Goal: Task Accomplishment & Management: Manage account settings

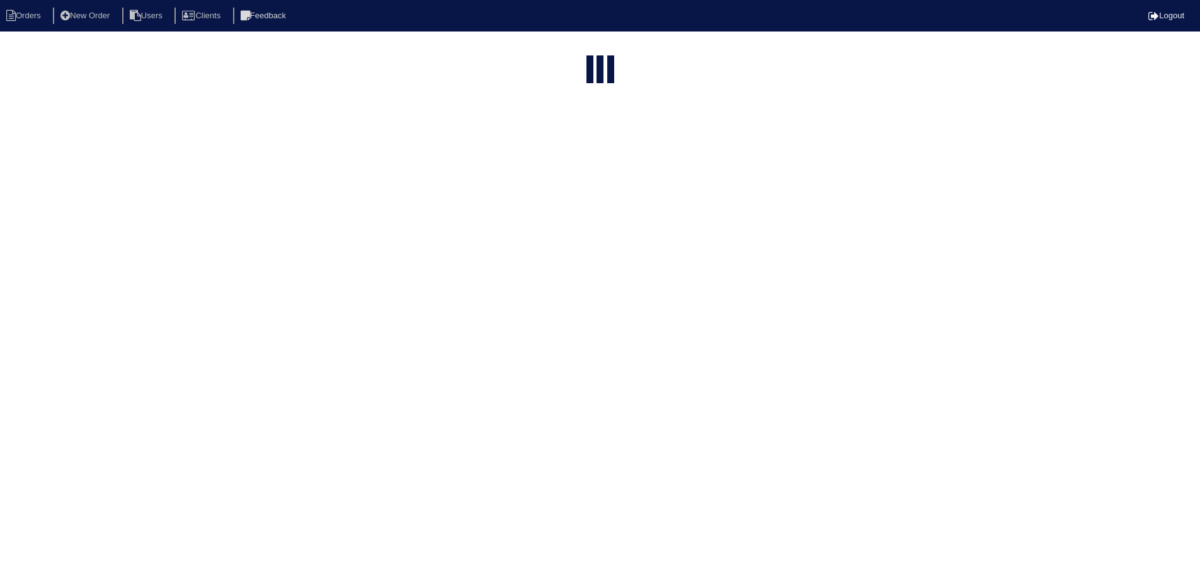
select select "15"
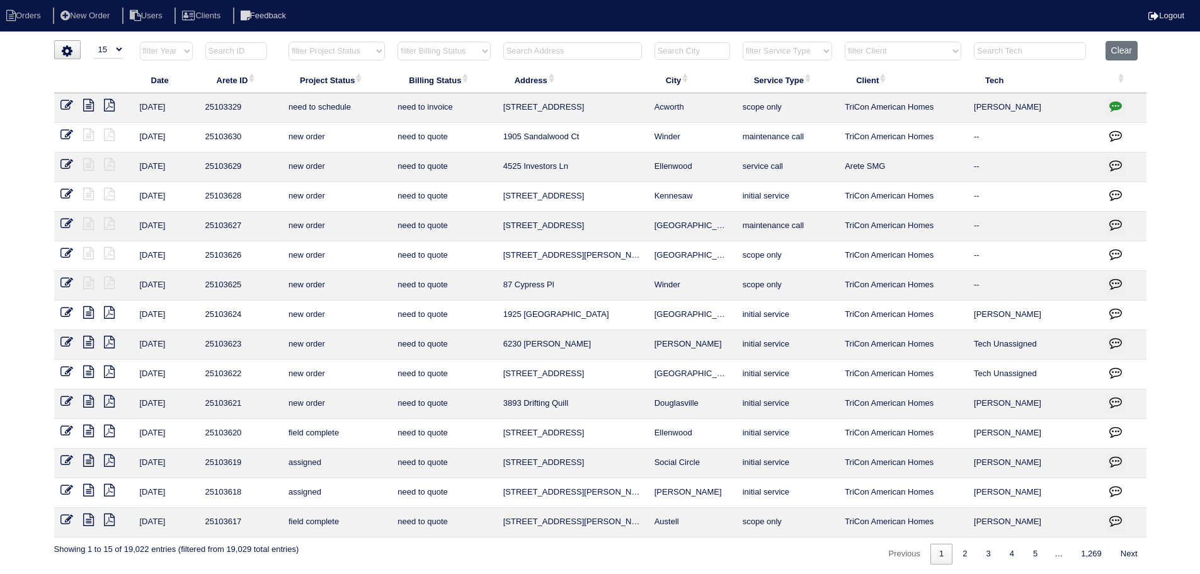
click at [704, 51] on input "text" at bounding box center [692, 51] width 76 height 18
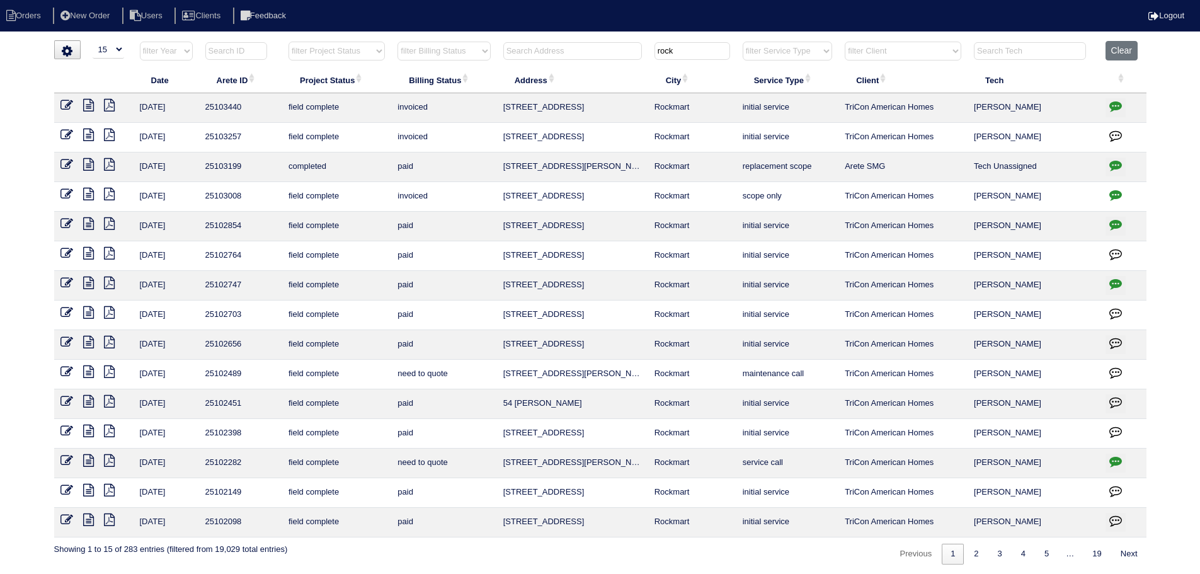
type input "rock"
drag, startPoint x: 610, startPoint y: 165, endPoint x: 486, endPoint y: 166, distance: 124.1
click at [486, 166] on tr "8/30/25 25103199 completed paid 816 Knox Mountain Rd Rockmart replacement scope…" at bounding box center [600, 167] width 1092 height 30
drag, startPoint x: 716, startPoint y: 168, endPoint x: 511, endPoint y: 168, distance: 205.3
click at [511, 168] on tr "8/30/25 25103199 completed paid 816 Knox Mountain Rd Rockmart replacement scope…" at bounding box center [600, 167] width 1092 height 30
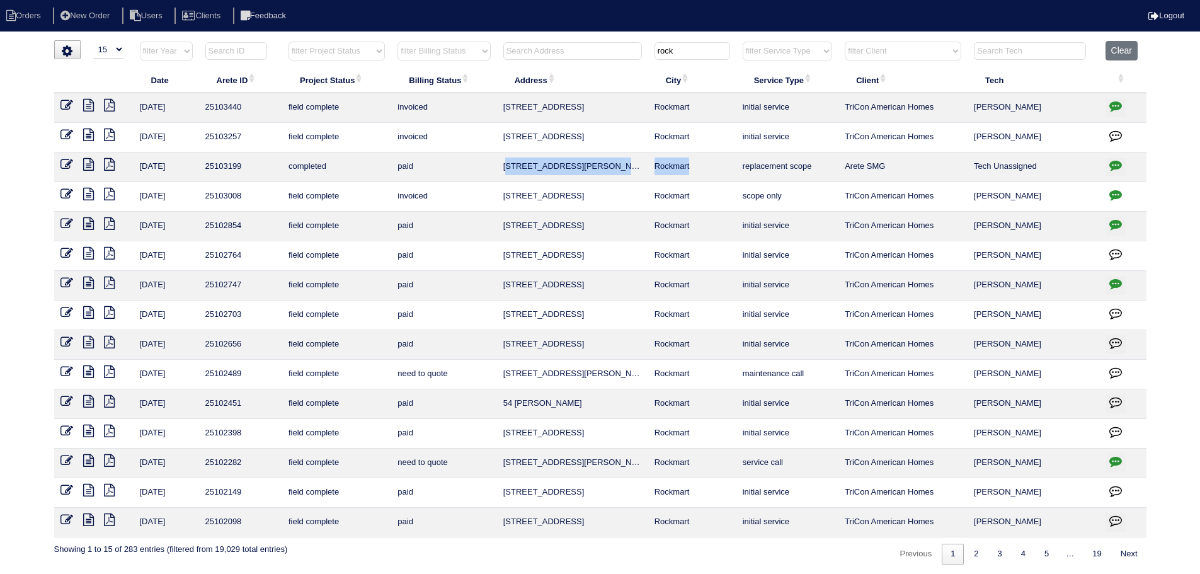
click at [615, 171] on td "816 Knox Mountain Rd" at bounding box center [572, 167] width 151 height 30
drag, startPoint x: 702, startPoint y: 172, endPoint x: 548, endPoint y: 170, distance: 153.7
click at [487, 171] on tr "8/30/25 25103199 completed paid 816 Knox Mountain Rd Rockmart replacement scope…" at bounding box center [600, 167] width 1092 height 30
copy tr "816 Knox Mountain Rd Rockmart"
click at [67, 158] on icon at bounding box center [66, 164] width 13 height 13
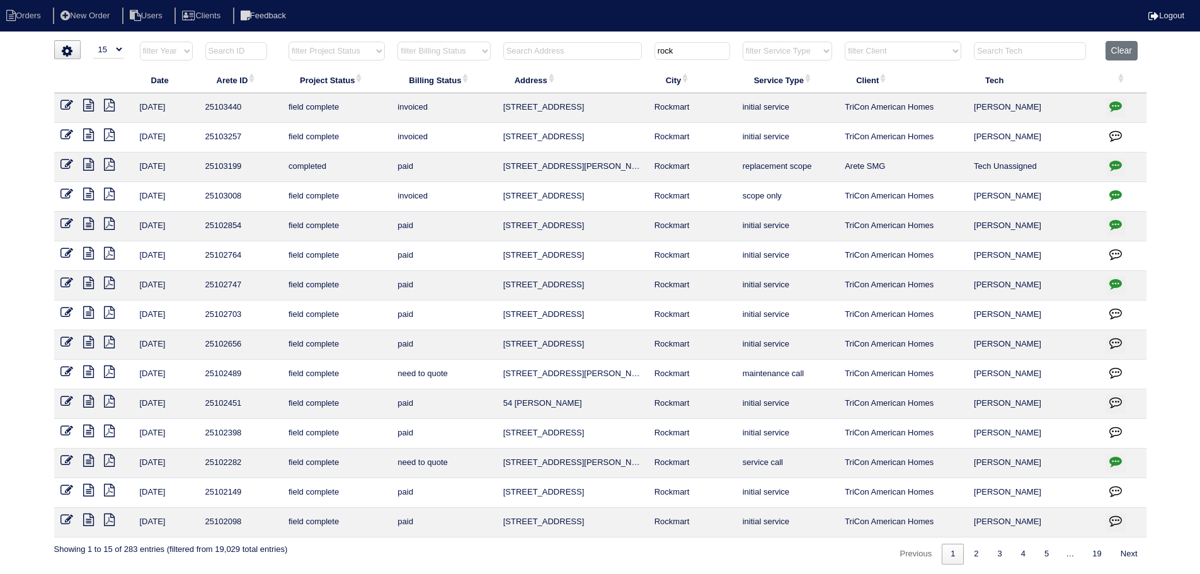
click at [91, 161] on icon at bounding box center [88, 164] width 11 height 13
click at [89, 159] on icon at bounding box center [88, 164] width 11 height 13
click at [71, 157] on td at bounding box center [93, 167] width 79 height 30
click at [69, 162] on icon at bounding box center [66, 164] width 13 height 13
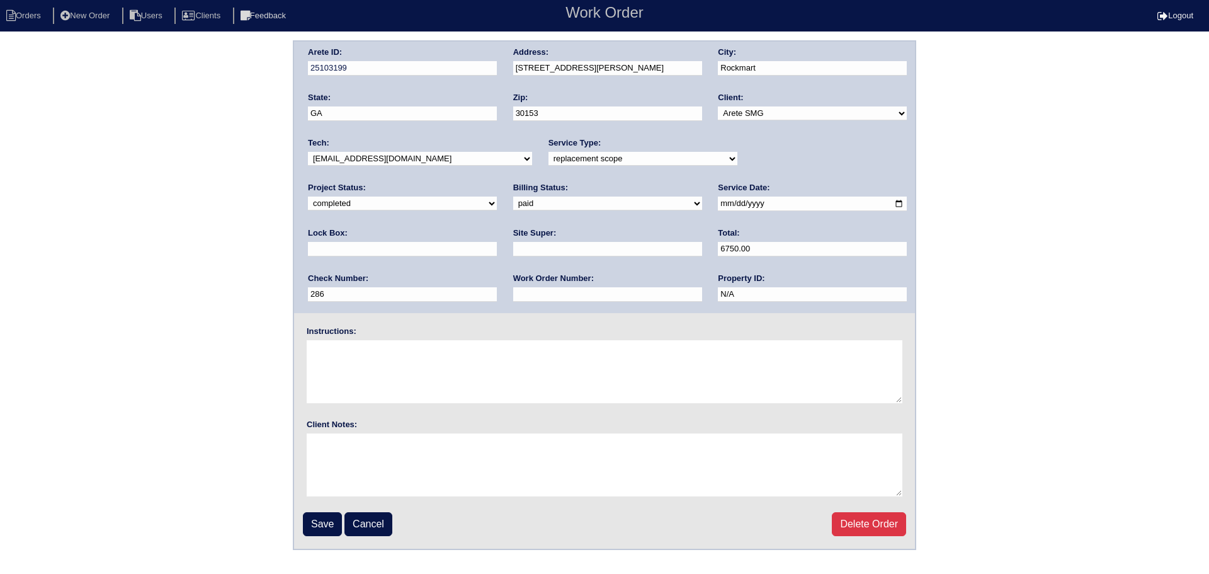
click at [718, 250] on input "6750.00" at bounding box center [812, 249] width 189 height 14
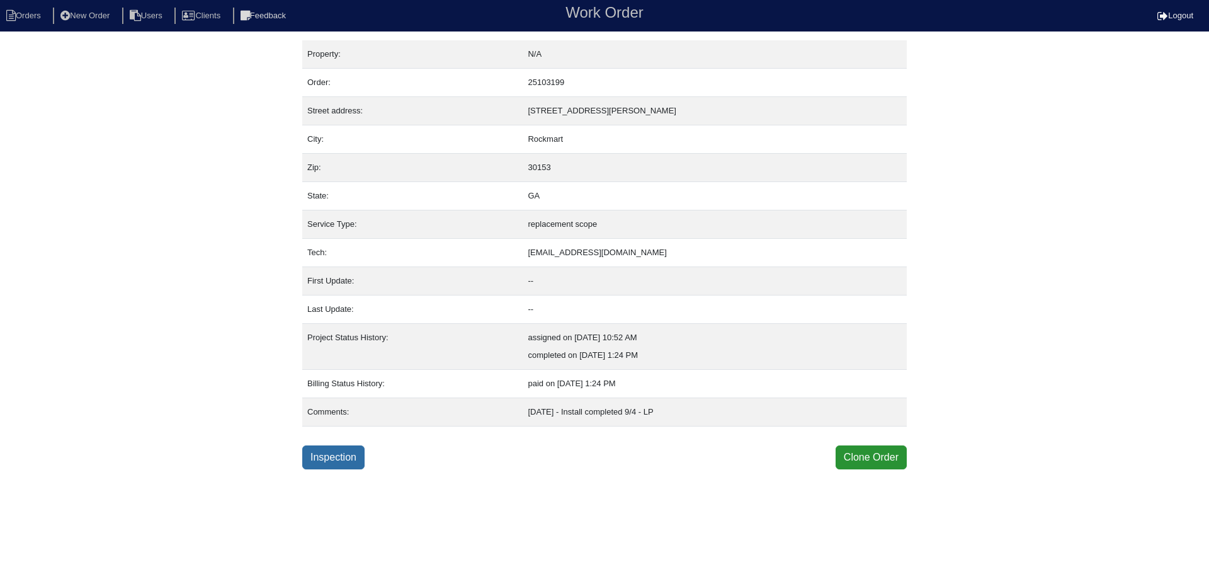
click at [329, 456] on link "Inspection" at bounding box center [333, 457] width 62 height 24
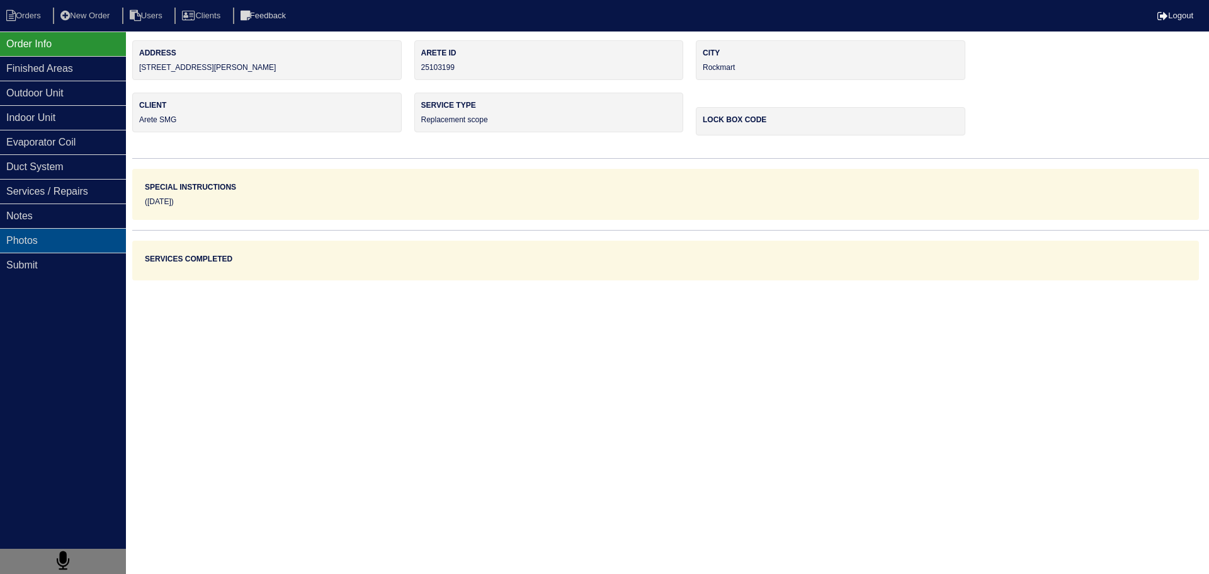
click at [54, 229] on div "Photos" at bounding box center [63, 240] width 126 height 25
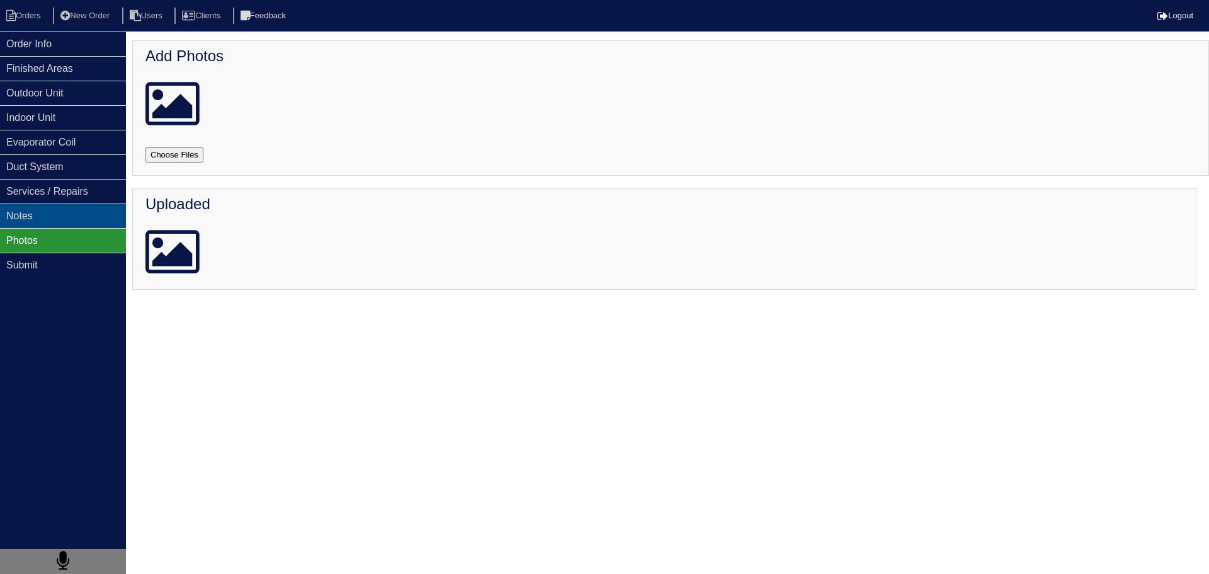
click at [54, 219] on div "Notes" at bounding box center [63, 215] width 126 height 25
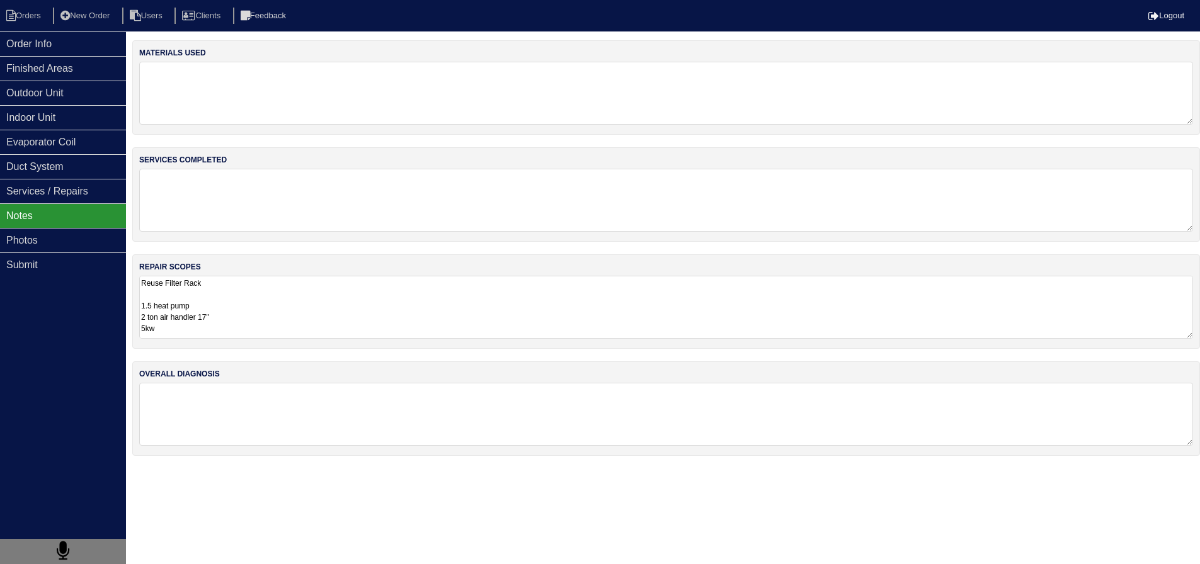
click at [247, 287] on textarea "Reuse Filter Rack 1.5 heat pump 2 ton air handler 17" 5kw Horizontal Pan 36x36 …" at bounding box center [666, 307] width 1054 height 63
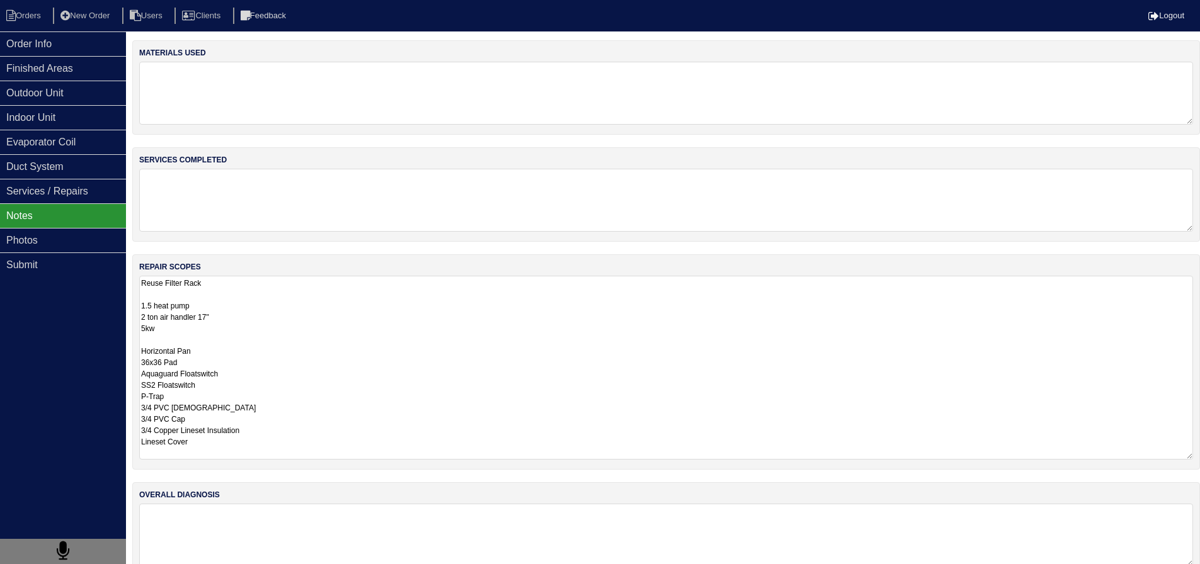
click at [229, 292] on textarea "Reuse Filter Rack 1.5 heat pump 2 ton air handler 17" 5kw Horizontal Pan 36x36 …" at bounding box center [666, 368] width 1054 height 184
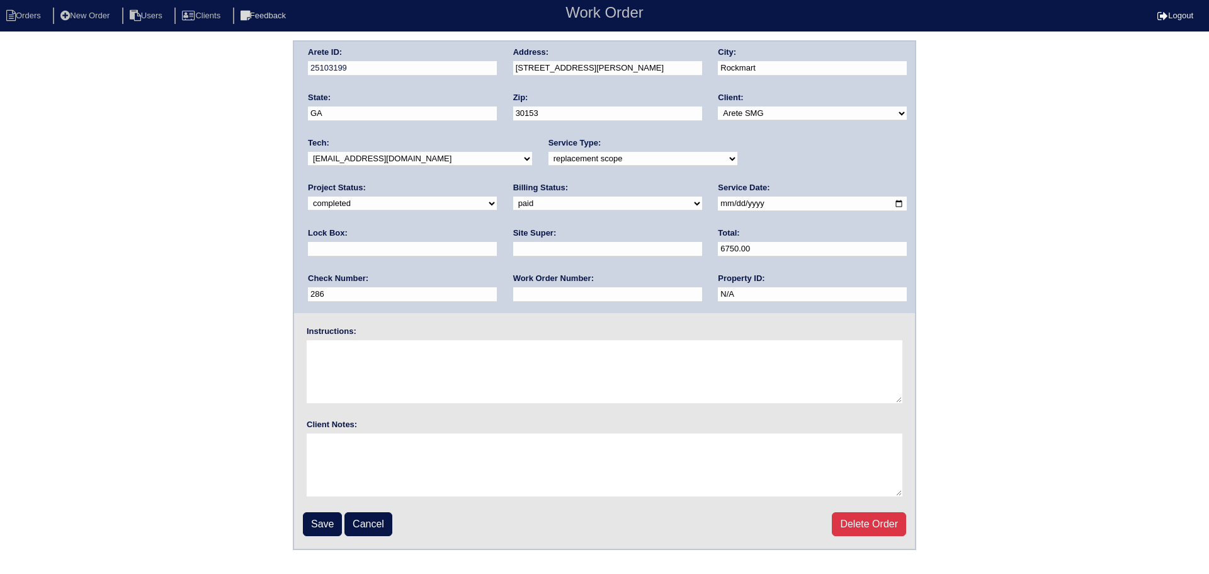
click at [718, 247] on input "6750.00" at bounding box center [812, 249] width 189 height 14
click at [24, 16] on li "Orders" at bounding box center [25, 16] width 51 height 17
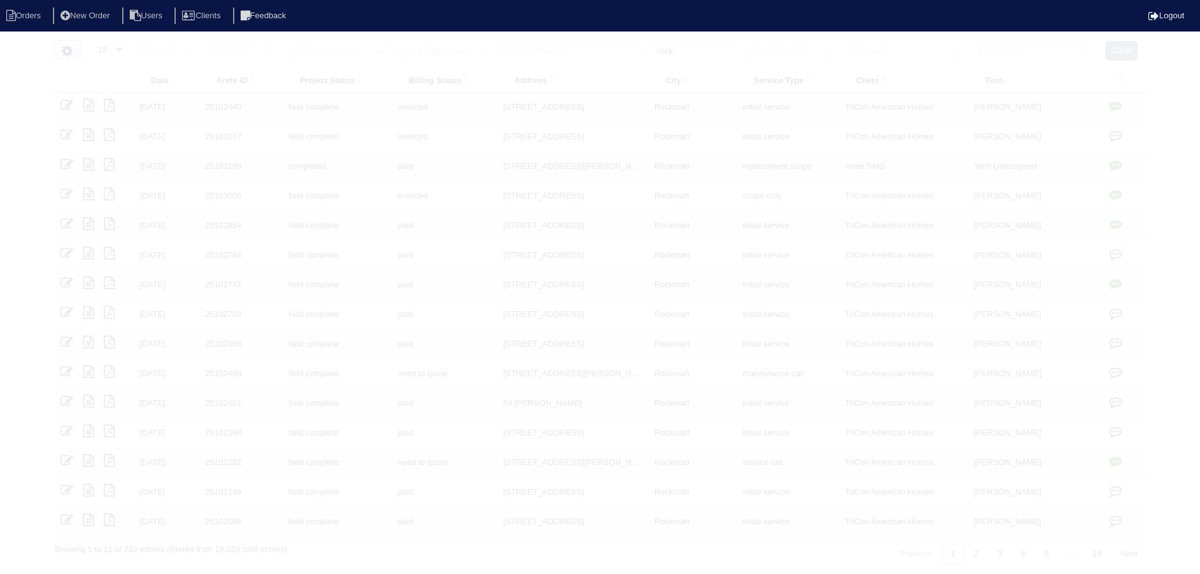
select select "15"
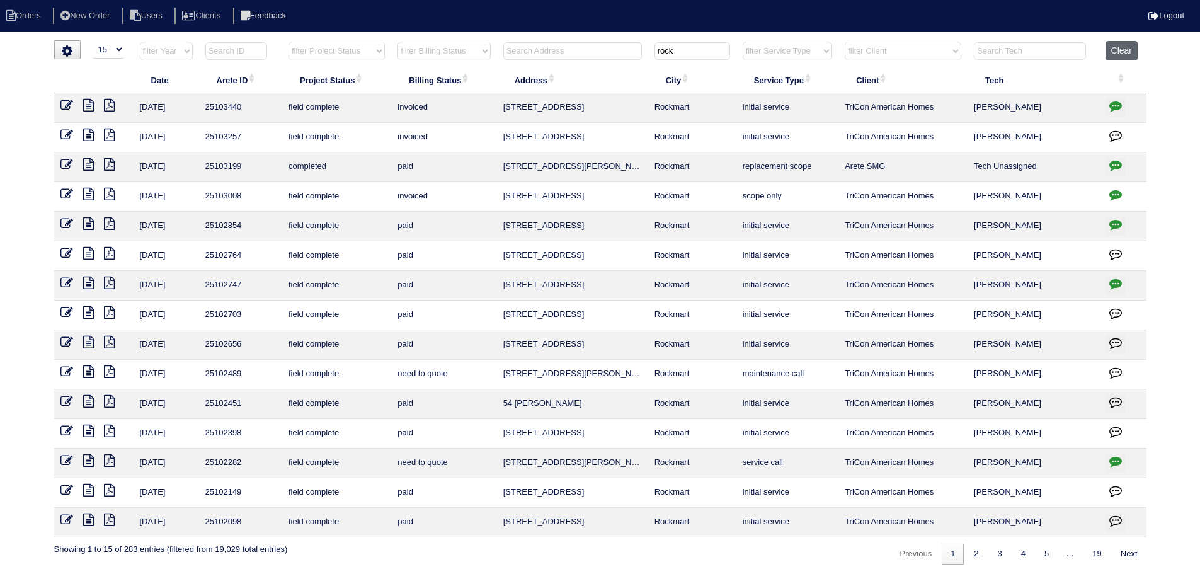
click at [1116, 50] on button "Clear" at bounding box center [1121, 51] width 32 height 20
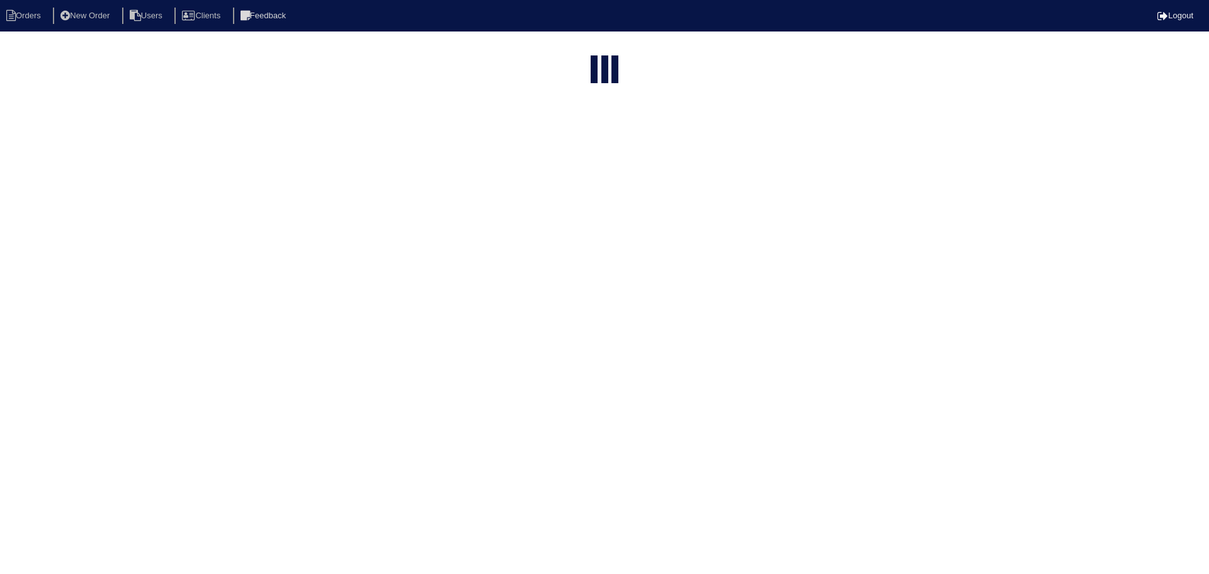
select select "15"
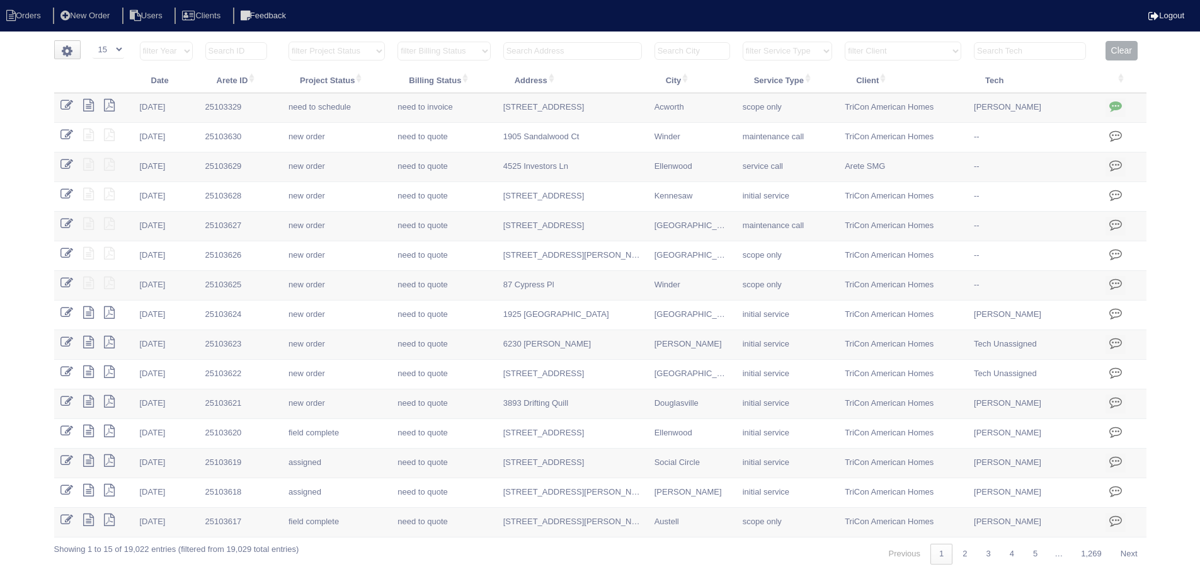
click at [945, 52] on select "filter Client -- Any Client -- [PERSON_NAME] American Homes 4 Rent Arete Person…" at bounding box center [902, 51] width 117 height 19
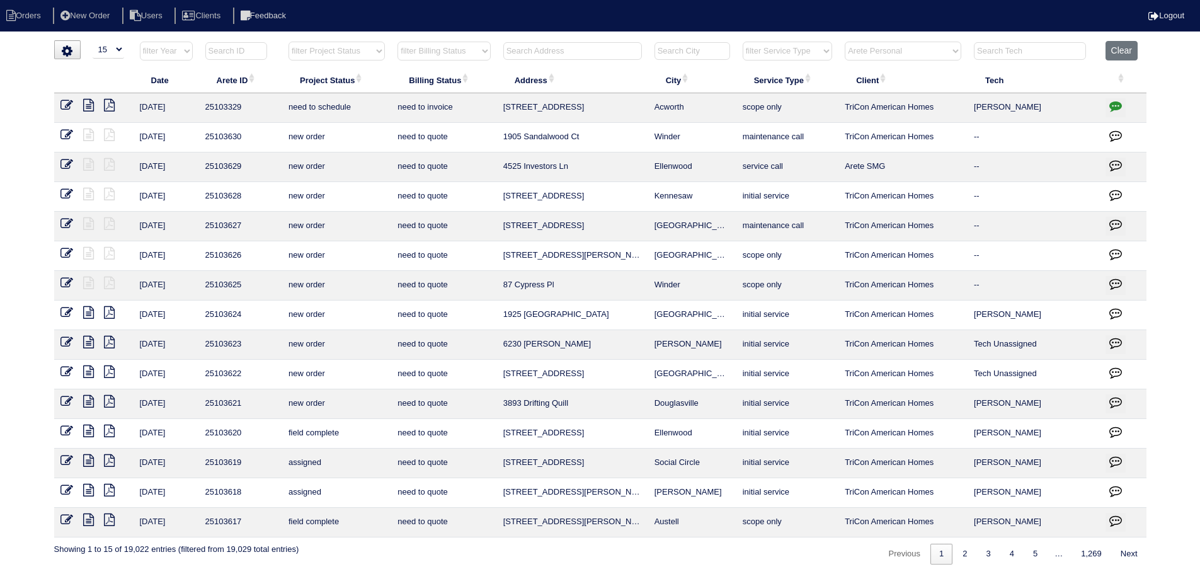
click at [846, 42] on select "filter Client -- Any Client -- Alan Luther American Homes 4 Rent Arete Personal…" at bounding box center [902, 51] width 117 height 19
select select "Arete Personal"
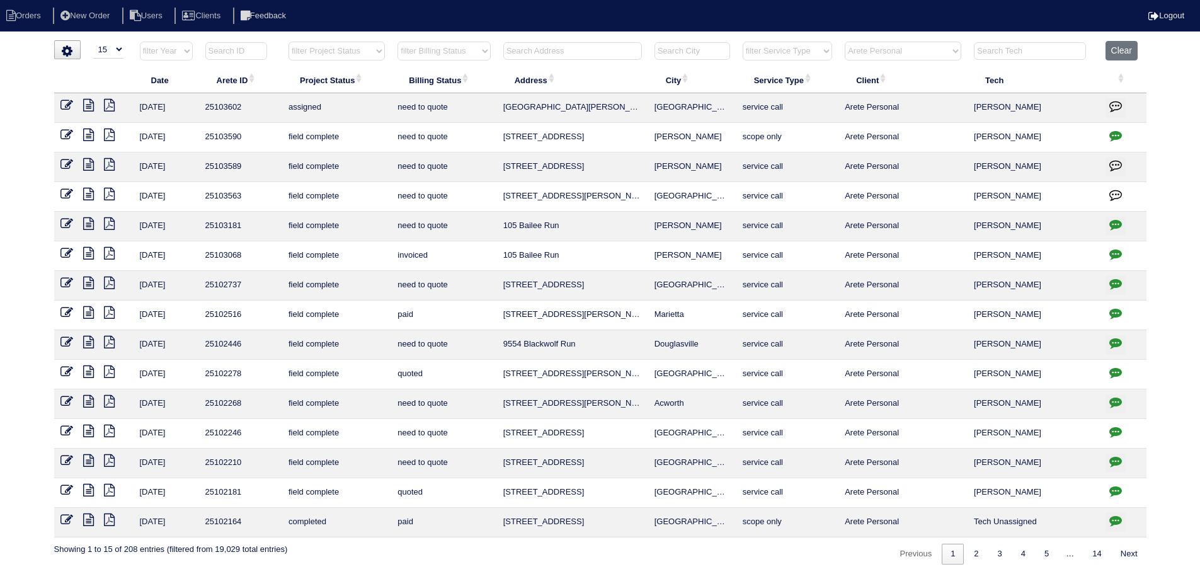
click at [89, 99] on icon at bounding box center [88, 105] width 11 height 13
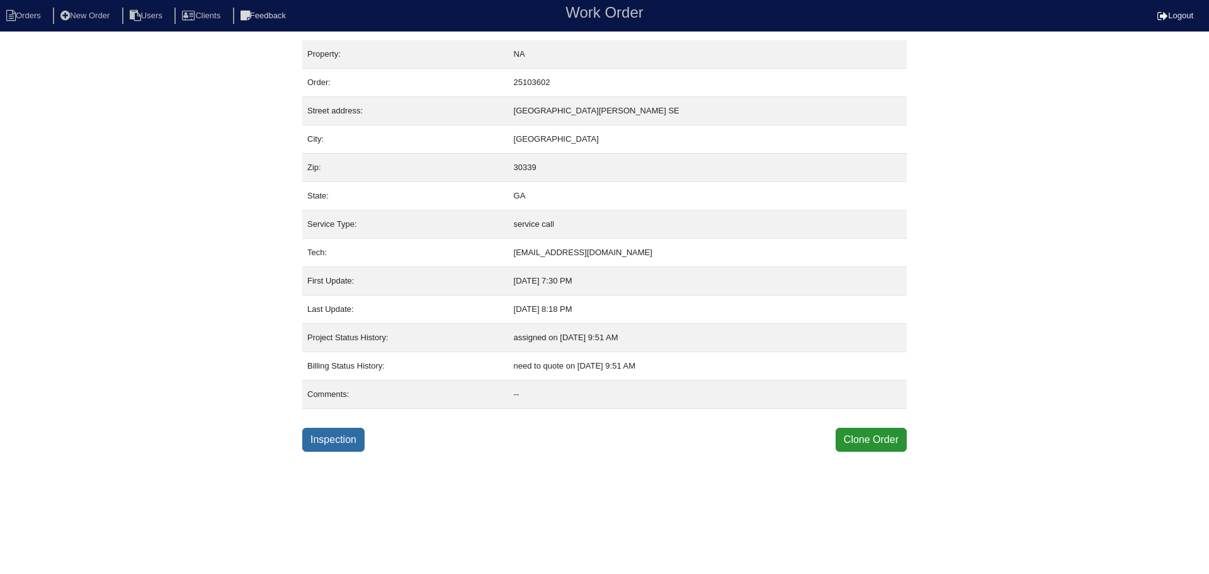
click at [330, 446] on link "Inspection" at bounding box center [333, 440] width 62 height 24
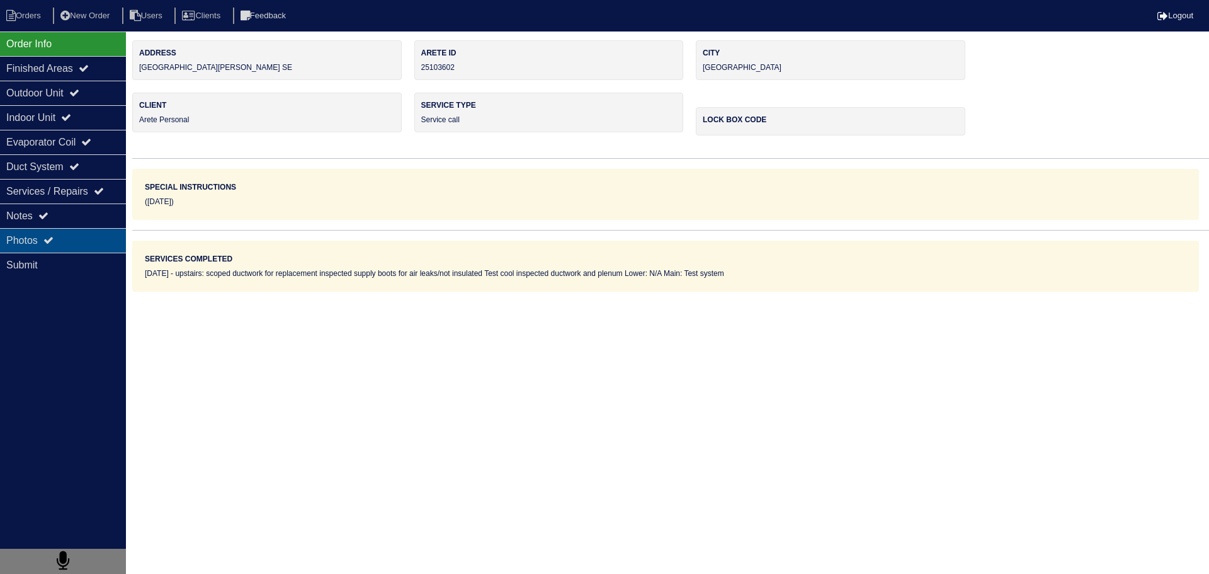
click at [78, 247] on div "Photos" at bounding box center [63, 240] width 126 height 25
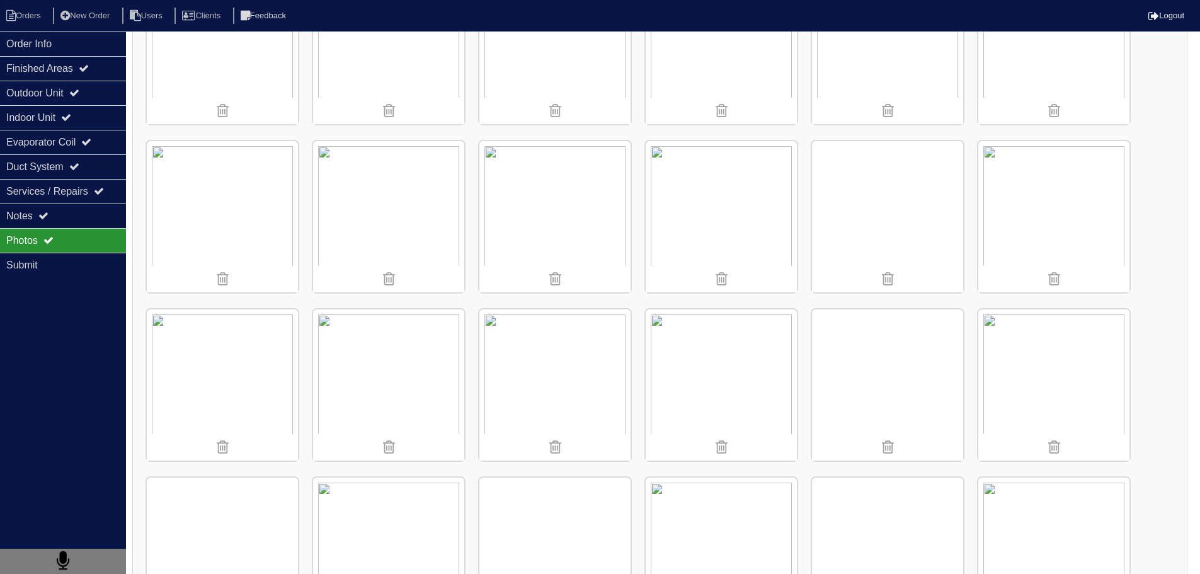
scroll to position [945, 0]
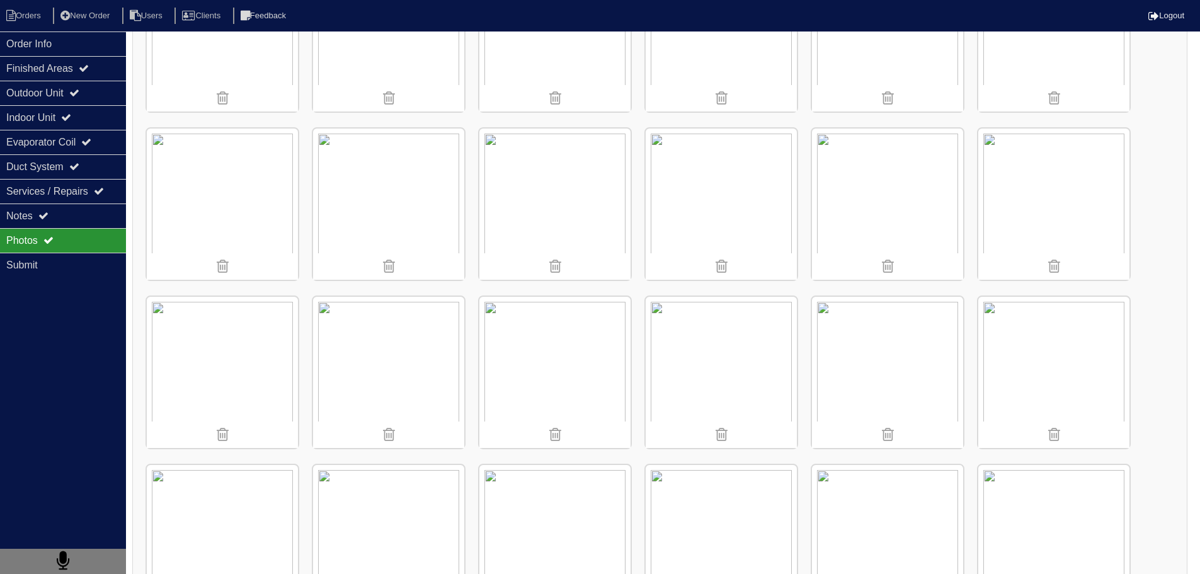
click at [424, 379] on img at bounding box center [388, 372] width 151 height 151
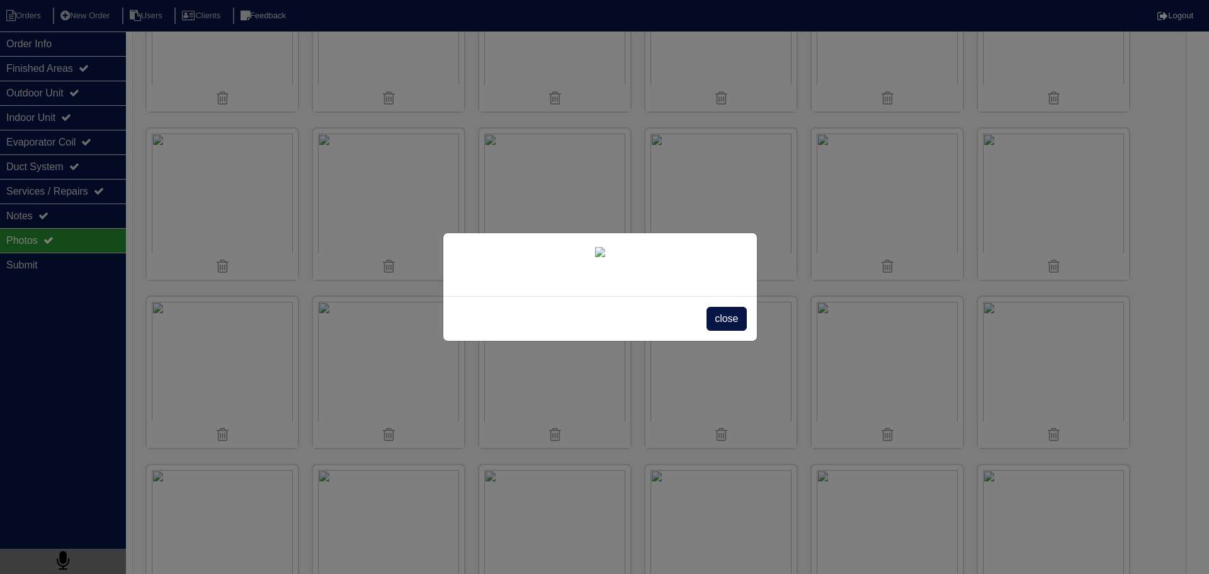
click at [749, 341] on div "close" at bounding box center [600, 318] width 314 height 45
click at [734, 331] on span "close" at bounding box center [727, 319] width 40 height 24
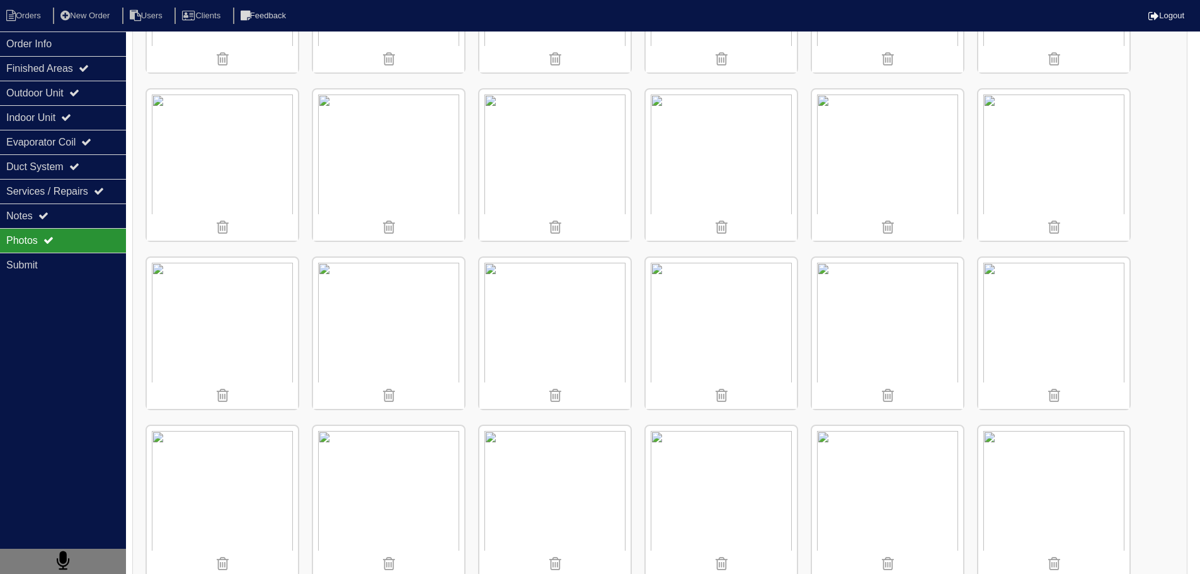
scroll to position [3527, 0]
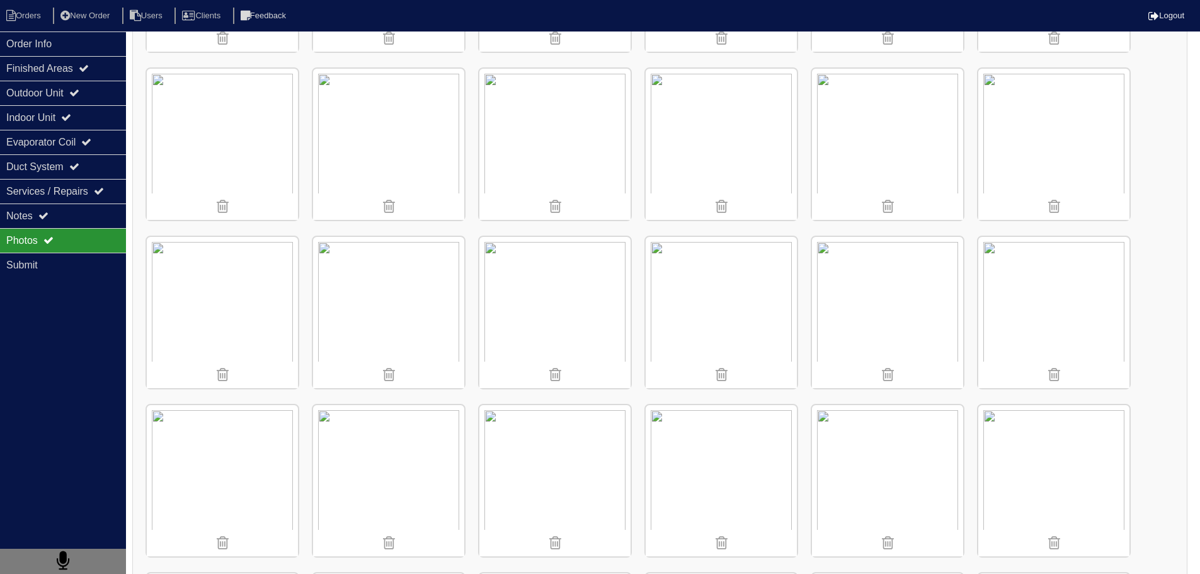
click at [577, 289] on img at bounding box center [554, 312] width 151 height 151
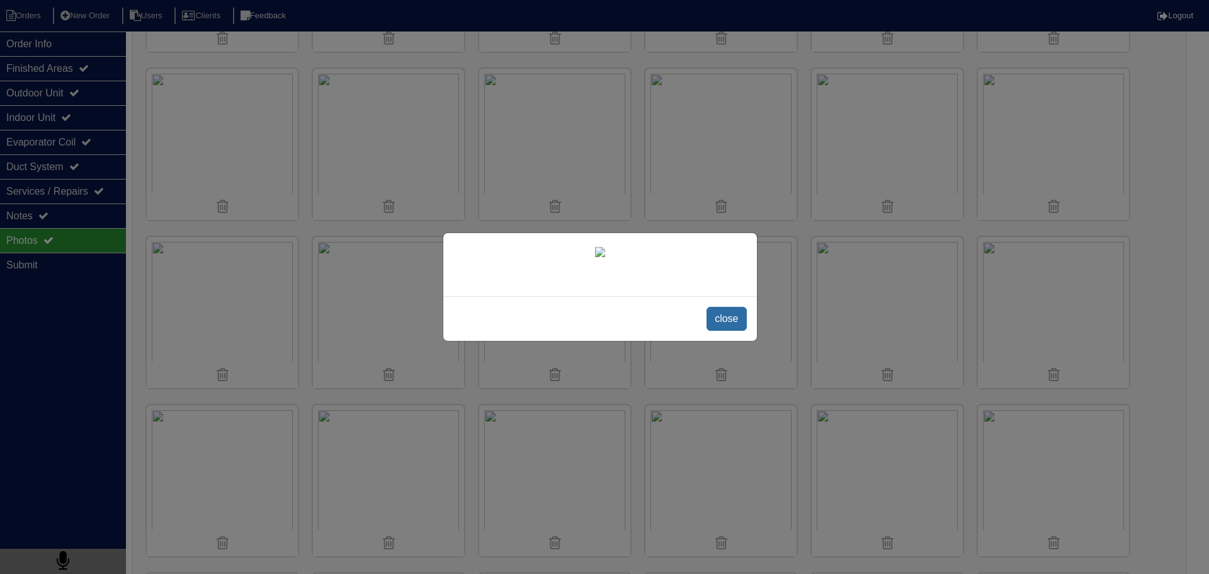
click at [729, 331] on span "close" at bounding box center [727, 319] width 40 height 24
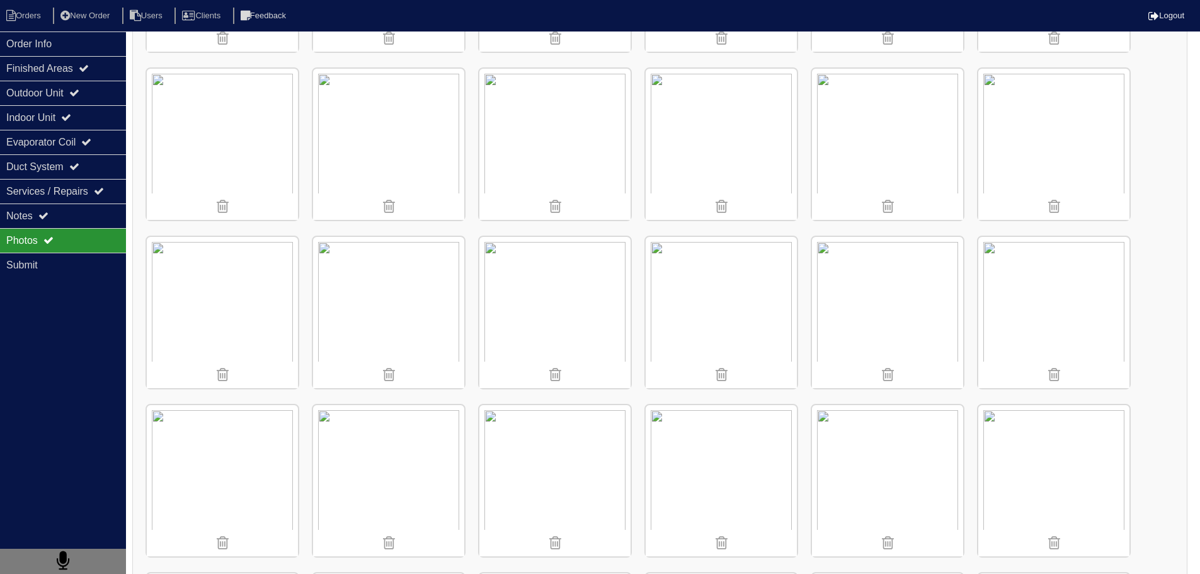
click at [693, 458] on img at bounding box center [720, 480] width 151 height 151
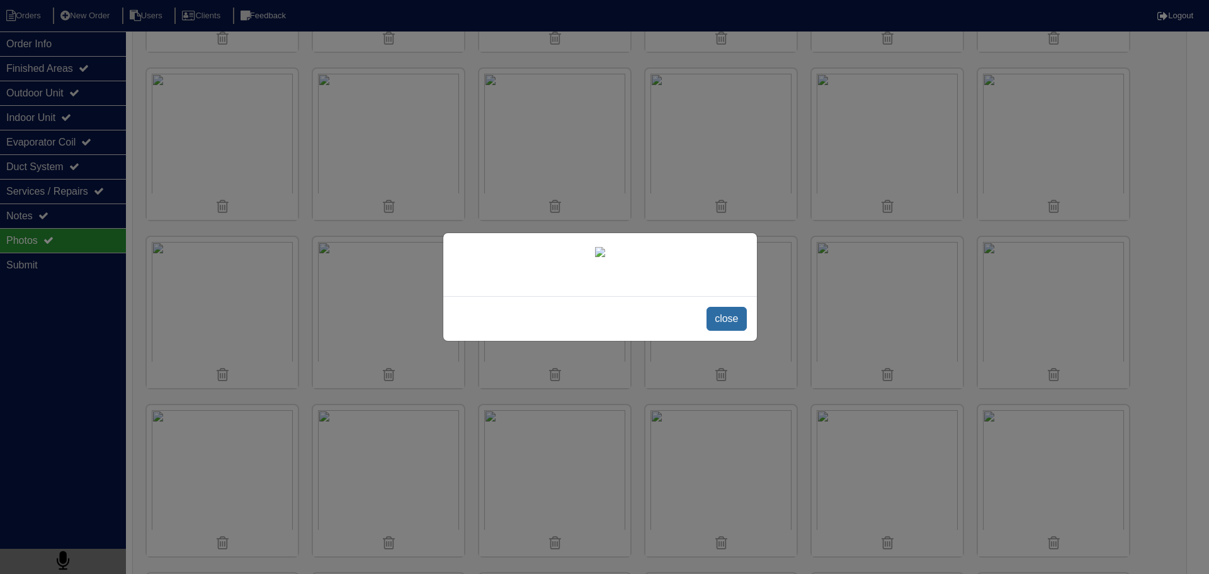
click at [715, 331] on span "close" at bounding box center [727, 319] width 40 height 24
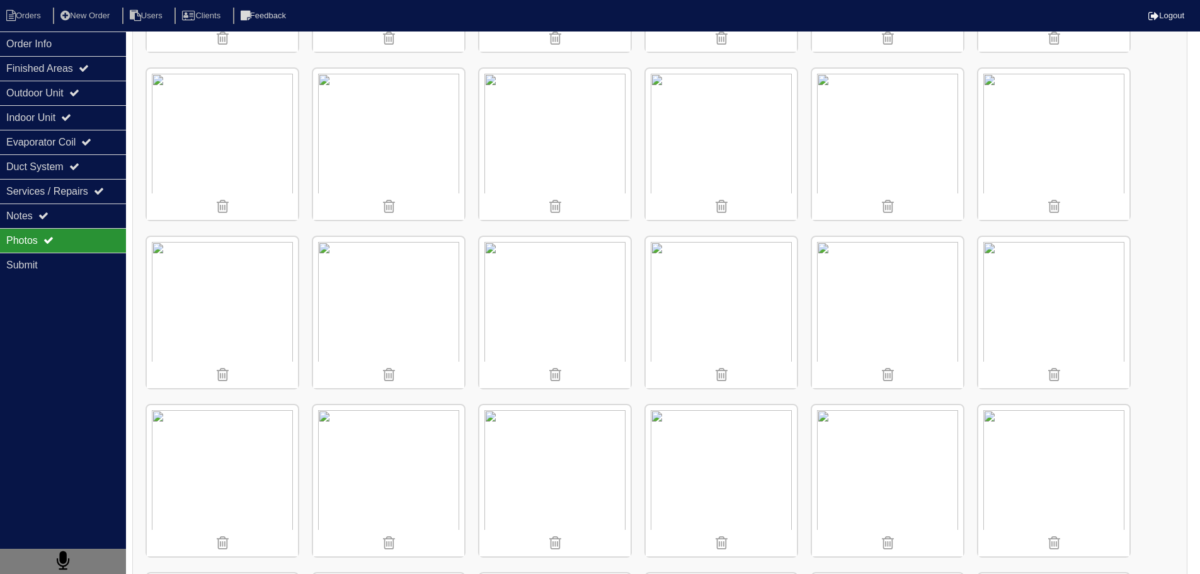
click at [393, 429] on img at bounding box center [388, 480] width 151 height 151
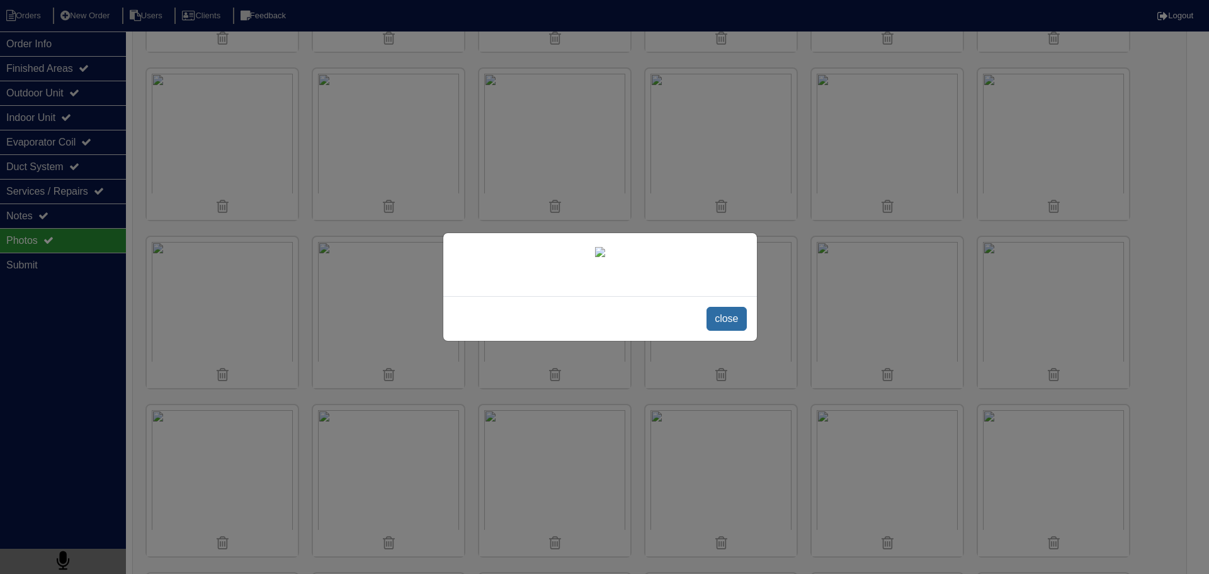
click at [729, 331] on span "close" at bounding box center [727, 319] width 40 height 24
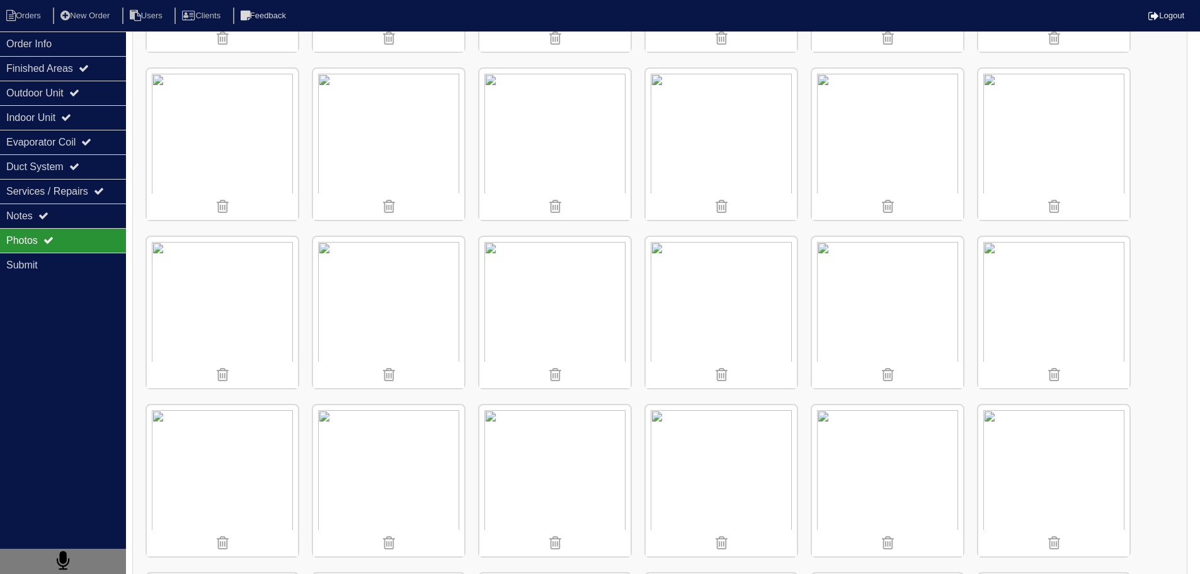
click at [719, 463] on img at bounding box center [720, 480] width 151 height 151
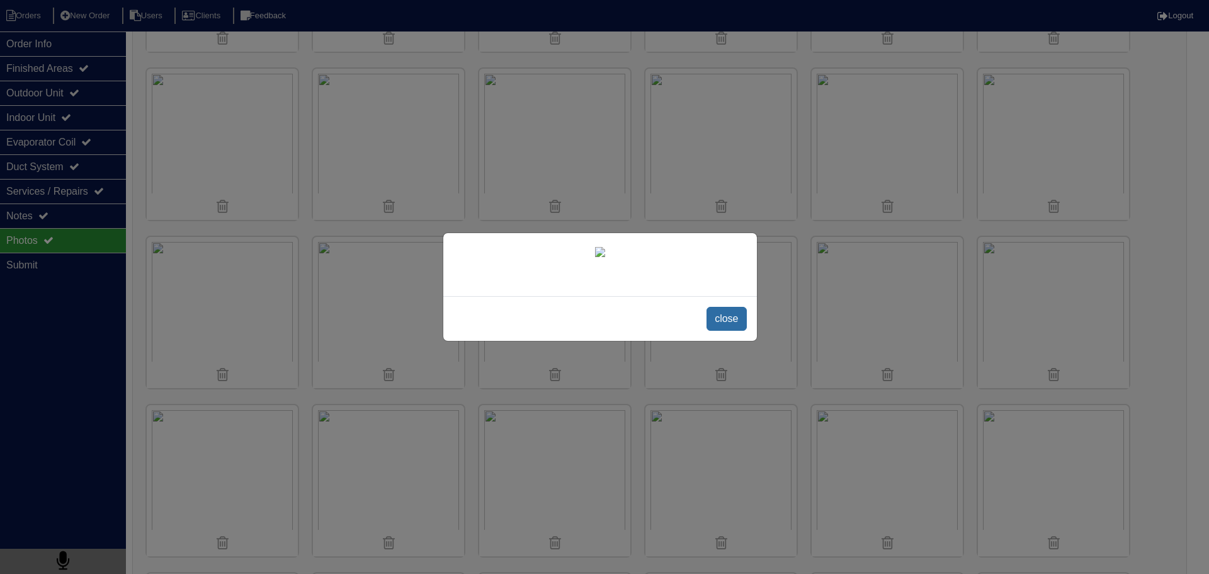
click at [737, 331] on span "close" at bounding box center [727, 319] width 40 height 24
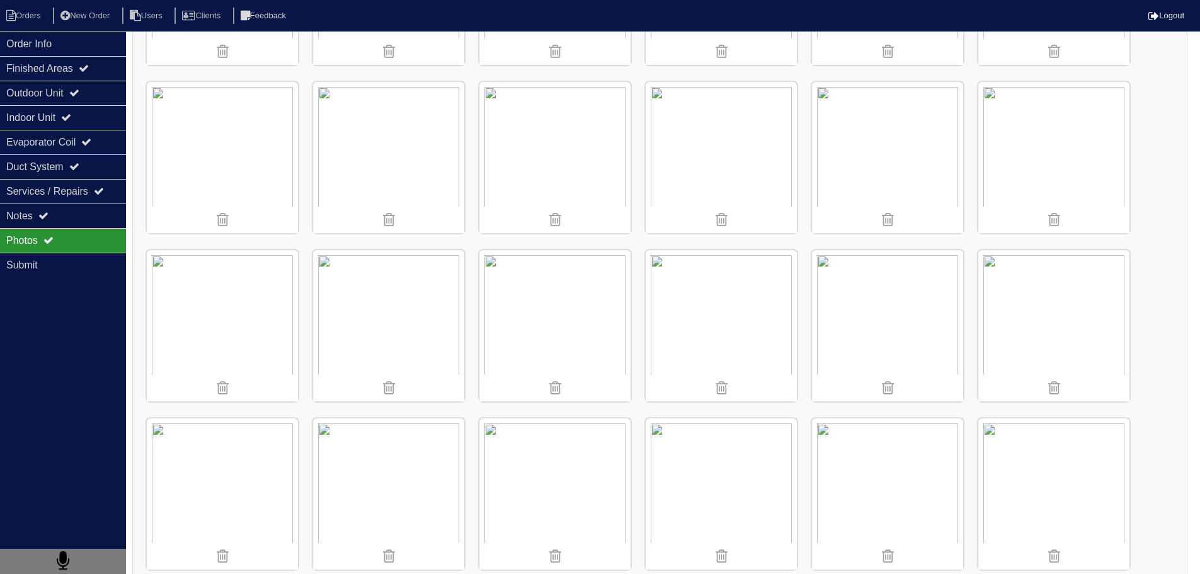
scroll to position [3715, 0]
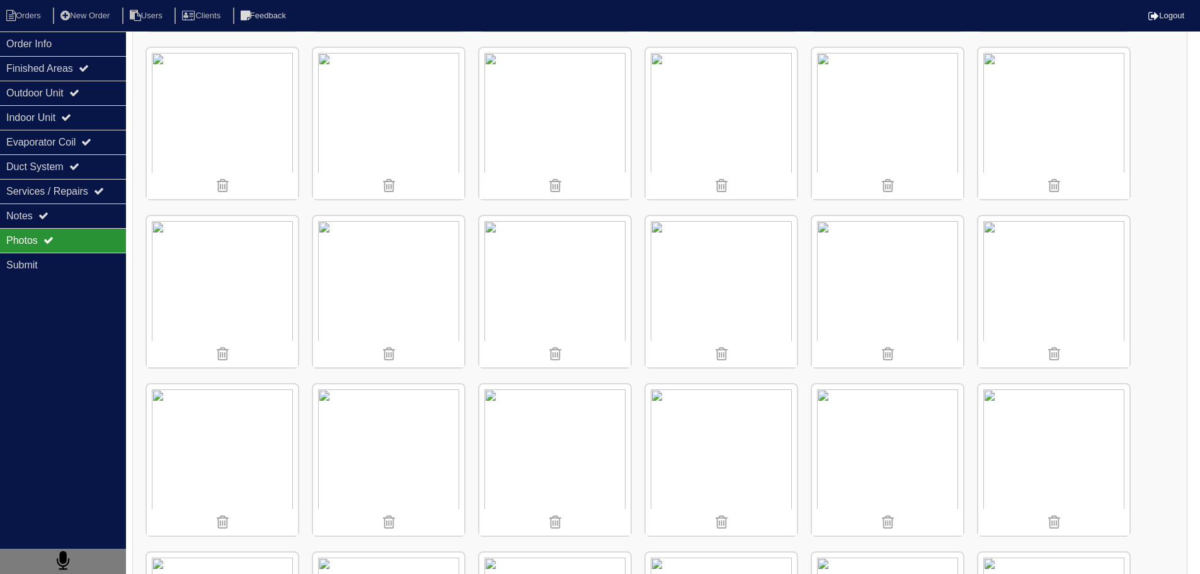
click at [195, 264] on img at bounding box center [222, 291] width 151 height 151
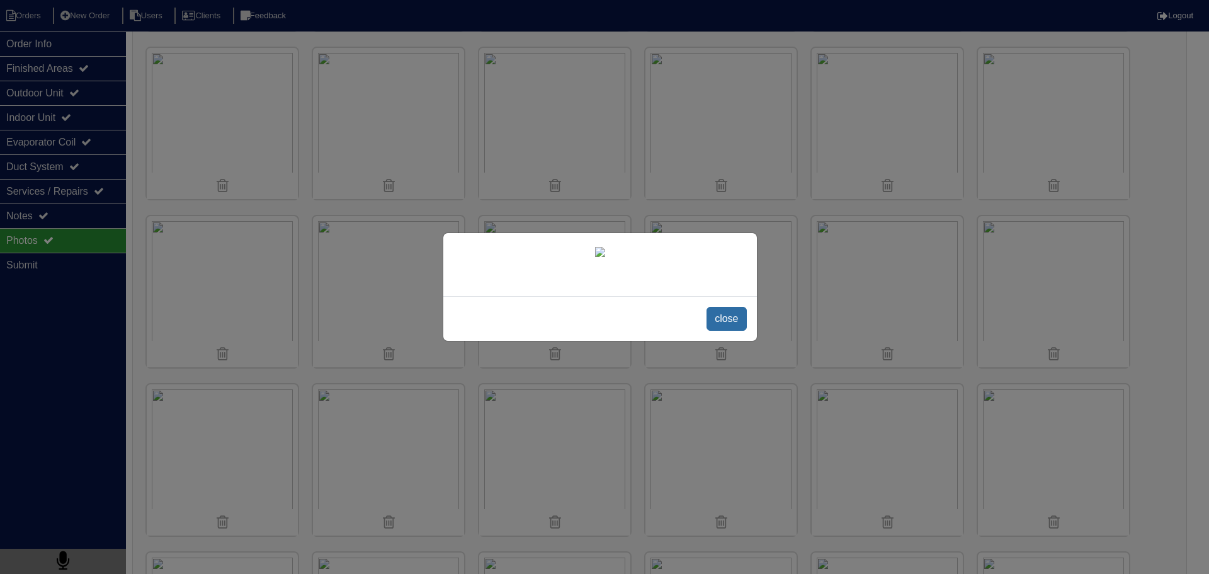
click at [736, 331] on span "close" at bounding box center [727, 319] width 40 height 24
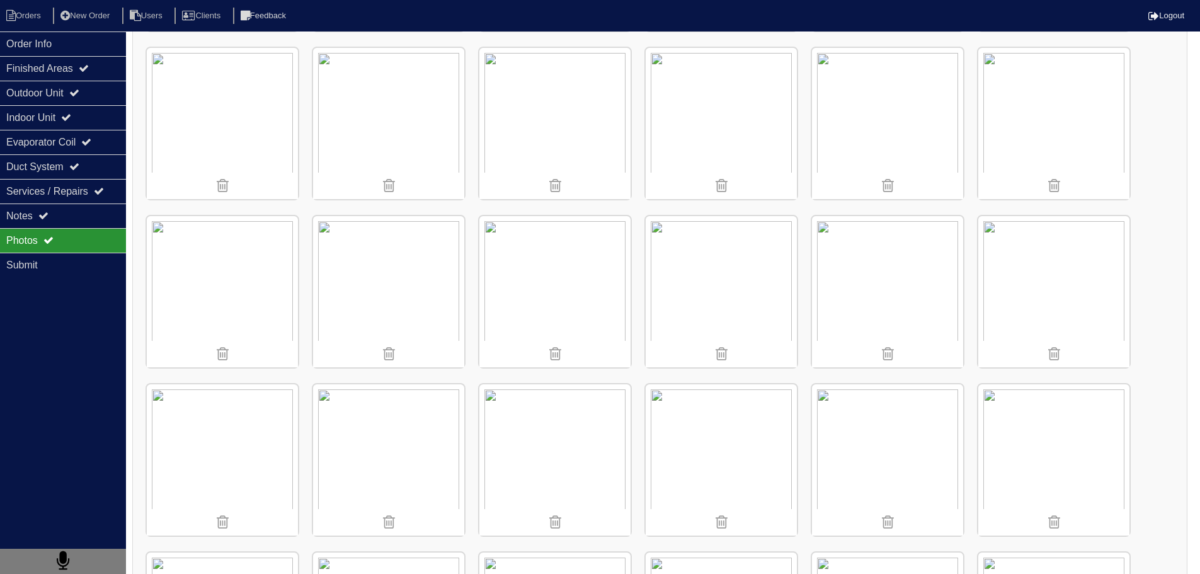
click at [232, 416] on img at bounding box center [222, 459] width 151 height 151
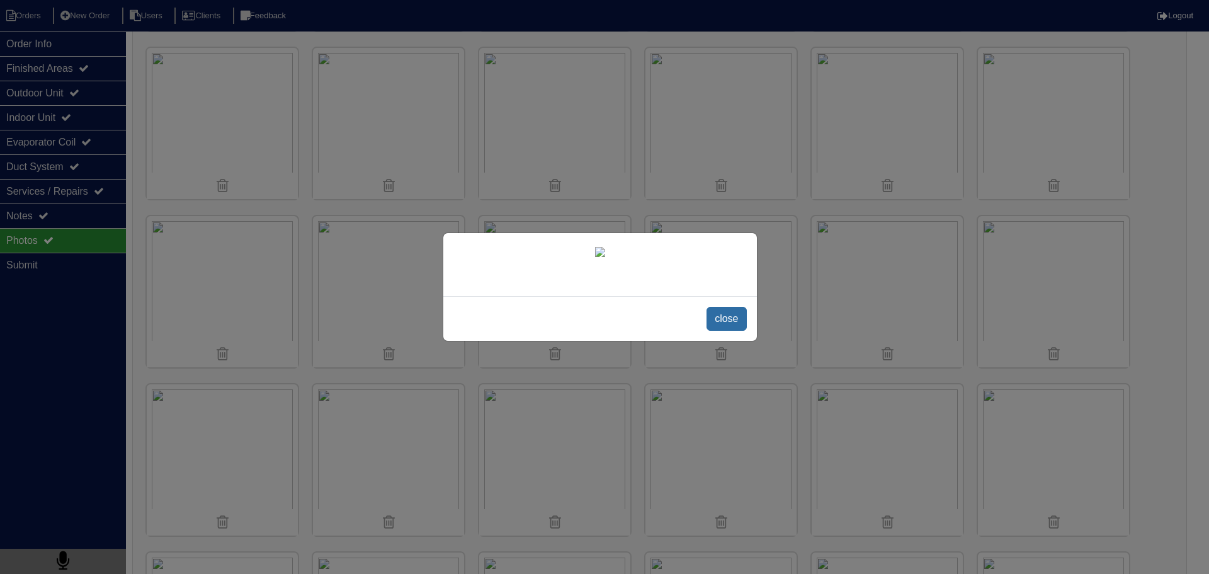
click at [720, 331] on span "close" at bounding box center [727, 319] width 40 height 24
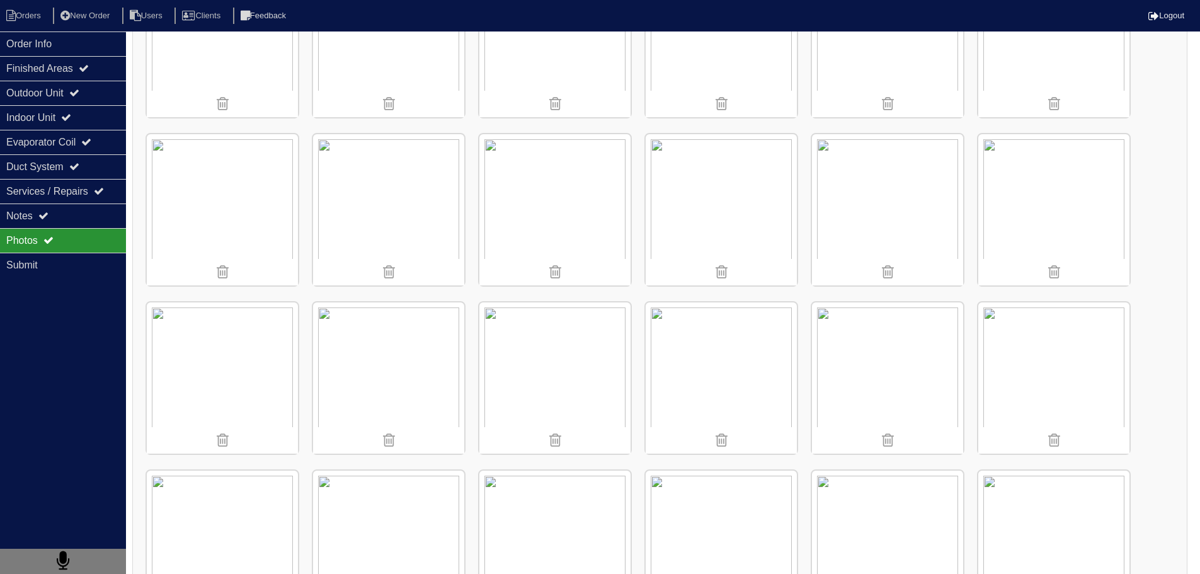
scroll to position [4471, 0]
click at [416, 355] on img at bounding box center [388, 376] width 151 height 151
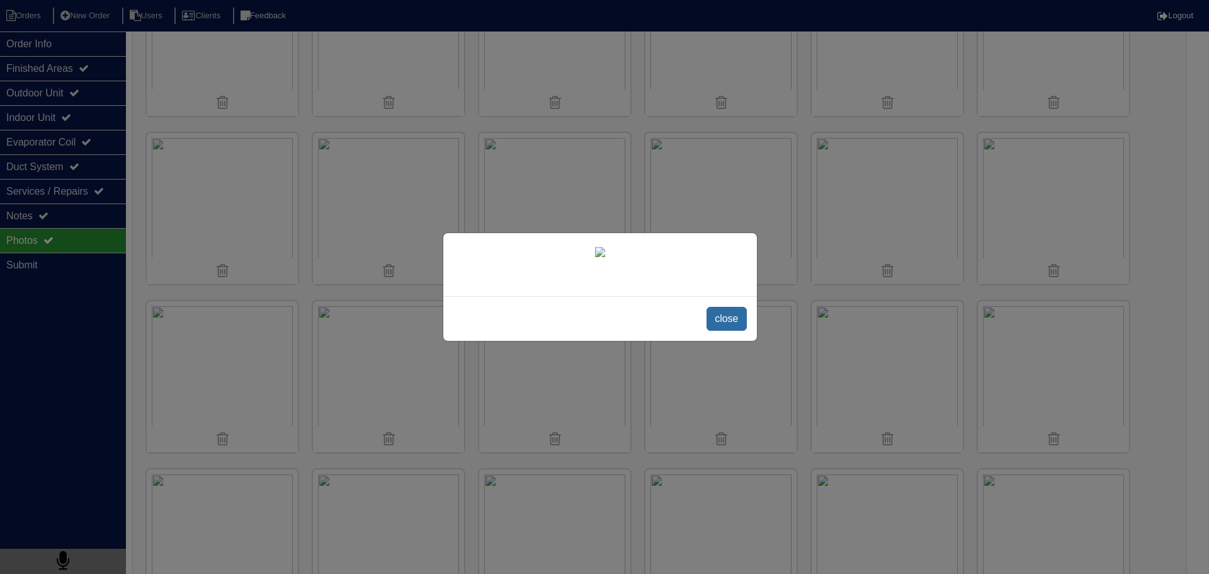
click at [719, 331] on span "close" at bounding box center [727, 319] width 40 height 24
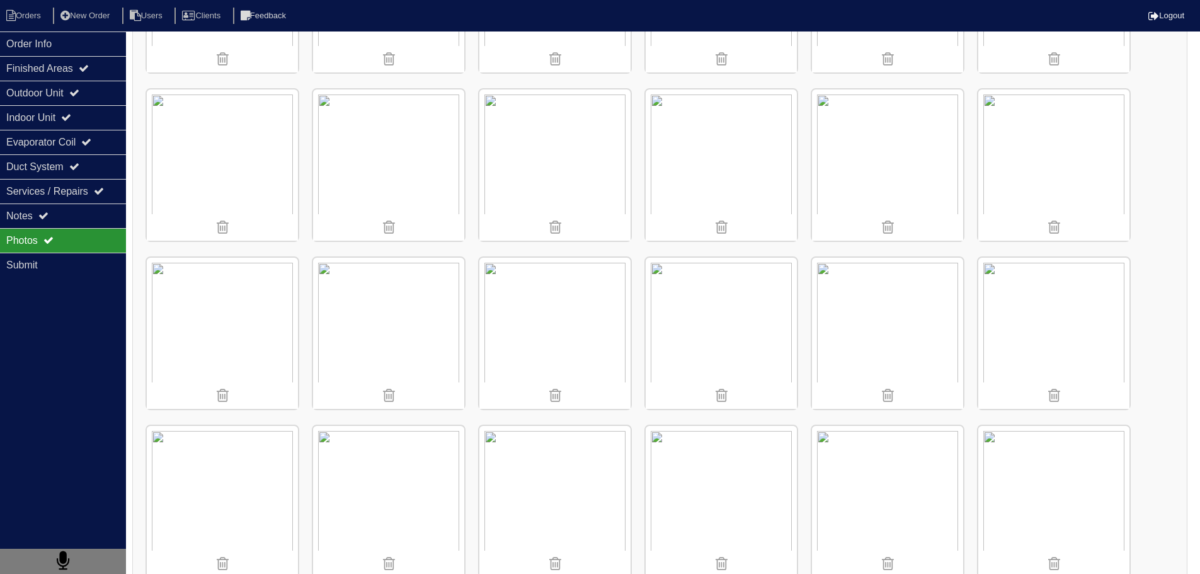
scroll to position [4849, 0]
click at [726, 462] on img at bounding box center [720, 503] width 151 height 151
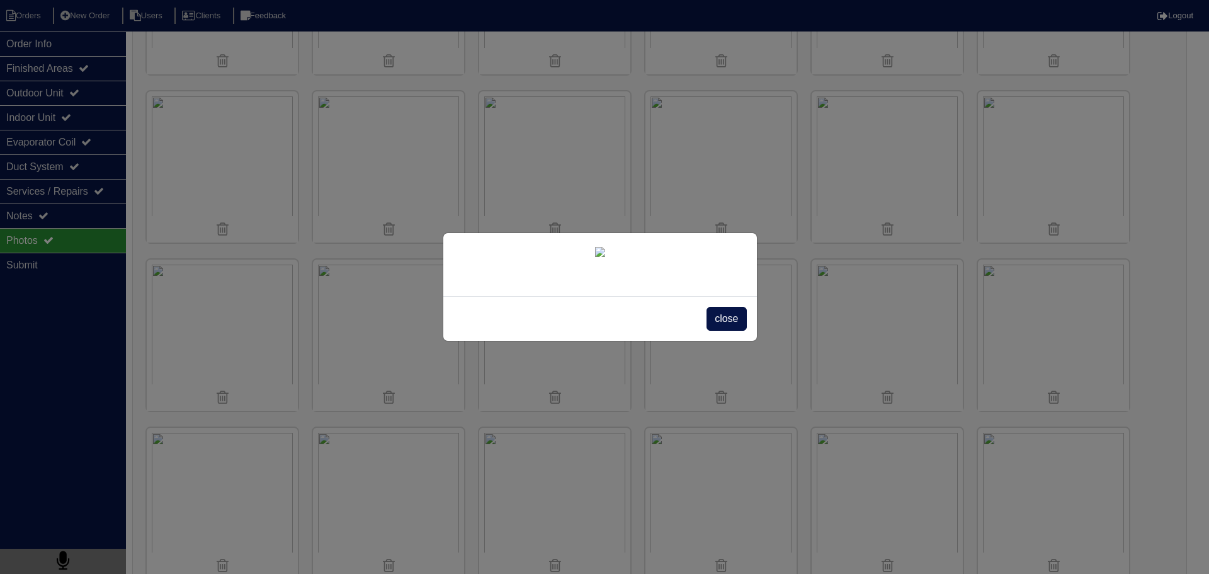
click at [720, 331] on span "close" at bounding box center [727, 319] width 40 height 24
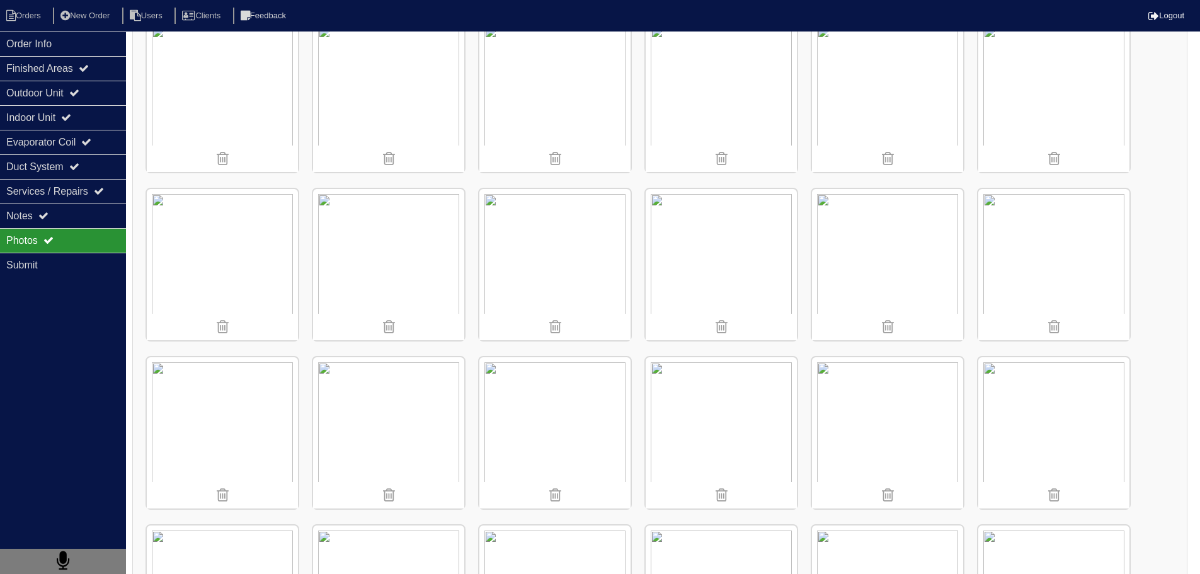
scroll to position [5794, 0]
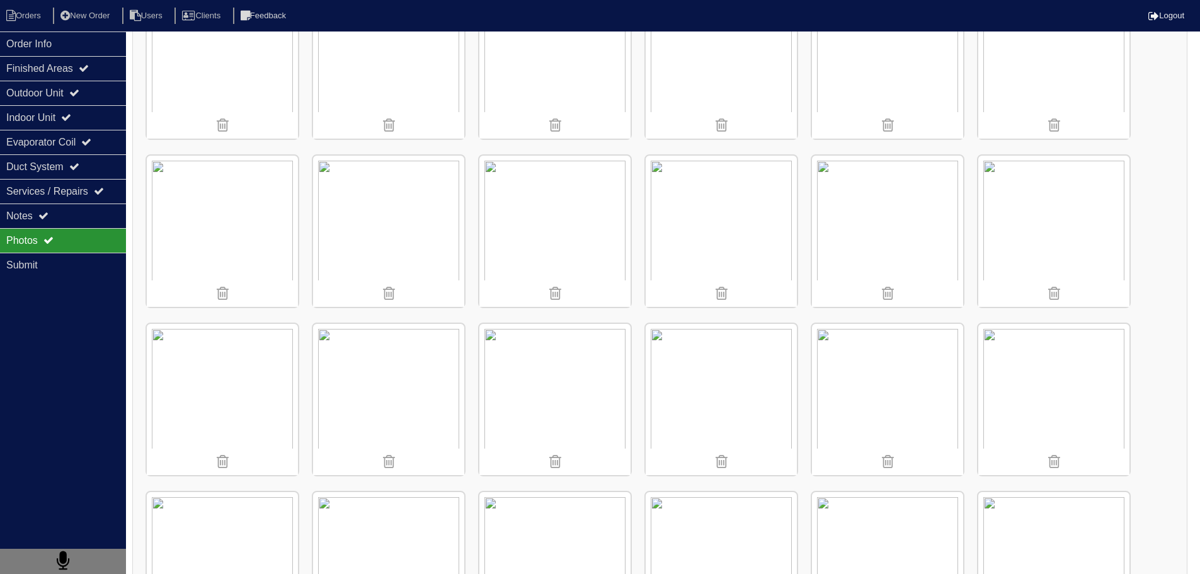
click at [530, 210] on img at bounding box center [554, 231] width 151 height 151
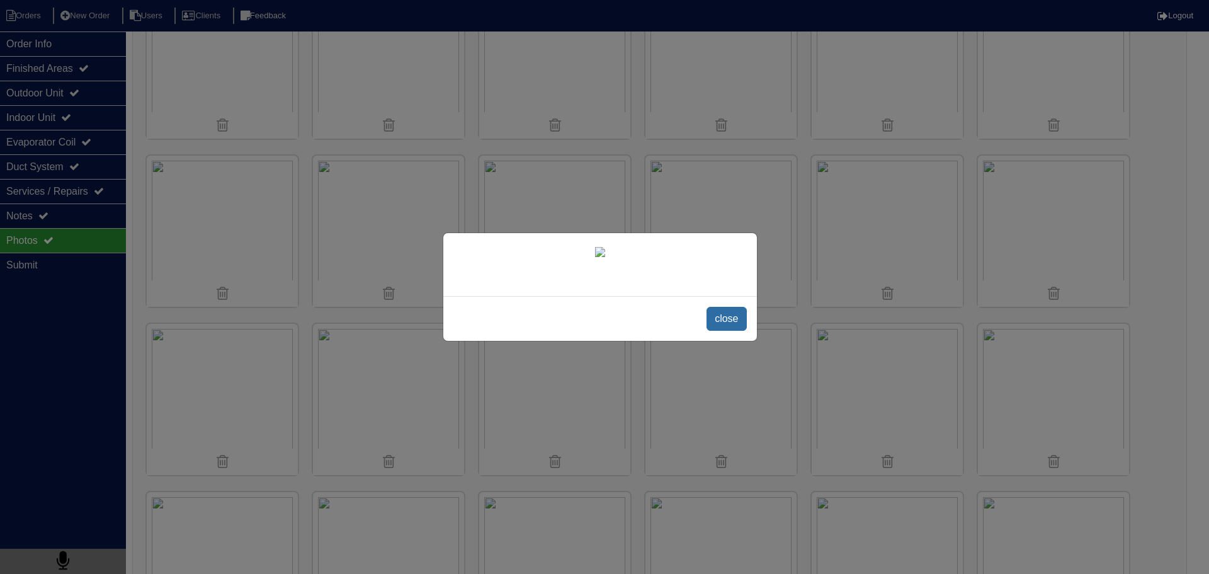
click at [712, 331] on span "close" at bounding box center [727, 319] width 40 height 24
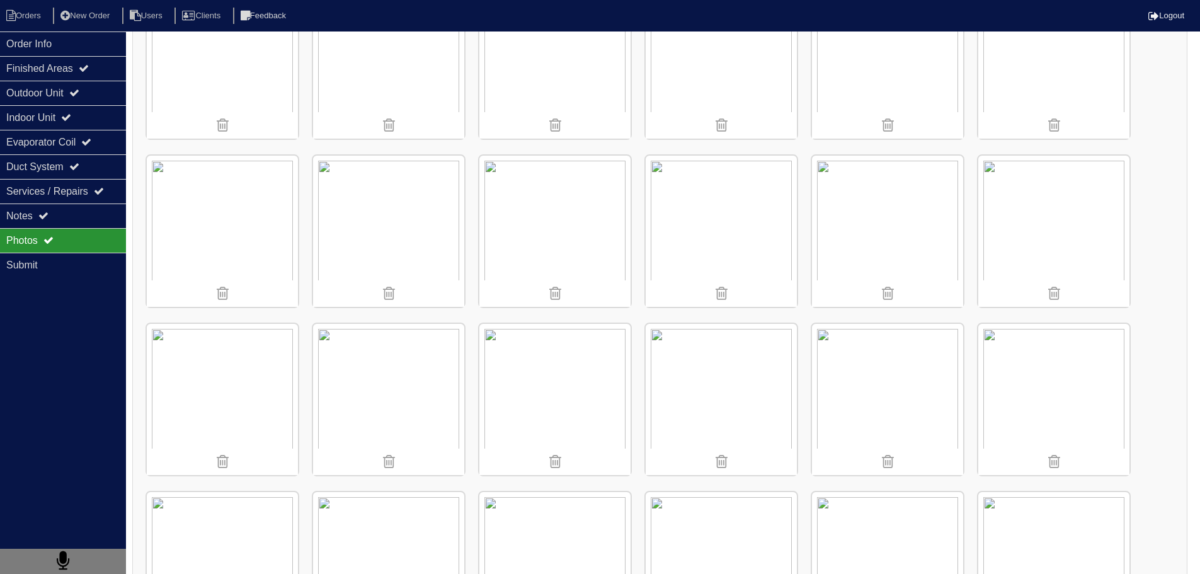
click at [700, 401] on img at bounding box center [720, 399] width 151 height 151
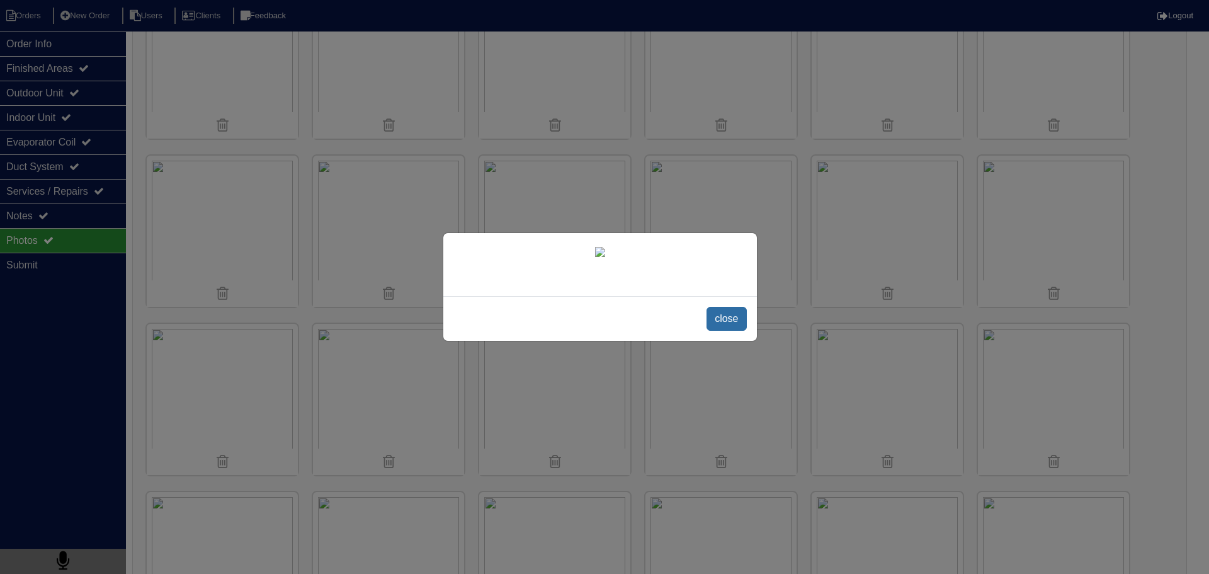
click at [721, 331] on span "close" at bounding box center [727, 319] width 40 height 24
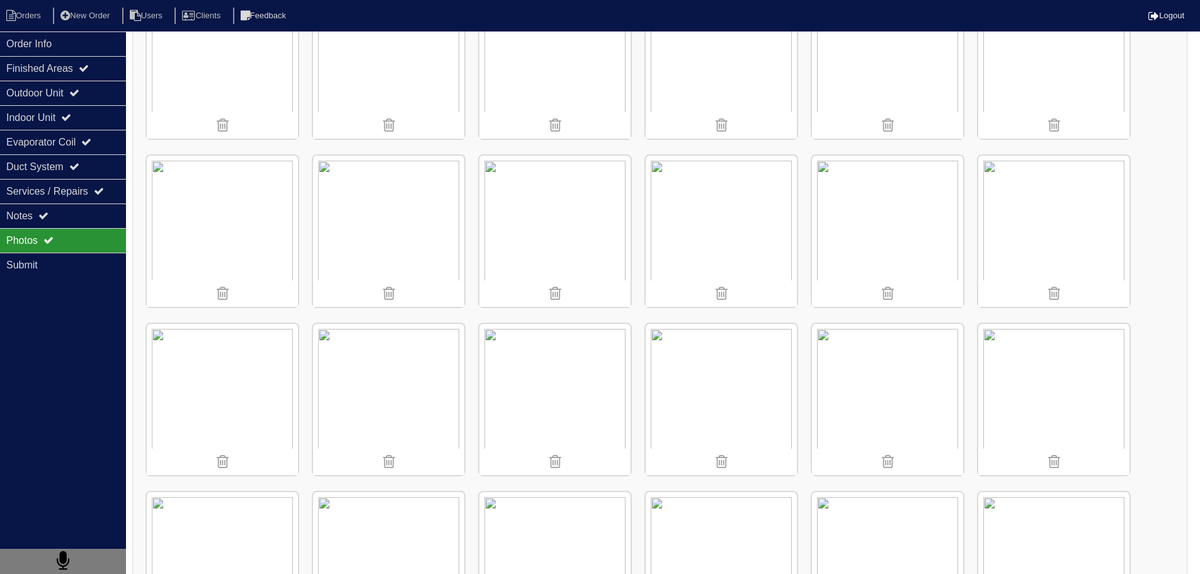
scroll to position [5857, 0]
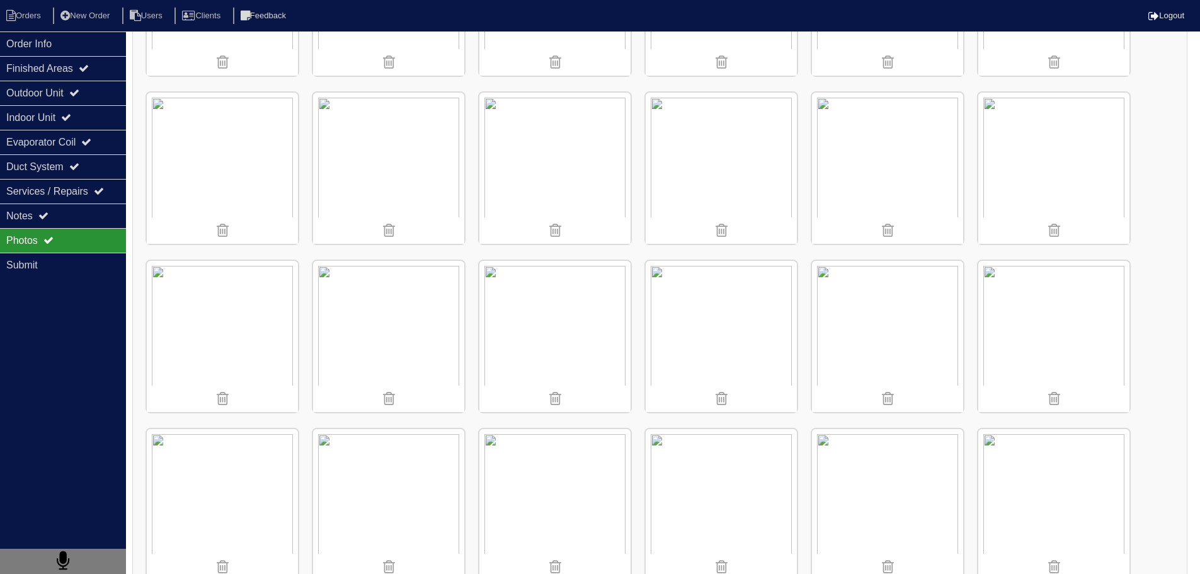
click at [1013, 140] on img at bounding box center [1053, 168] width 151 height 151
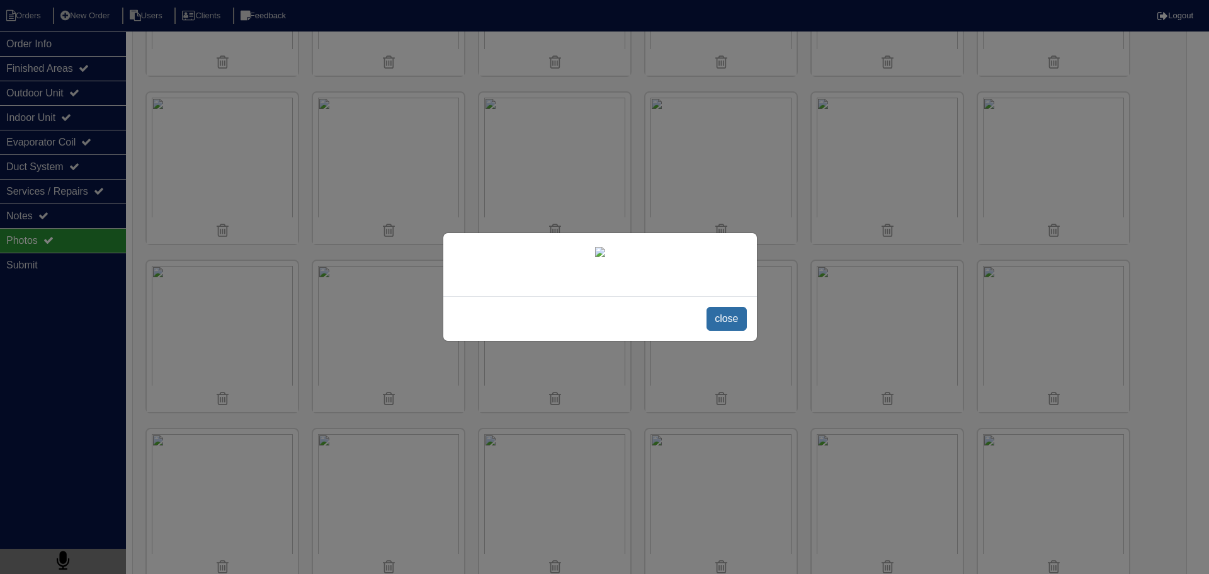
click at [735, 331] on span "close" at bounding box center [727, 319] width 40 height 24
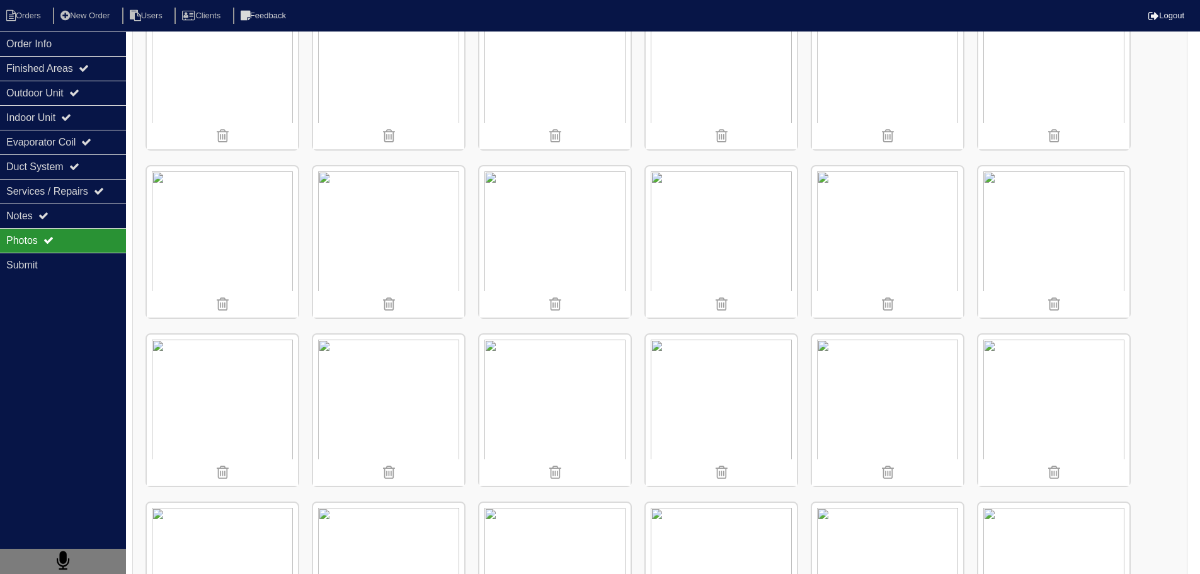
scroll to position [5763, 0]
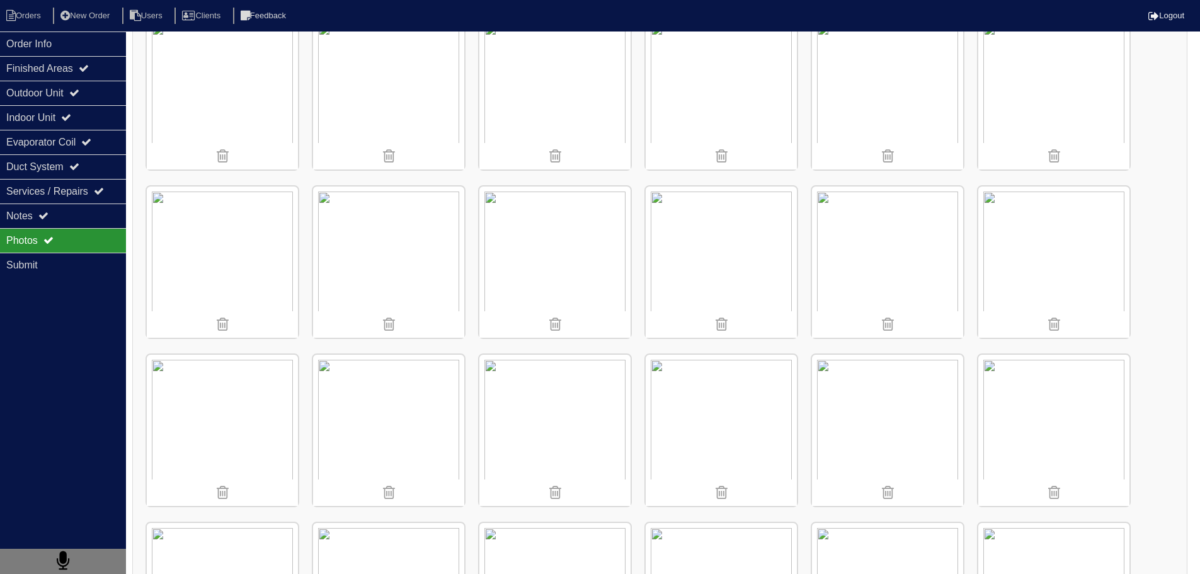
click at [214, 229] on img at bounding box center [222, 261] width 151 height 151
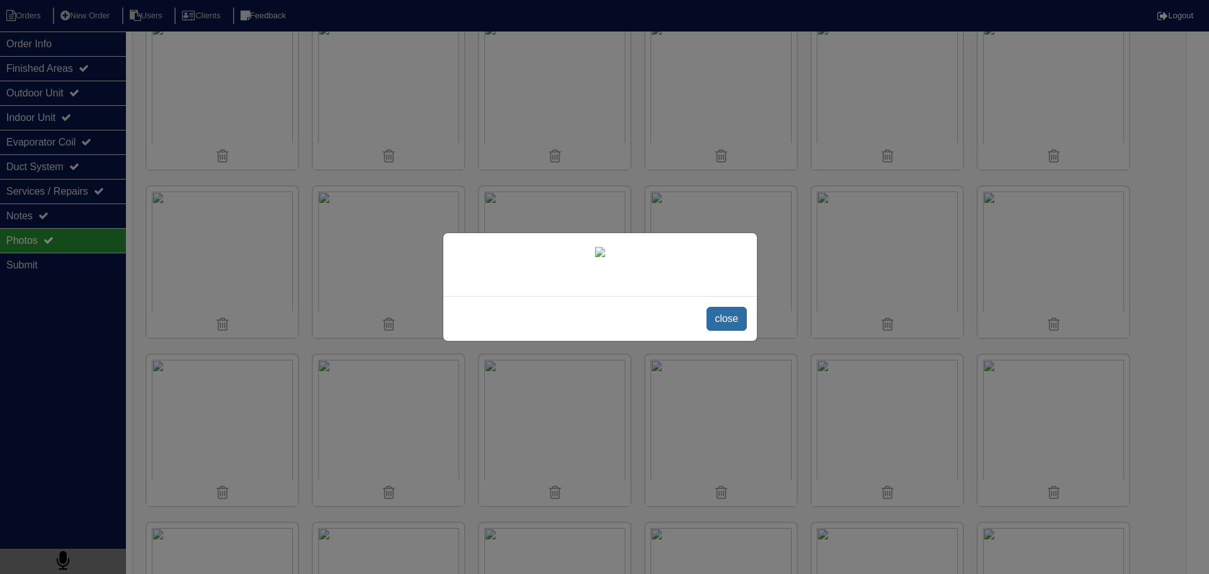
click at [730, 331] on span "close" at bounding box center [727, 319] width 40 height 24
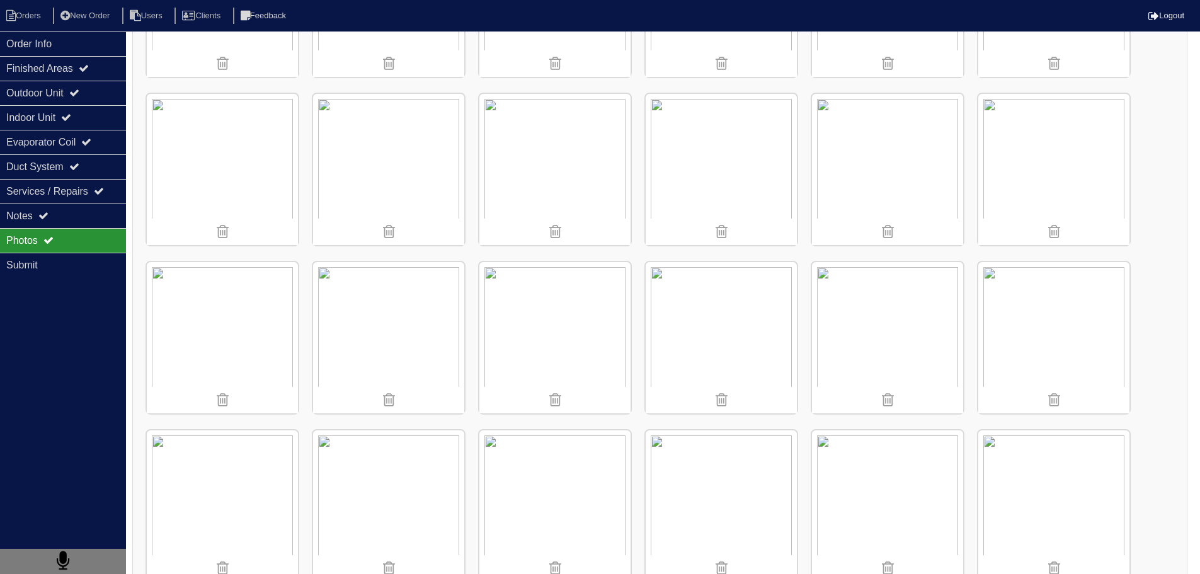
scroll to position [5511, 0]
click at [729, 321] on img at bounding box center [720, 345] width 151 height 151
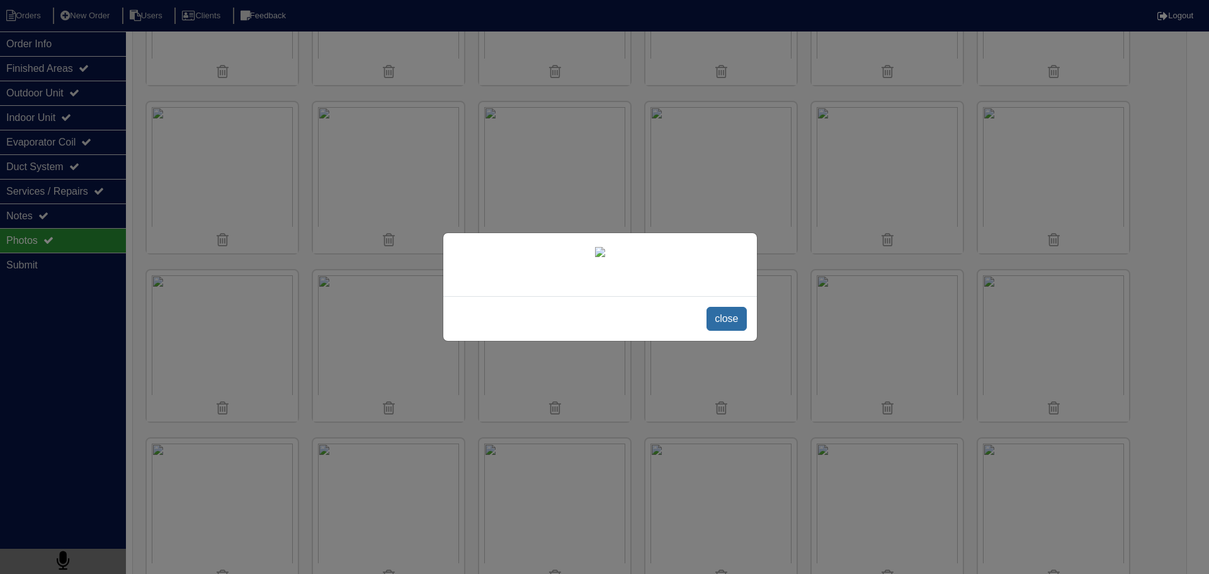
click at [719, 331] on span "close" at bounding box center [727, 319] width 40 height 24
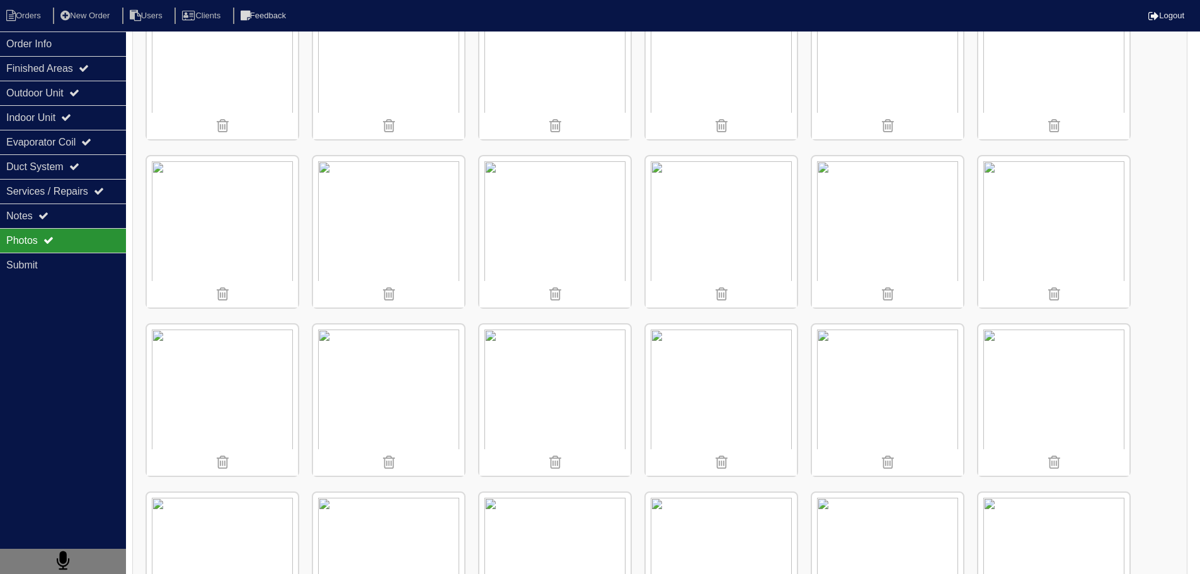
scroll to position [3346, 0]
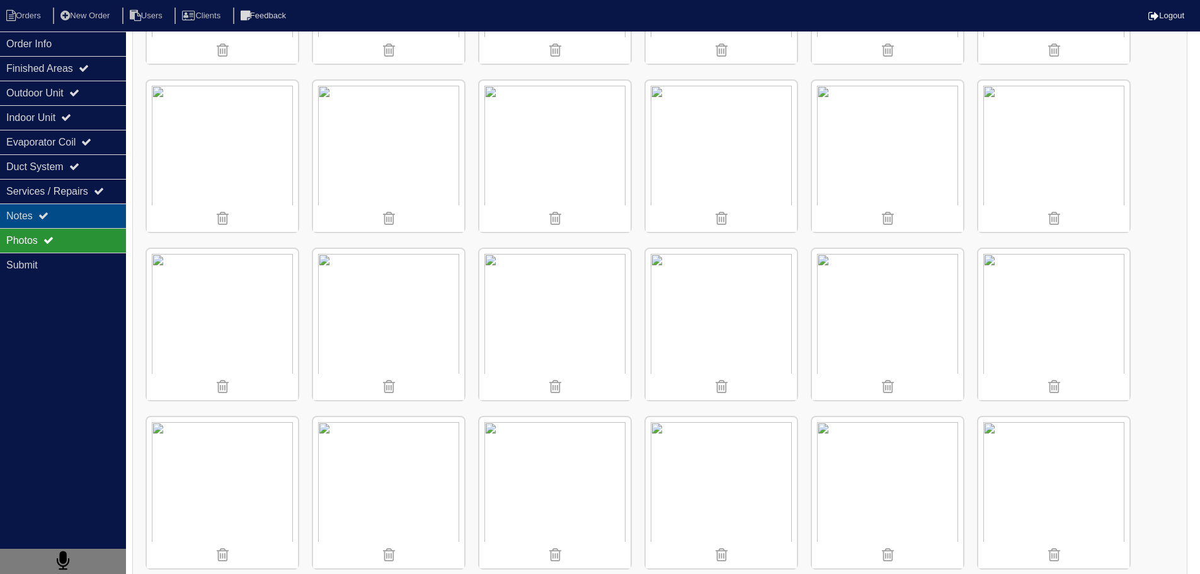
click at [77, 209] on div "Notes" at bounding box center [63, 215] width 126 height 25
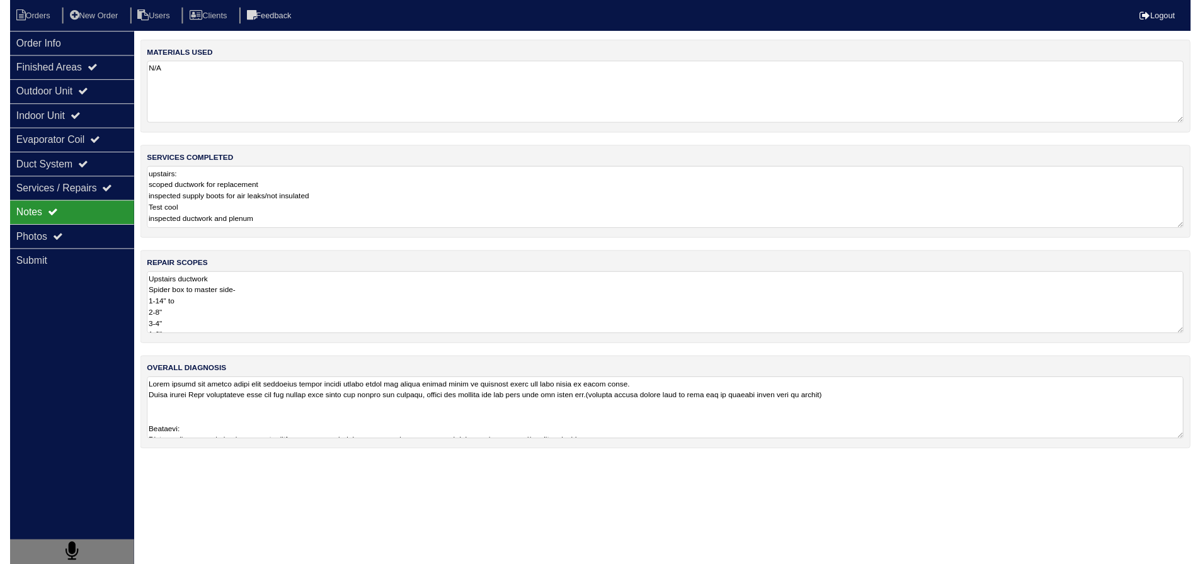
scroll to position [0, 0]
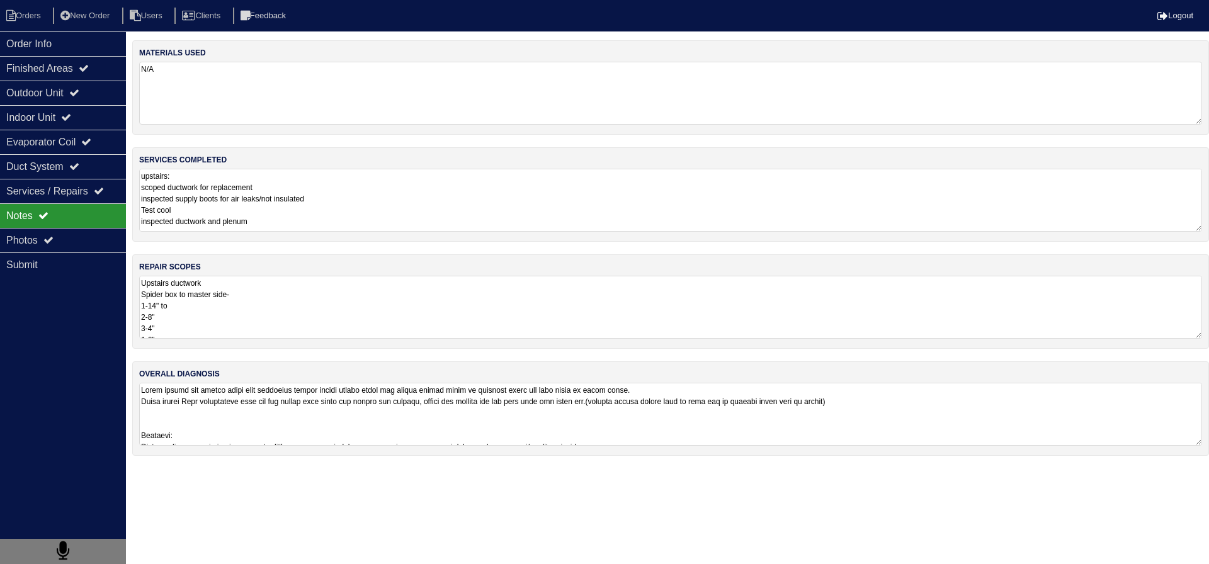
click at [231, 293] on textarea "Upstairs ductwork Spider box to master side- 1-14" to 2-8" 3-4" 1-6" Back of su…" at bounding box center [670, 307] width 1063 height 63
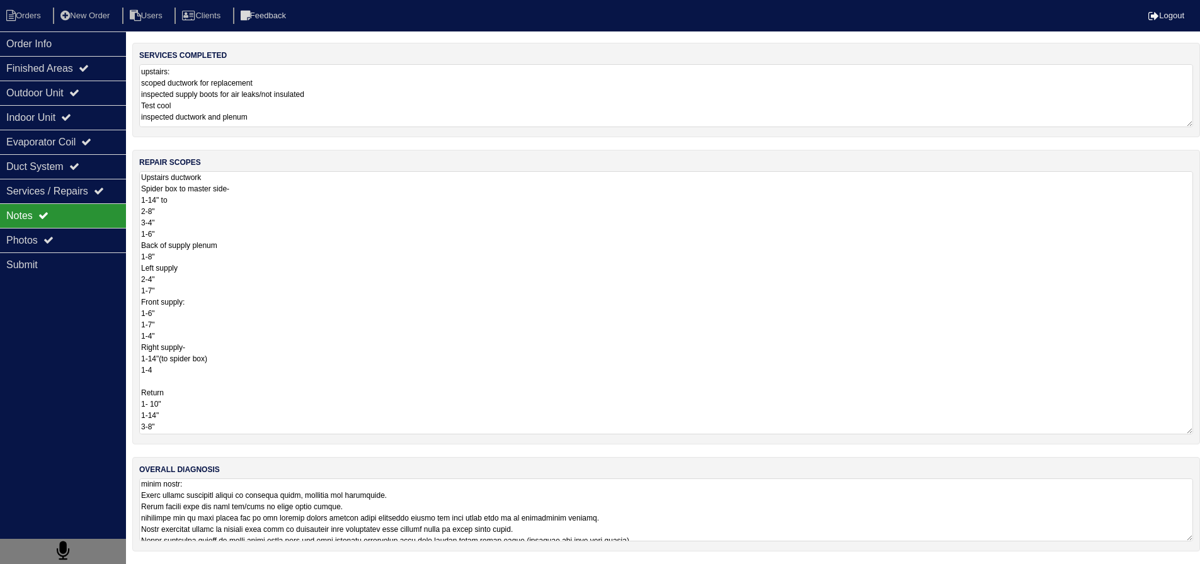
scroll to position [315, 0]
click at [243, 519] on textarea at bounding box center [666, 510] width 1054 height 63
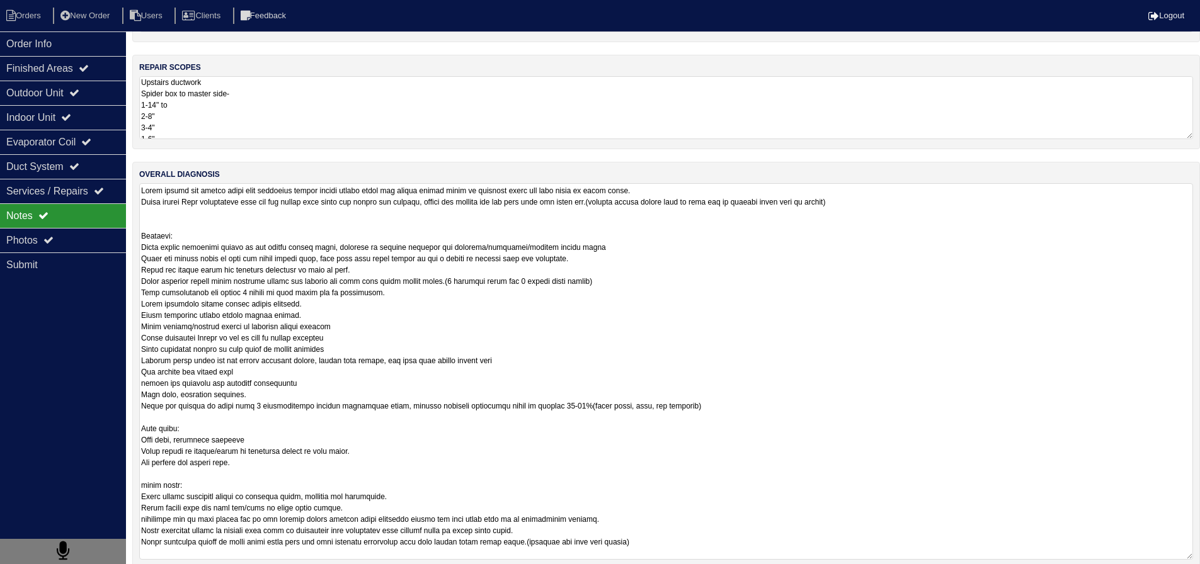
scroll to position [218, 0]
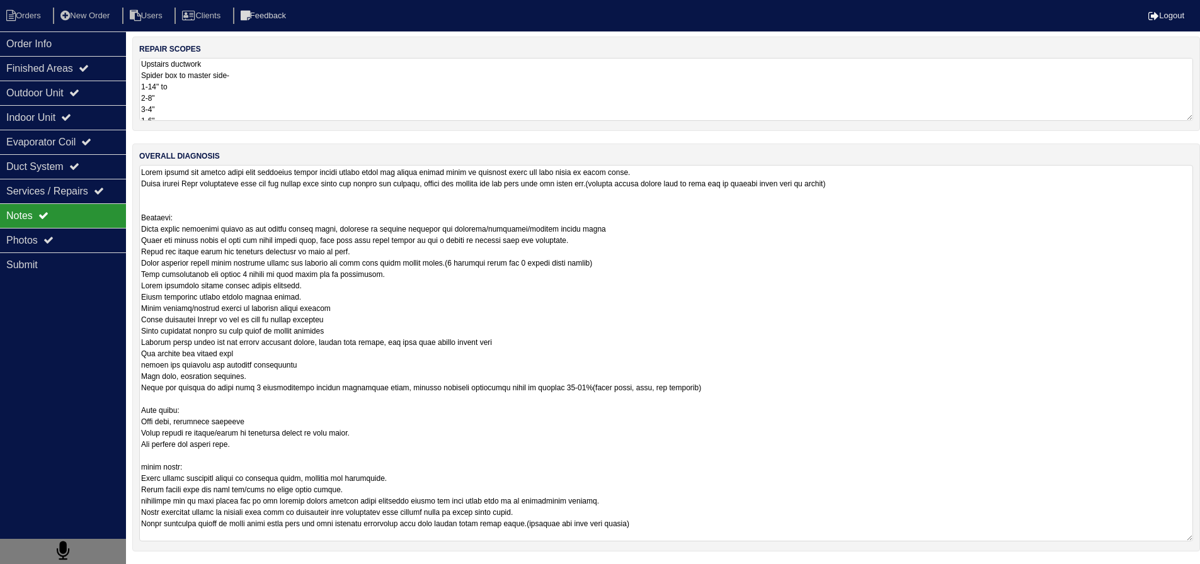
click at [255, 455] on textarea at bounding box center [666, 353] width 1054 height 377
click at [49, 239] on icon at bounding box center [48, 240] width 10 height 10
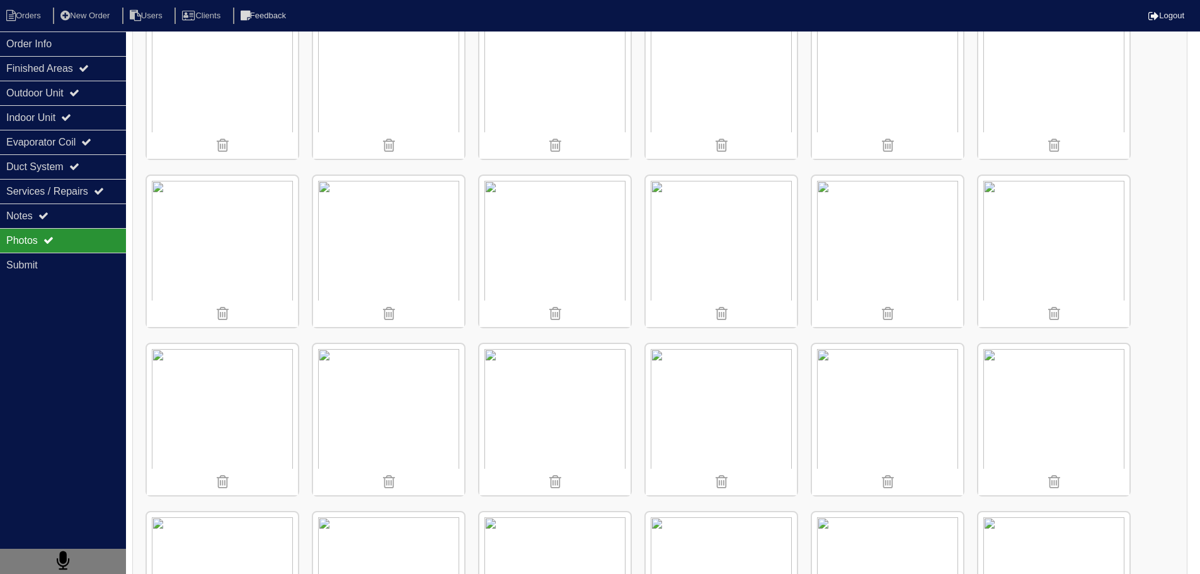
scroll to position [3748, 0]
click at [704, 232] on img at bounding box center [720, 258] width 151 height 151
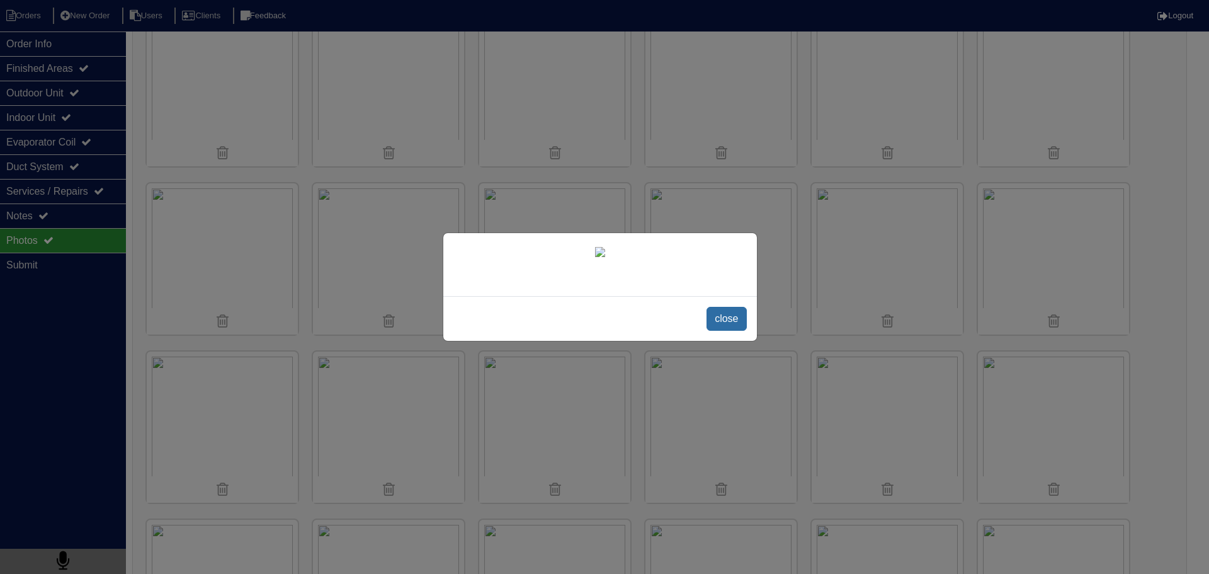
click at [742, 331] on span "close" at bounding box center [727, 319] width 40 height 24
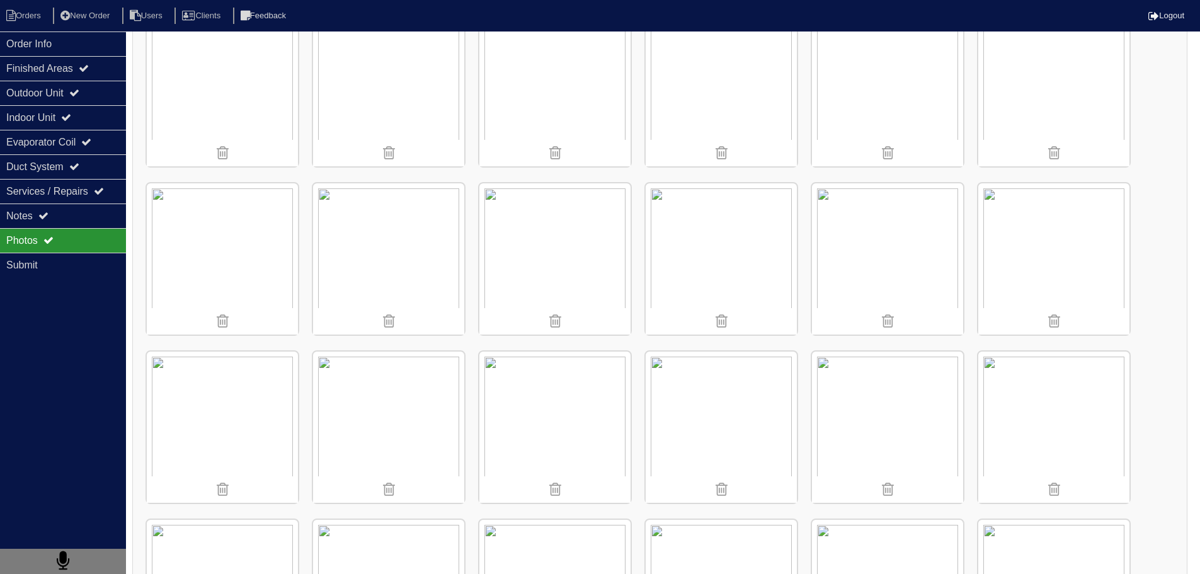
click at [429, 254] on img at bounding box center [388, 258] width 151 height 151
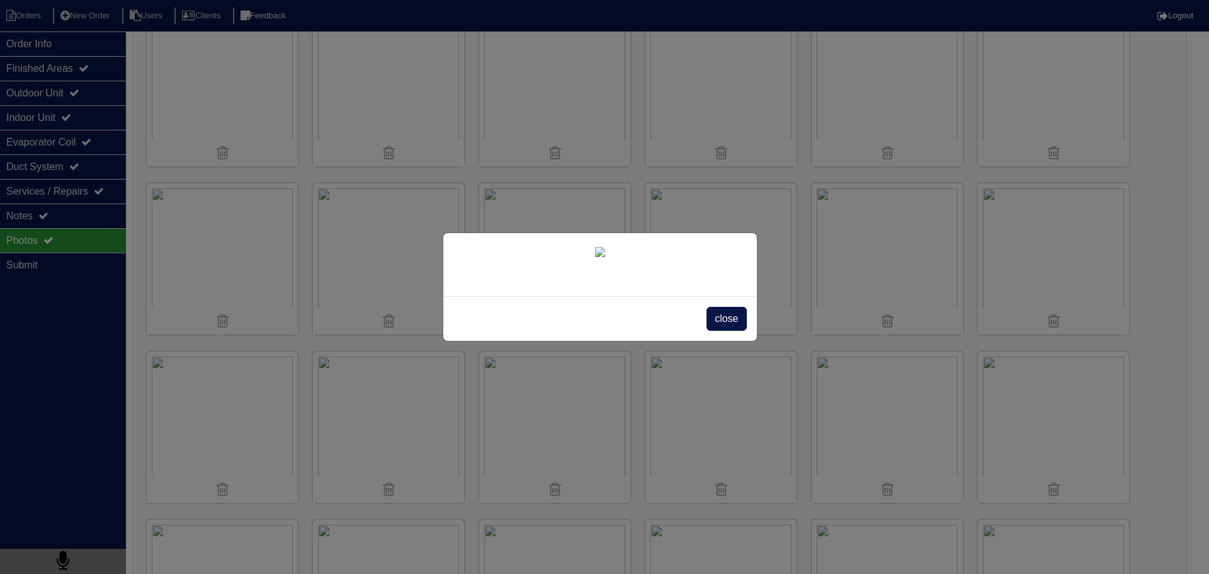
click at [718, 331] on span "close" at bounding box center [727, 319] width 40 height 24
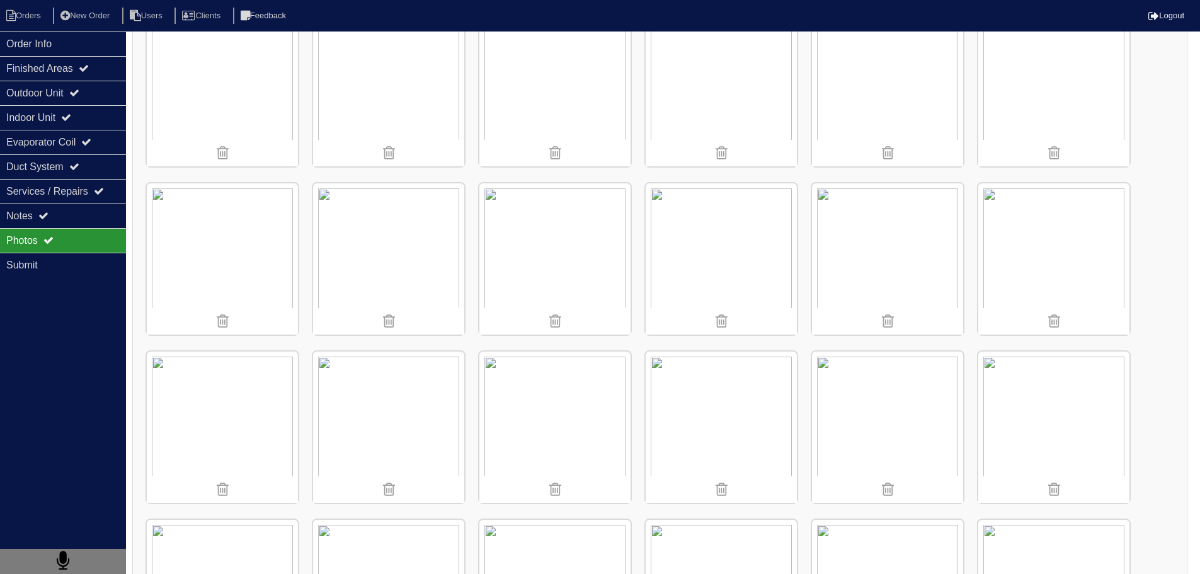
click at [1074, 191] on img at bounding box center [1053, 258] width 151 height 151
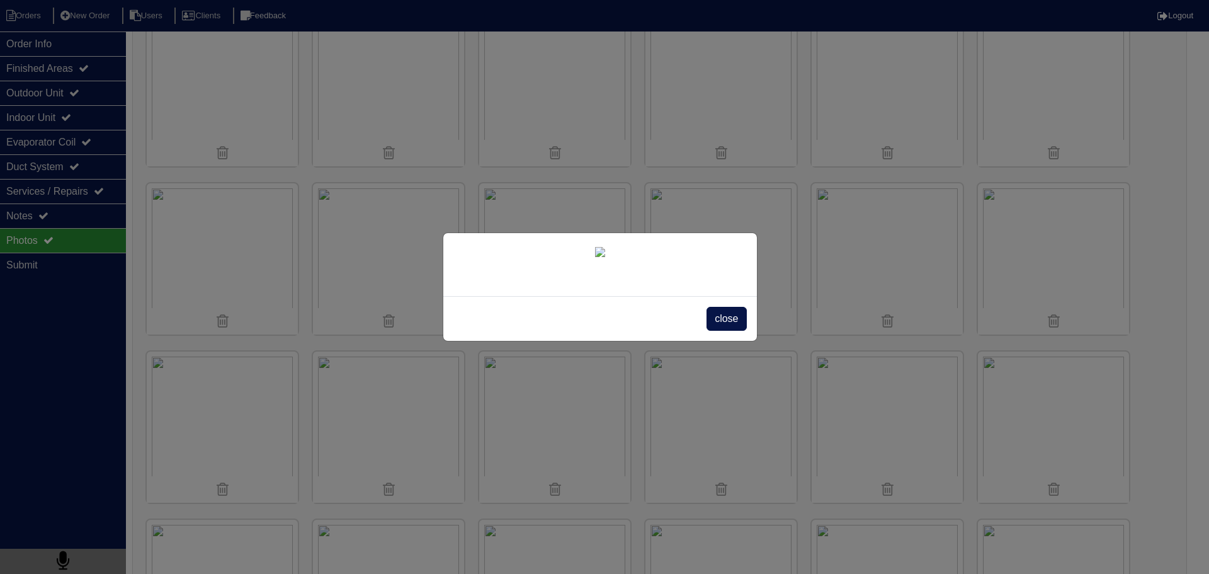
click at [717, 331] on span "close" at bounding box center [727, 319] width 40 height 24
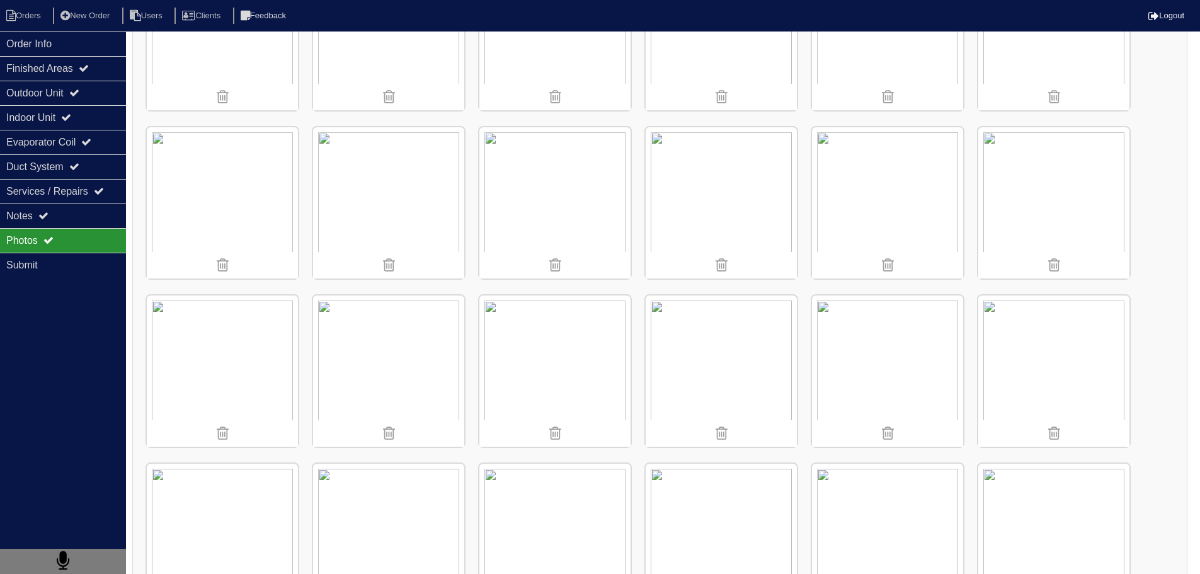
scroll to position [5008, 0]
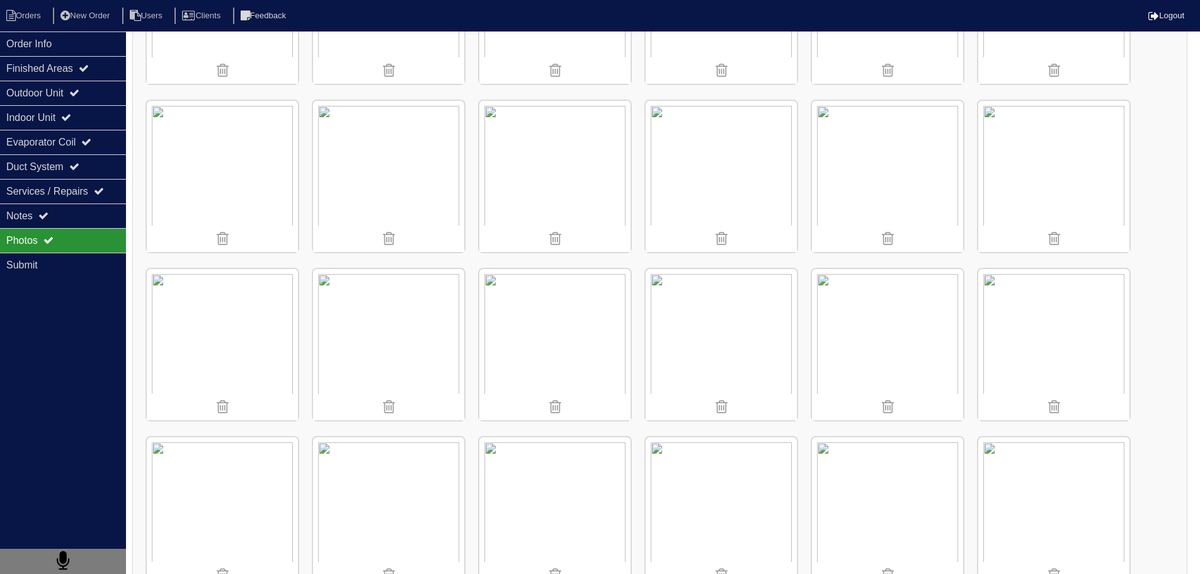
click at [392, 288] on img at bounding box center [388, 344] width 151 height 151
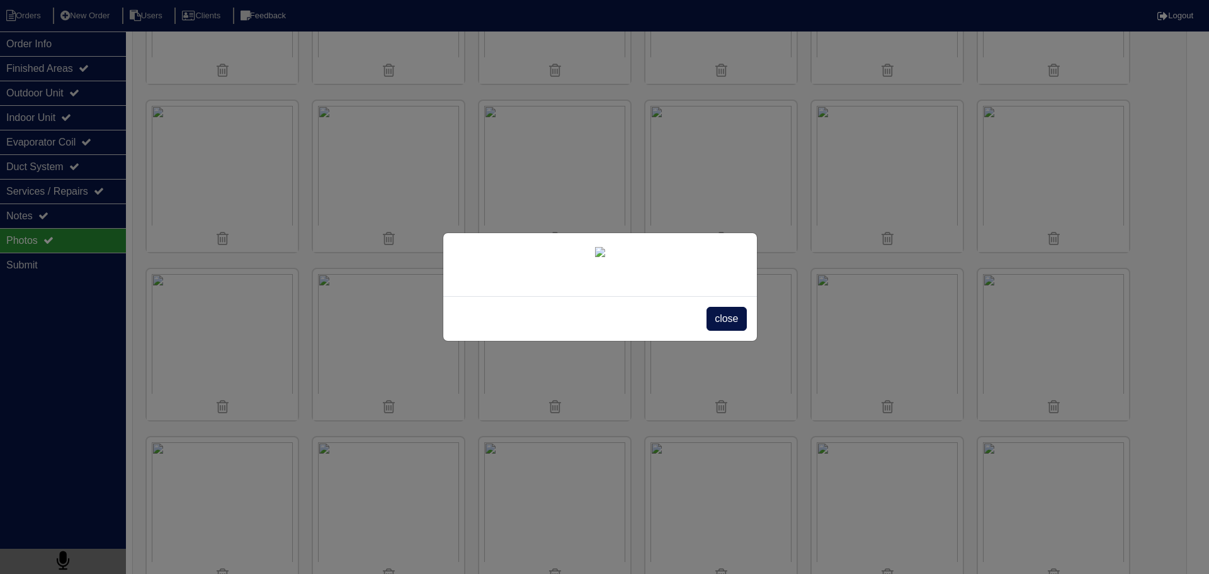
click at [705, 319] on div "close" at bounding box center [600, 318] width 314 height 45
click at [717, 319] on span "close" at bounding box center [727, 319] width 40 height 24
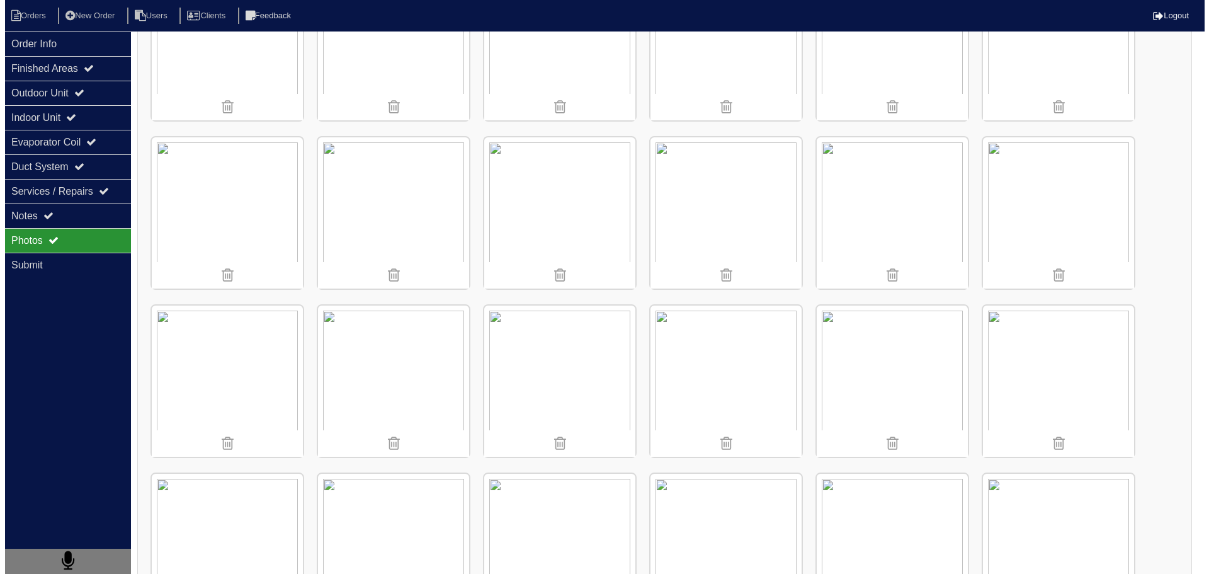
scroll to position [5133, 0]
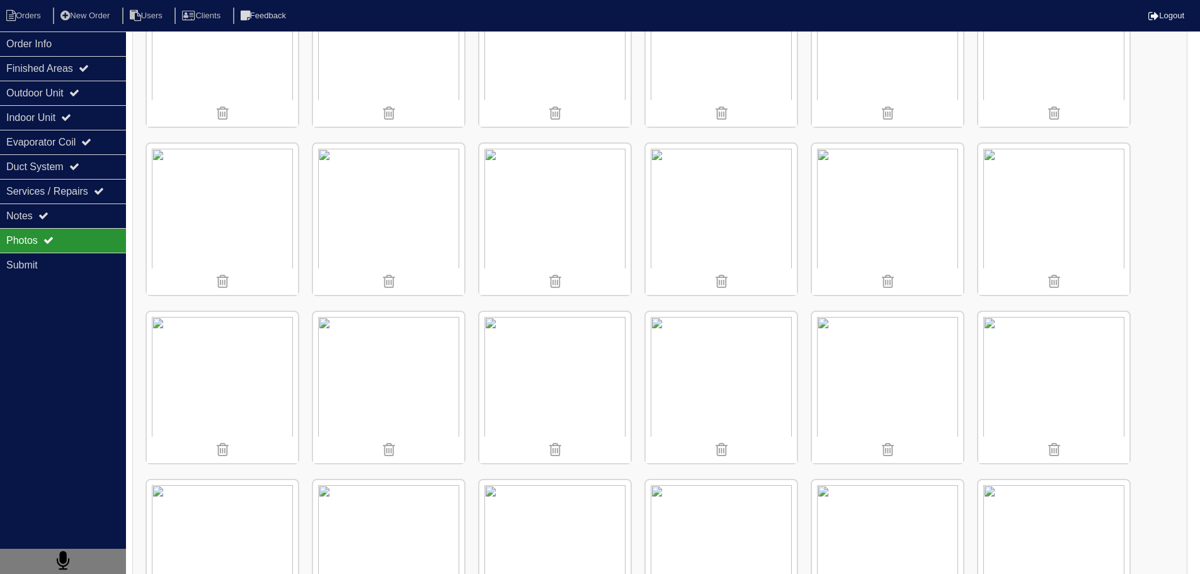
click at [432, 217] on img at bounding box center [388, 219] width 151 height 151
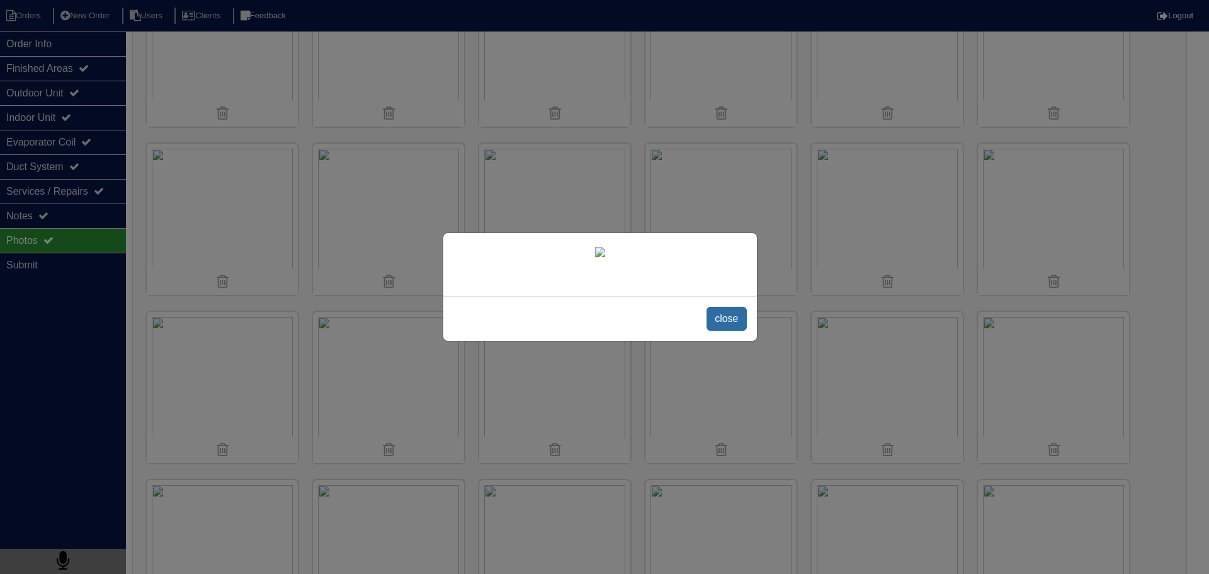
click at [736, 320] on span "close" at bounding box center [727, 319] width 40 height 24
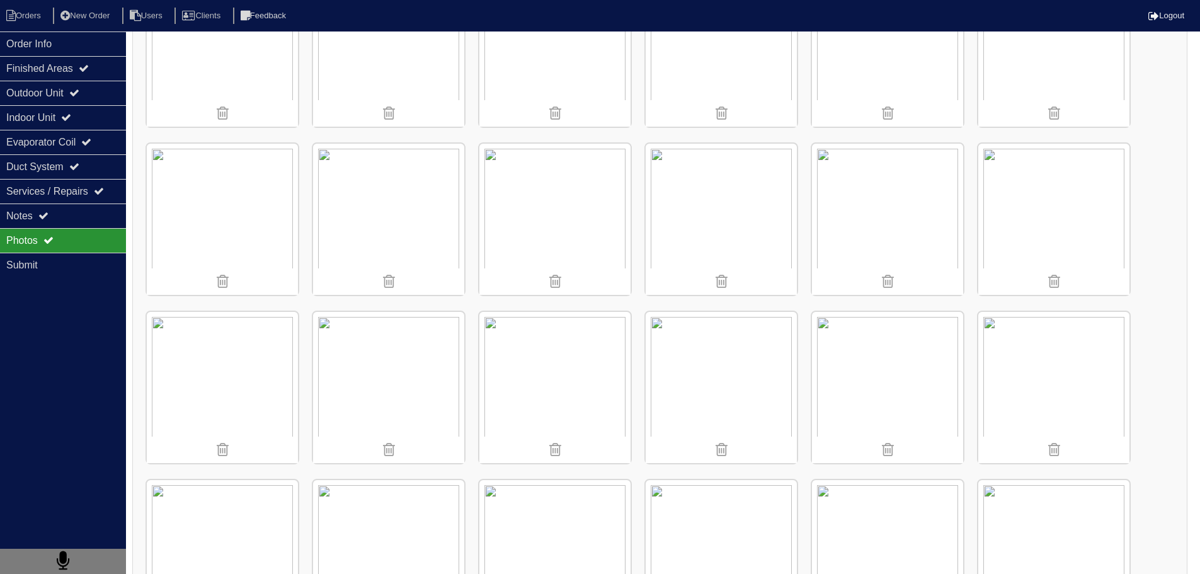
click at [401, 185] on img at bounding box center [388, 219] width 151 height 151
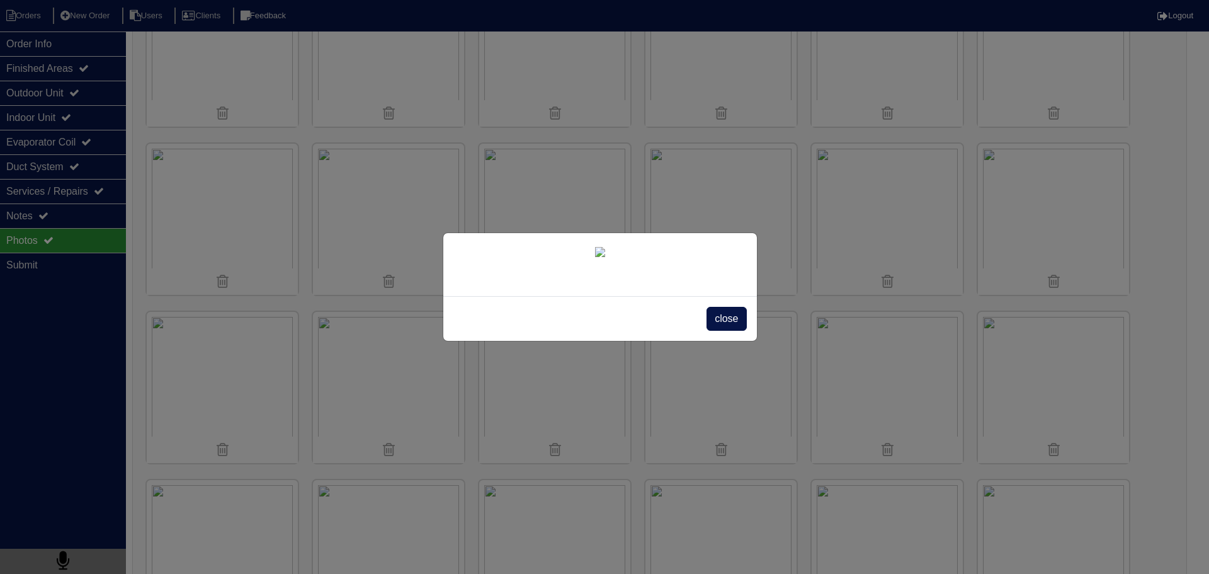
click at [103, 15] on div "close" at bounding box center [604, 287] width 1209 height 574
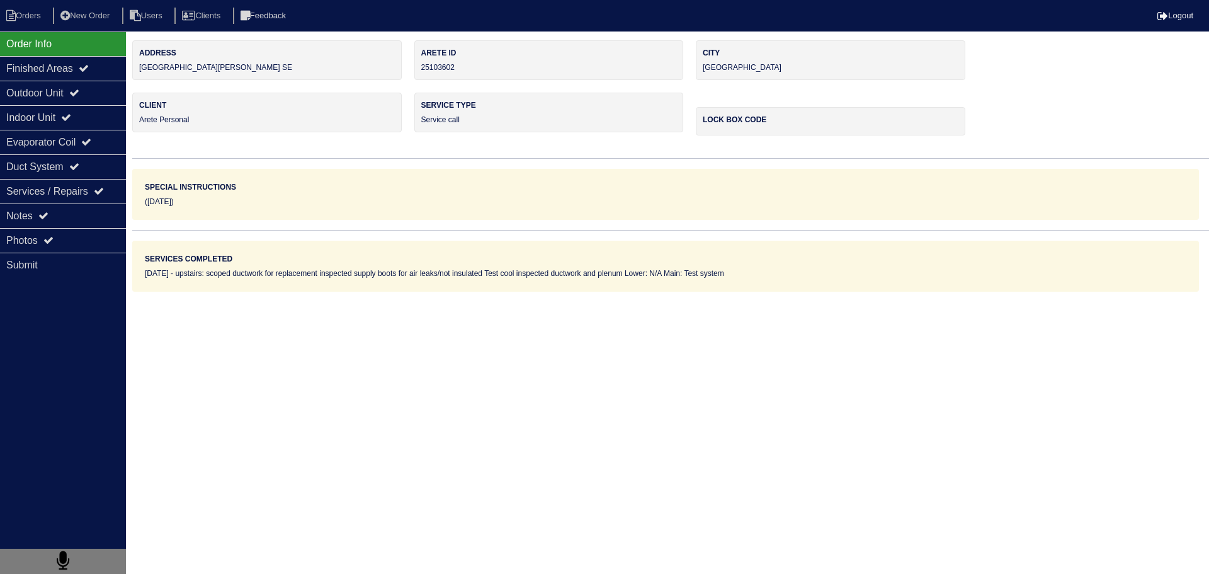
click at [91, 239] on div "Photos" at bounding box center [63, 240] width 126 height 25
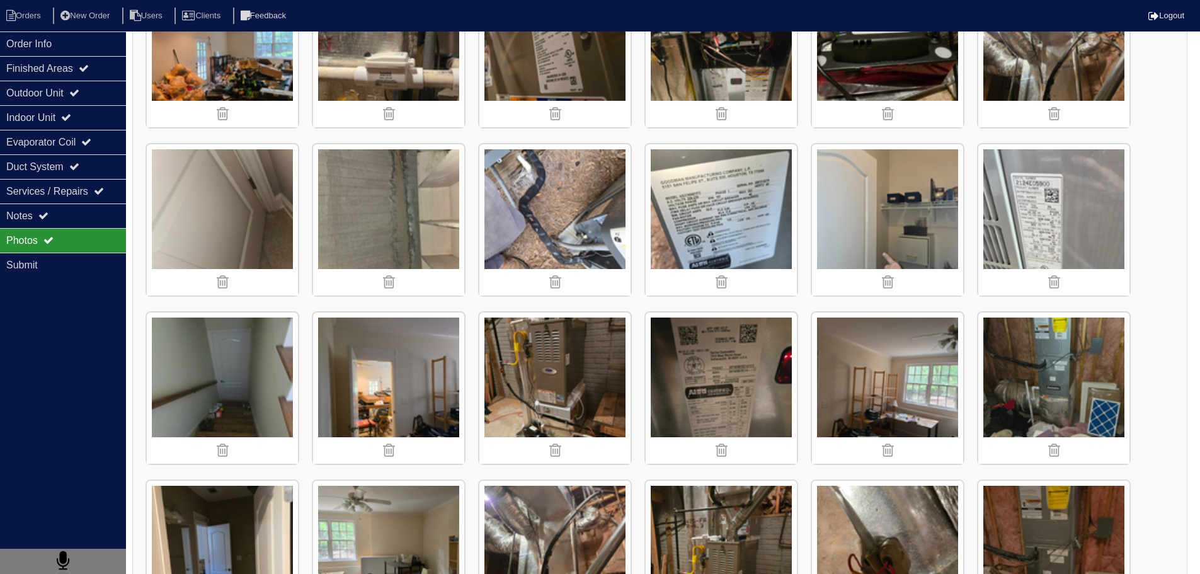
scroll to position [5133, 0]
click at [384, 223] on img at bounding box center [388, 219] width 151 height 151
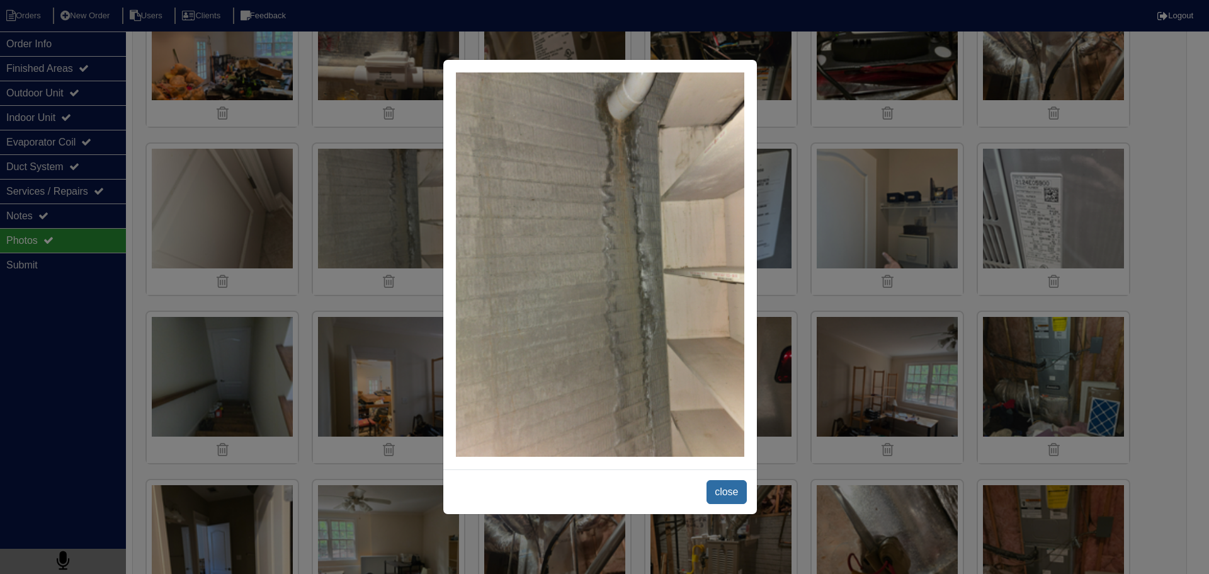
click at [736, 495] on span "close" at bounding box center [727, 492] width 40 height 24
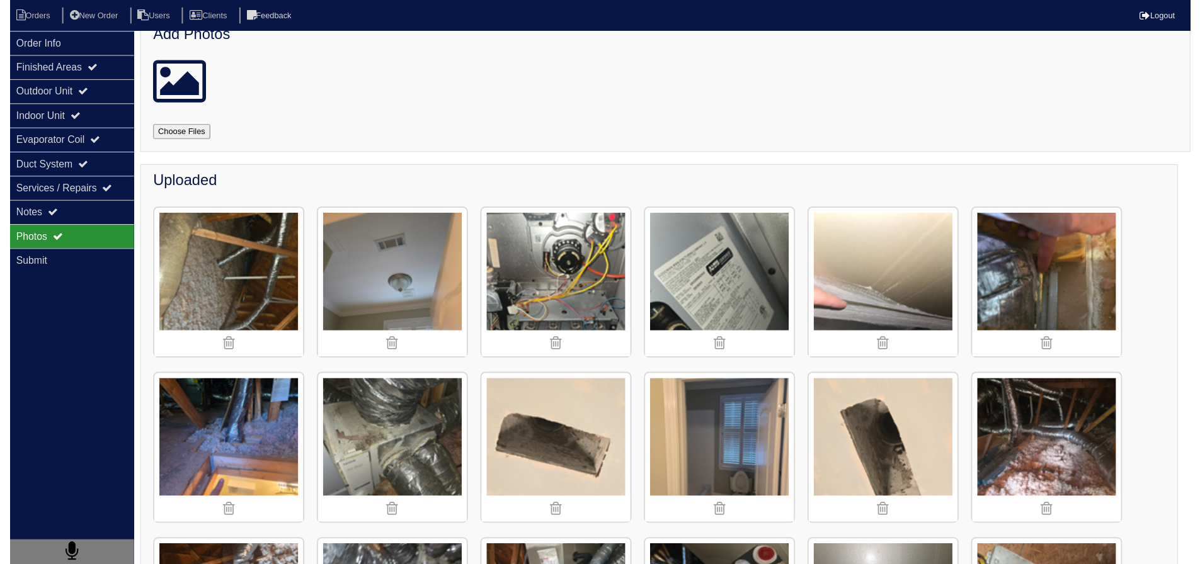
scroll to position [0, 0]
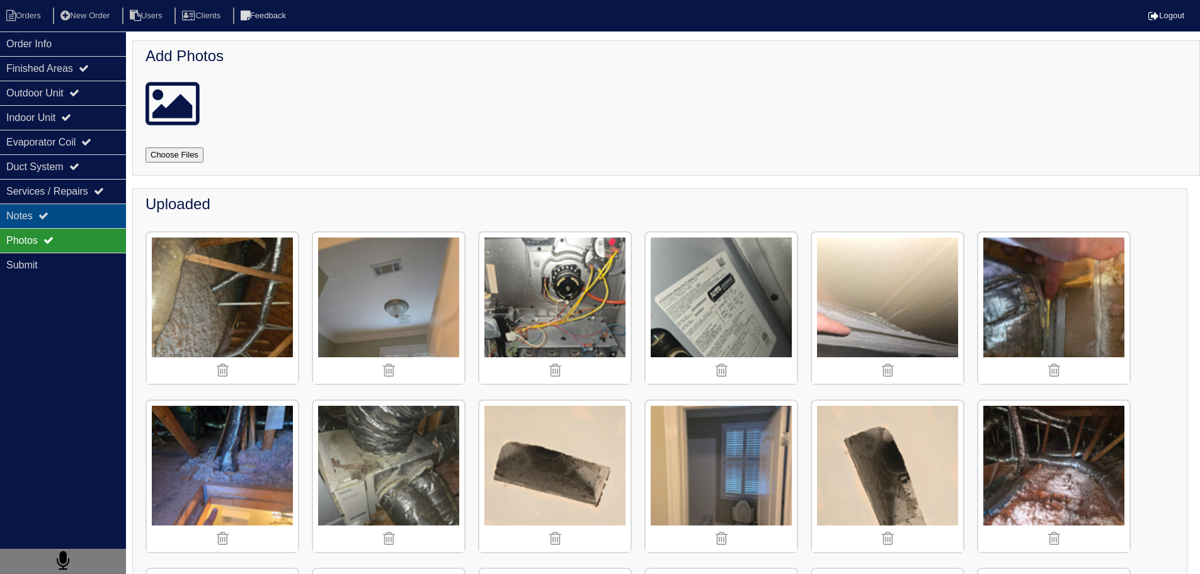
click at [77, 216] on div "Notes" at bounding box center [63, 215] width 126 height 25
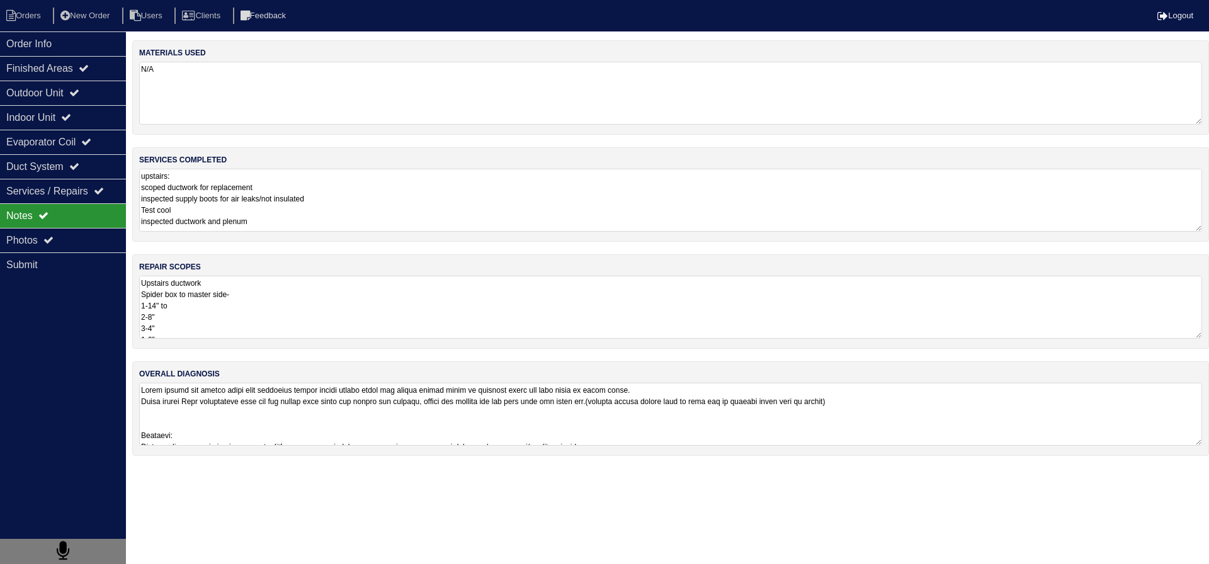
click at [204, 293] on textarea "Upstairs ductwork Spider box to master side- 1-14" to 2-8" 3-4" 1-6" Back of su…" at bounding box center [670, 307] width 1063 height 63
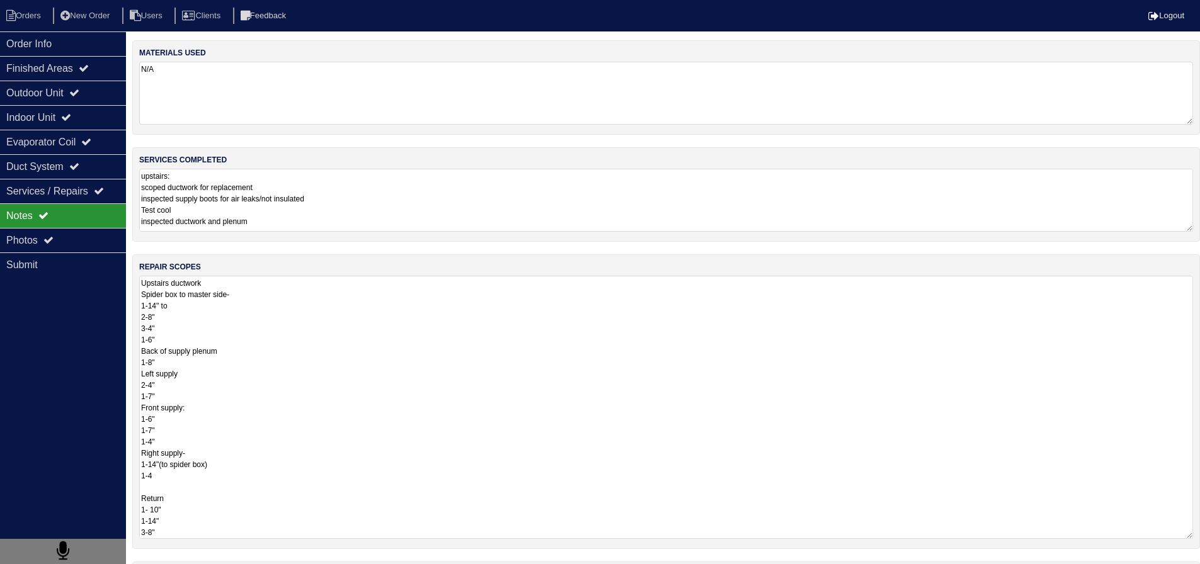
click at [205, 341] on textarea "Upstairs ductwork Spider box to master side- 1-14" to 2-8" 3-4" 1-6" Back of su…" at bounding box center [666, 407] width 1054 height 263
click at [229, 397] on textarea "Upstairs ductwork Spider box to master side- 1-14" to 2-8" 3-4" 1-6" Back of su…" at bounding box center [666, 407] width 1054 height 263
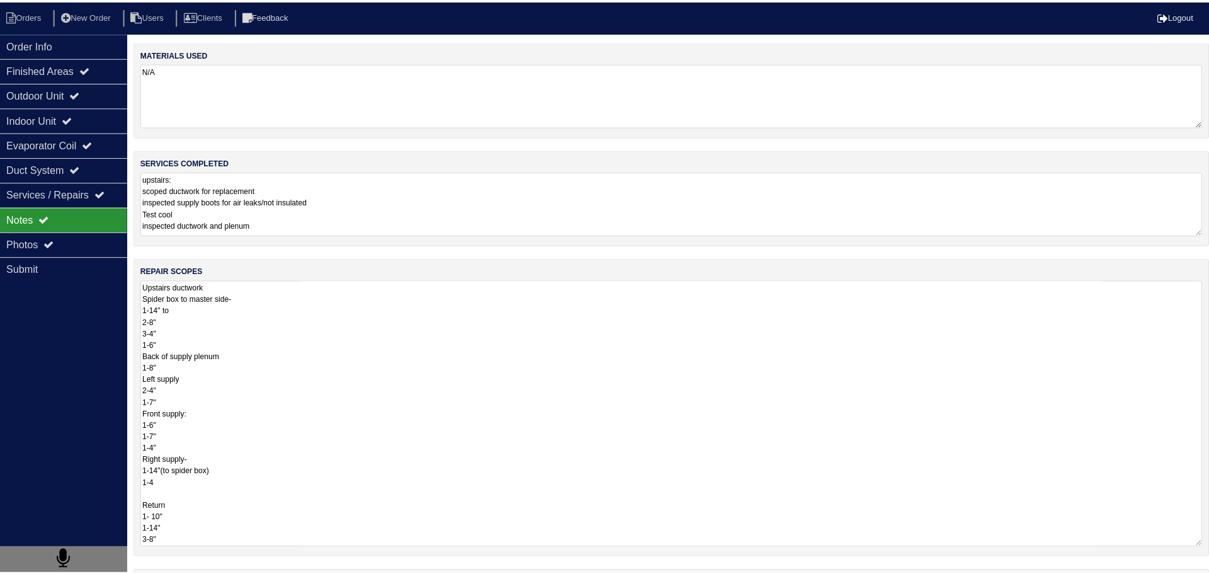
scroll to position [1, 0]
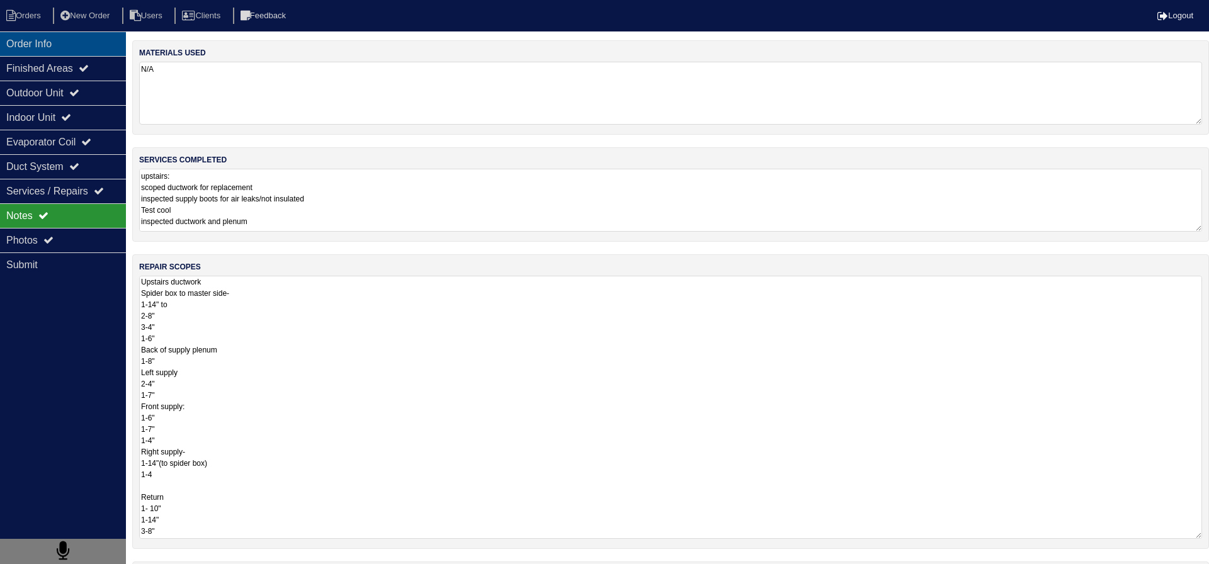
click at [85, 52] on div "Order Info" at bounding box center [63, 43] width 126 height 25
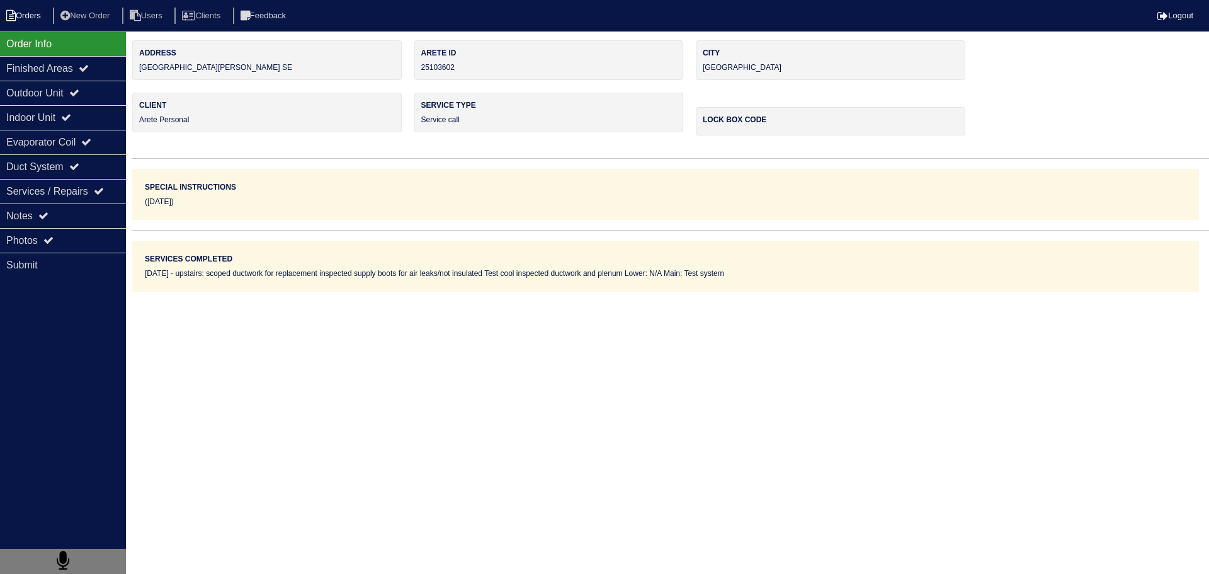
click at [41, 18] on li "Orders" at bounding box center [25, 16] width 51 height 17
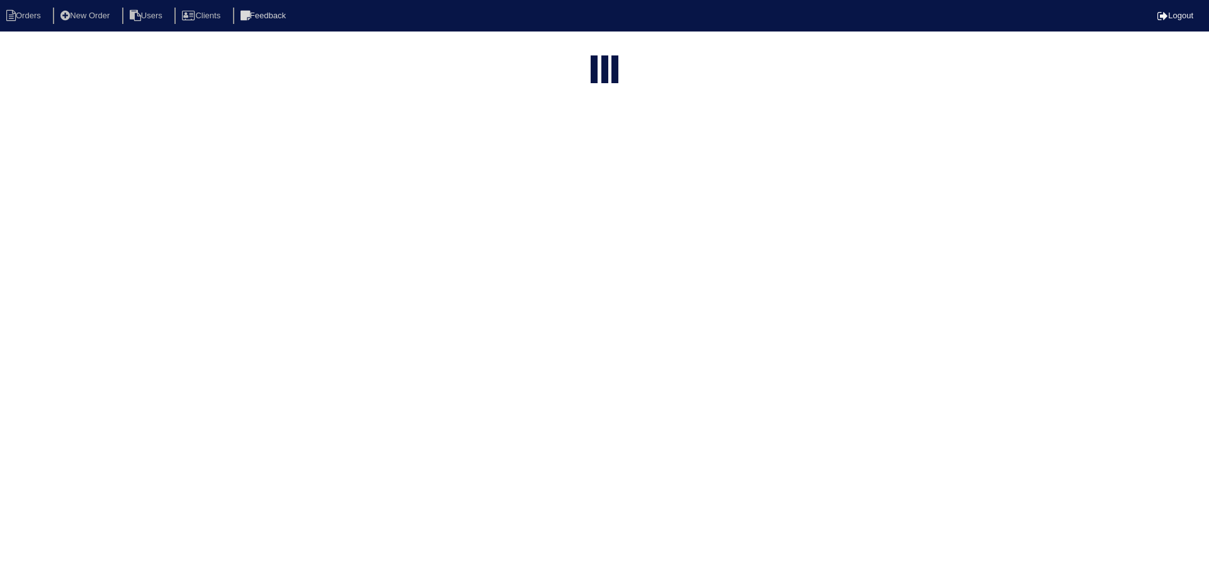
select select "15"
select select "Arete Personal"
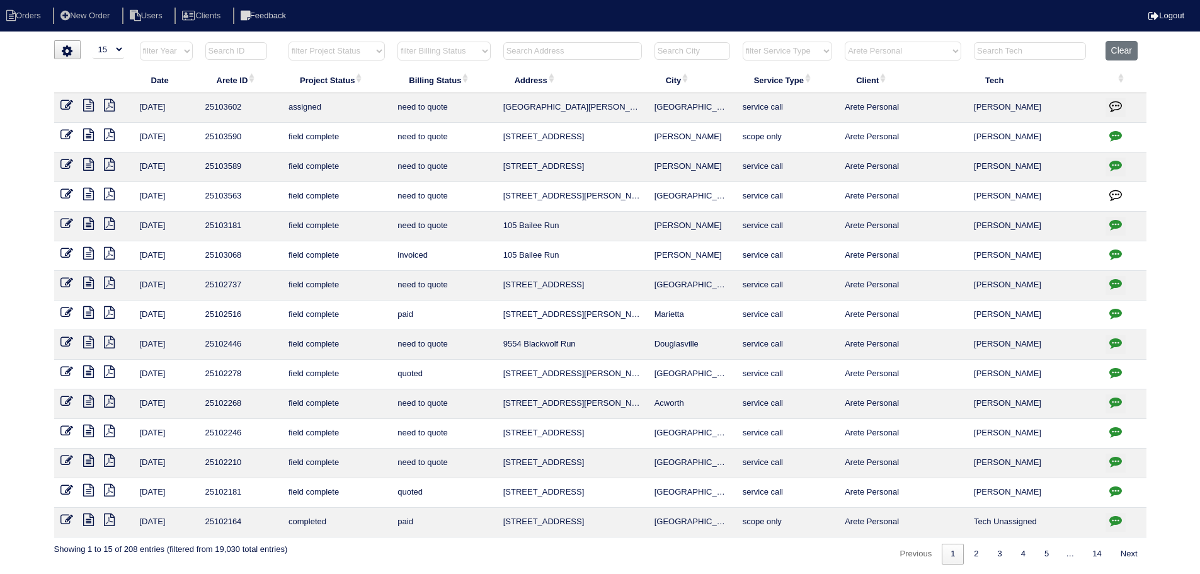
click at [788, 50] on select "filter Service Type -- Any Service Type -- initial service basic service mainte…" at bounding box center [786, 51] width 89 height 19
click at [899, 55] on select "filter Client -- Any Client -- [PERSON_NAME] American Homes 4 Rent Arete Person…" at bounding box center [902, 51] width 117 height 19
click at [87, 139] on icon at bounding box center [88, 134] width 11 height 13
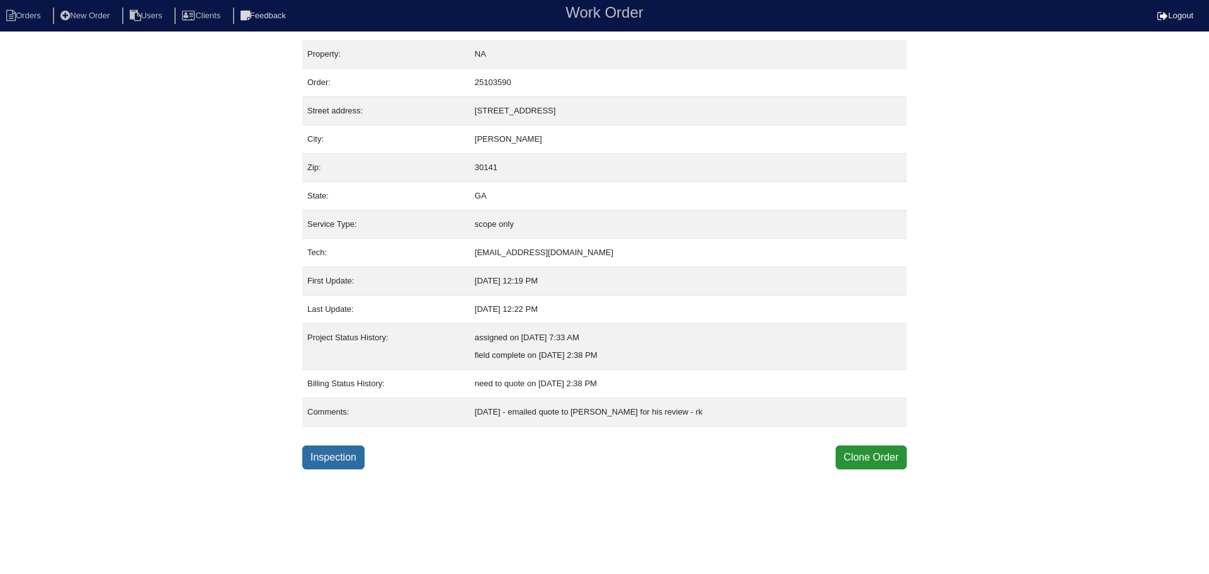
click at [314, 453] on link "Inspection" at bounding box center [333, 457] width 62 height 24
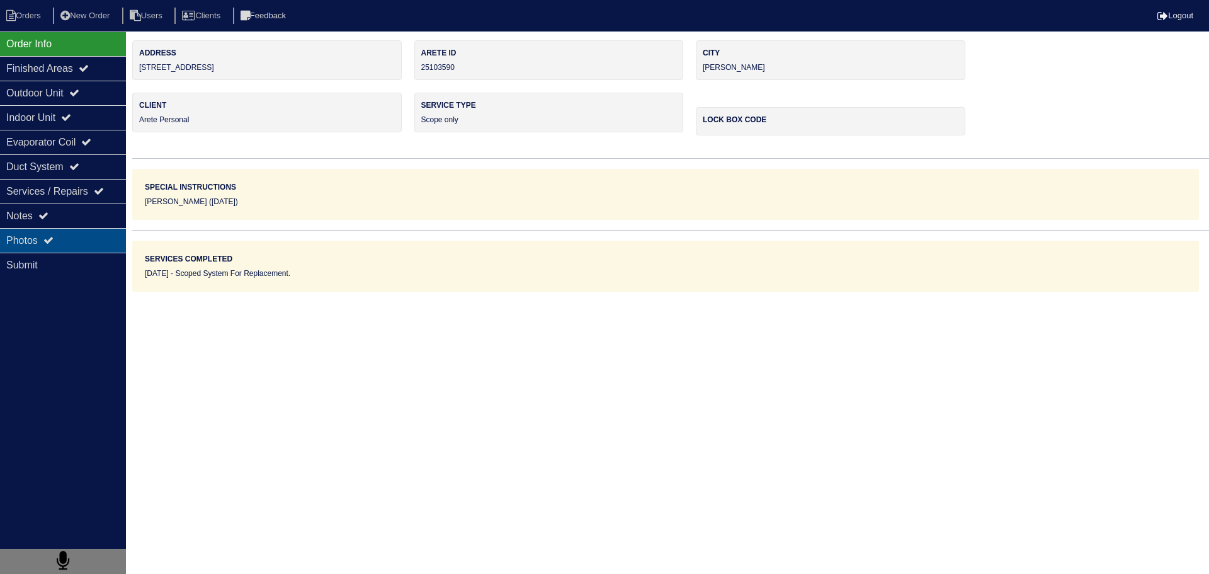
click at [77, 247] on div "Photos" at bounding box center [63, 240] width 126 height 25
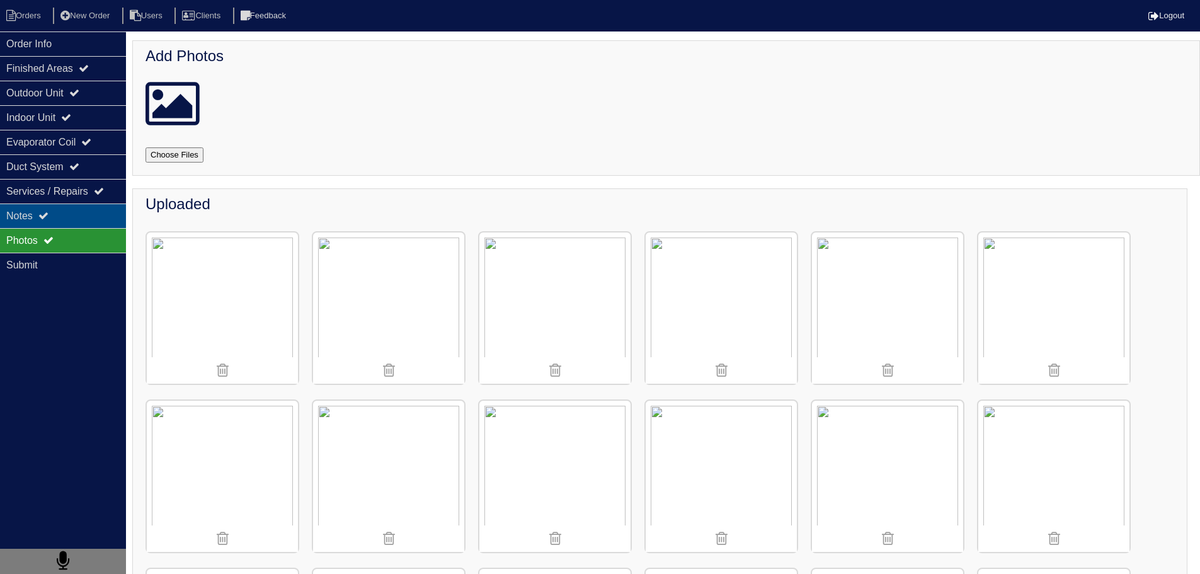
click at [102, 220] on div "Notes" at bounding box center [63, 215] width 126 height 25
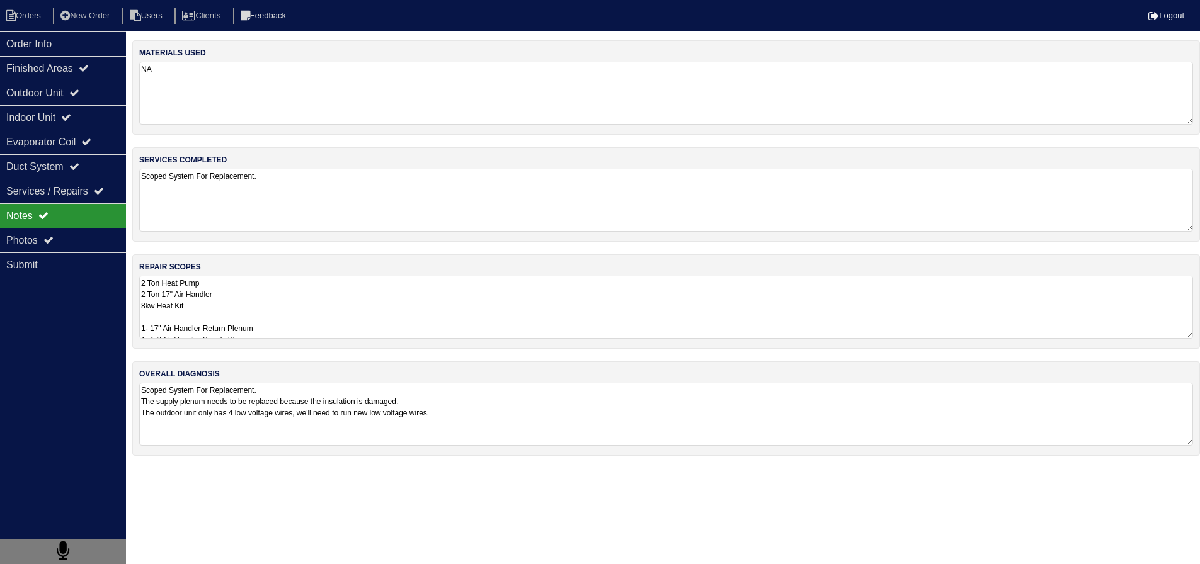
click at [265, 325] on textarea "2 Ton Heat Pump 2 Ton 17" Air Handler 8kw Heat Kit 1- 17" Air Handler Return Pl…" at bounding box center [666, 307] width 1054 height 63
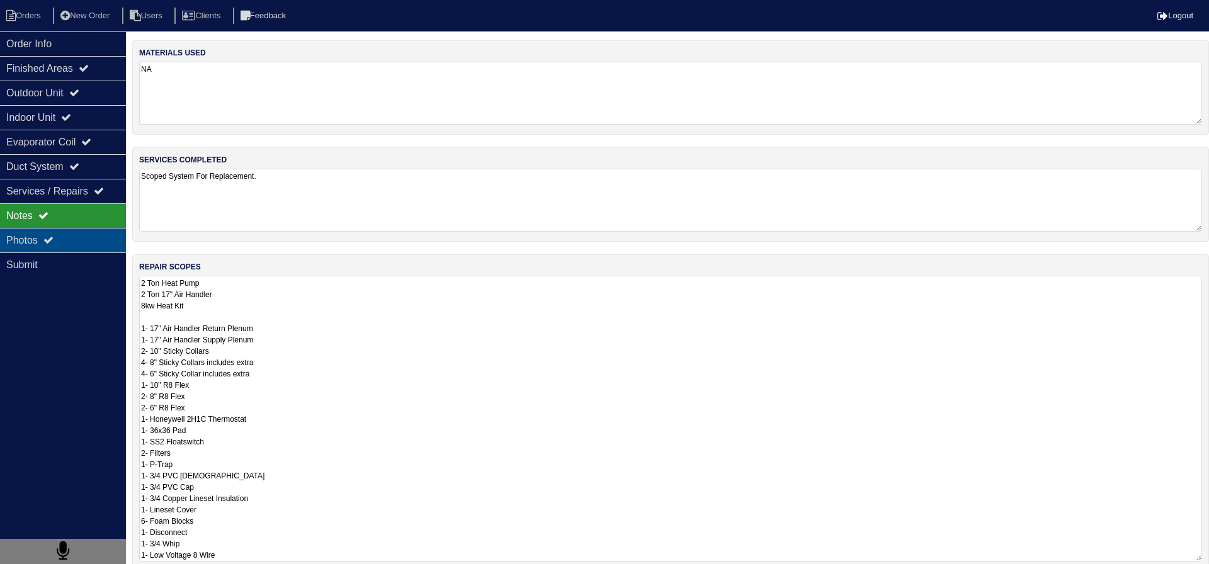
click at [69, 245] on div "Photos" at bounding box center [63, 240] width 126 height 25
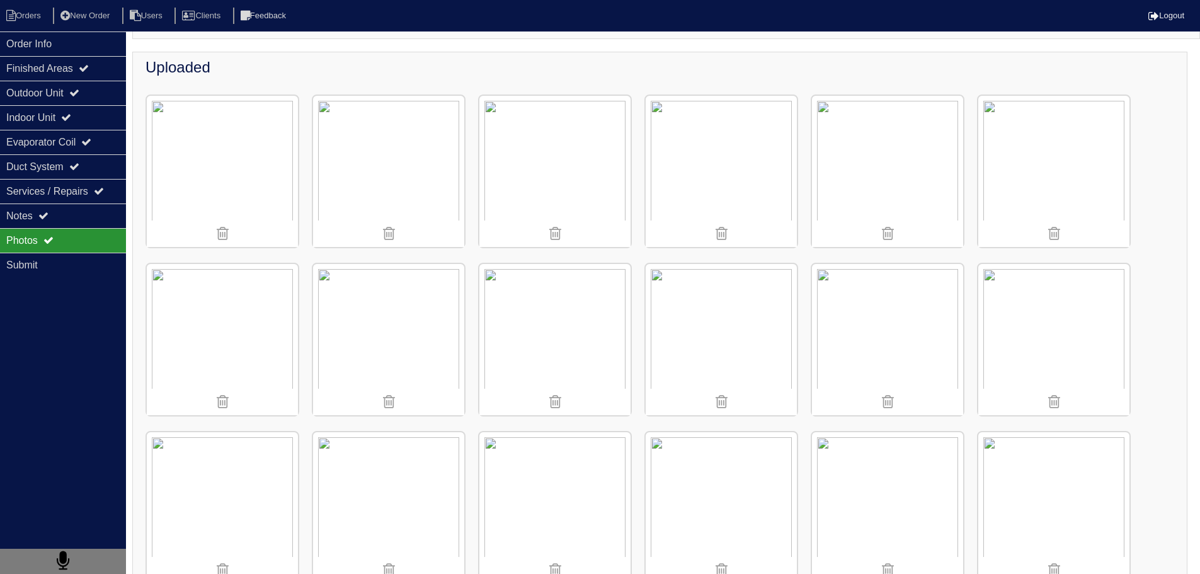
scroll to position [126, 0]
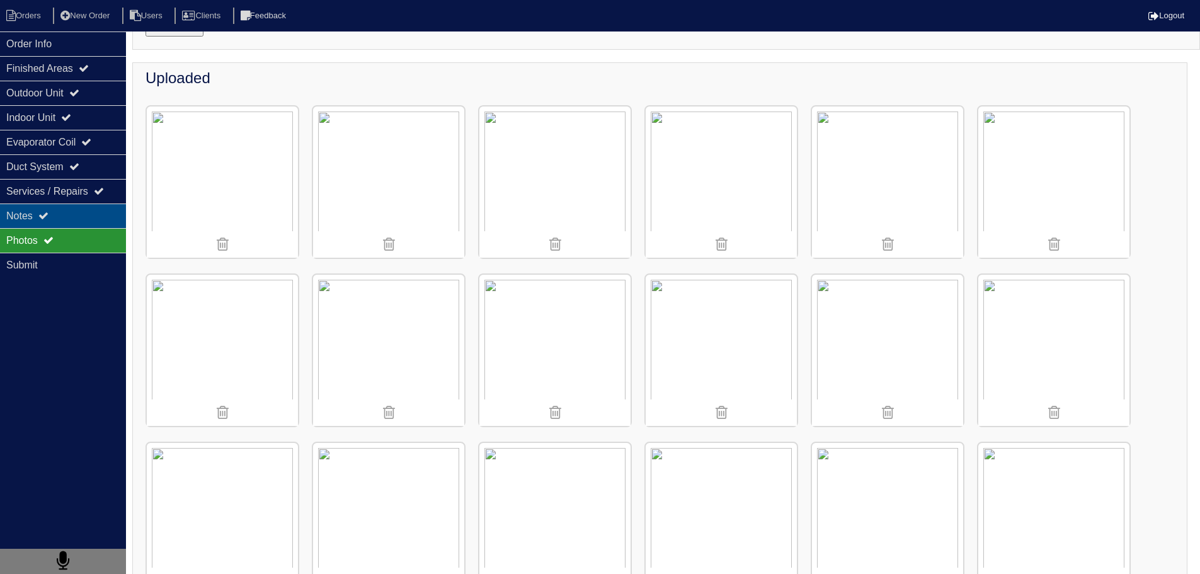
click at [79, 224] on div "Notes" at bounding box center [63, 215] width 126 height 25
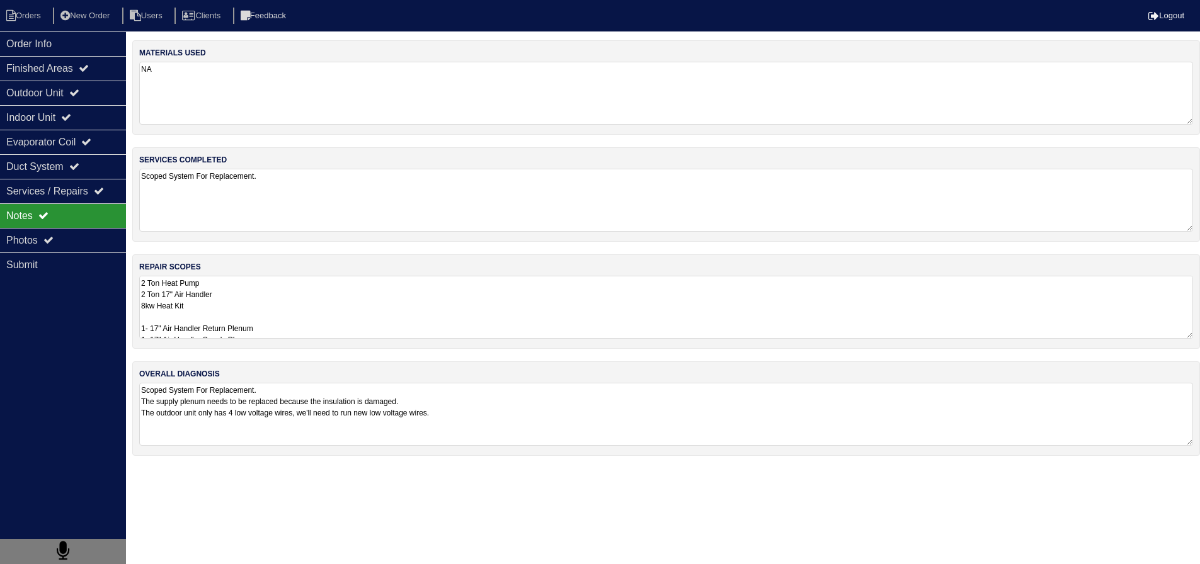
click at [200, 326] on textarea "2 Ton Heat Pump 2 Ton 17" Air Handler 8kw Heat Kit 1- 17" Air Handler Return Pl…" at bounding box center [666, 307] width 1054 height 63
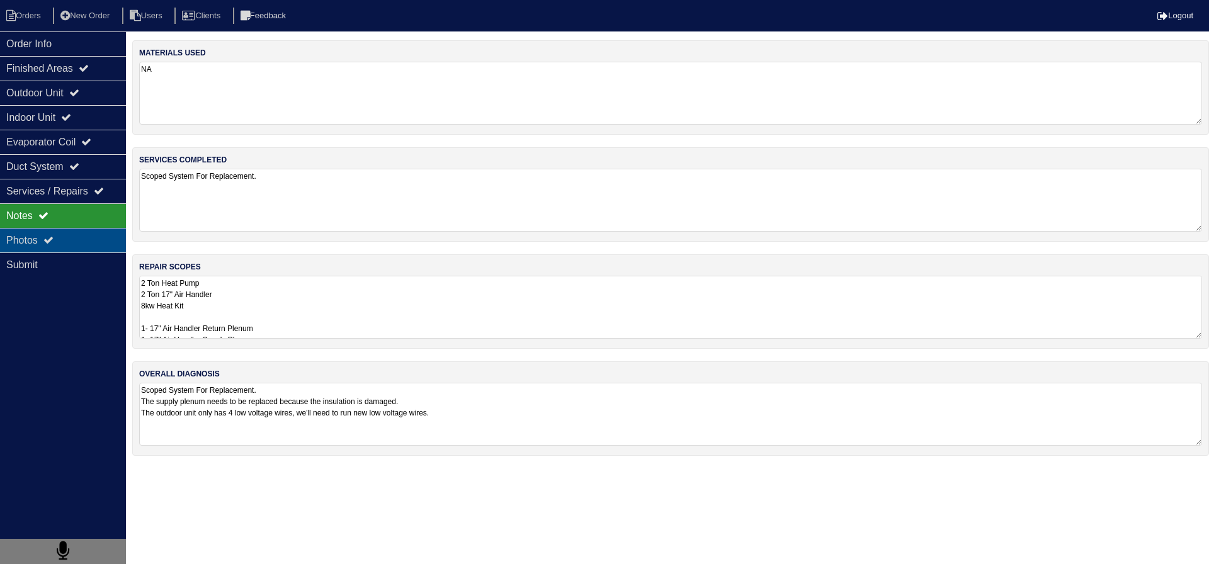
click at [72, 230] on div "Photos" at bounding box center [63, 240] width 126 height 25
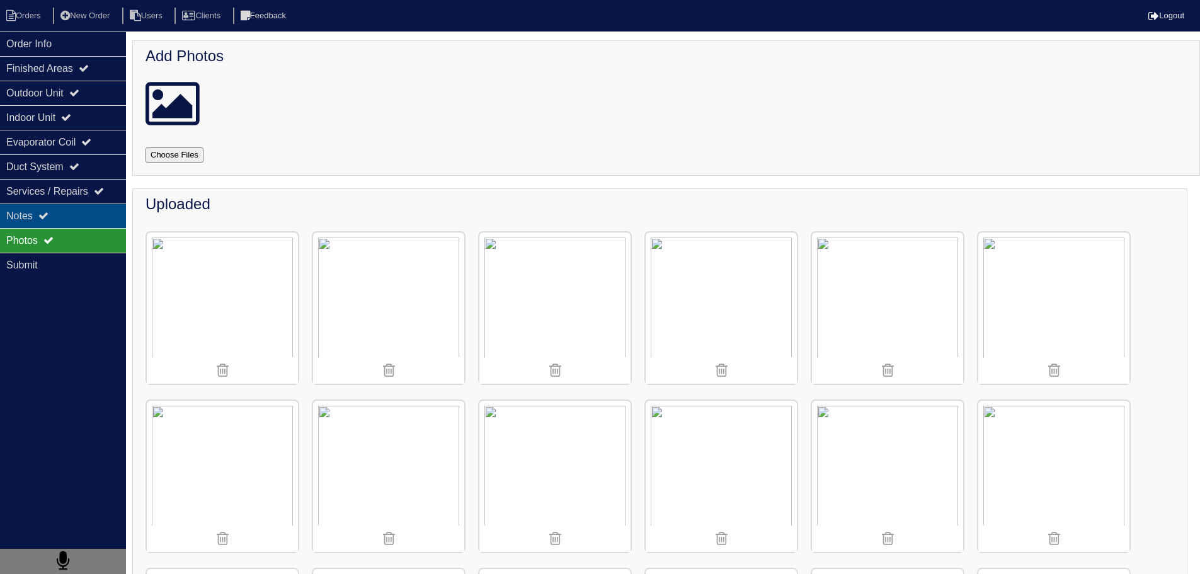
click at [90, 211] on div "Notes" at bounding box center [63, 215] width 126 height 25
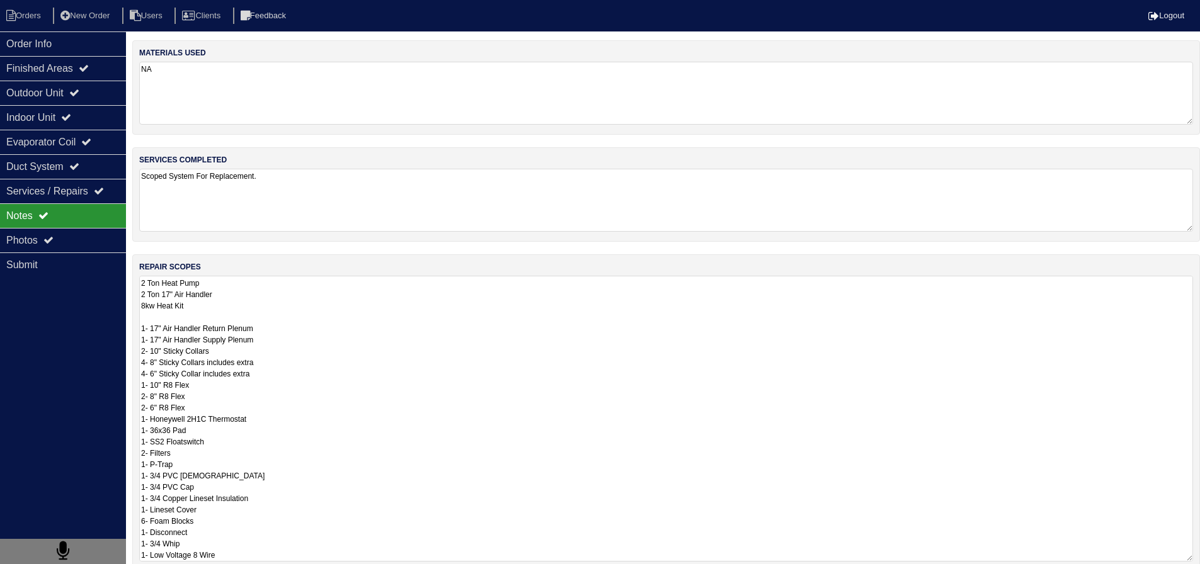
click at [285, 299] on textarea "2 Ton Heat Pump 2 Ton 17" Air Handler 8kw Heat Kit 1- 17" Air Handler Return Pl…" at bounding box center [666, 419] width 1054 height 286
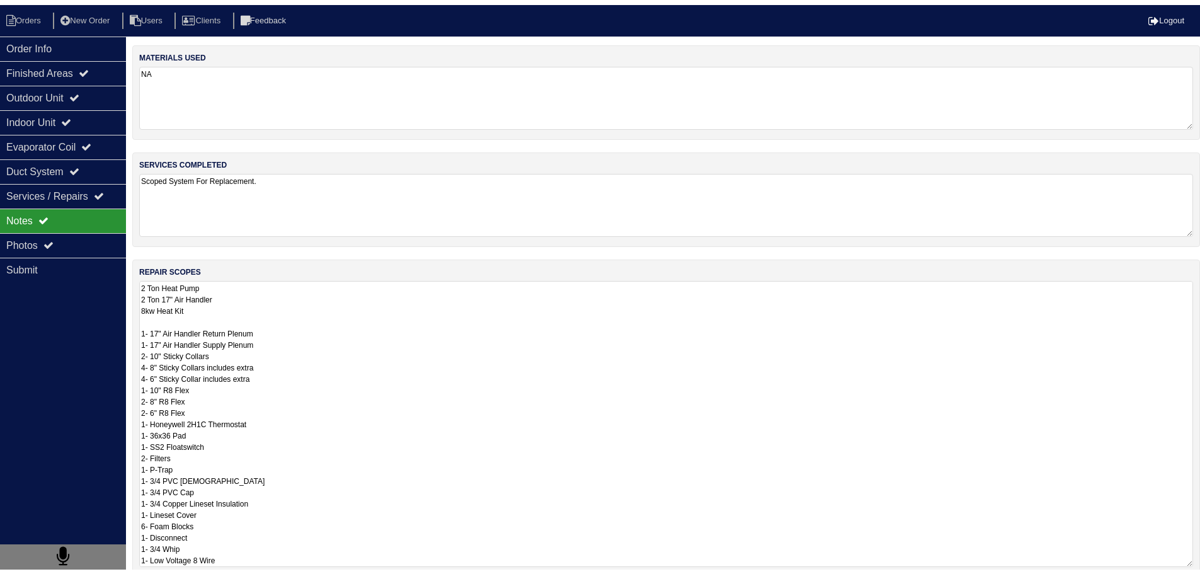
scroll to position [1, 0]
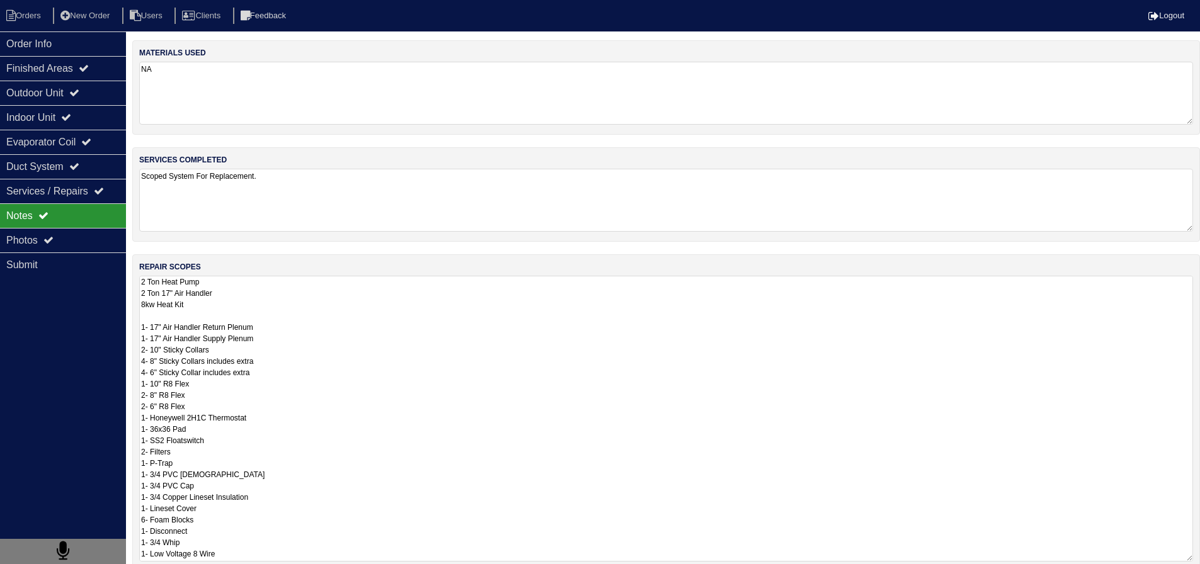
click at [224, 395] on textarea "2 Ton Heat Pump 2 Ton 17" Air Handler 8kw Heat Kit 1- 17" Air Handler Return Pl…" at bounding box center [666, 419] width 1054 height 286
click at [74, 225] on div "Notes" at bounding box center [63, 215] width 126 height 25
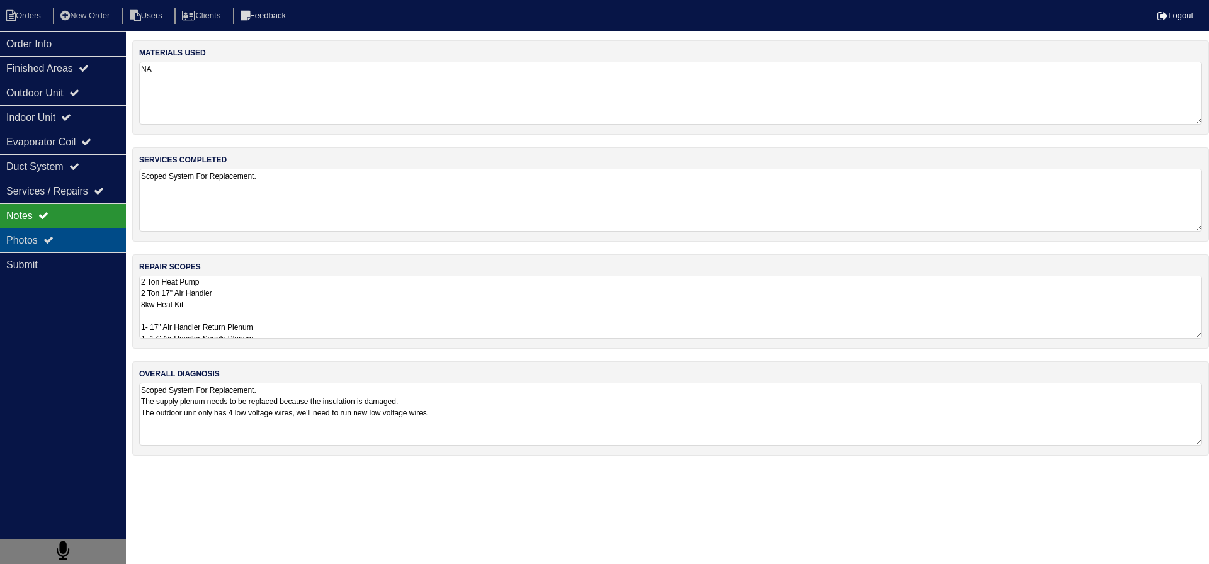
click at [71, 236] on div "Photos" at bounding box center [63, 240] width 126 height 25
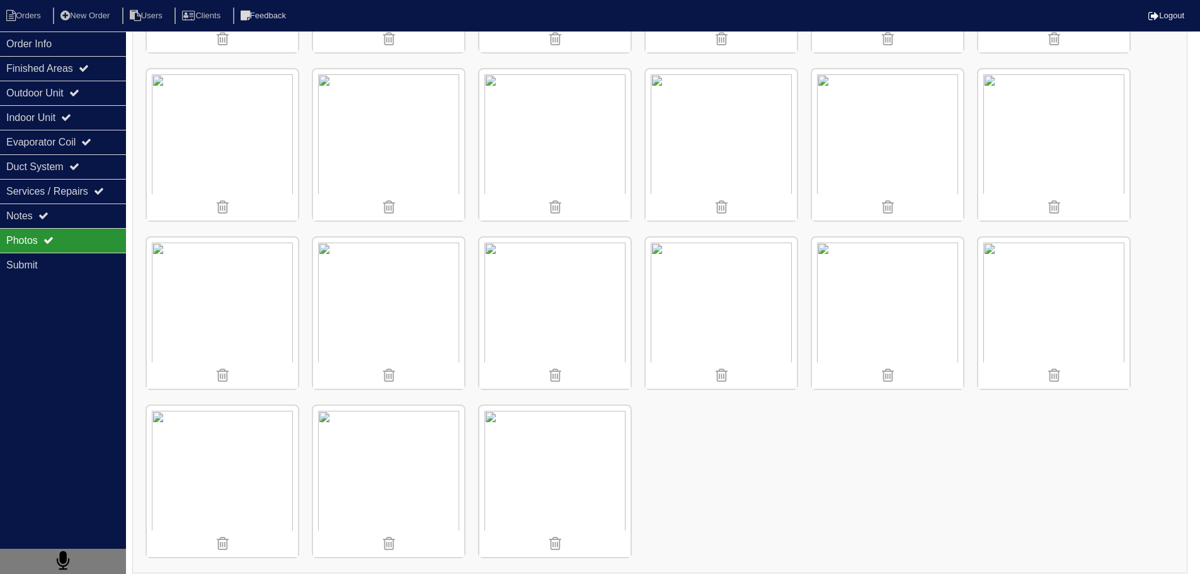
scroll to position [504, 0]
click at [92, 222] on div "Notes" at bounding box center [63, 215] width 126 height 25
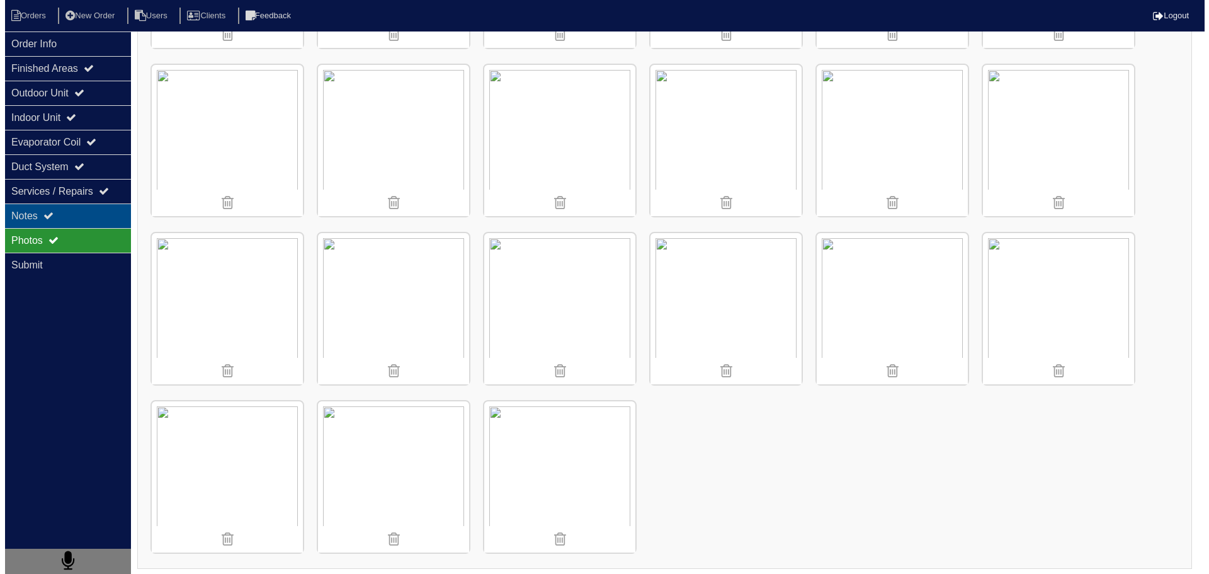
scroll to position [0, 0]
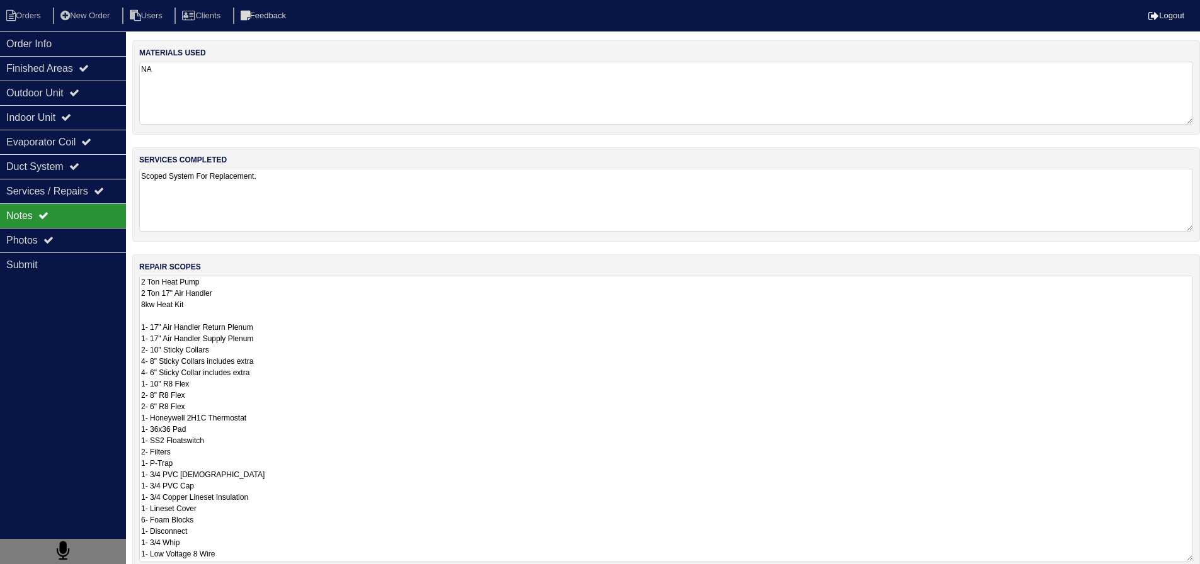
click at [248, 299] on textarea "2 Ton Heat Pump 2 Ton 17" Air Handler 8kw Heat Kit 1- 17" Air Handler Return Pl…" at bounding box center [666, 419] width 1054 height 286
click at [240, 315] on textarea "2 Ton Heat Pump 2 Ton 17" Air Handler 8kw Heat Kit 1- 17" Air Handler Return Pl…" at bounding box center [666, 419] width 1054 height 286
type textarea "2 Ton Heat Pump 2 Ton 17" Air Handler 8kw Heat Kit 1- 17" Air Handler Return Pl…"
click at [290, 325] on textarea "2 Ton Heat Pump 2 Ton 17" Air Handler 8kw Heat Kit 1- 17" Air Handler Return Pl…" at bounding box center [666, 419] width 1054 height 286
click at [290, 338] on textarea "2 Ton Heat Pump 2 Ton 17" Air Handler 8kw Heat Kit 1- 17" Air Handler Return Pl…" at bounding box center [666, 419] width 1054 height 286
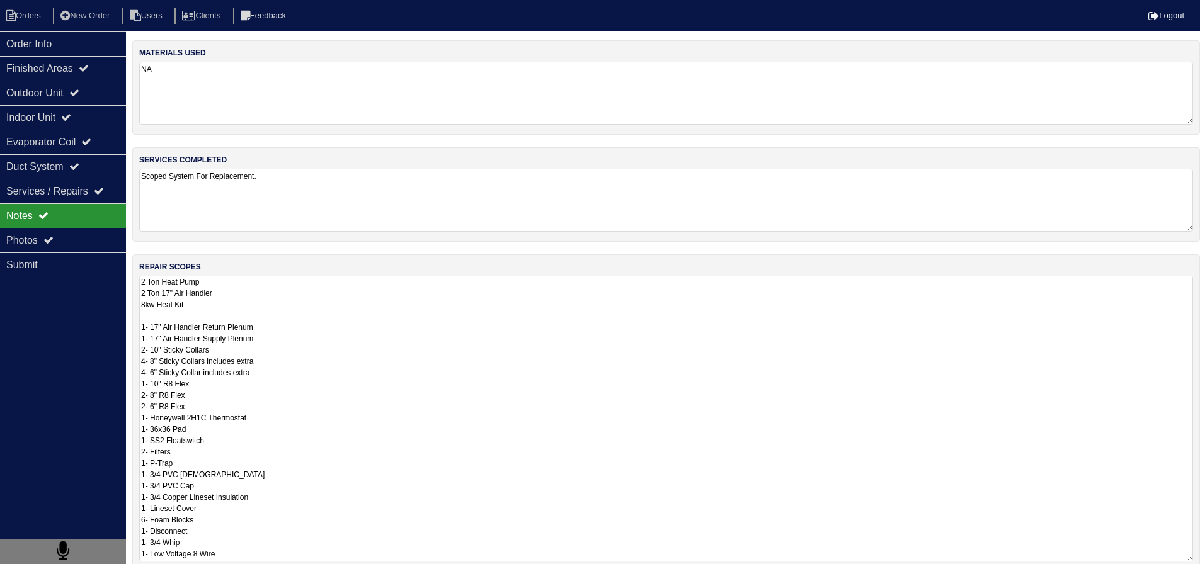
click at [296, 348] on textarea "2 Ton Heat Pump 2 Ton 17" Air Handler 8kw Heat Kit 1- 17" Air Handler Return Pl…" at bounding box center [666, 419] width 1054 height 286
click at [305, 365] on textarea "2 Ton Heat Pump 2 Ton 17" Air Handler 8kw Heat Kit 1- 17" Air Handler Return Pl…" at bounding box center [666, 419] width 1054 height 286
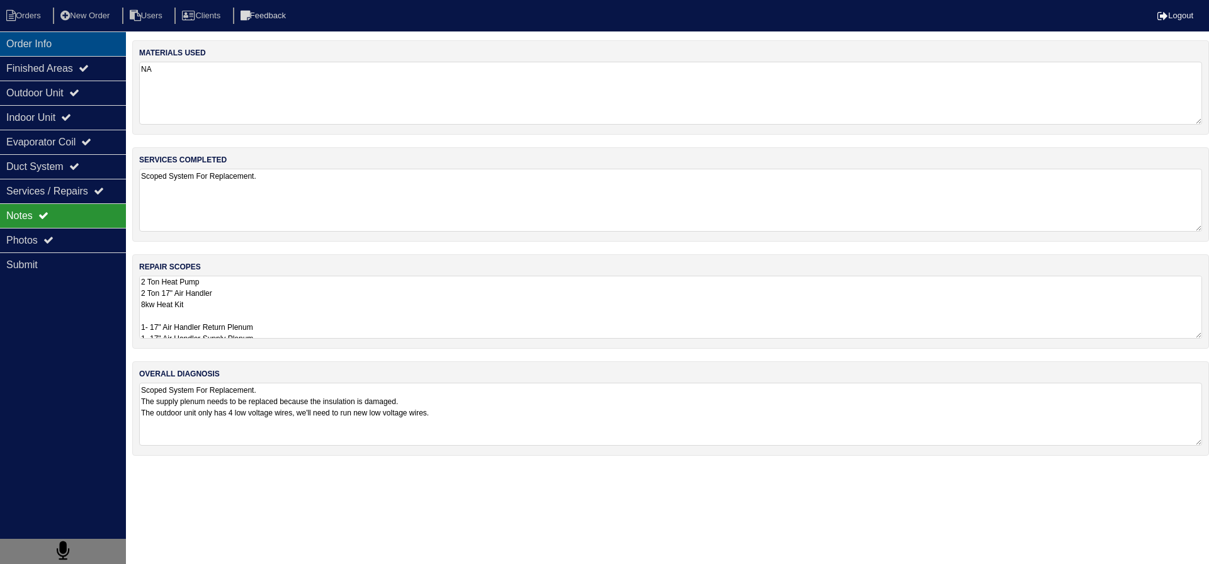
click at [85, 43] on div "Order Info" at bounding box center [63, 43] width 126 height 25
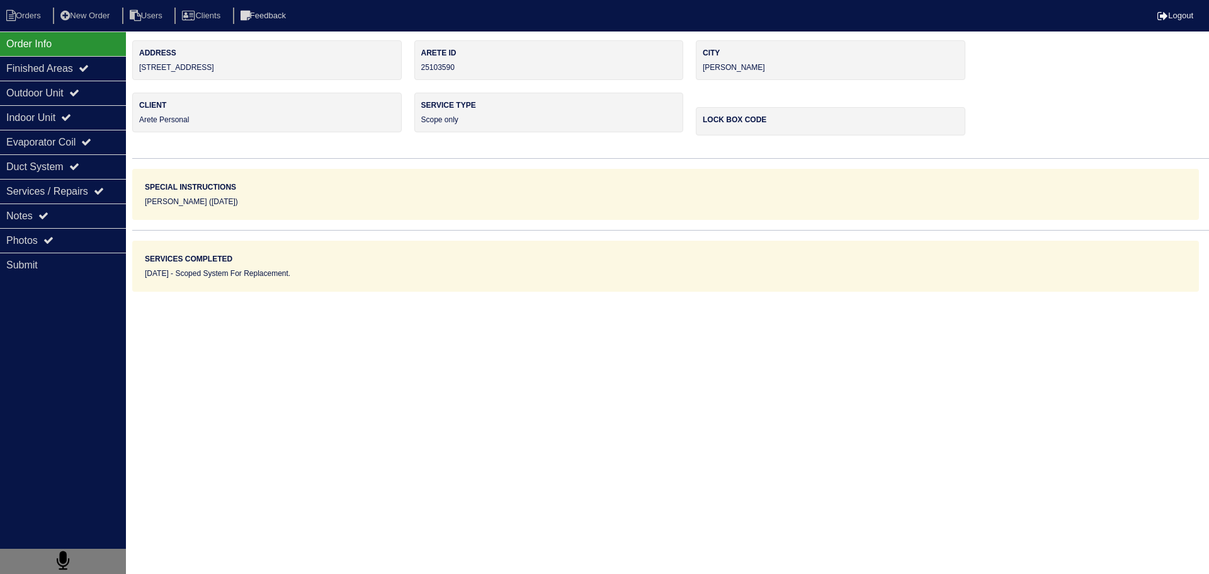
drag, startPoint x: 247, startPoint y: 67, endPoint x: 140, endPoint y: 64, distance: 107.7
click at [140, 64] on div "Address 68 Rosedale Drive Unit B" at bounding box center [267, 60] width 270 height 40
copy div "[STREET_ADDRESS]"
click at [61, 242] on div "Photos" at bounding box center [63, 240] width 126 height 25
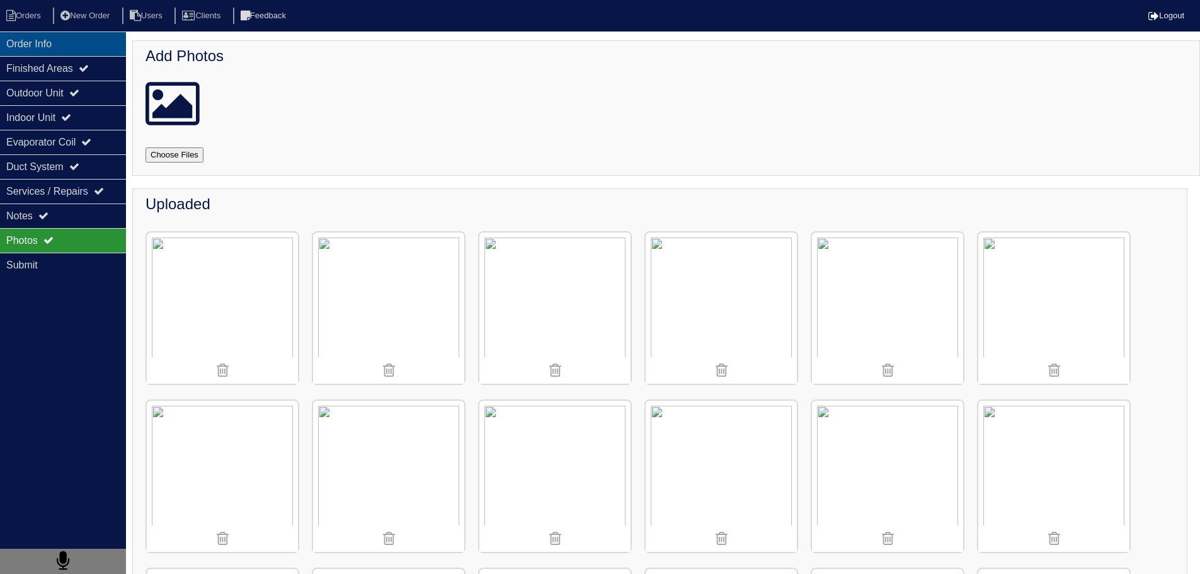
click at [80, 53] on div "Order Info" at bounding box center [63, 43] width 126 height 25
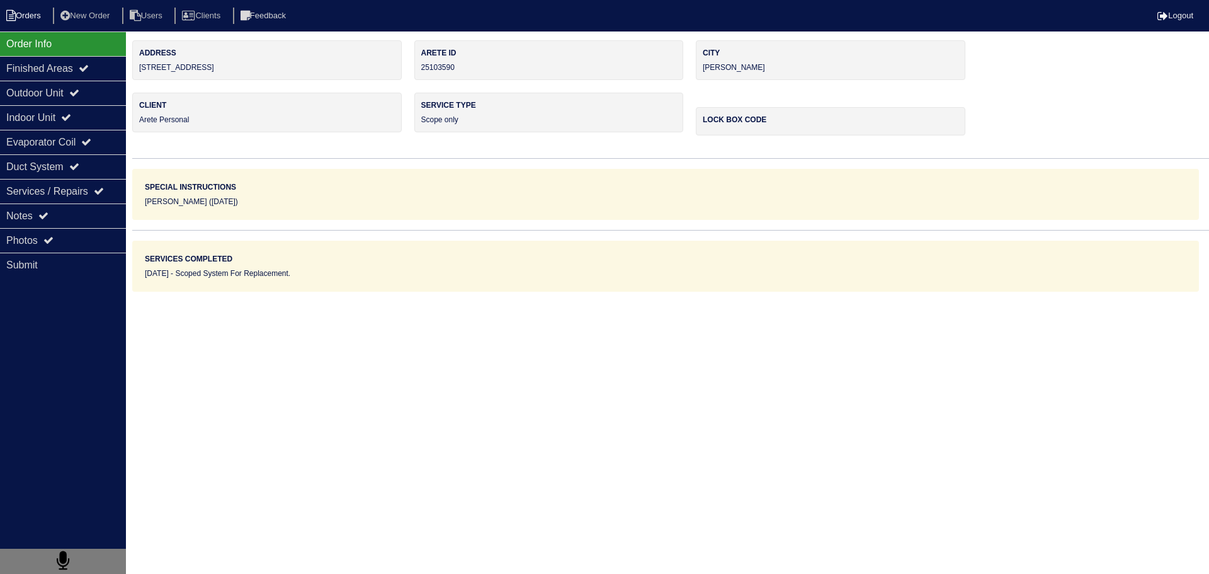
click at [31, 21] on li "Orders" at bounding box center [25, 16] width 51 height 17
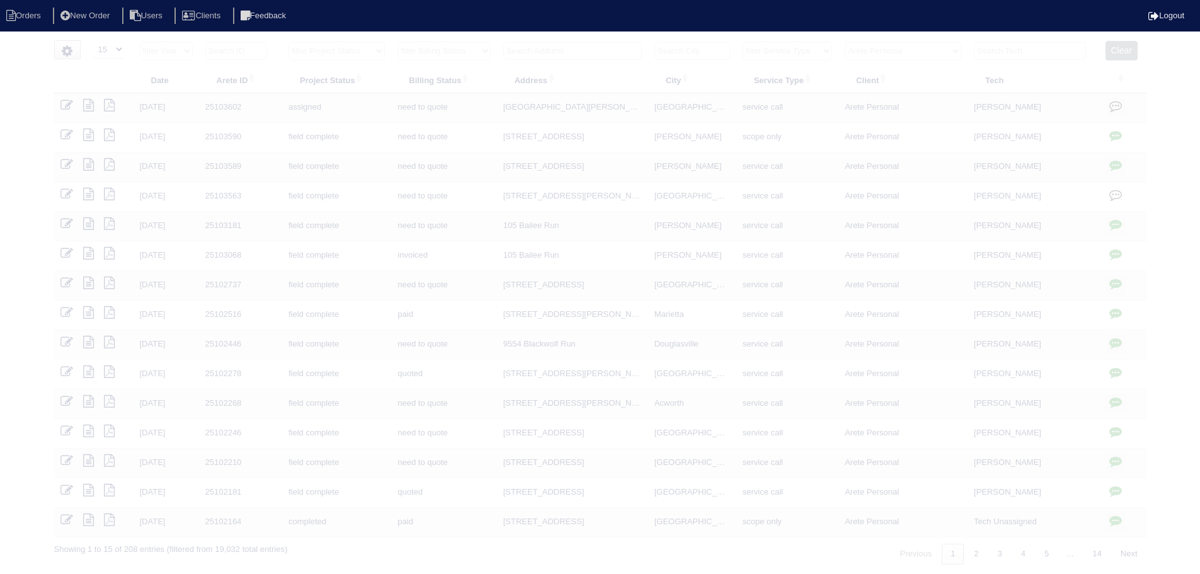
select select "15"
select select "Arete Personal"
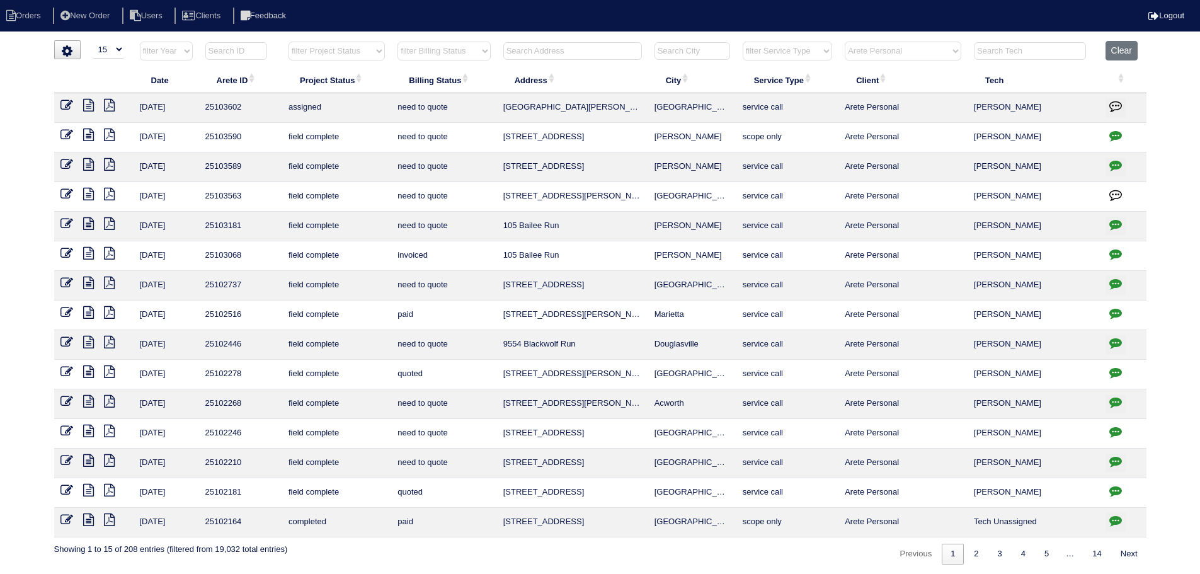
click at [553, 40] on html "Orders New Order Users Clients Feedback Logout Orders New Order Users Clients M…" at bounding box center [600, 288] width 1200 height 577
click at [559, 47] on input "text" at bounding box center [572, 51] width 139 height 18
type input "2800"
select select "Arete Personal"
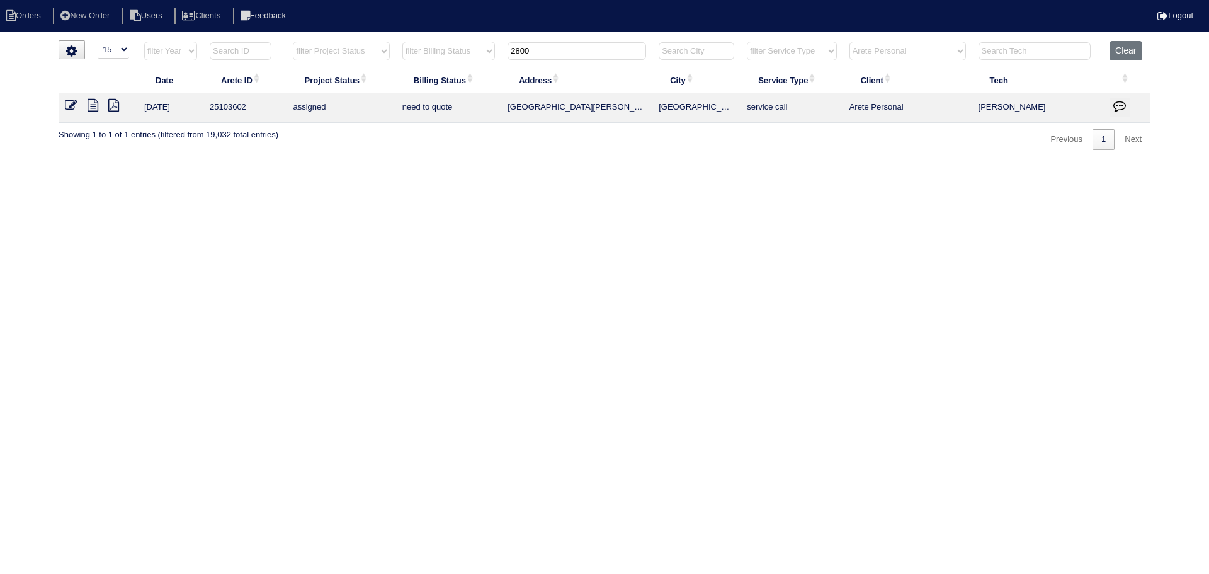
type input "2800"
drag, startPoint x: 705, startPoint y: 111, endPoint x: 369, endPoint y: 113, distance: 335.7
click at [371, 110] on tr "9/30/25 25103602 assigned need to quote 2800 Drummond Point SE Atlanta service …" at bounding box center [605, 108] width 1092 height 30
click at [407, 162] on html "Orders New Order Users Clients Feedback Logout Orders New Order Users Clients M…" at bounding box center [604, 81] width 1209 height 162
click at [96, 104] on icon at bounding box center [93, 105] width 11 height 13
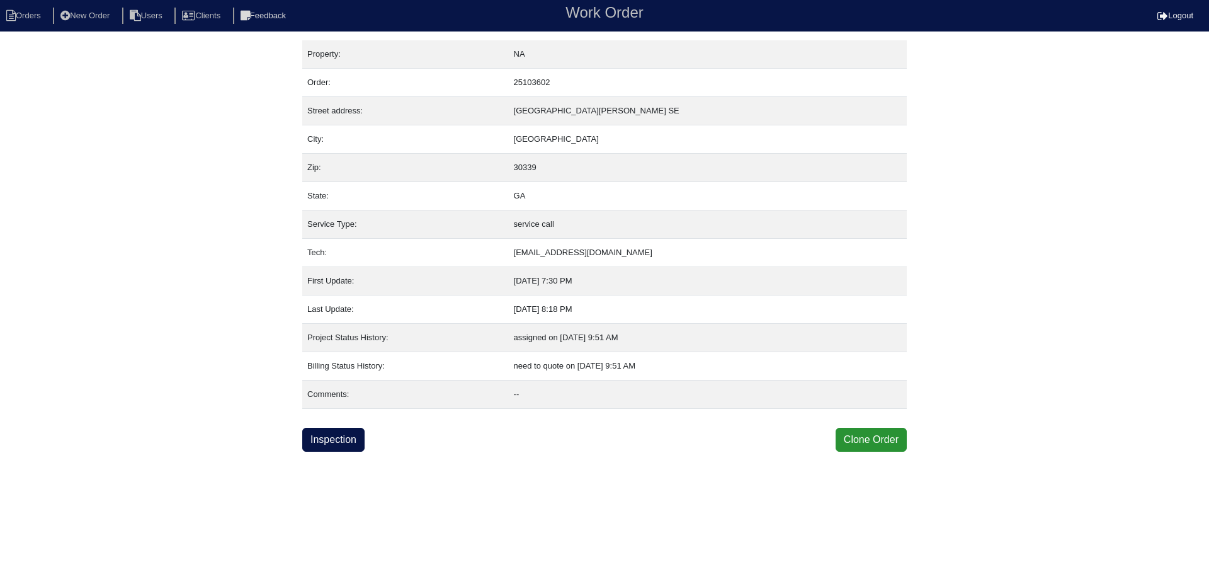
click at [322, 423] on div "Property: NA Order: 25103602 Street address: [STREET_ADDRESS][PERSON_NAME] City…" at bounding box center [604, 245] width 605 height 411
click at [322, 439] on link "Inspection" at bounding box center [333, 440] width 62 height 24
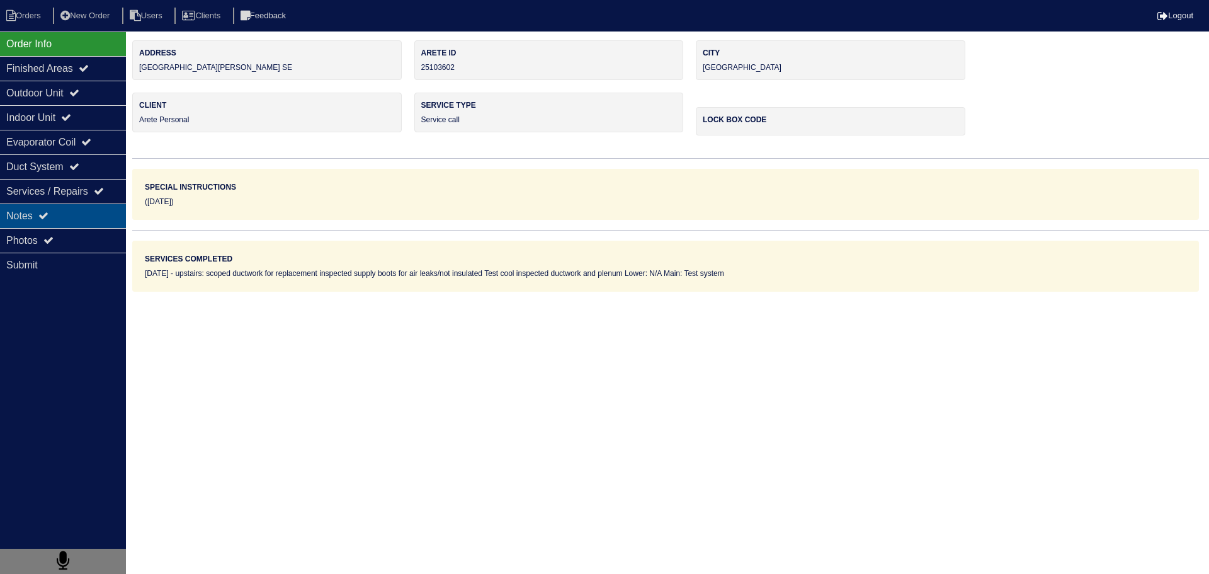
click at [82, 224] on div "Notes" at bounding box center [63, 215] width 126 height 25
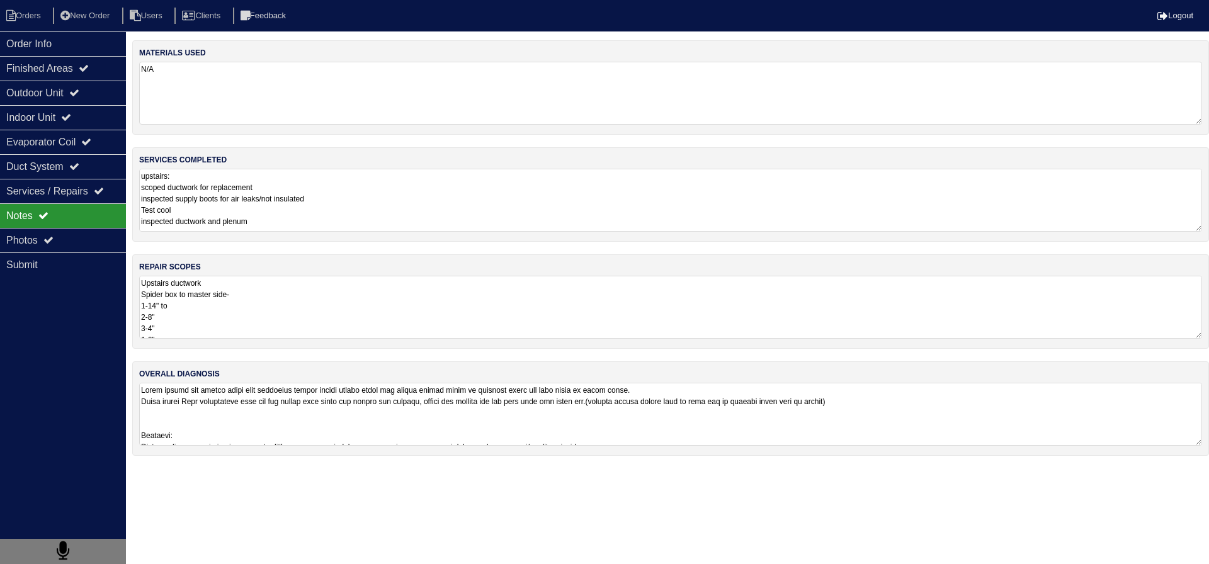
click at [224, 319] on textarea "Upstairs ductwork Spider box to master side- 1-14" to 2-8" 3-4" 1-6" Back of su…" at bounding box center [670, 307] width 1063 height 63
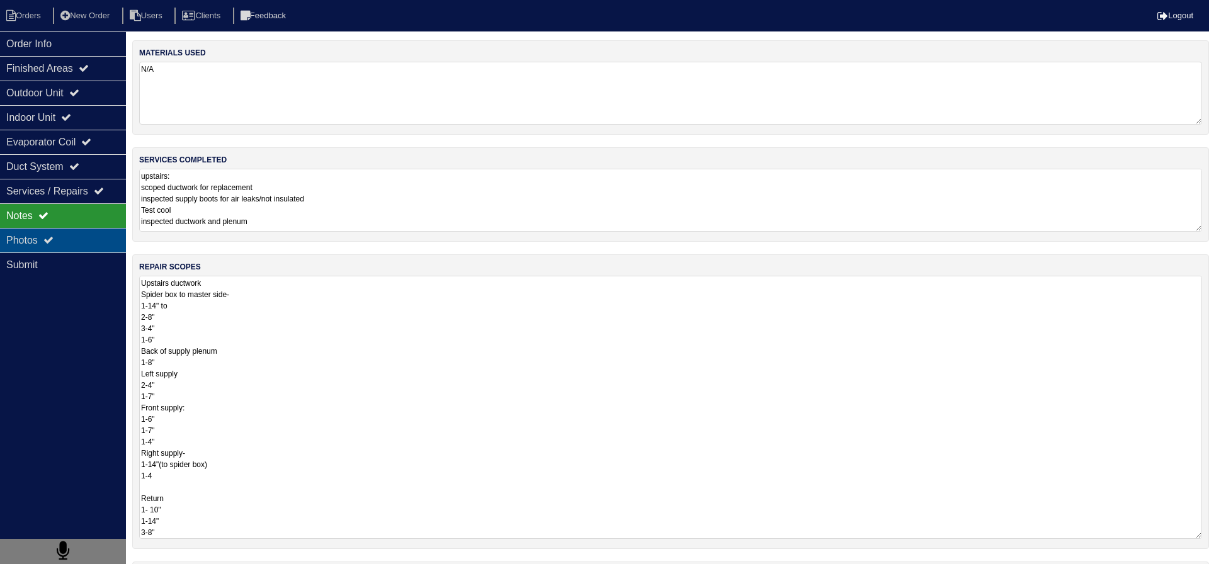
click at [99, 247] on div "Photos" at bounding box center [63, 240] width 126 height 25
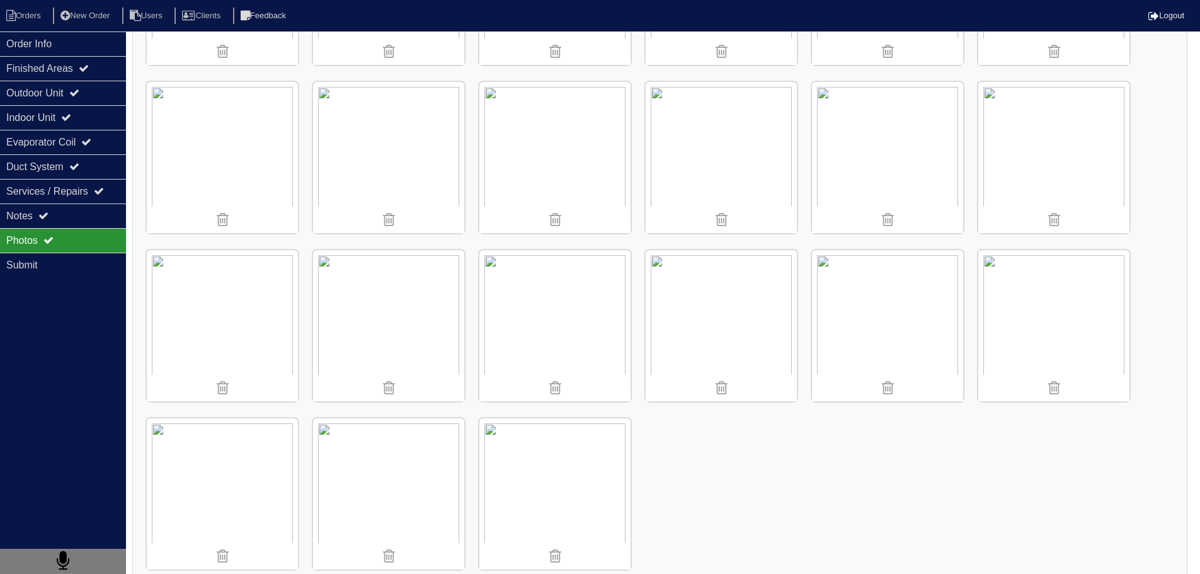
scroll to position [6119, 0]
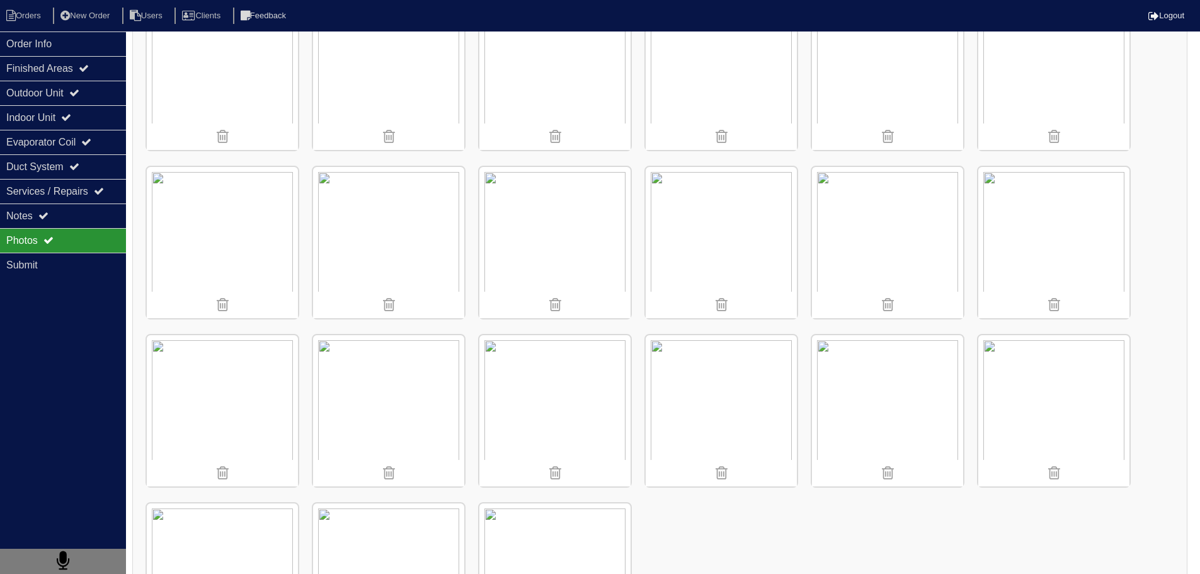
click at [1050, 239] on img at bounding box center [1053, 242] width 151 height 151
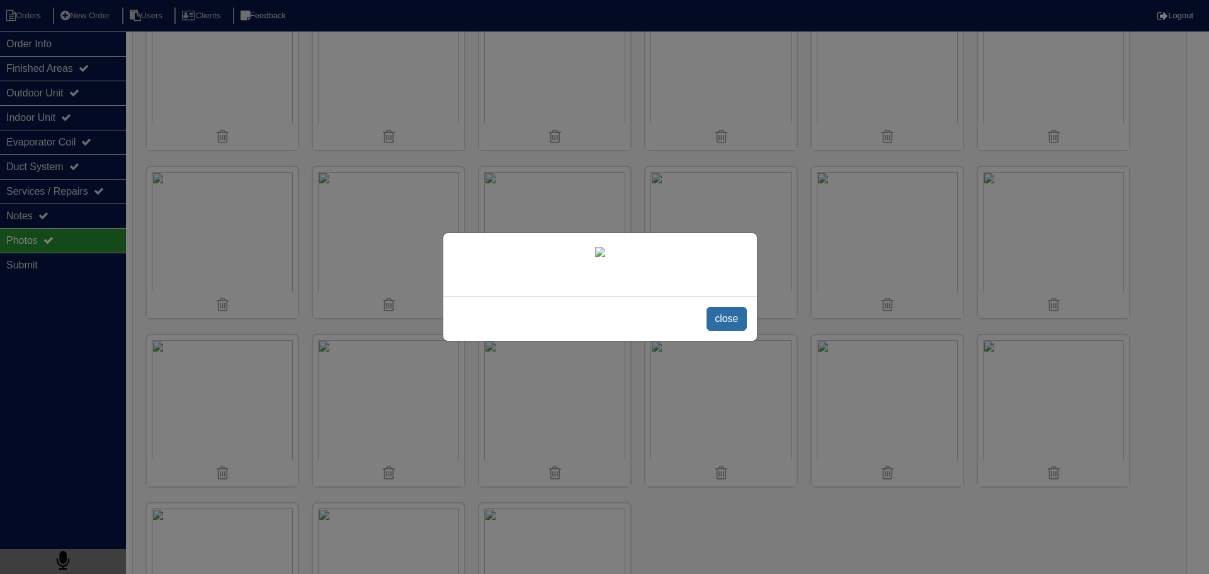
click at [711, 314] on span "close" at bounding box center [727, 319] width 40 height 24
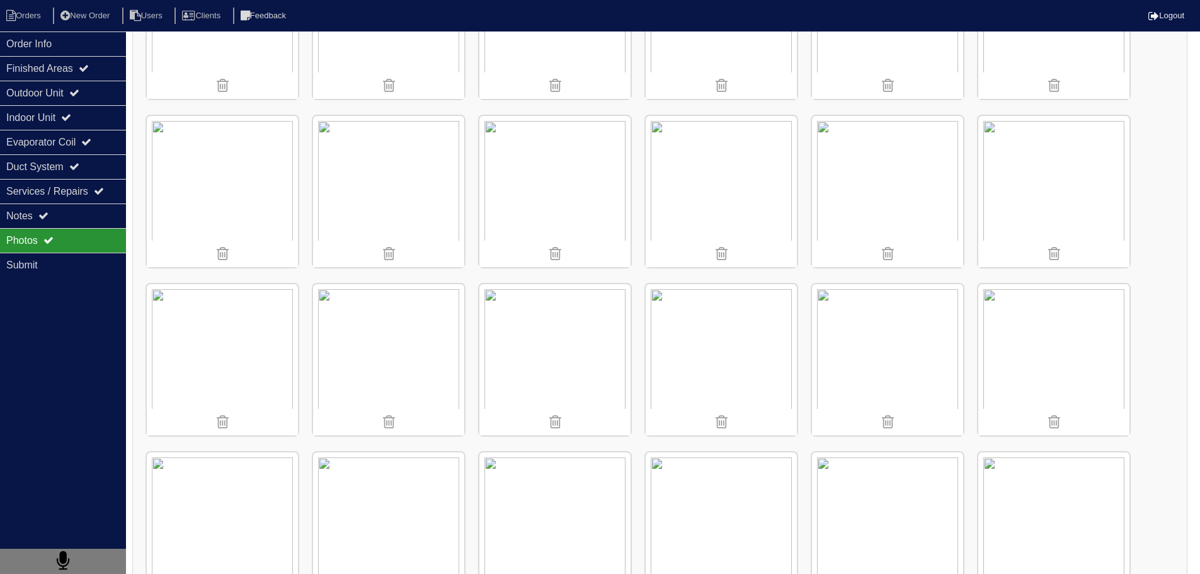
scroll to position [4985, 0]
click at [417, 365] on img at bounding box center [388, 367] width 151 height 151
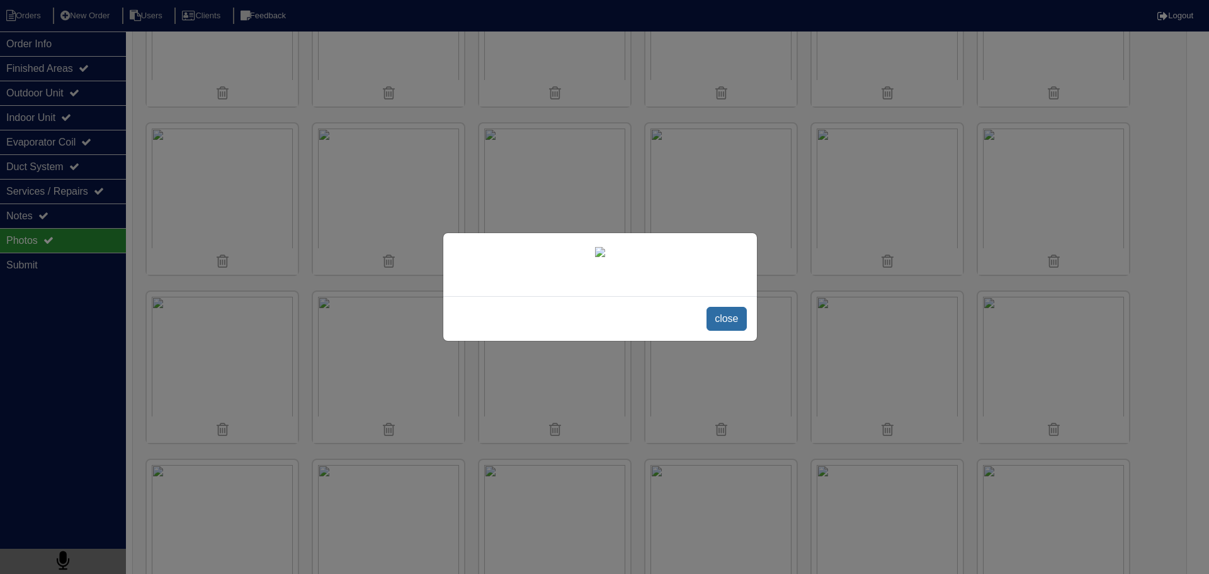
click at [730, 331] on span "close" at bounding box center [727, 319] width 40 height 24
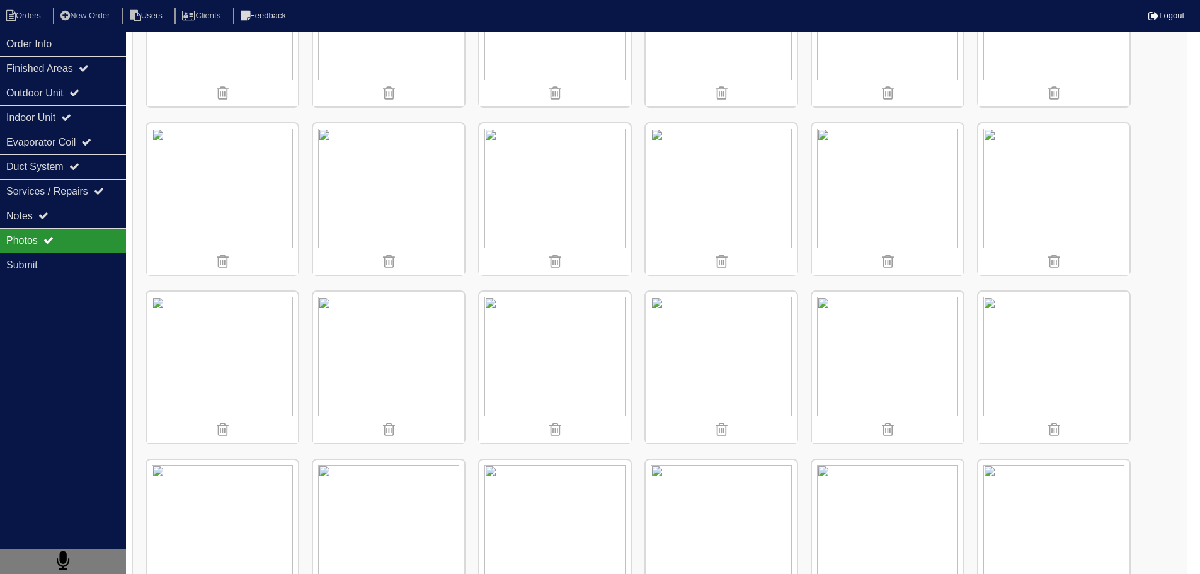
click at [398, 322] on img at bounding box center [388, 367] width 151 height 151
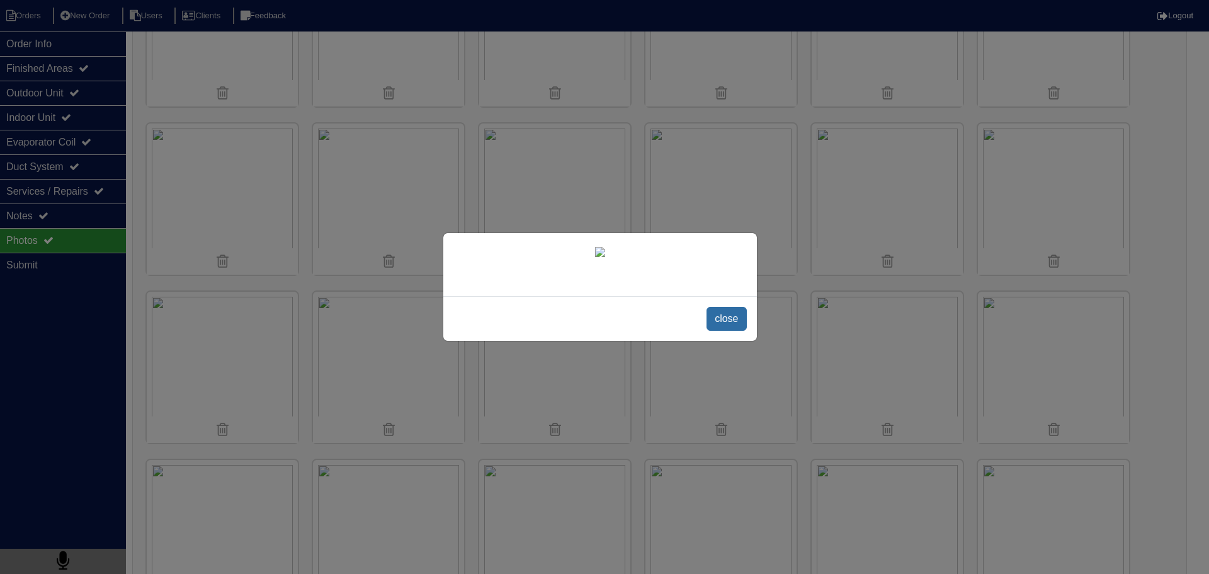
click at [729, 331] on span "close" at bounding box center [727, 319] width 40 height 24
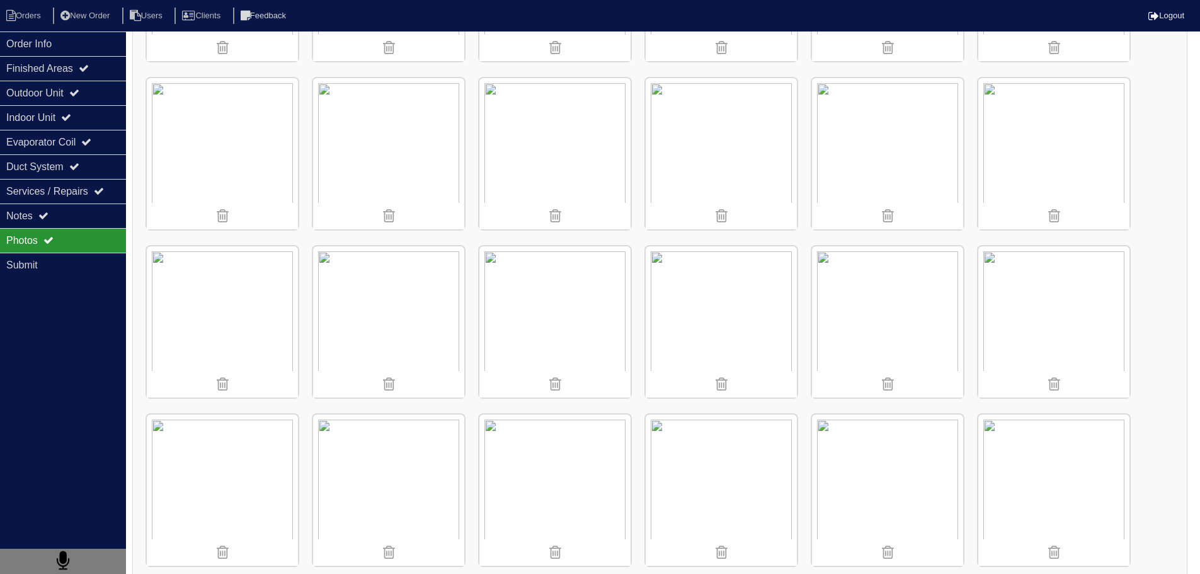
scroll to position [4355, 0]
click at [402, 445] on img at bounding box center [388, 492] width 151 height 151
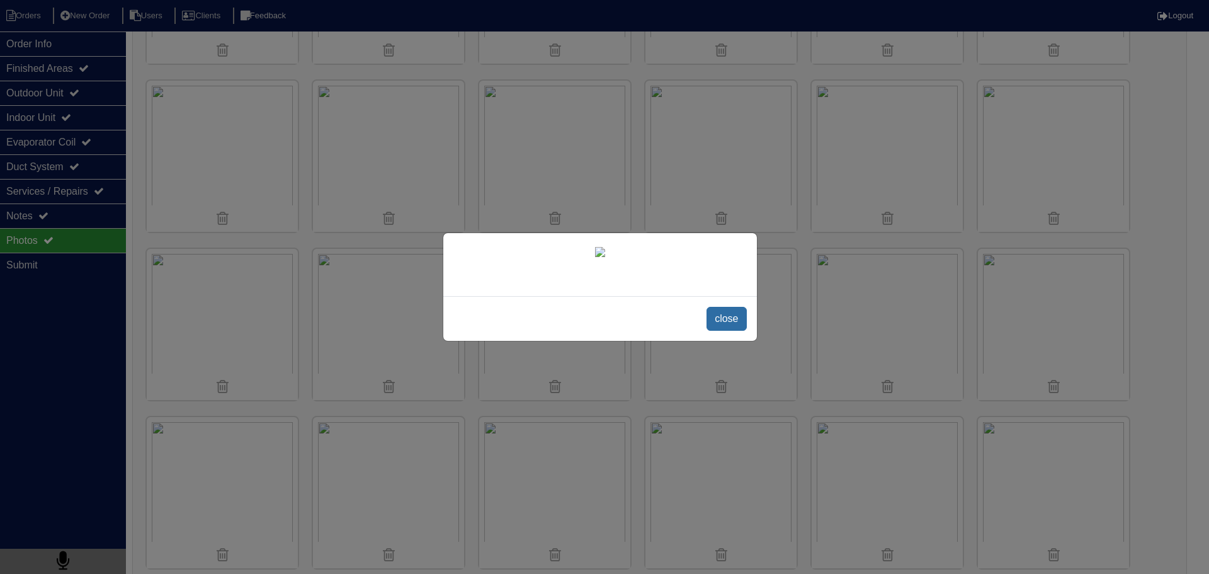
click at [605, 257] on img at bounding box center [600, 252] width 10 height 10
drag, startPoint x: 725, startPoint y: 489, endPoint x: 571, endPoint y: 420, distance: 168.3
click at [724, 331] on span "close" at bounding box center [727, 319] width 40 height 24
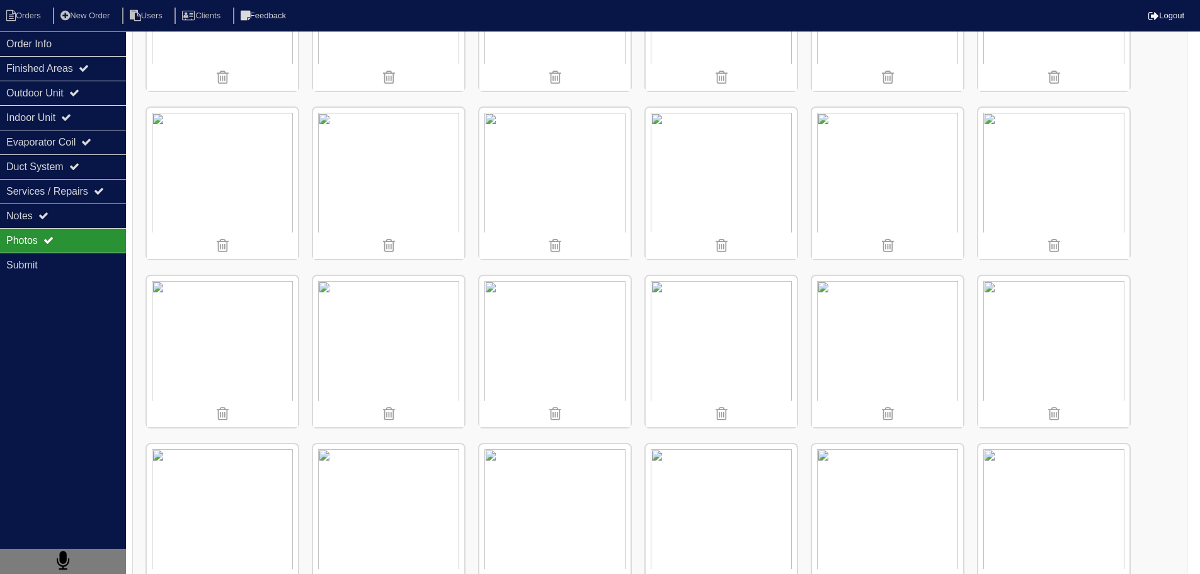
scroll to position [3977, 0]
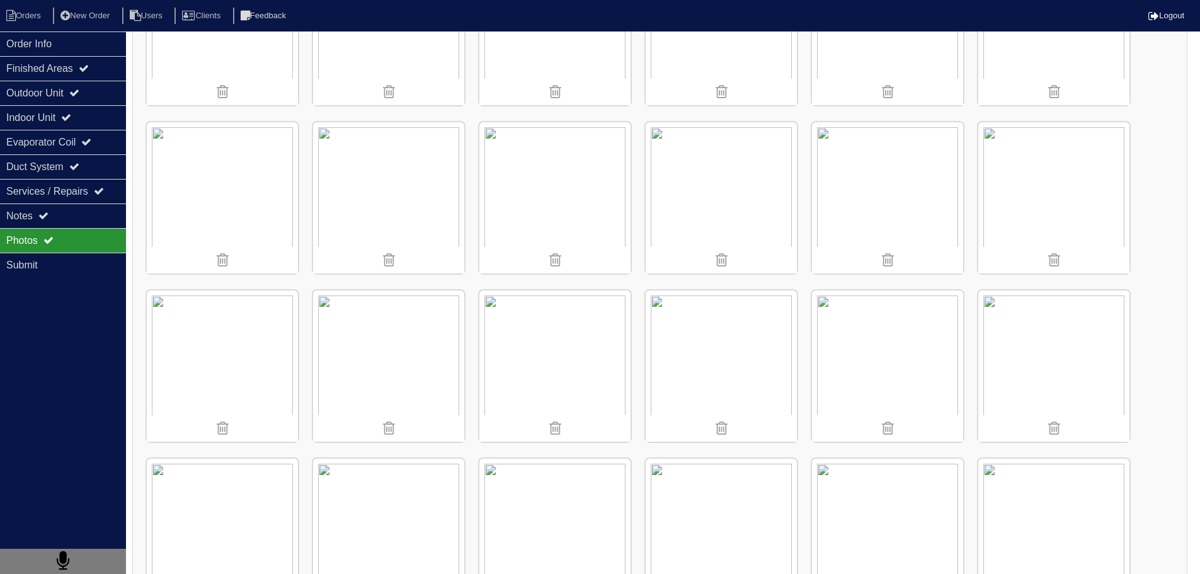
click at [429, 348] on img at bounding box center [388, 365] width 151 height 151
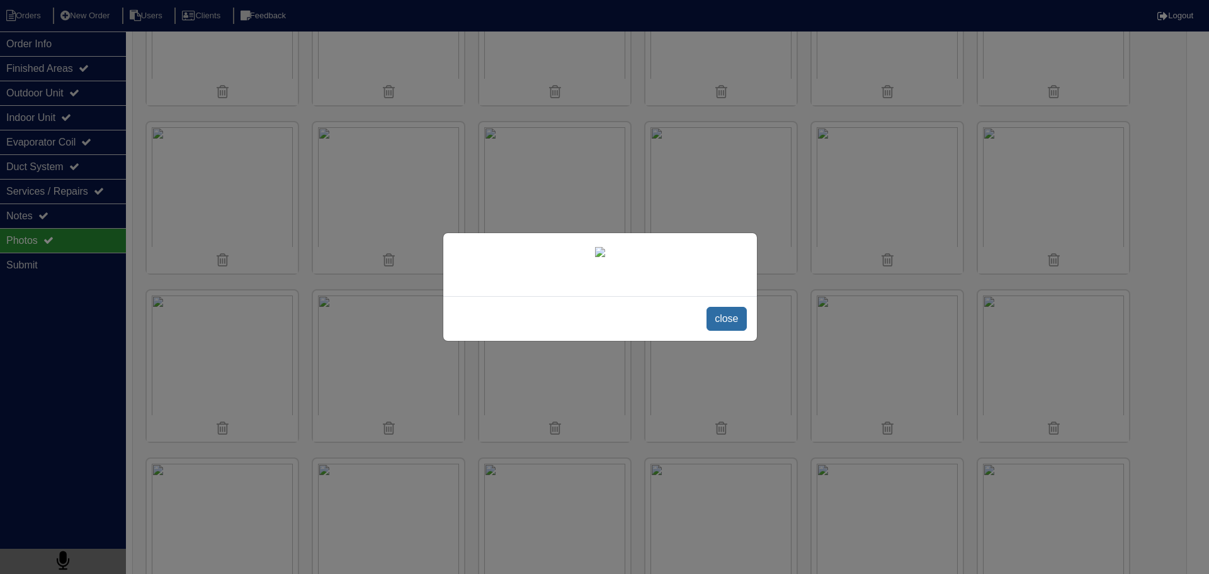
click at [730, 331] on span "close" at bounding box center [727, 319] width 40 height 24
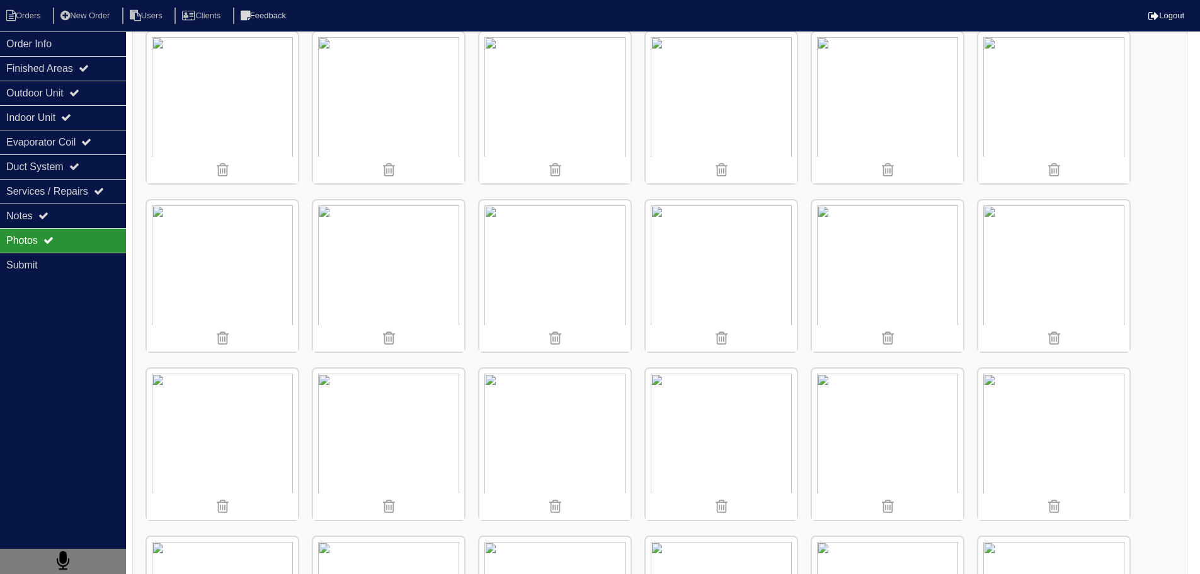
scroll to position [3663, 0]
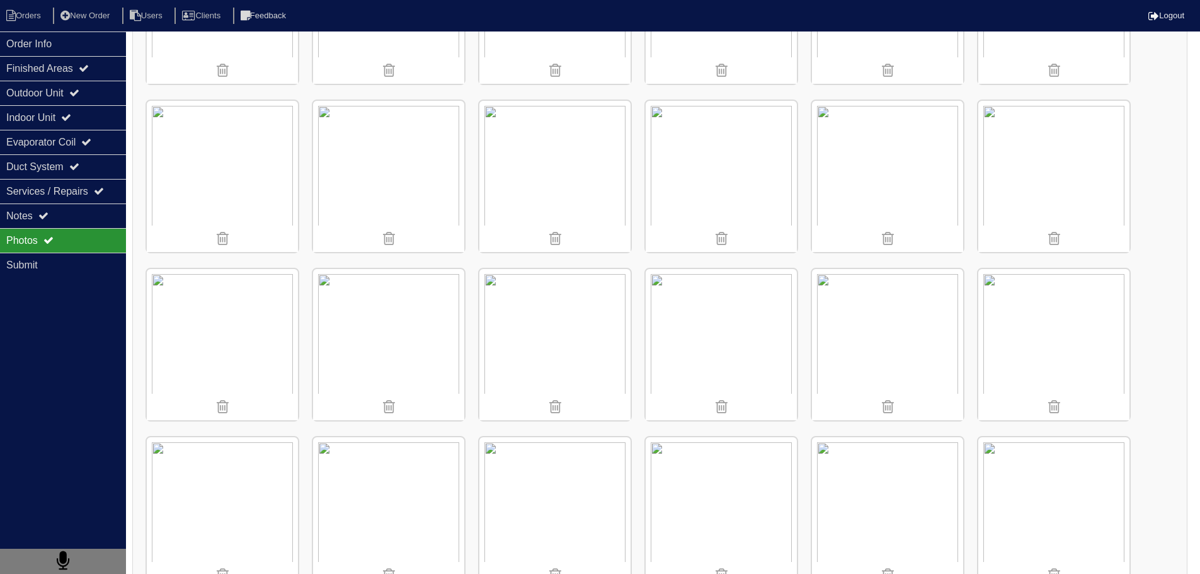
click at [529, 140] on img at bounding box center [554, 176] width 151 height 151
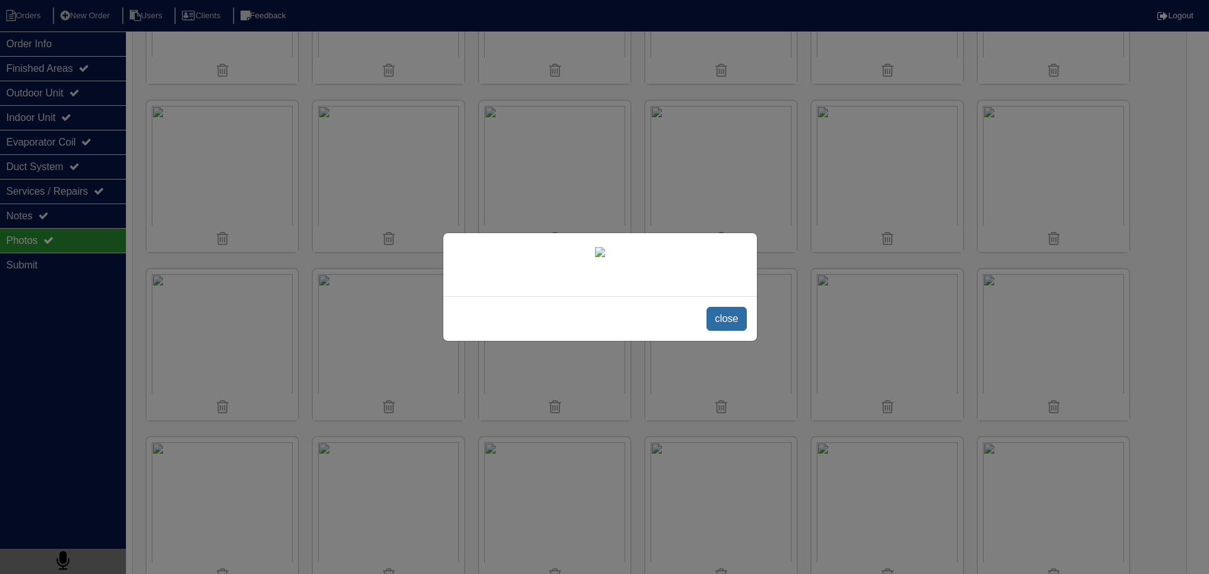
click at [734, 331] on span "close" at bounding box center [727, 319] width 40 height 24
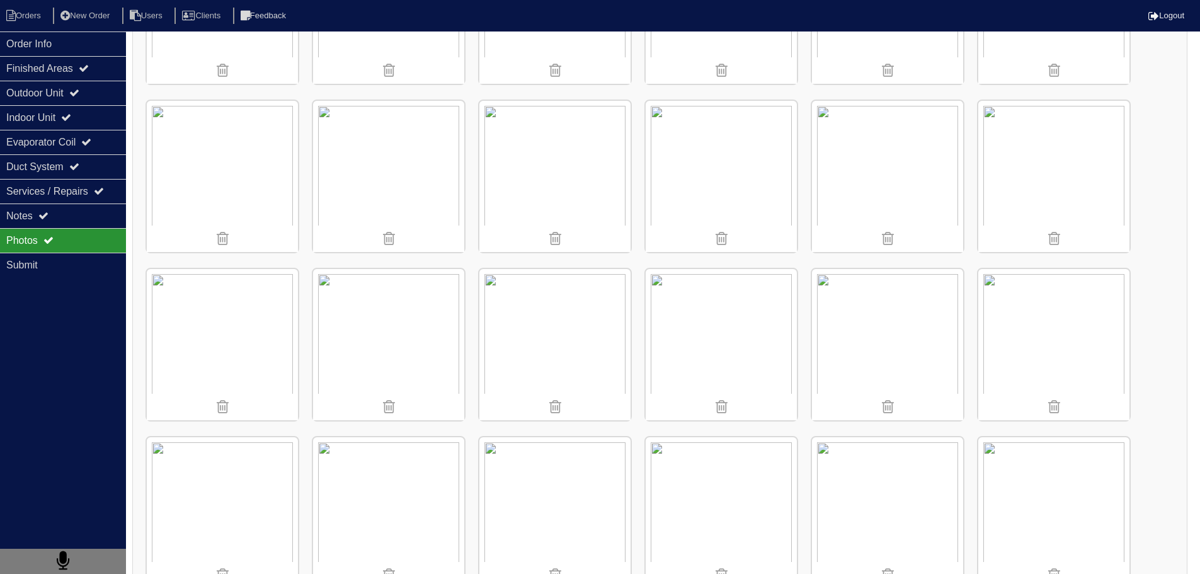
click at [770, 332] on img at bounding box center [720, 344] width 151 height 151
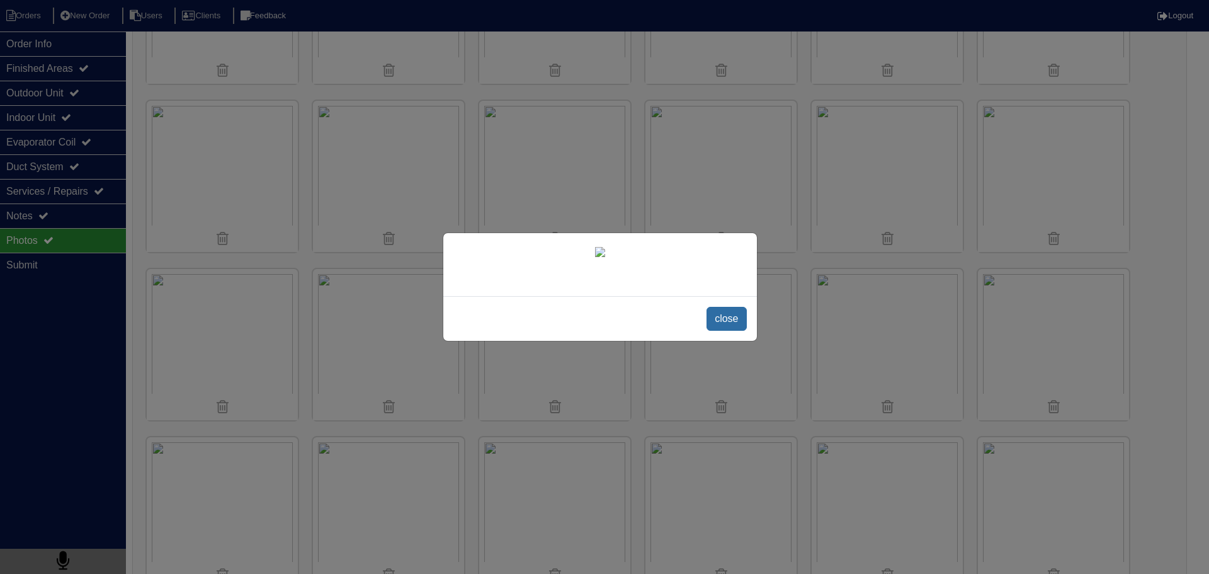
click at [725, 331] on span "close" at bounding box center [727, 319] width 40 height 24
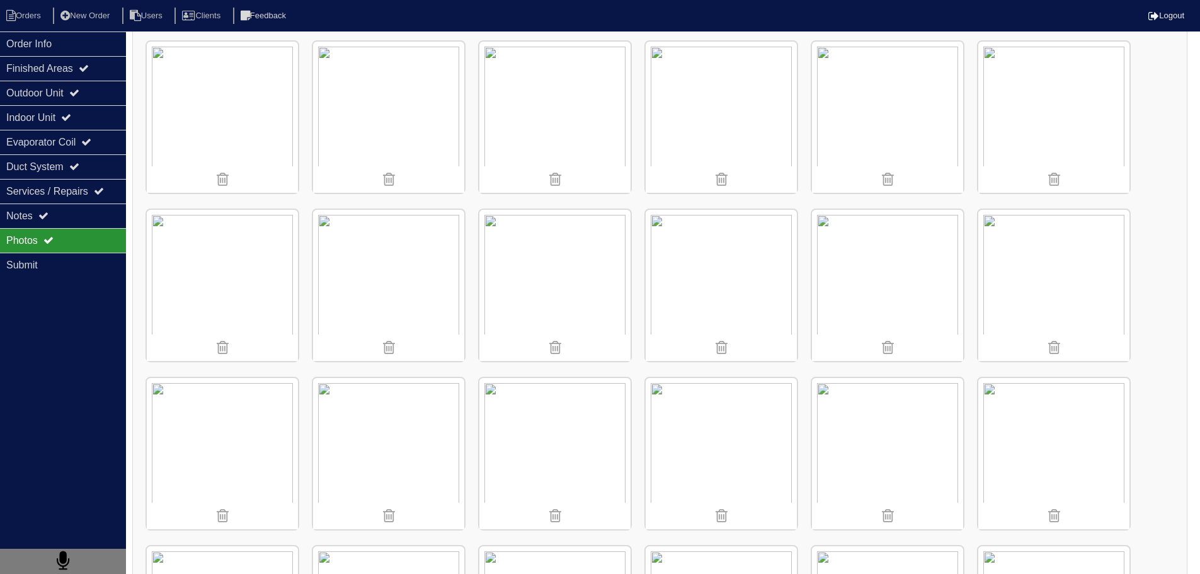
scroll to position [3726, 0]
click at [730, 255] on img at bounding box center [720, 281] width 151 height 151
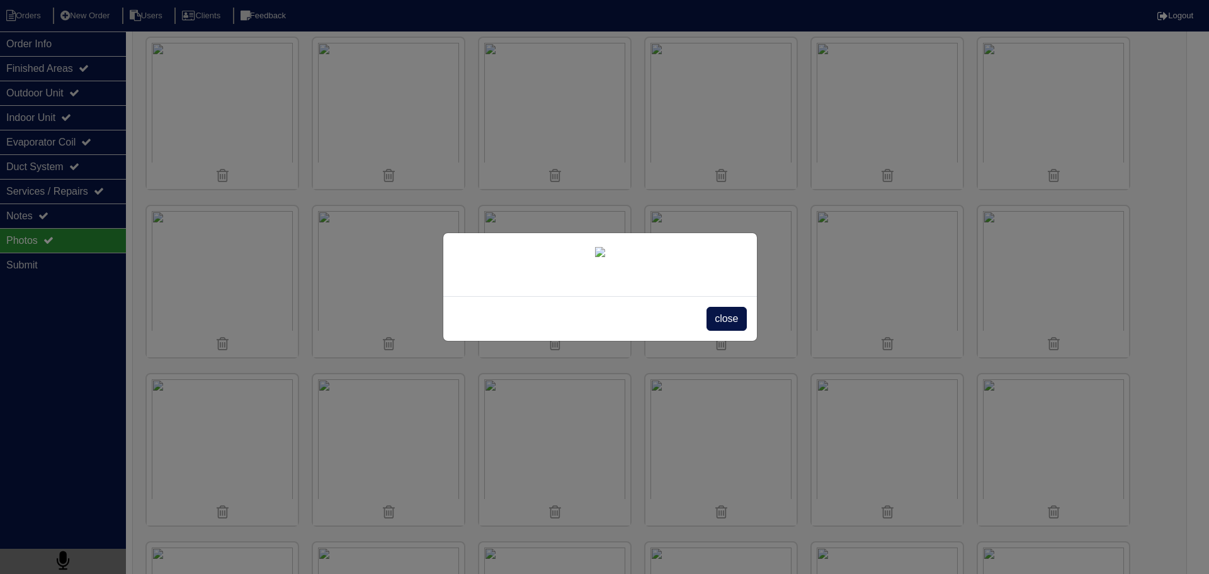
drag, startPoint x: 732, startPoint y: 411, endPoint x: 705, endPoint y: 441, distance: 40.6
click at [731, 331] on span "close" at bounding box center [727, 319] width 40 height 24
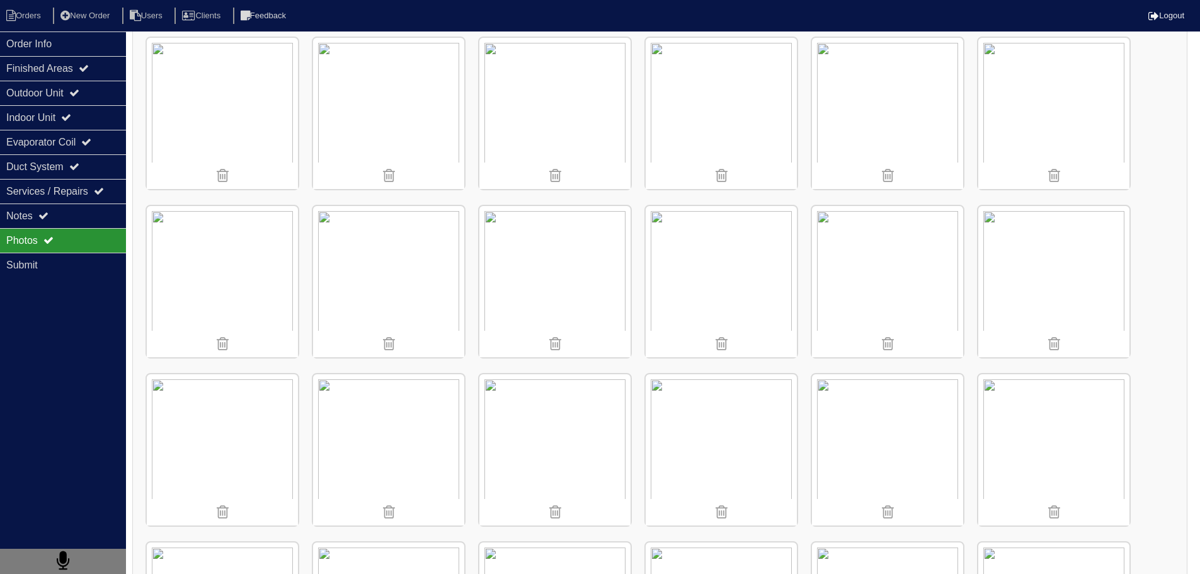
click at [363, 277] on img at bounding box center [388, 281] width 151 height 151
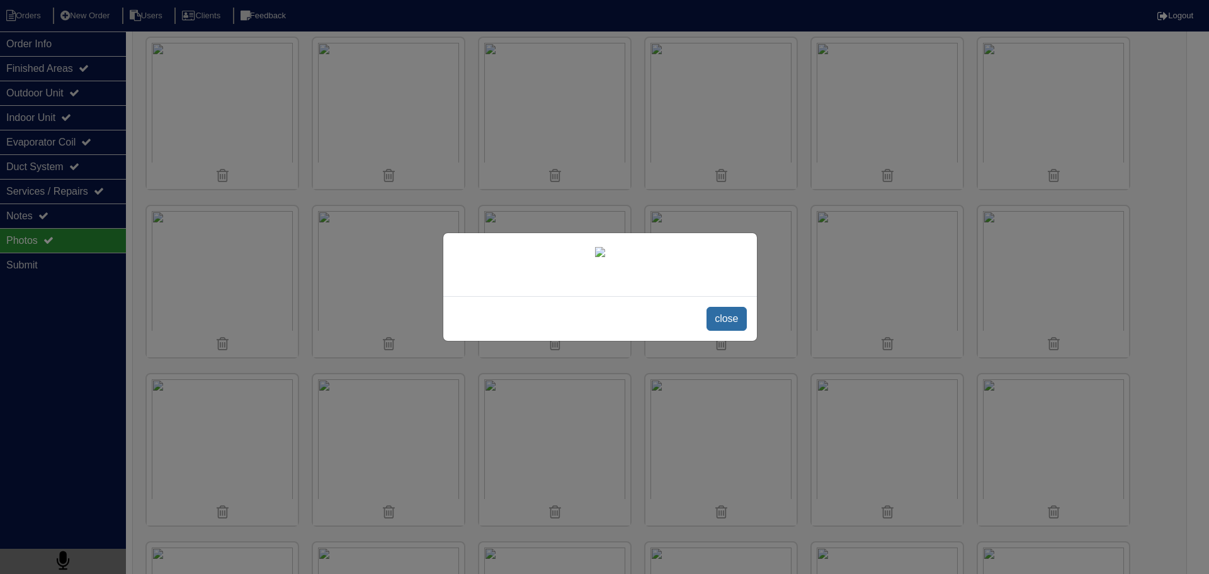
click at [731, 331] on span "close" at bounding box center [727, 319] width 40 height 24
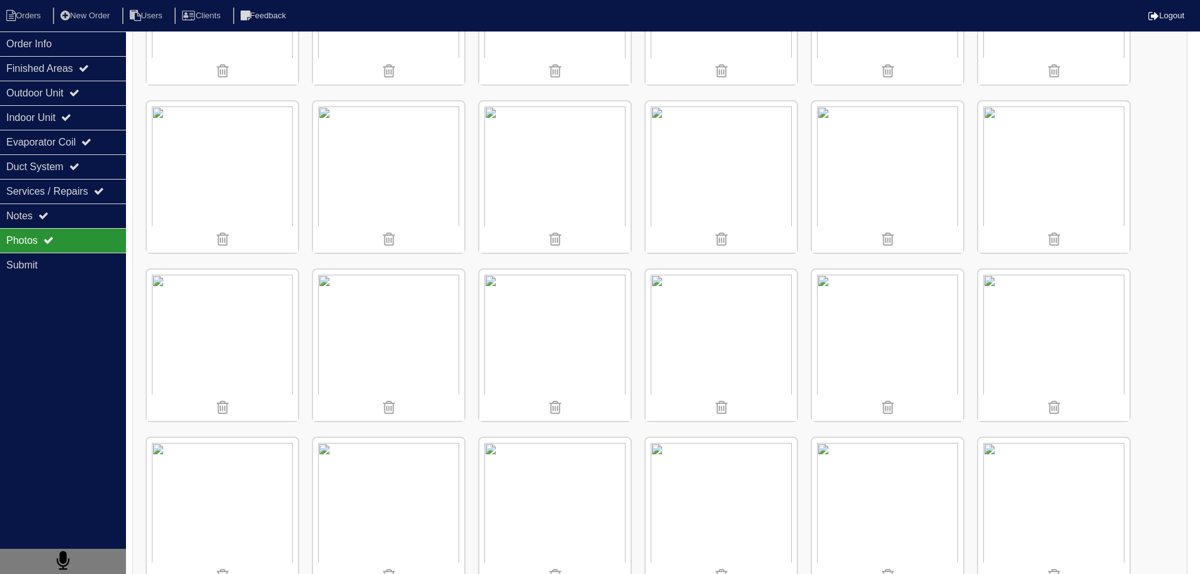
scroll to position [4481, 0]
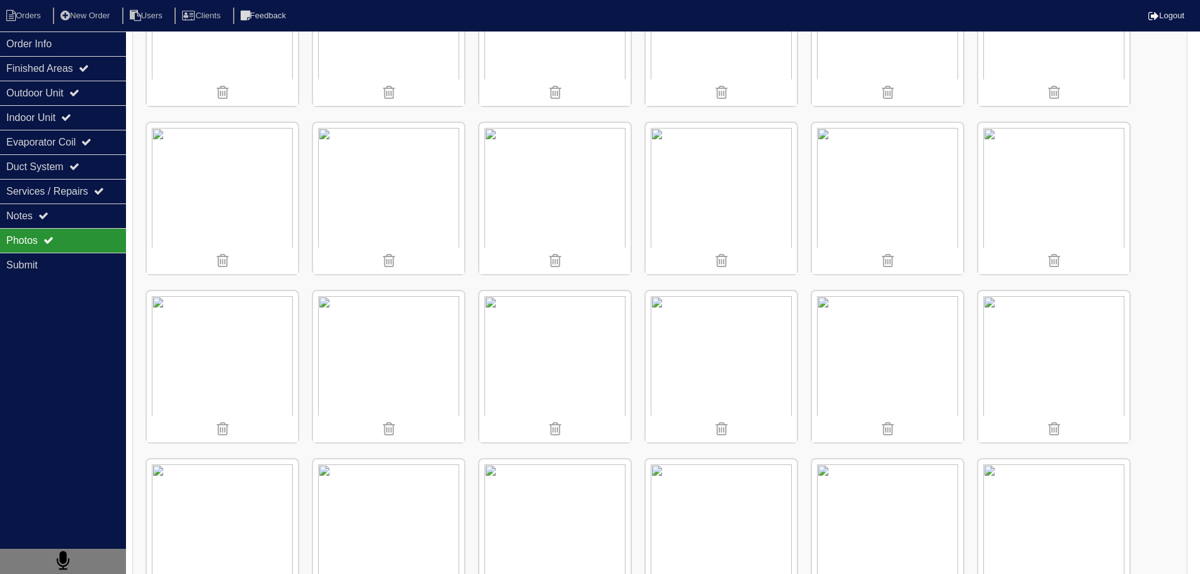
click at [383, 338] on img at bounding box center [388, 366] width 151 height 151
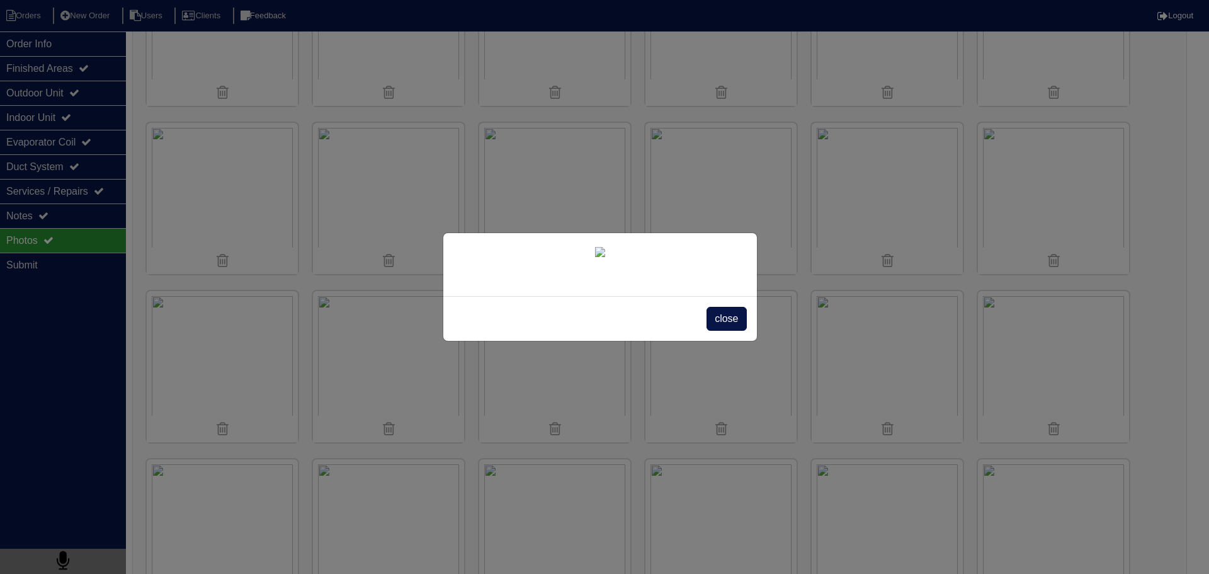
click at [725, 331] on span "close" at bounding box center [727, 319] width 40 height 24
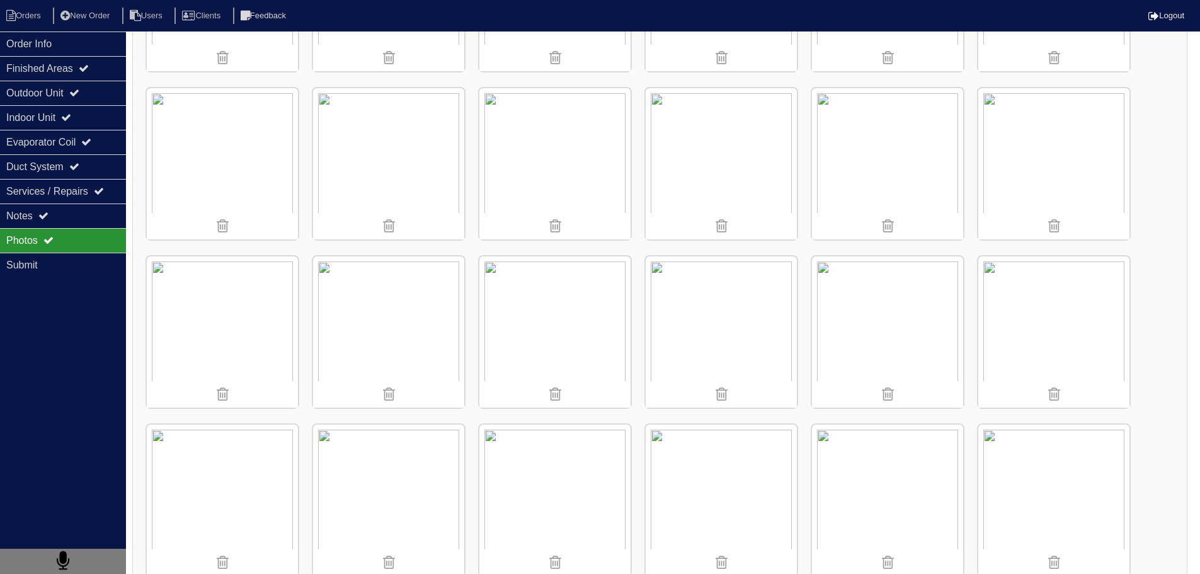
scroll to position [4355, 0]
click at [401, 444] on img at bounding box center [388, 492] width 151 height 151
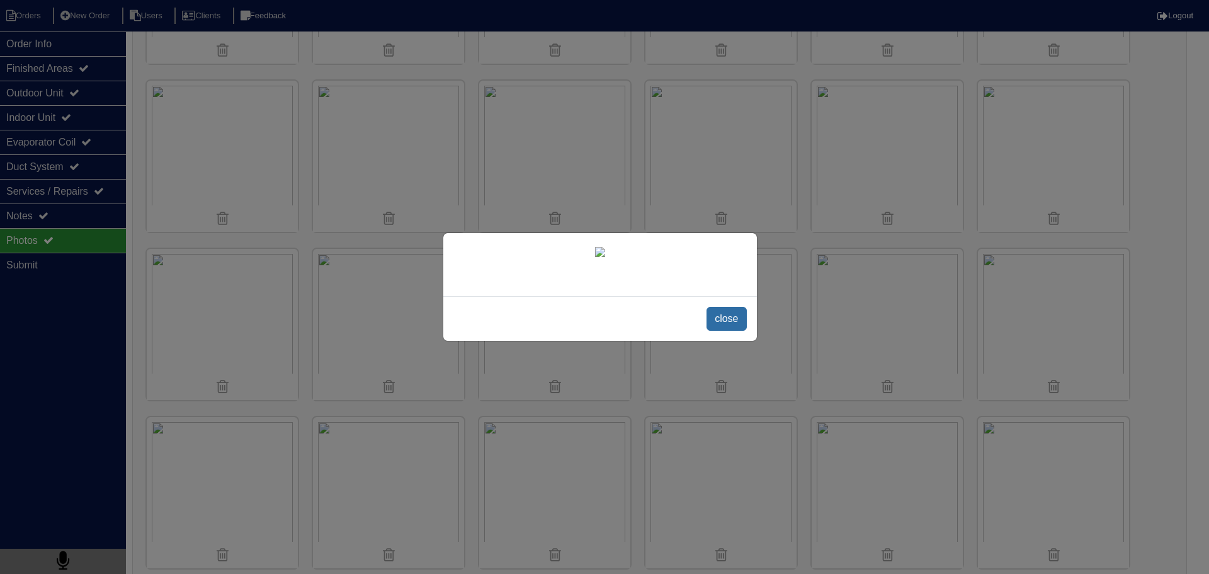
click at [725, 331] on span "close" at bounding box center [727, 319] width 40 height 24
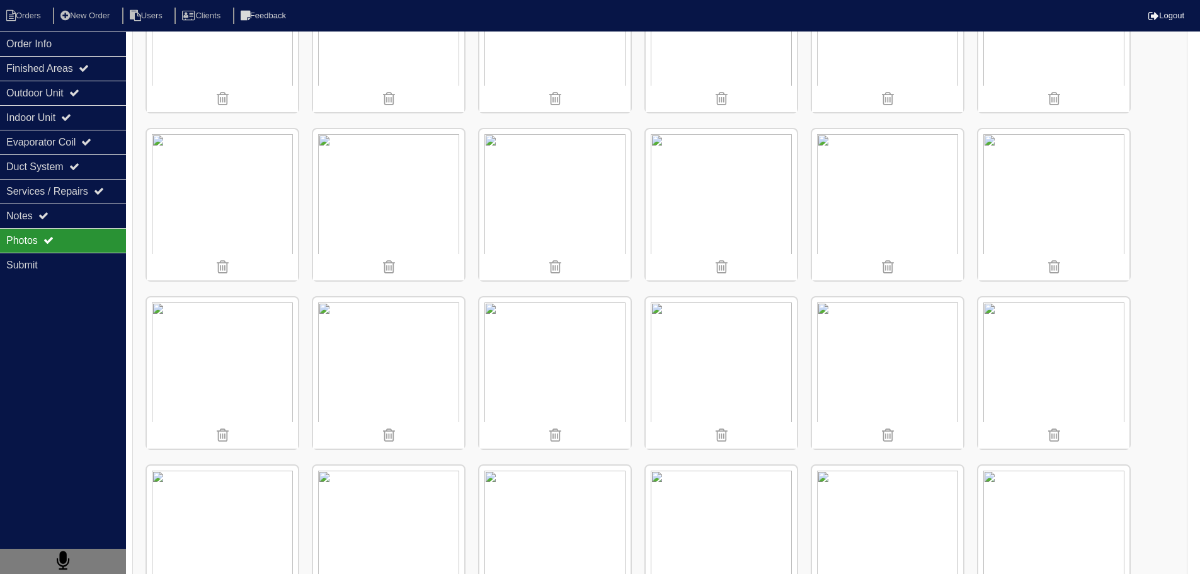
scroll to position [4103, 0]
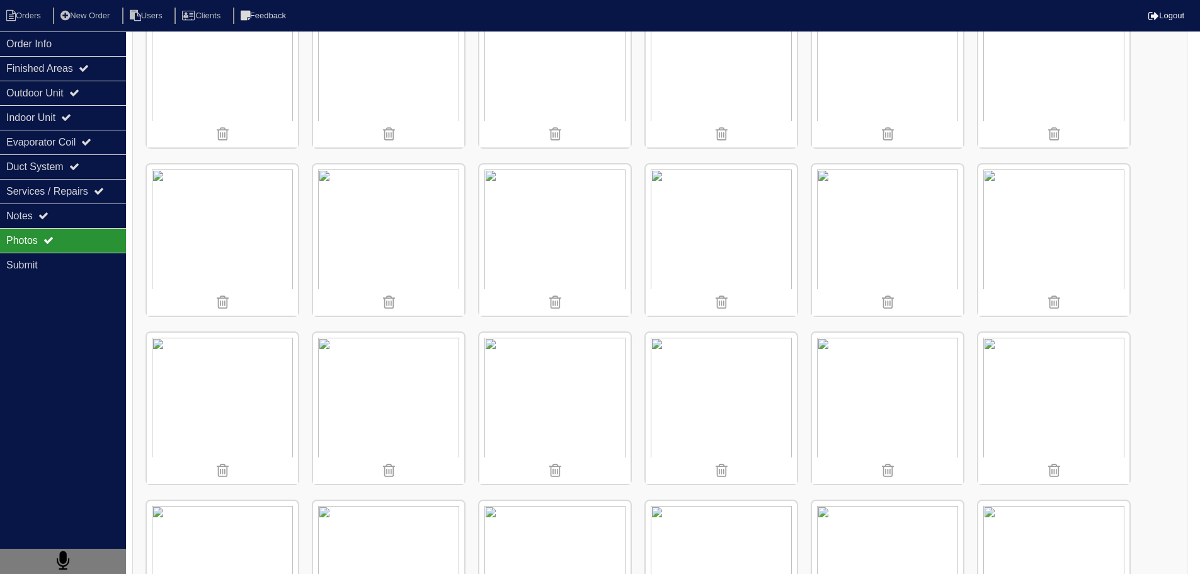
click at [265, 213] on img at bounding box center [222, 239] width 151 height 151
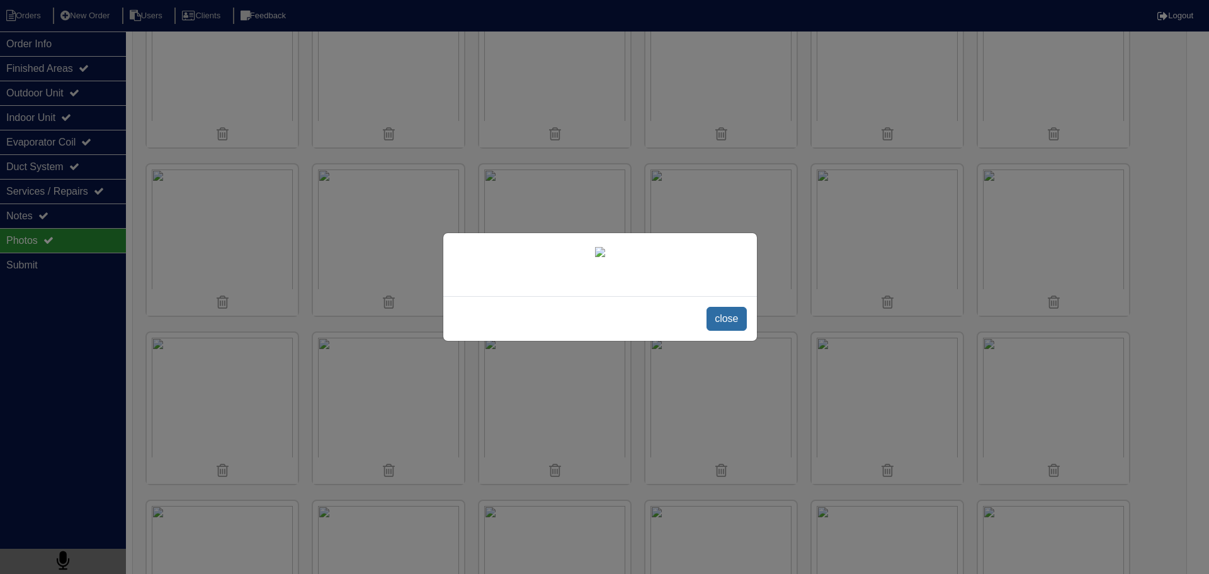
click at [720, 319] on span "close" at bounding box center [727, 319] width 40 height 24
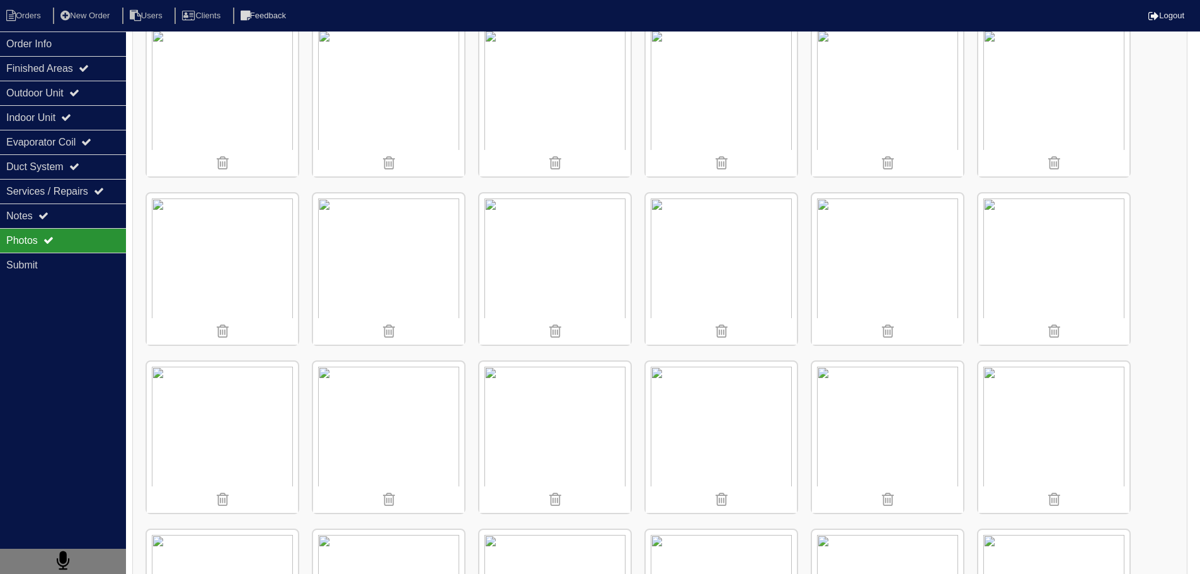
scroll to position [3726, 0]
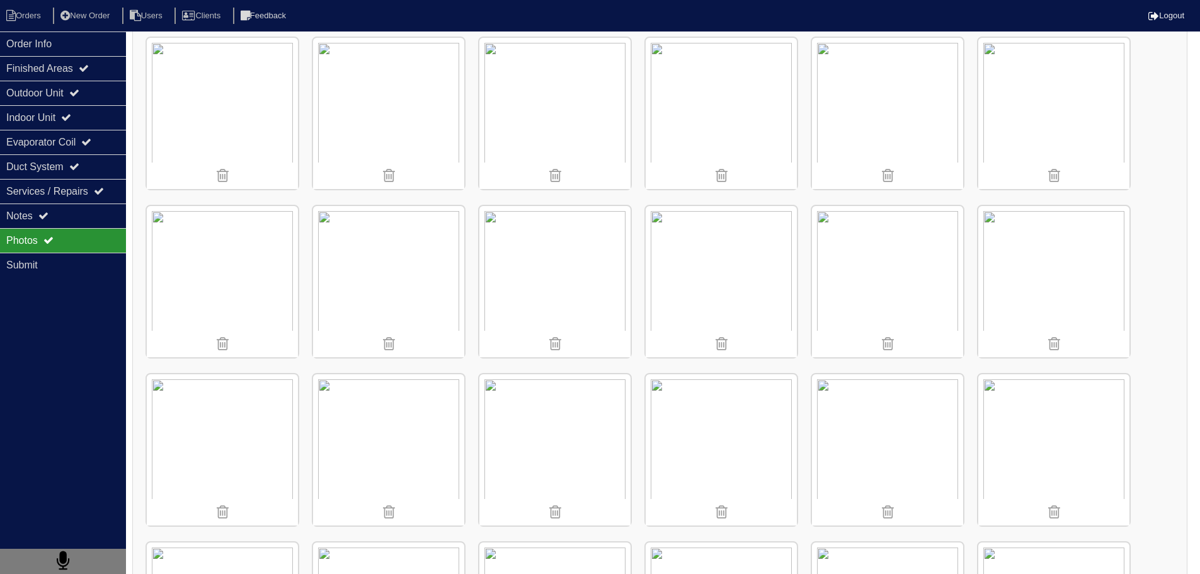
click at [247, 293] on img at bounding box center [222, 281] width 151 height 151
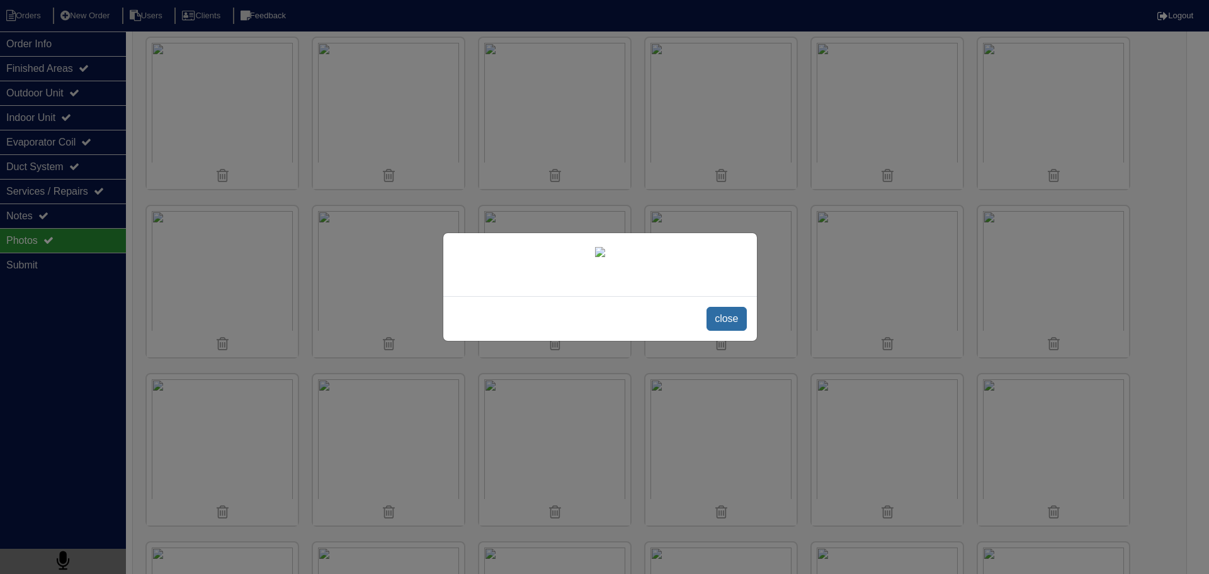
click at [729, 326] on span "close" at bounding box center [727, 319] width 40 height 24
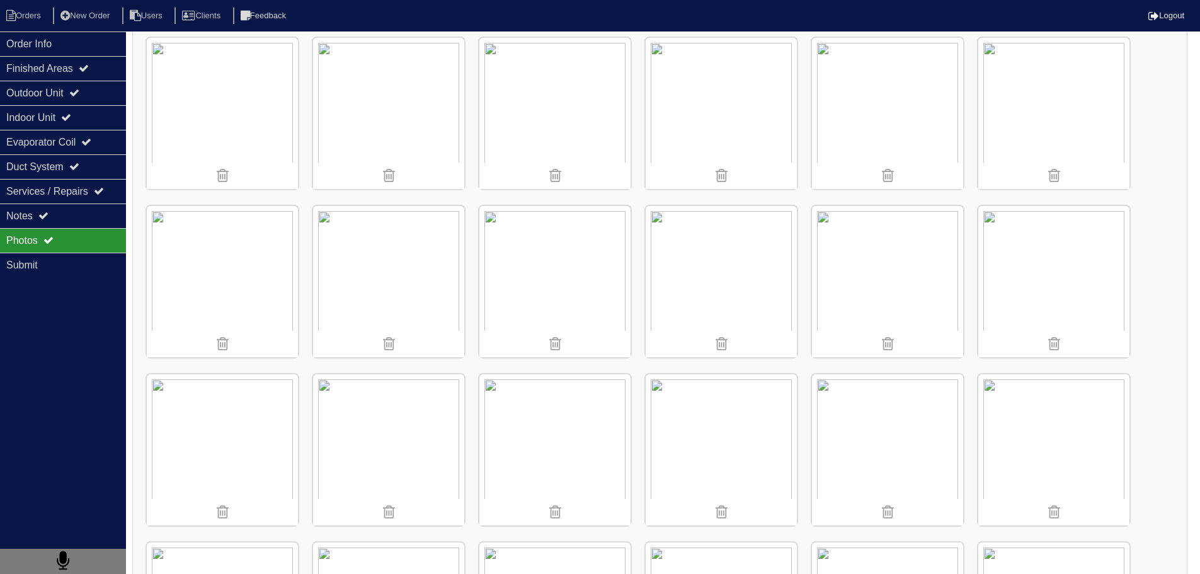
click at [249, 263] on img at bounding box center [222, 281] width 151 height 151
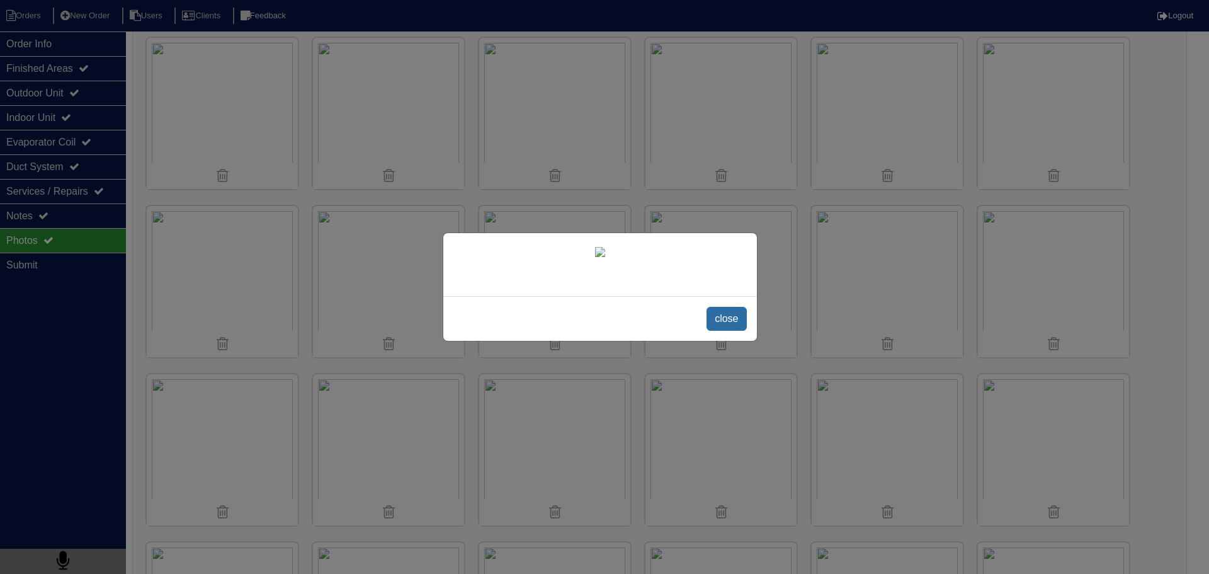
click at [743, 323] on span "close" at bounding box center [727, 319] width 40 height 24
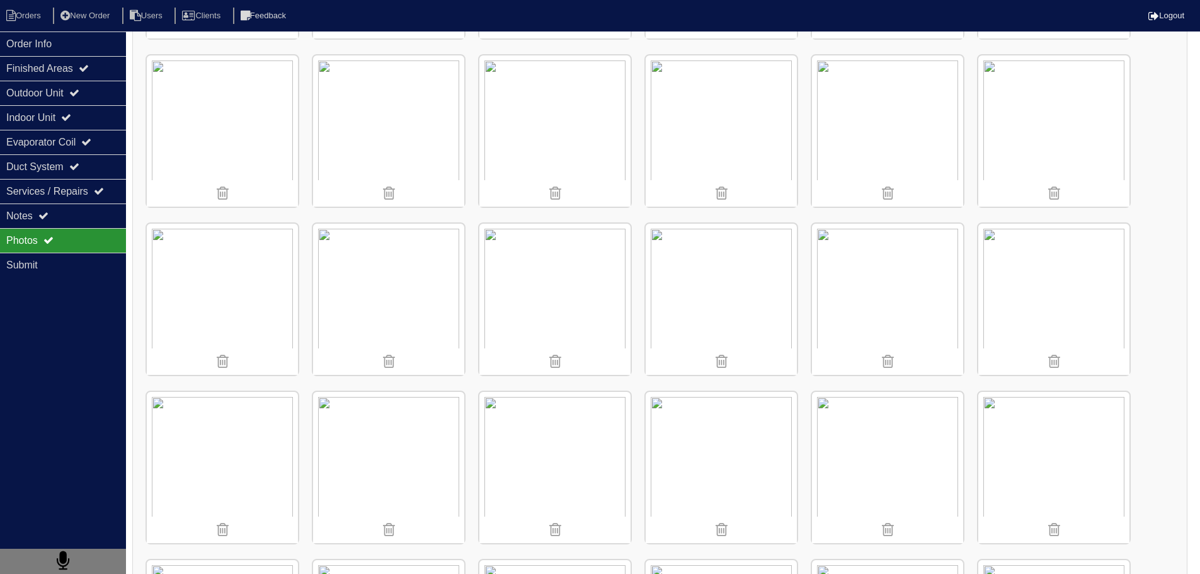
scroll to position [3537, 0]
click at [1009, 309] on img at bounding box center [1053, 302] width 151 height 151
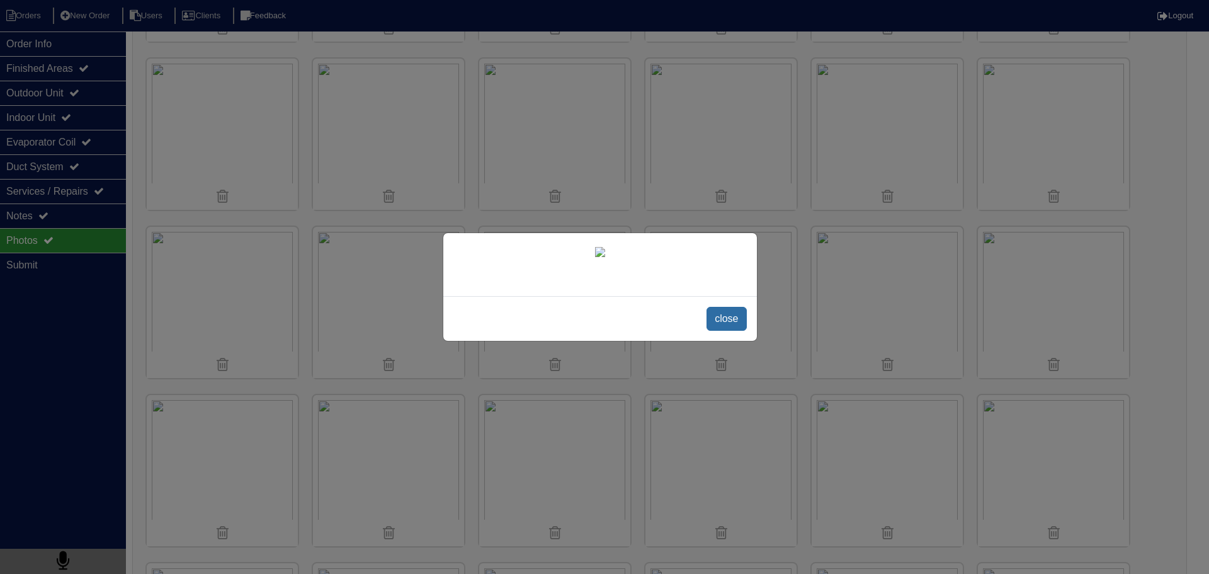
click at [738, 322] on span "close" at bounding box center [727, 319] width 40 height 24
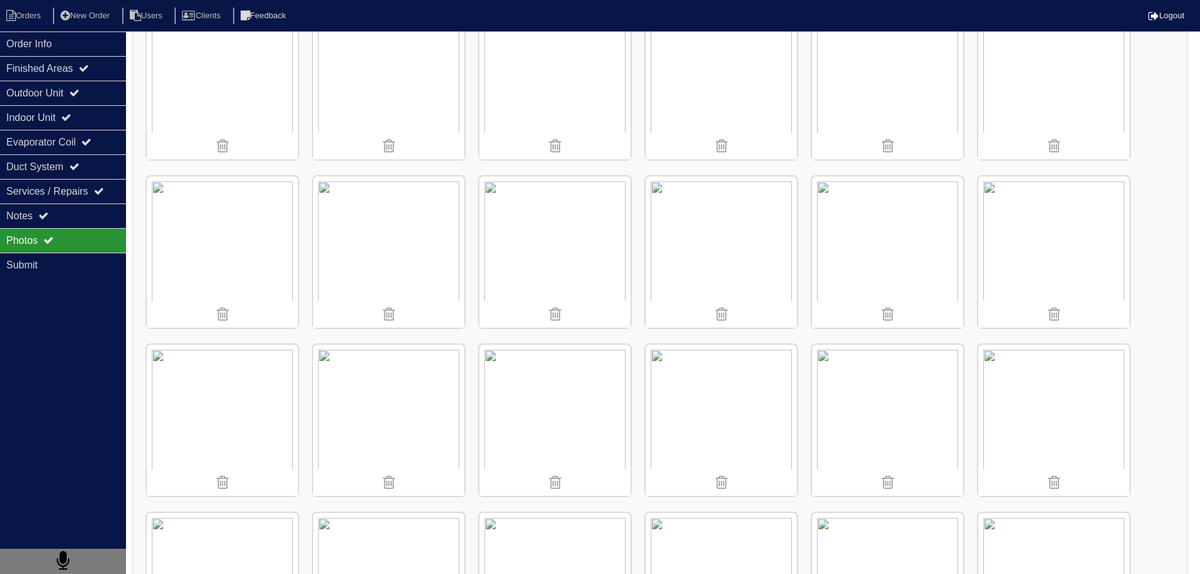
scroll to position [3540, 0]
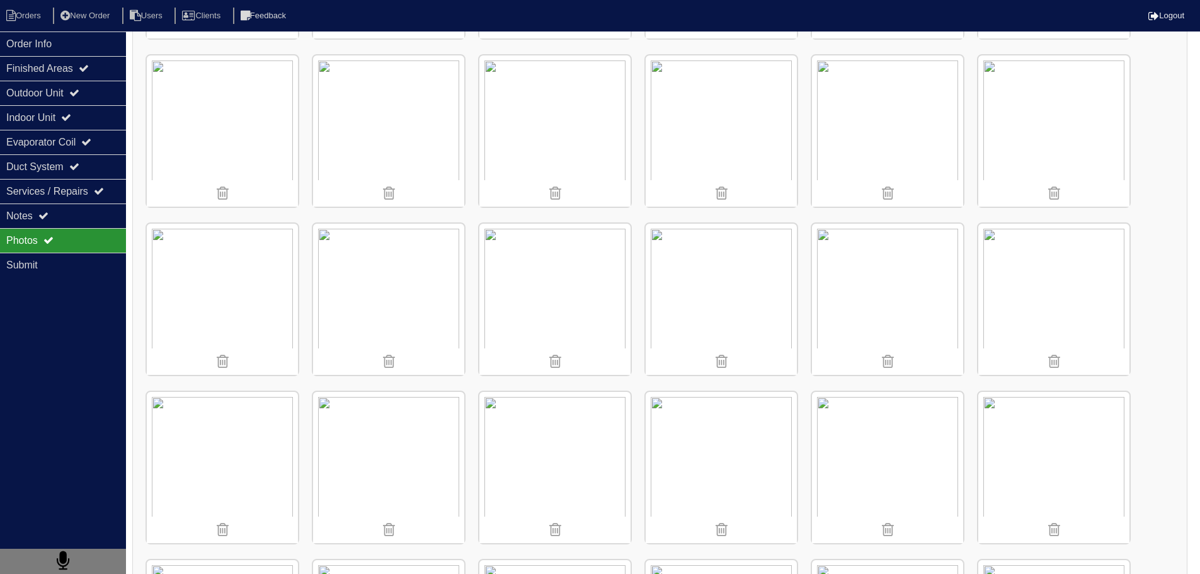
click at [753, 464] on img at bounding box center [720, 467] width 151 height 151
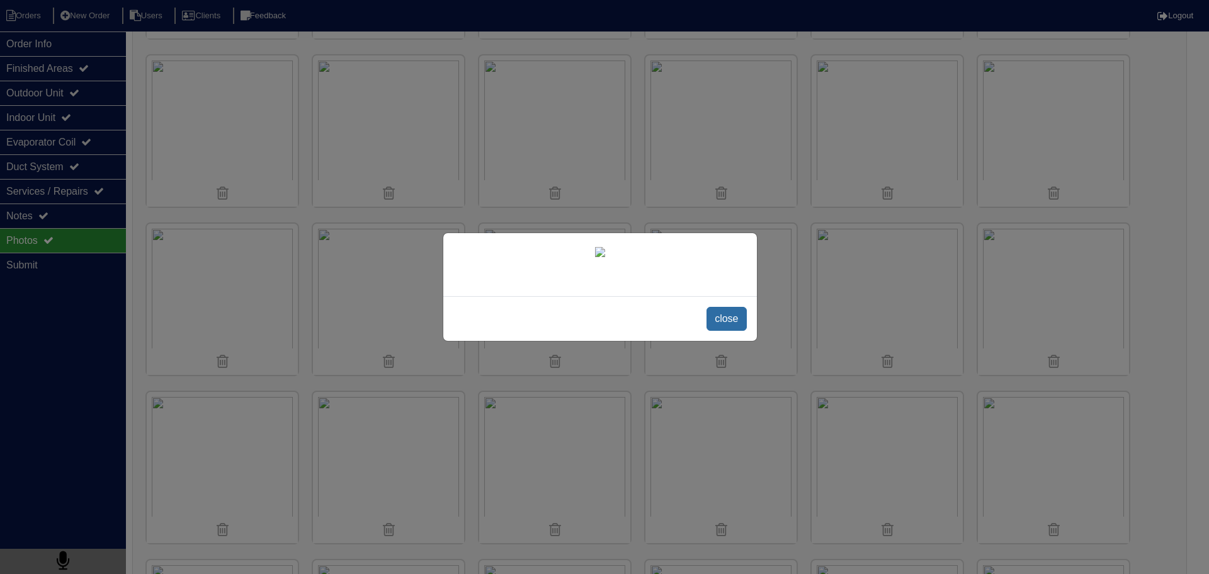
click at [726, 331] on span "close" at bounding box center [727, 319] width 40 height 24
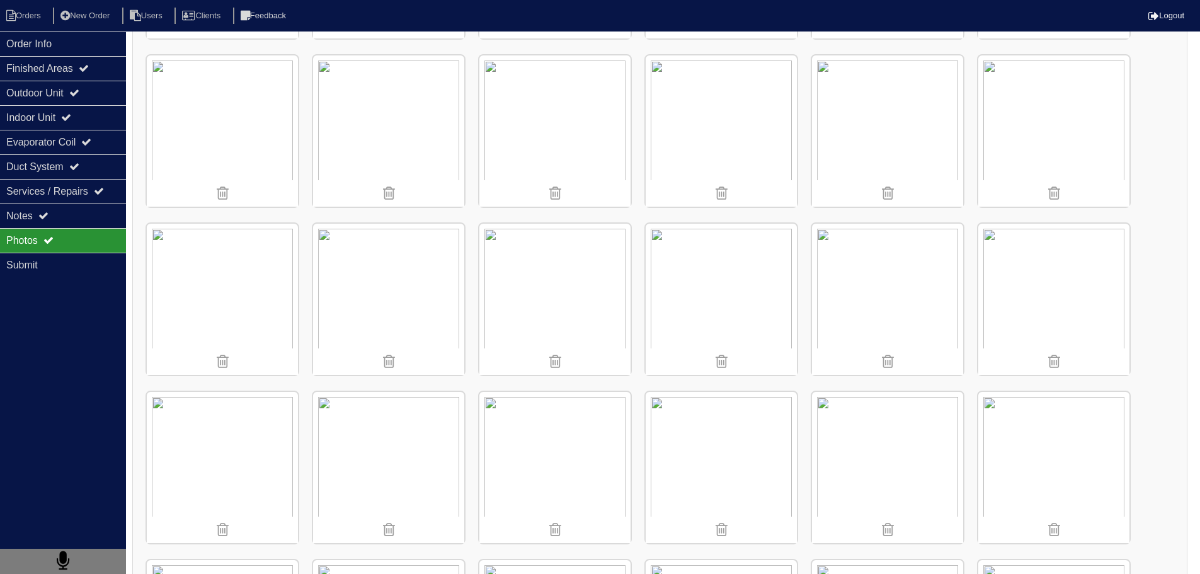
click at [754, 451] on img at bounding box center [720, 467] width 151 height 151
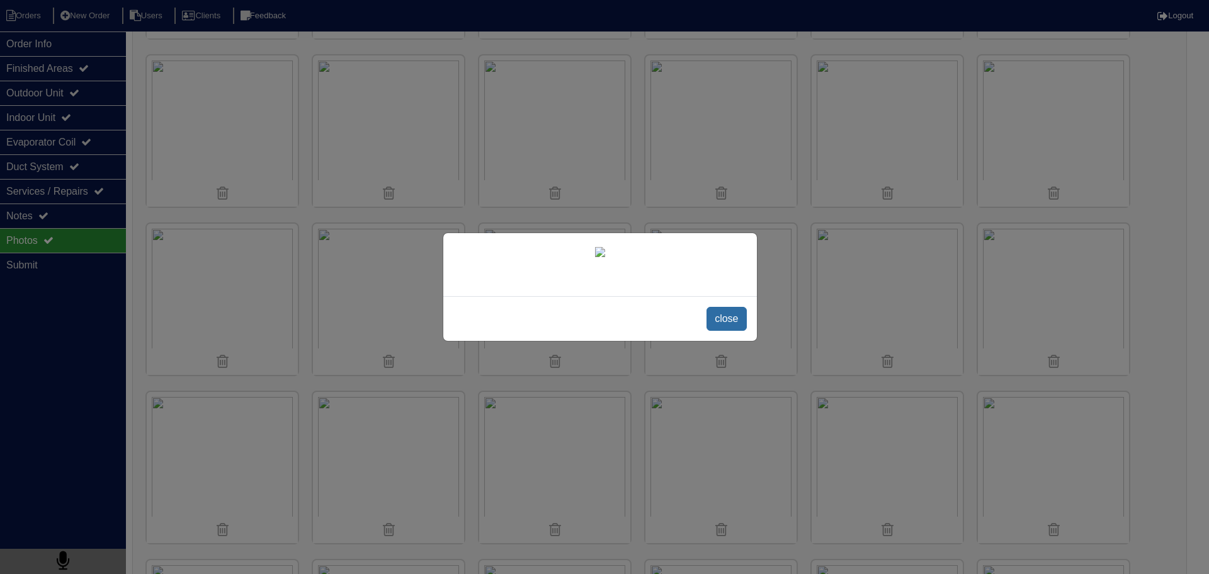
click at [727, 331] on span "close" at bounding box center [727, 319] width 40 height 24
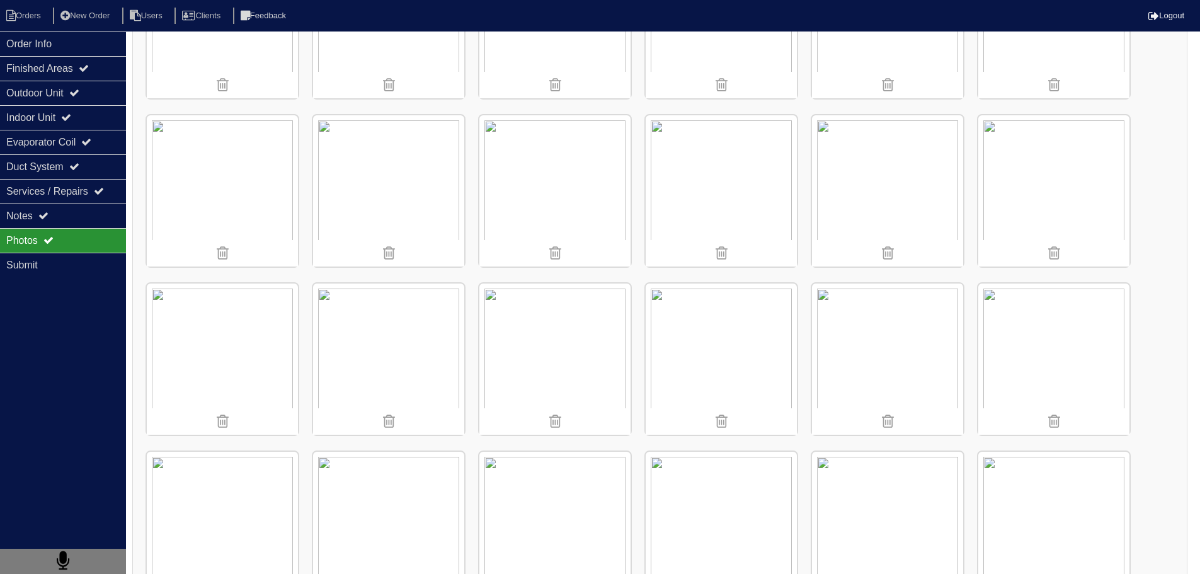
scroll to position [4660, 0]
click at [405, 161] on img at bounding box center [388, 187] width 151 height 151
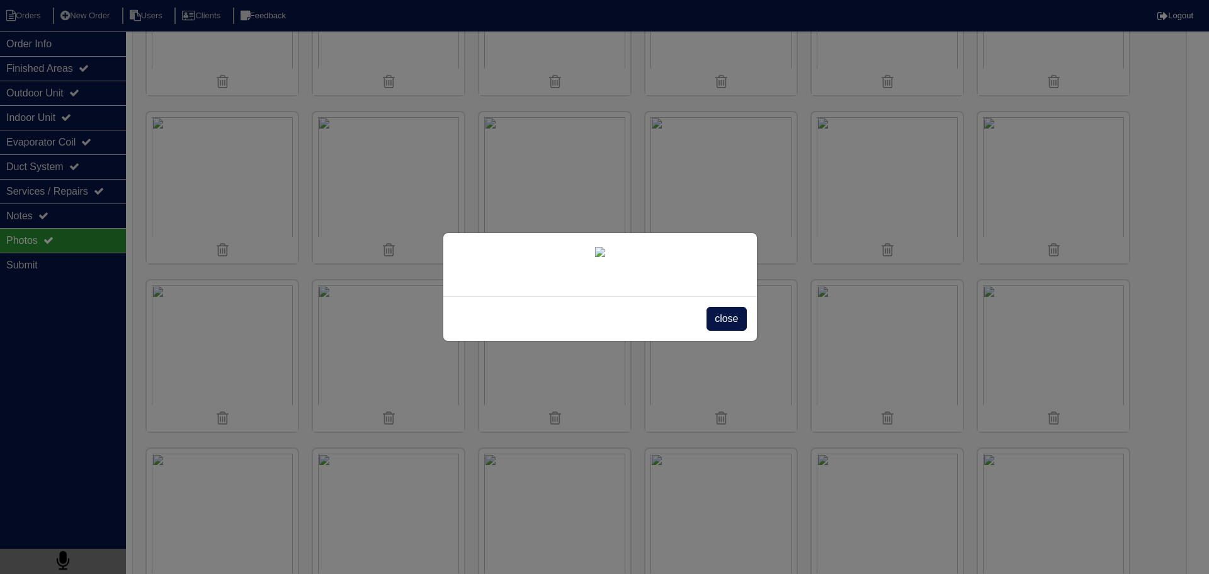
click at [712, 331] on span "close" at bounding box center [727, 319] width 40 height 24
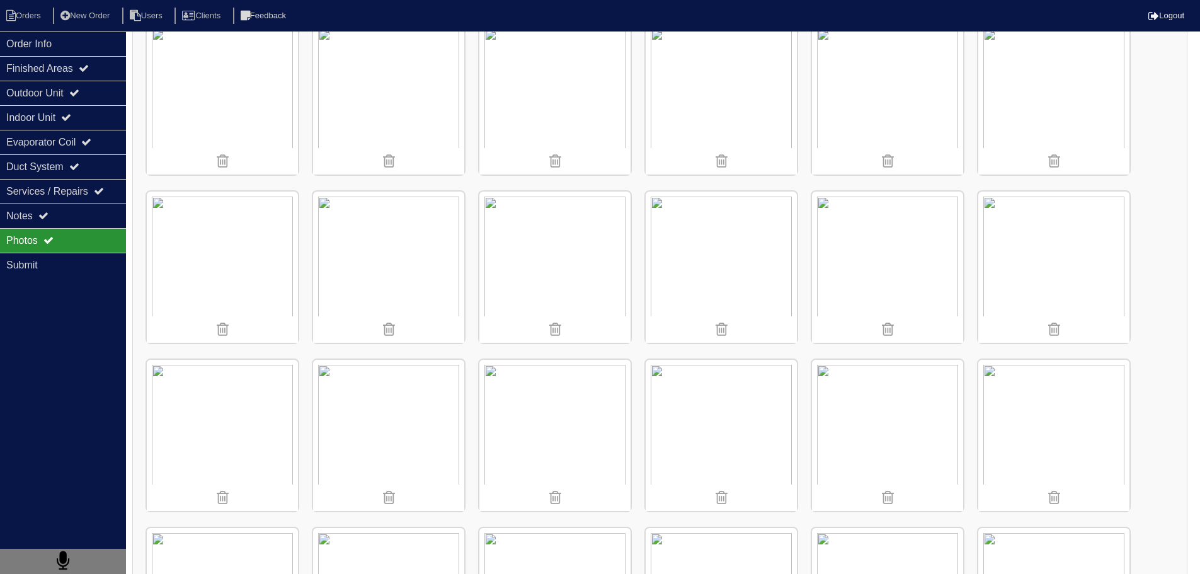
scroll to position [140, 0]
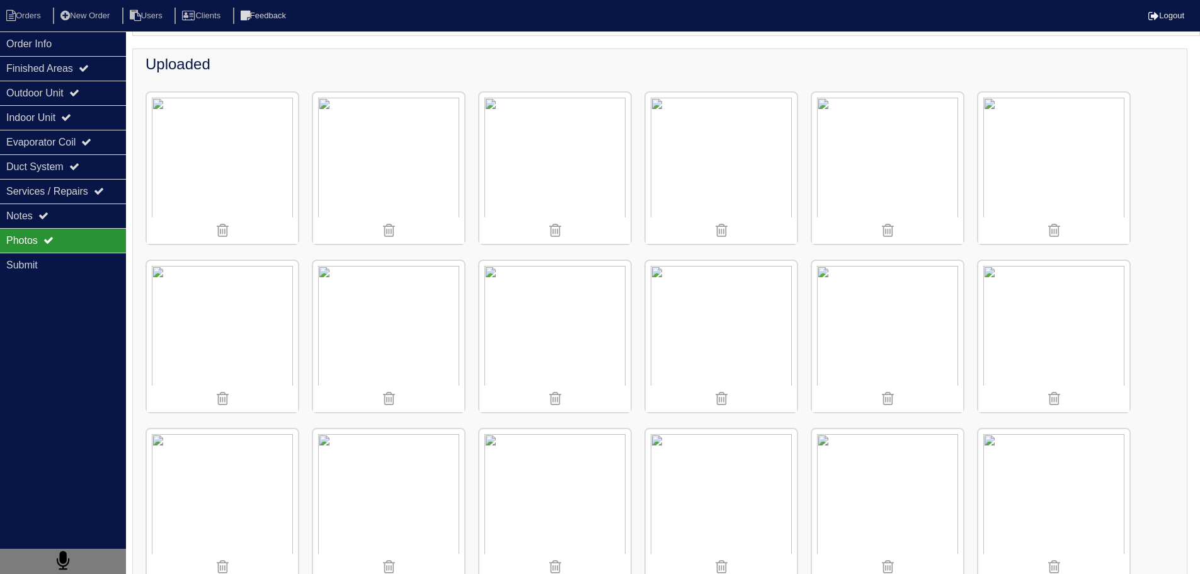
click at [405, 355] on img at bounding box center [388, 336] width 151 height 151
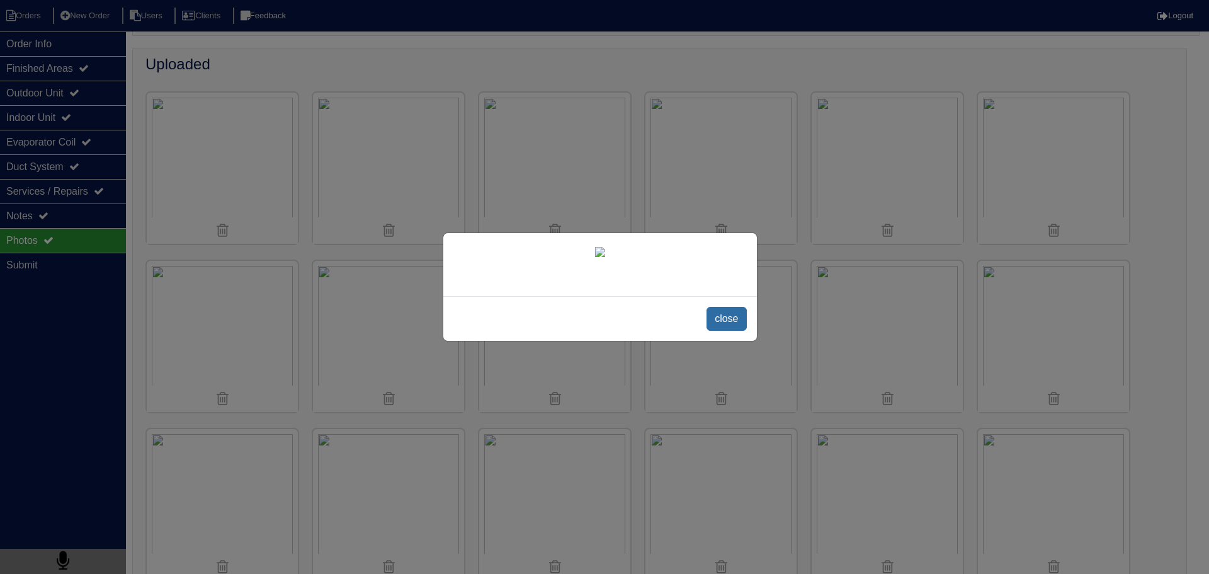
click at [736, 322] on span "close" at bounding box center [727, 319] width 40 height 24
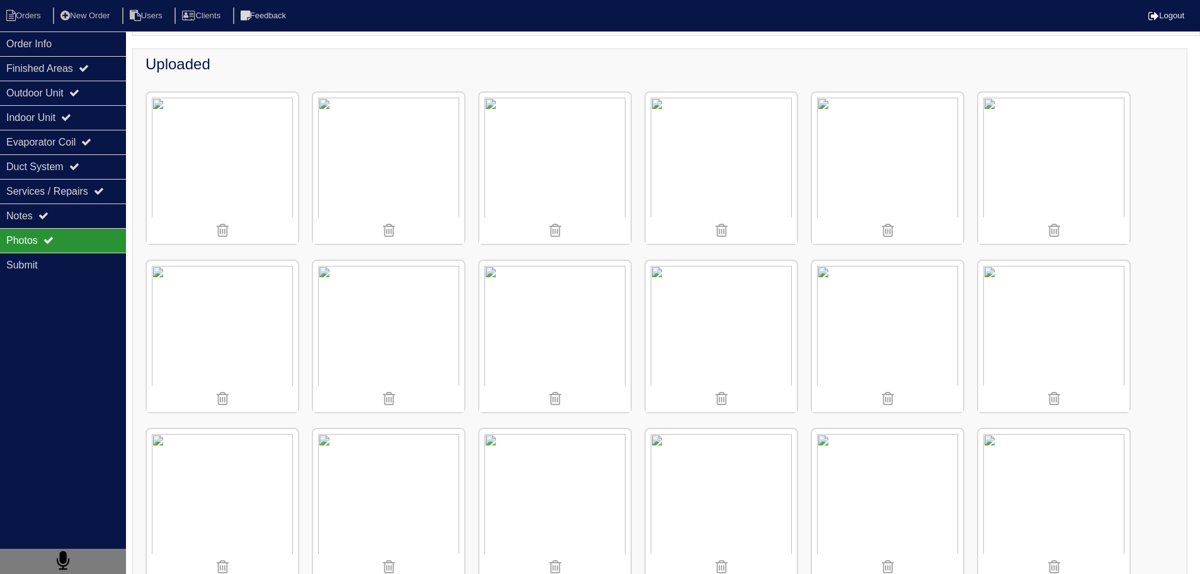
click at [426, 338] on img at bounding box center [388, 336] width 151 height 151
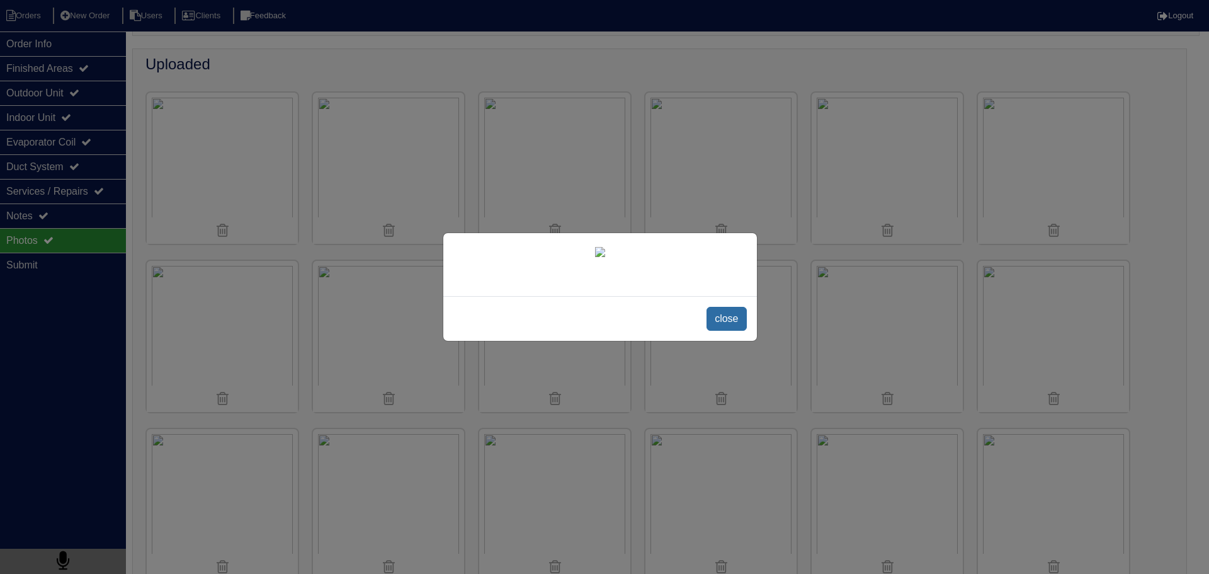
click at [738, 319] on span "close" at bounding box center [727, 319] width 40 height 24
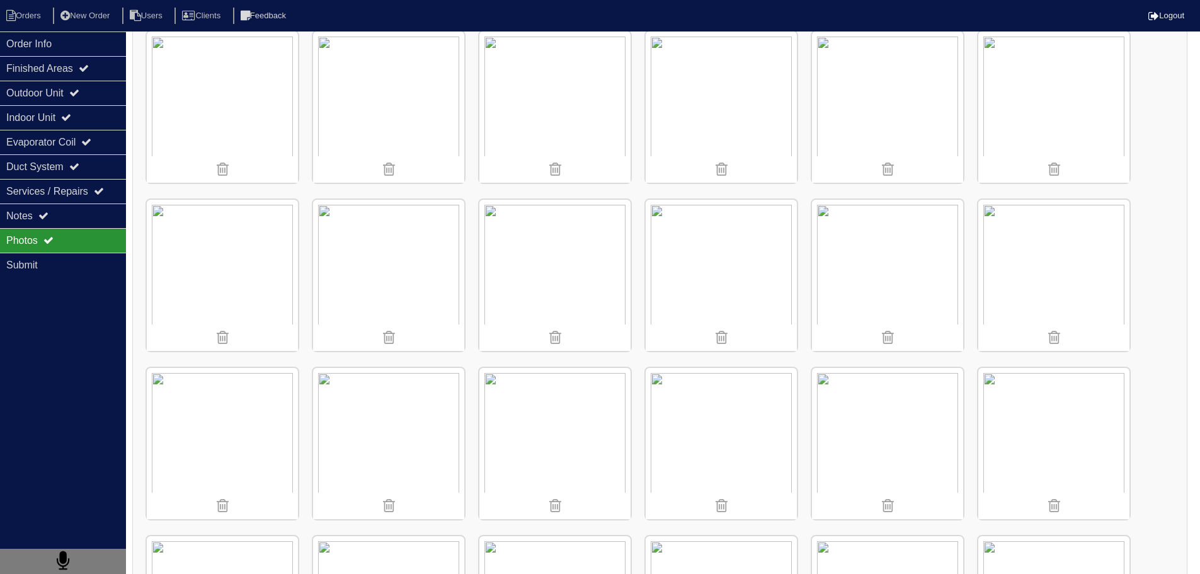
scroll to position [392, 0]
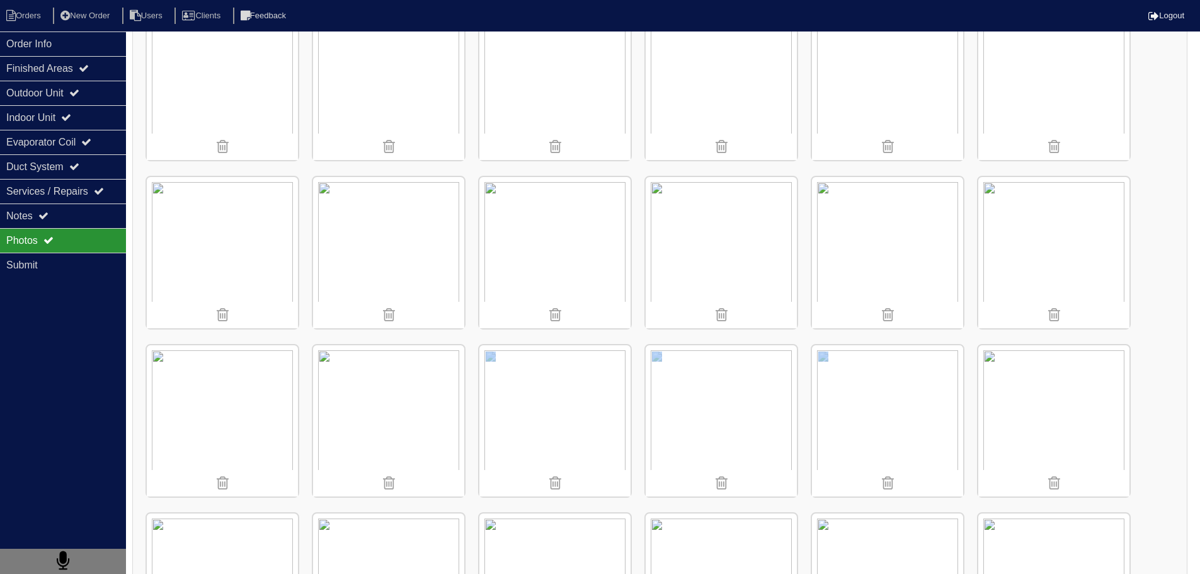
drag, startPoint x: 848, startPoint y: 471, endPoint x: 1120, endPoint y: 572, distance: 289.5
click at [114, 63] on div "Finished Areas" at bounding box center [63, 68] width 126 height 25
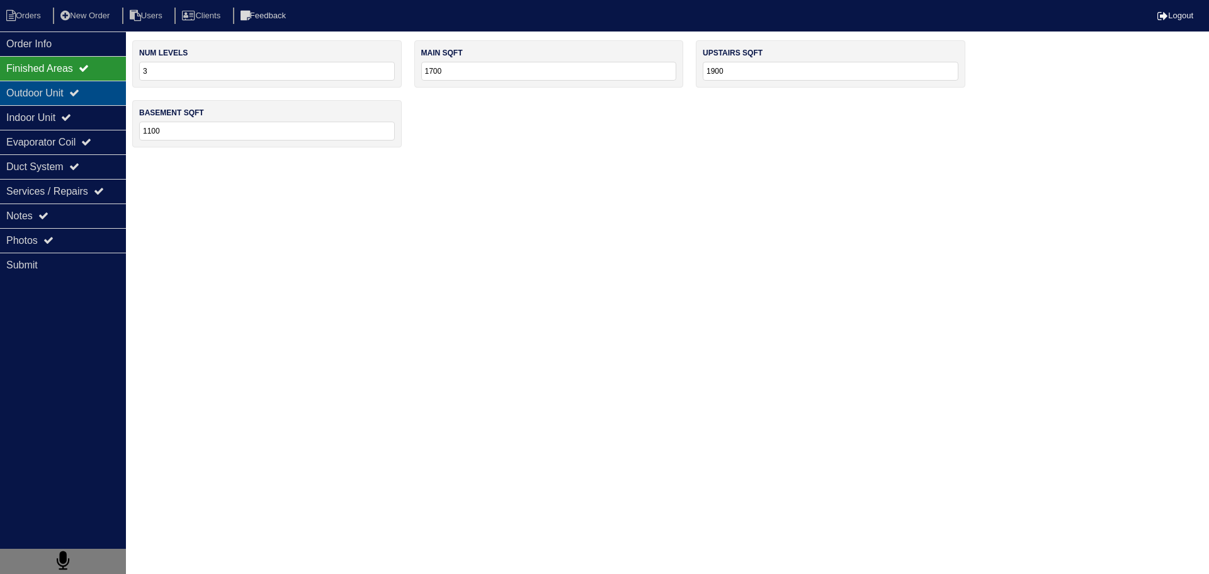
click at [116, 101] on div "Outdoor Unit" at bounding box center [63, 93] width 126 height 25
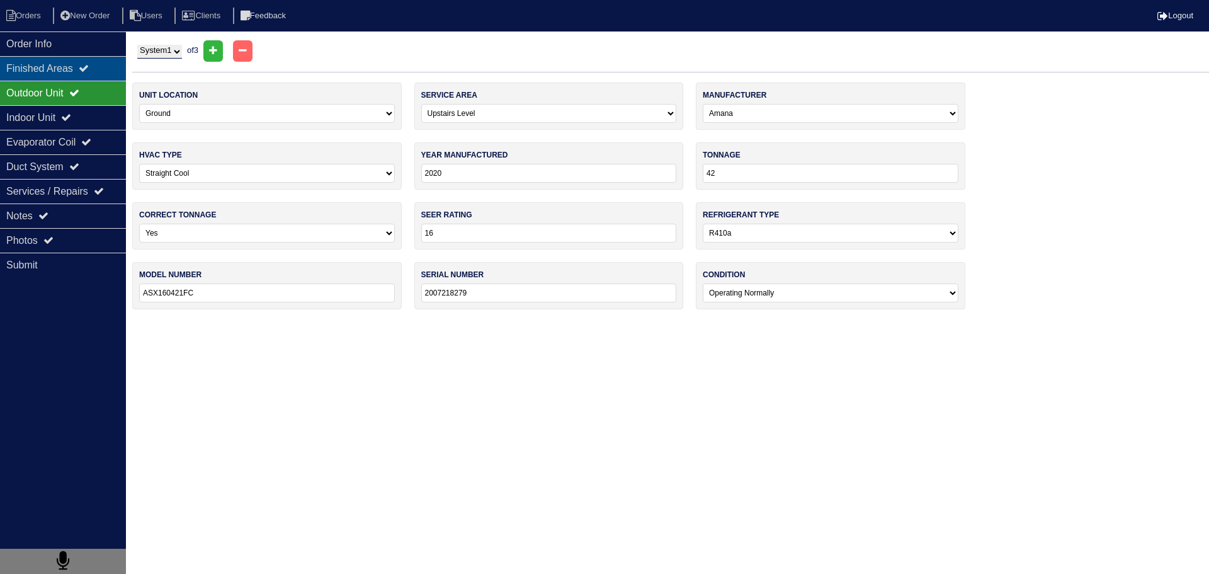
click at [98, 75] on div "Finished Areas" at bounding box center [63, 68] width 126 height 25
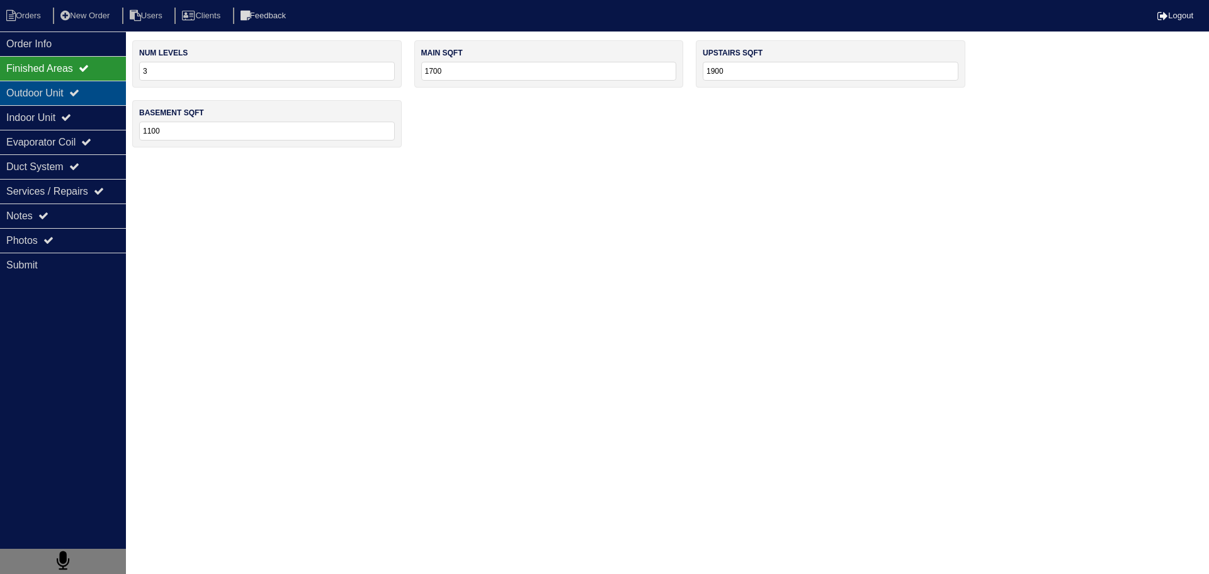
click at [101, 88] on div "Outdoor Unit" at bounding box center [63, 93] width 126 height 25
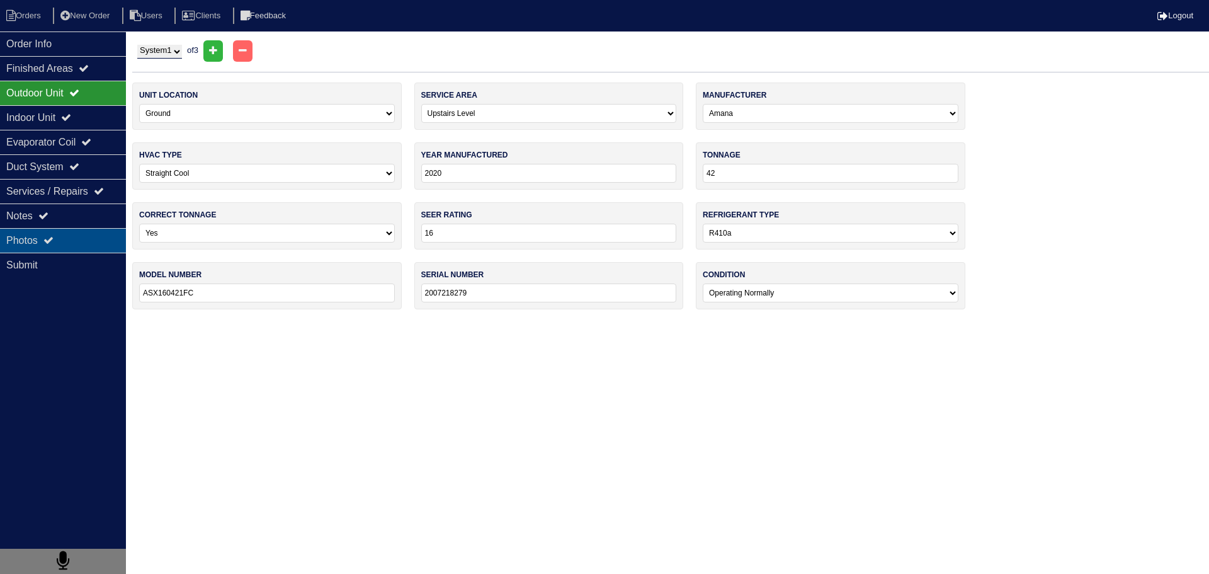
click at [85, 231] on div "Photos" at bounding box center [63, 240] width 126 height 25
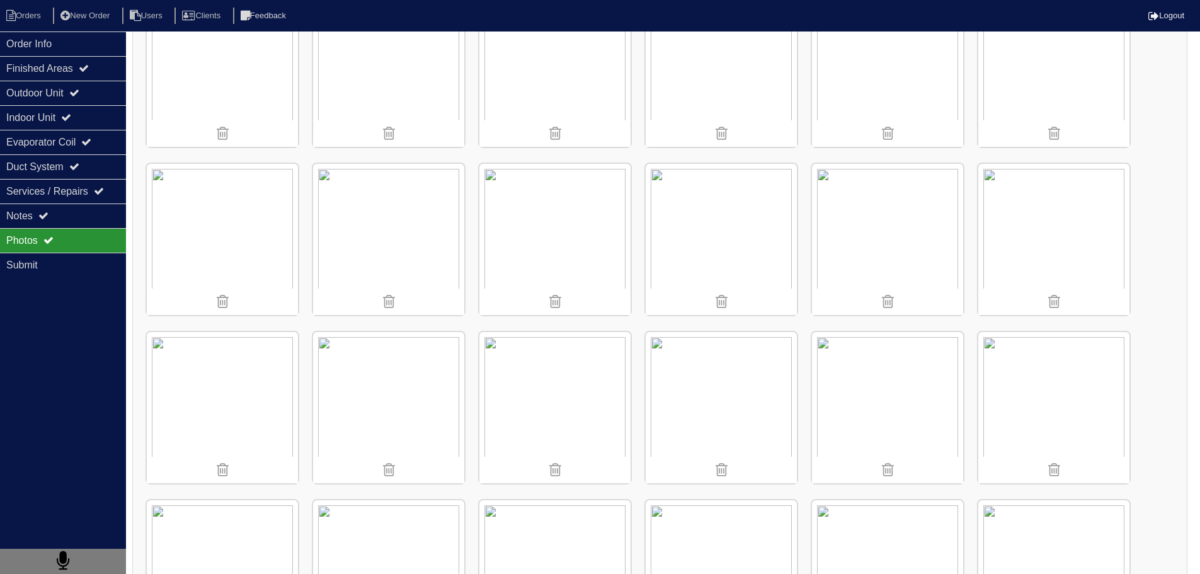
scroll to position [1134, 0]
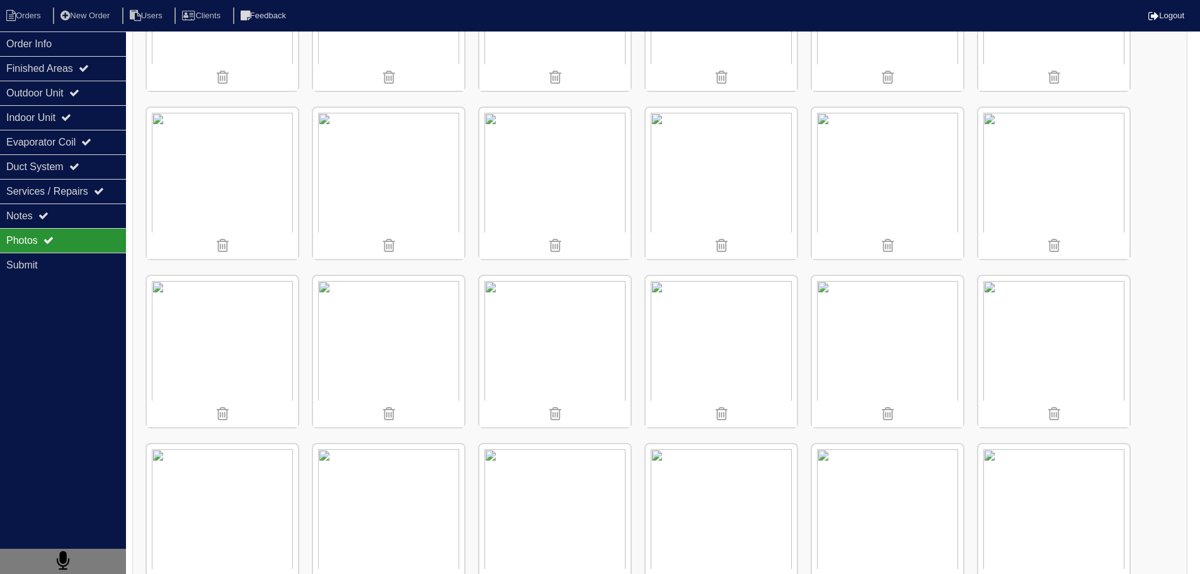
click at [760, 326] on img at bounding box center [720, 351] width 151 height 151
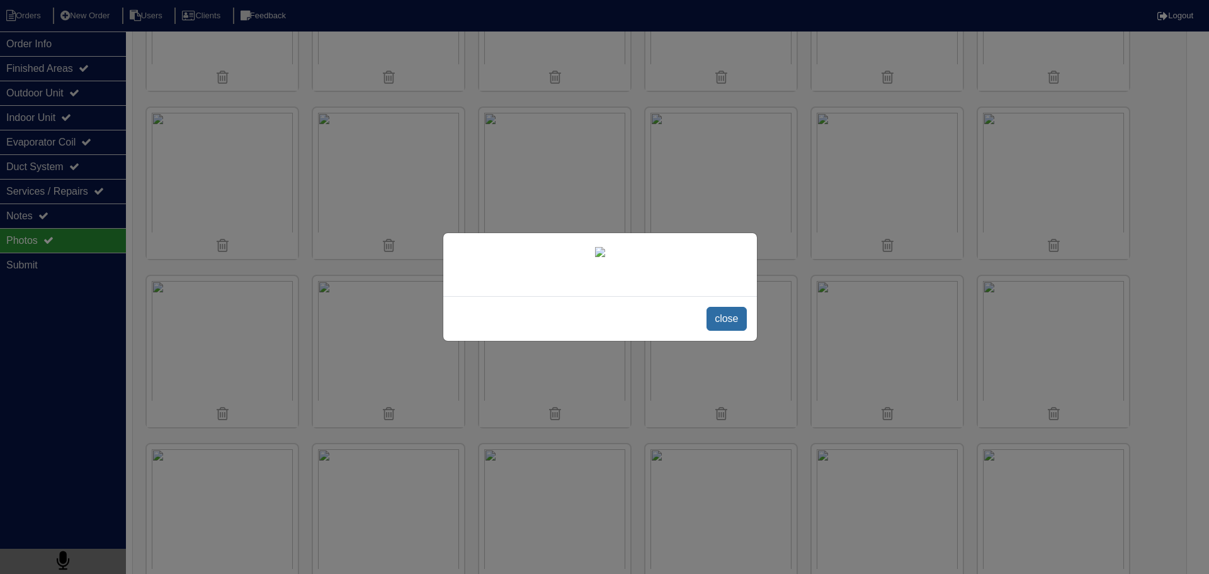
click at [739, 325] on span "close" at bounding box center [727, 319] width 40 height 24
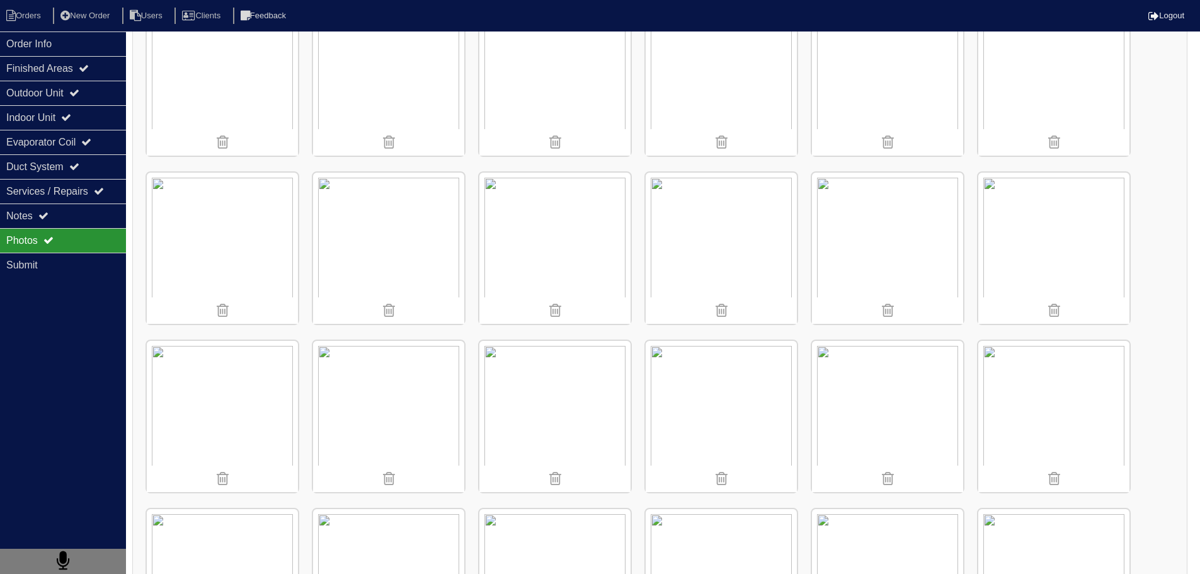
scroll to position [4881, 0]
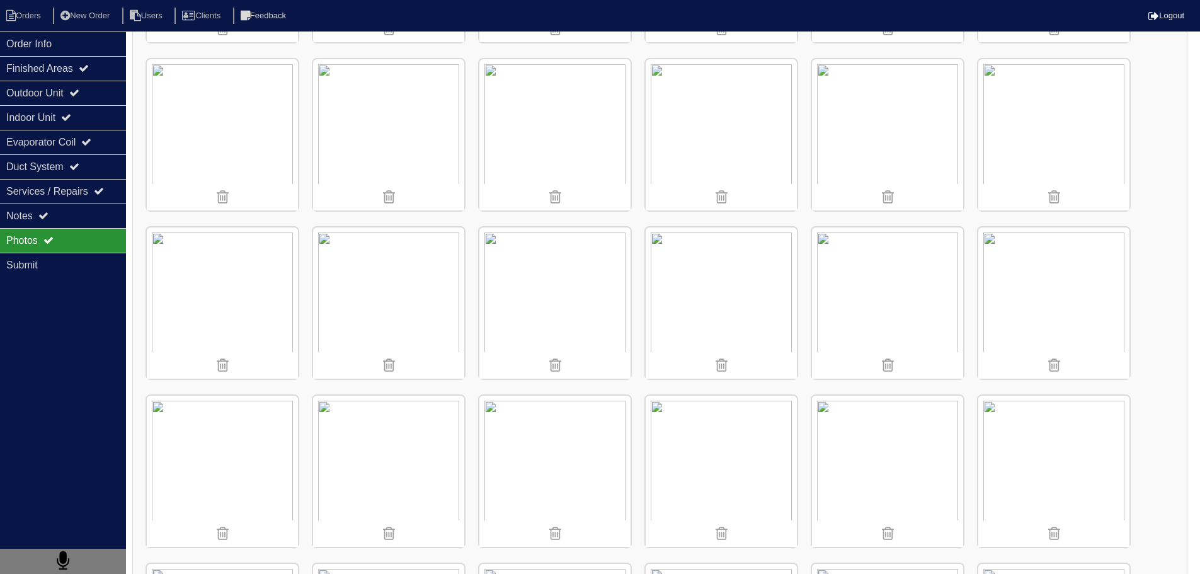
click at [383, 405] on img at bounding box center [388, 470] width 151 height 151
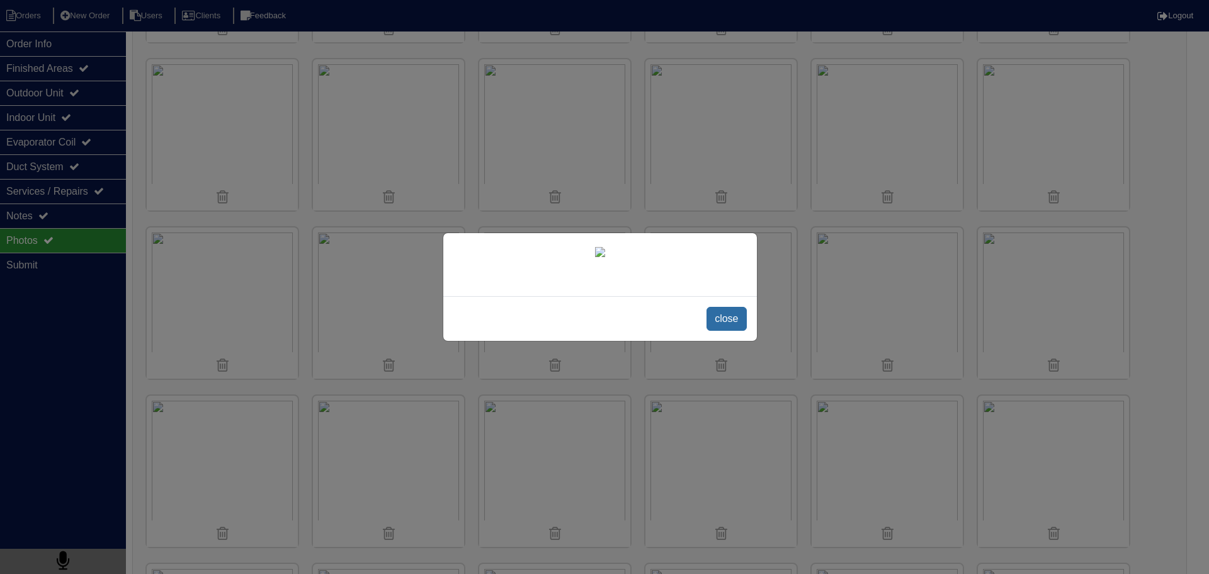
click at [728, 331] on span "close" at bounding box center [727, 319] width 40 height 24
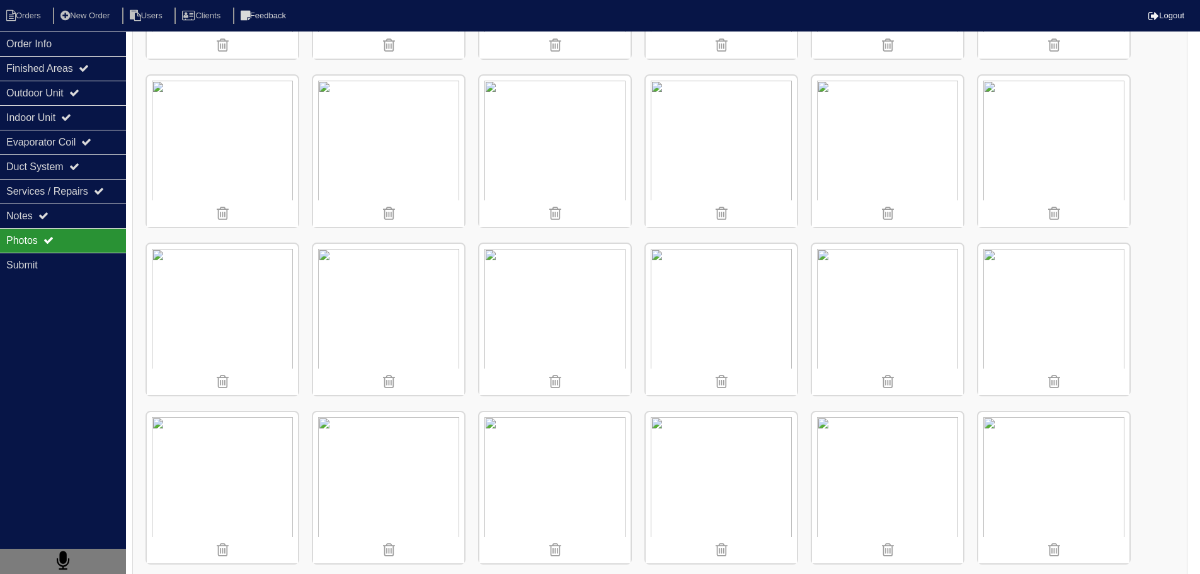
scroll to position [4503, 0]
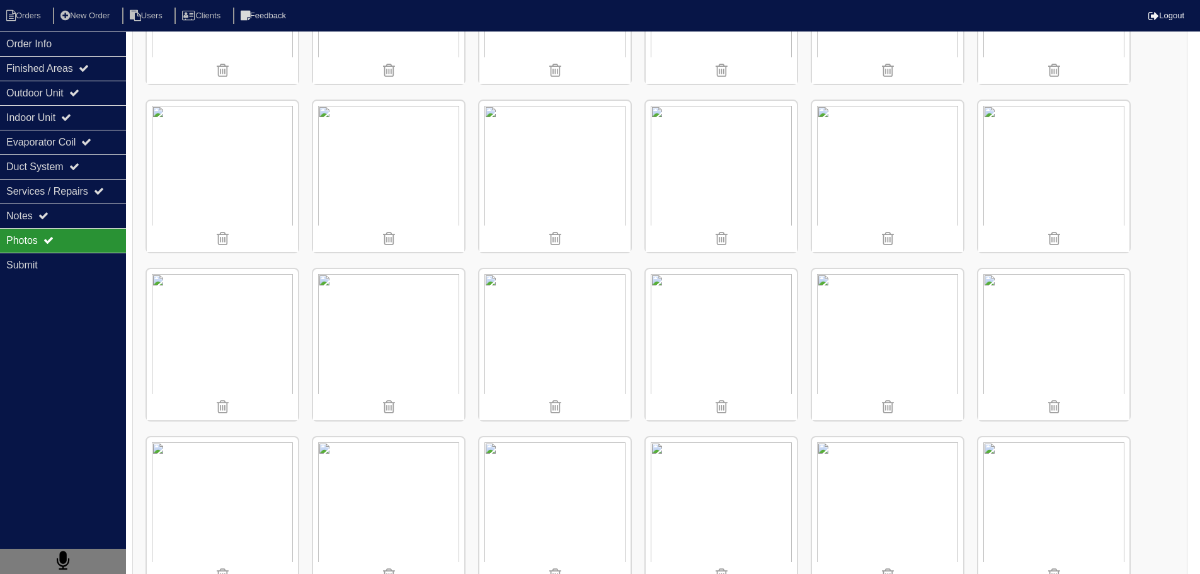
click at [392, 326] on img at bounding box center [388, 344] width 151 height 151
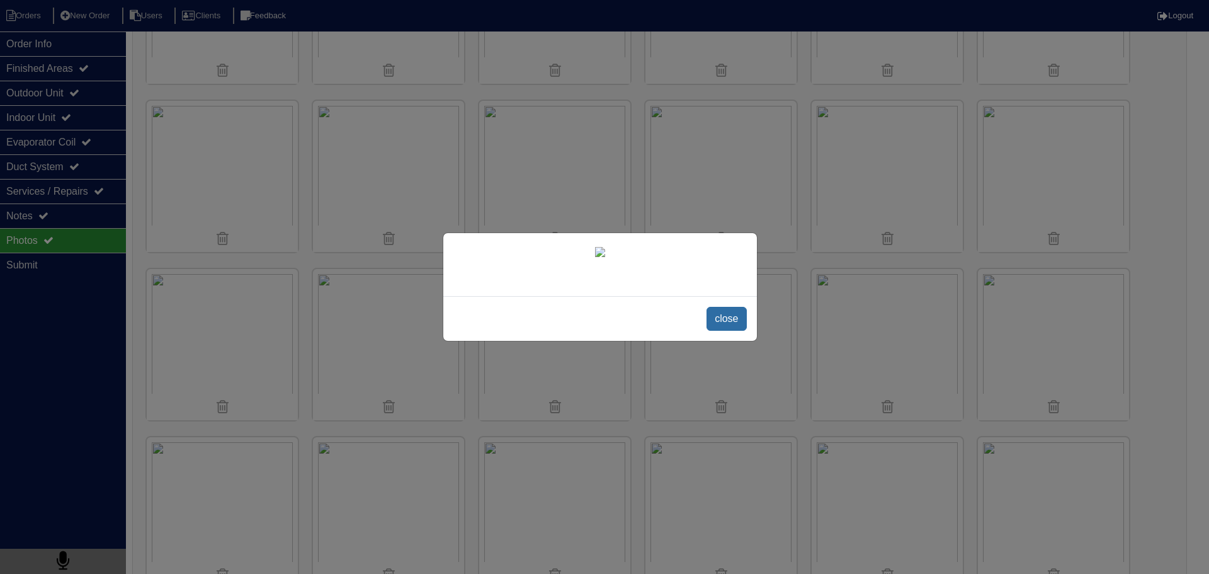
click at [738, 331] on span "close" at bounding box center [727, 319] width 40 height 24
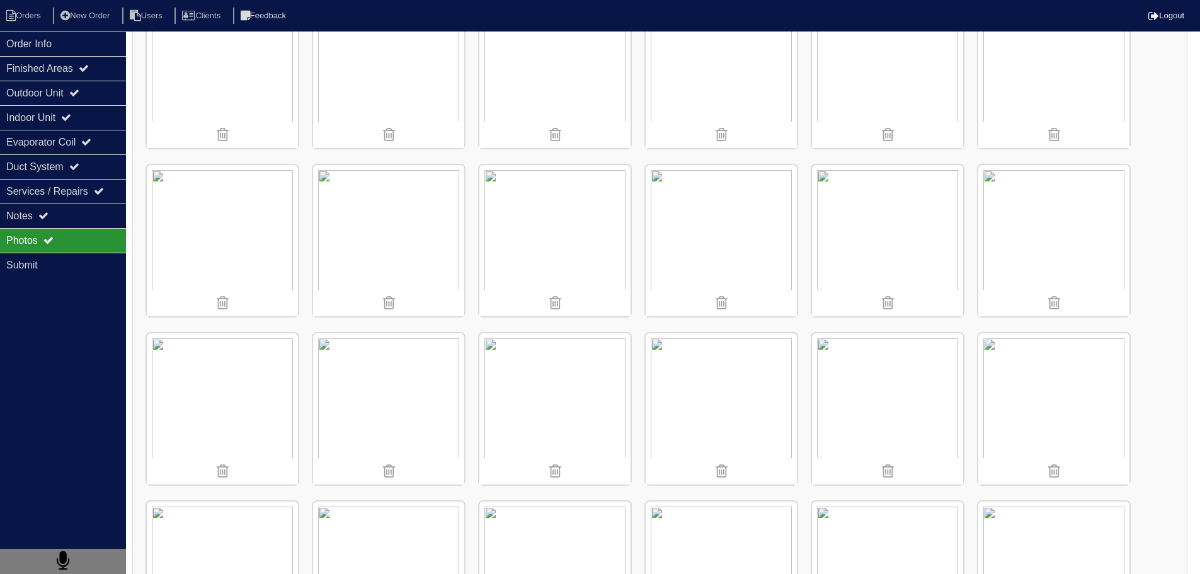
scroll to position [4755, 0]
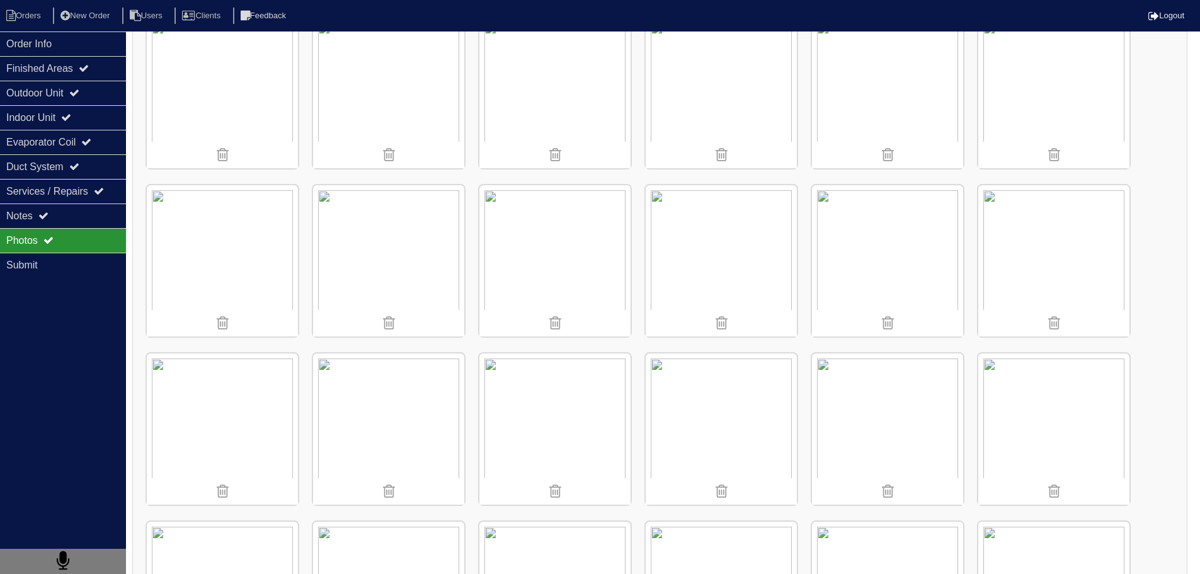
click at [543, 448] on img at bounding box center [554, 428] width 151 height 151
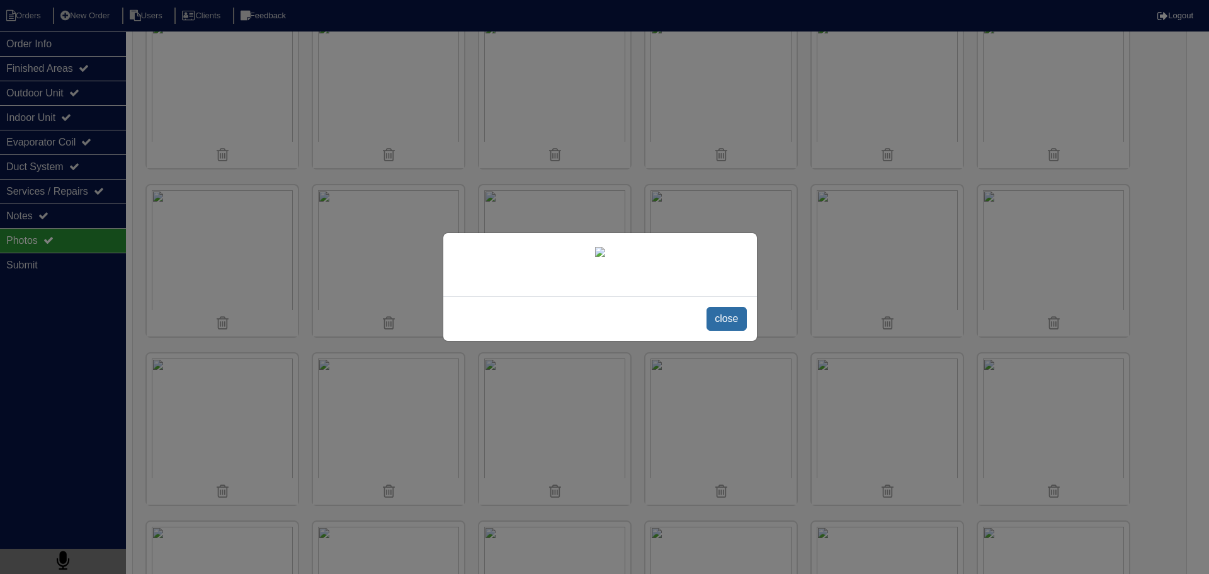
click at [726, 320] on span "close" at bounding box center [727, 319] width 40 height 24
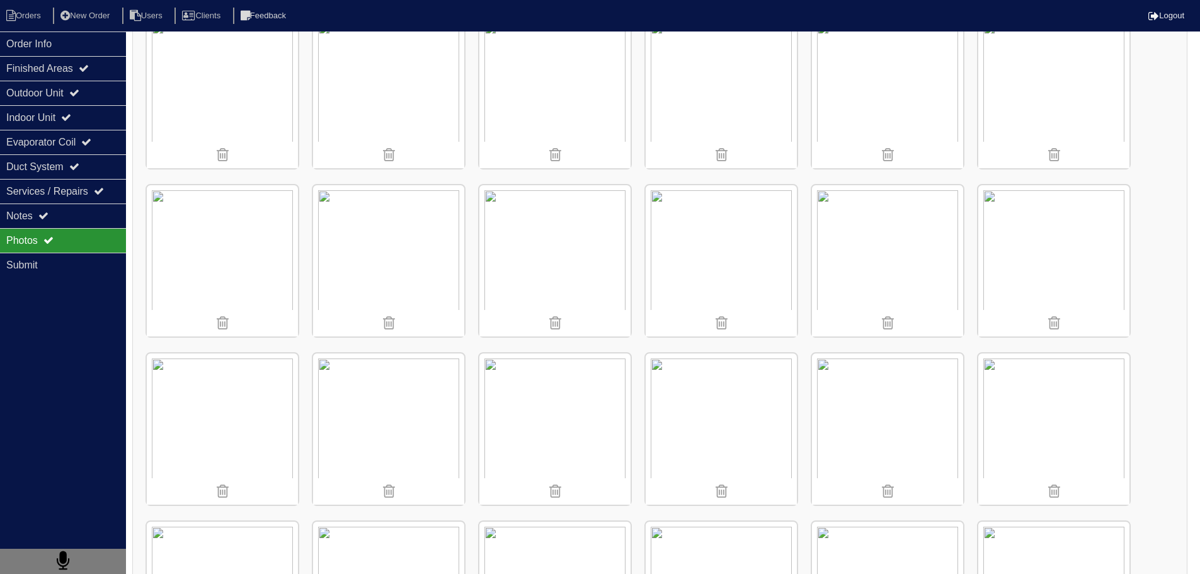
click at [559, 387] on img at bounding box center [554, 428] width 151 height 151
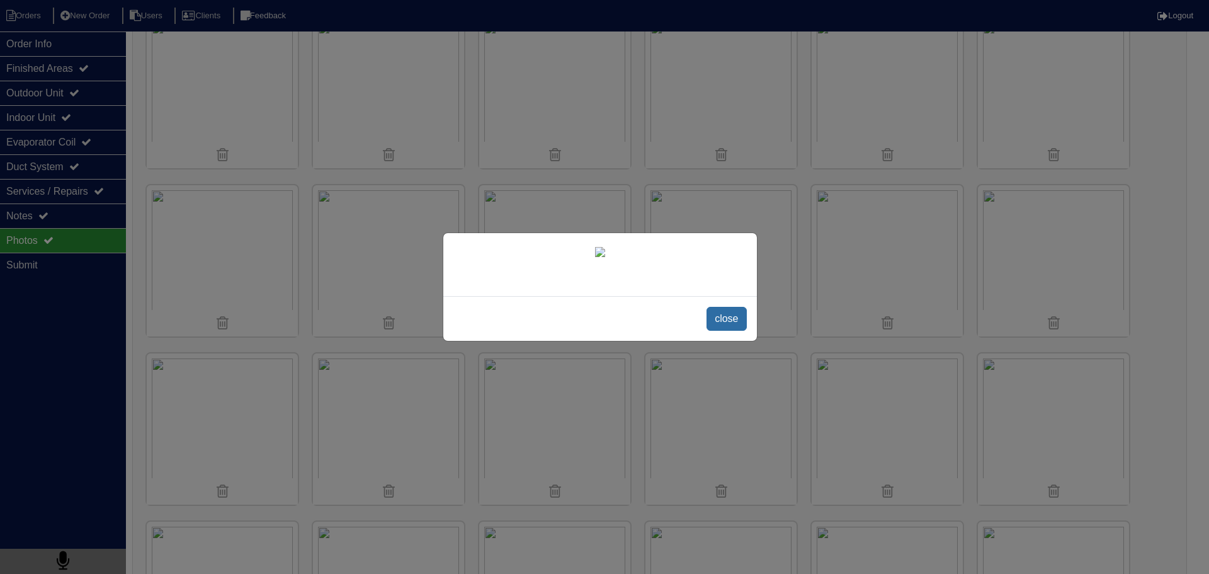
click at [739, 312] on span "close" at bounding box center [727, 319] width 40 height 24
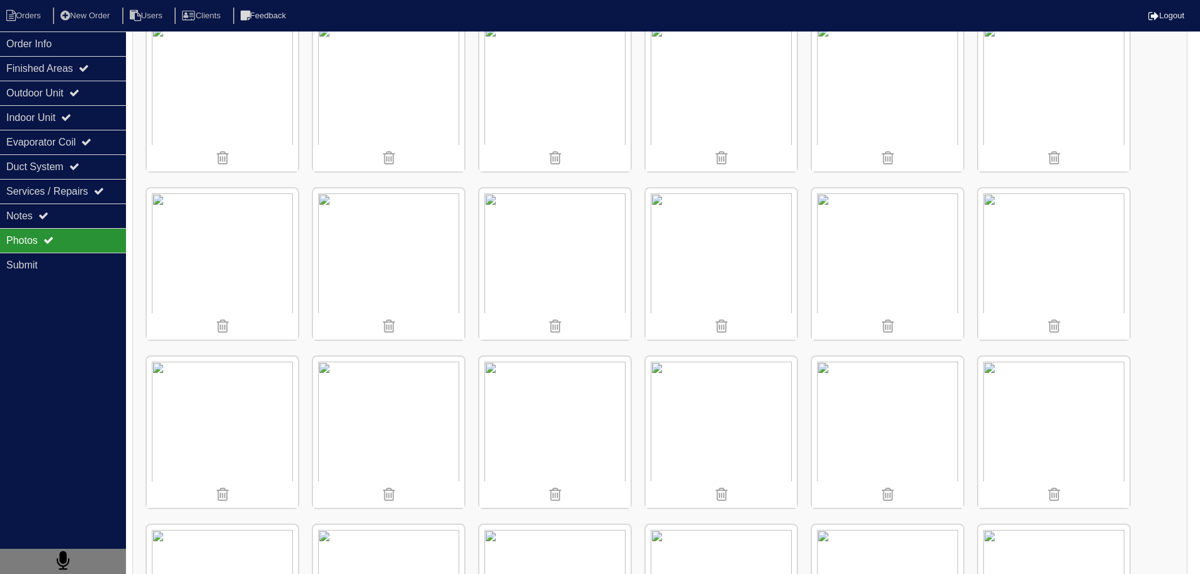
scroll to position [5133, 0]
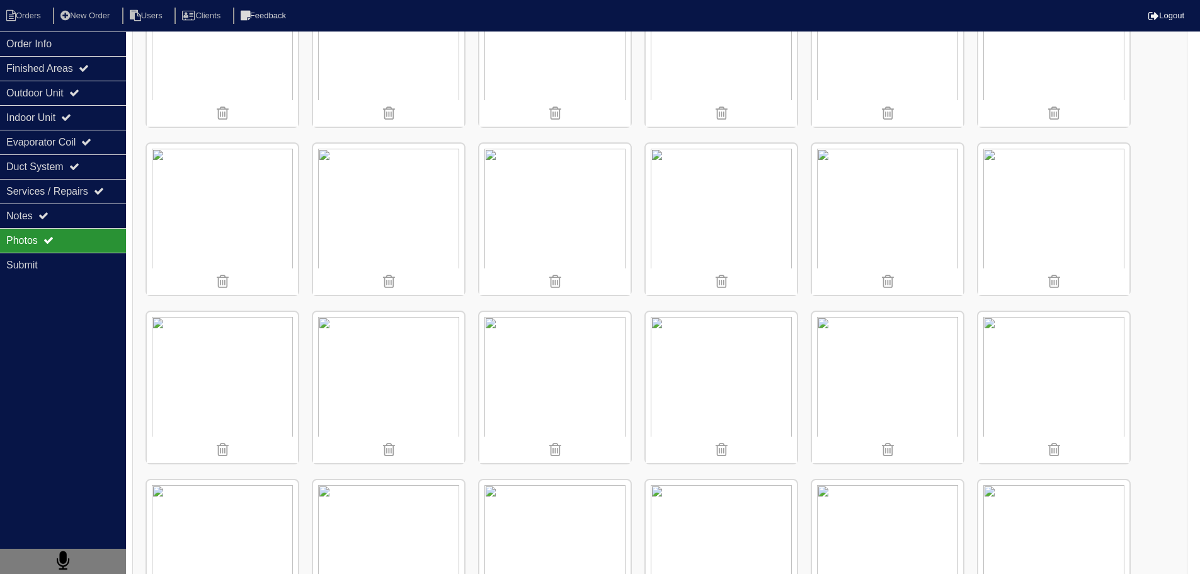
click at [587, 357] on img at bounding box center [554, 387] width 151 height 151
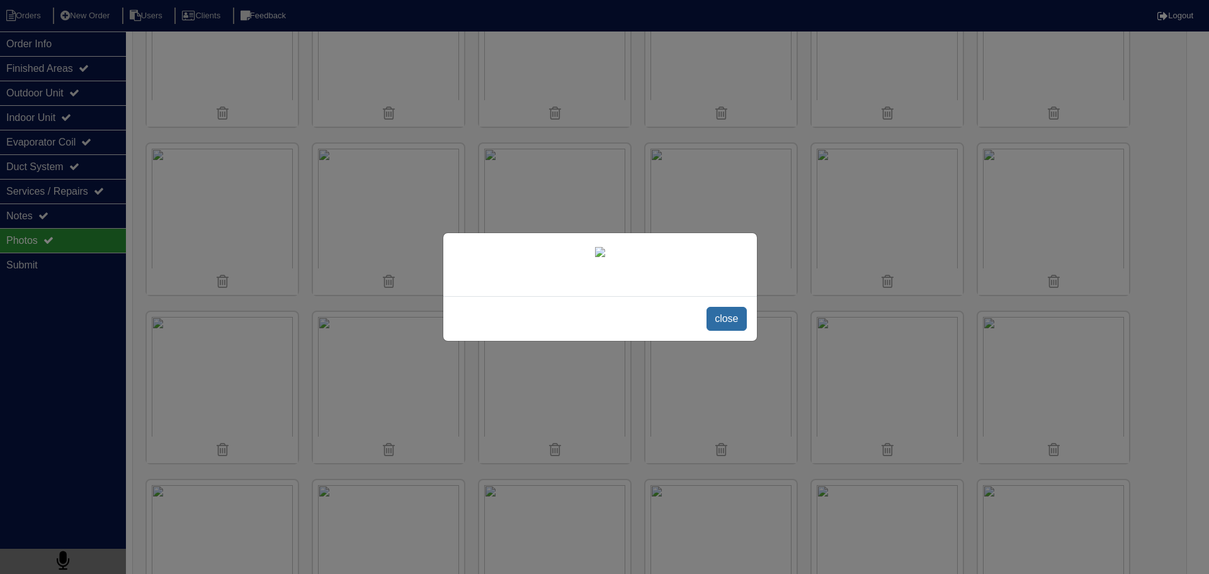
click at [729, 318] on span "close" at bounding box center [727, 319] width 40 height 24
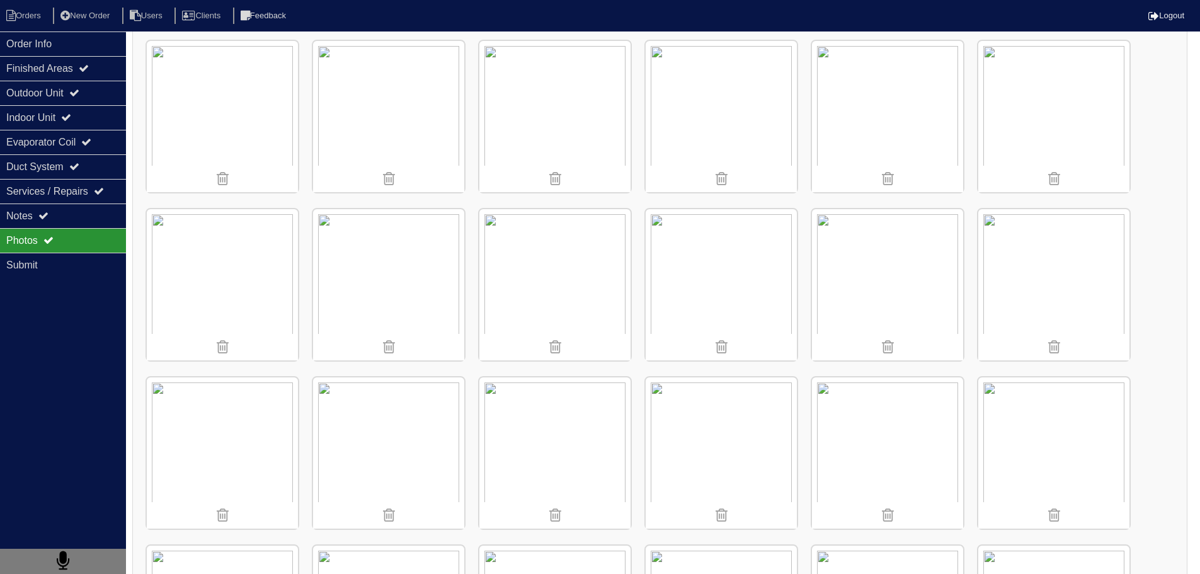
scroll to position [5259, 0]
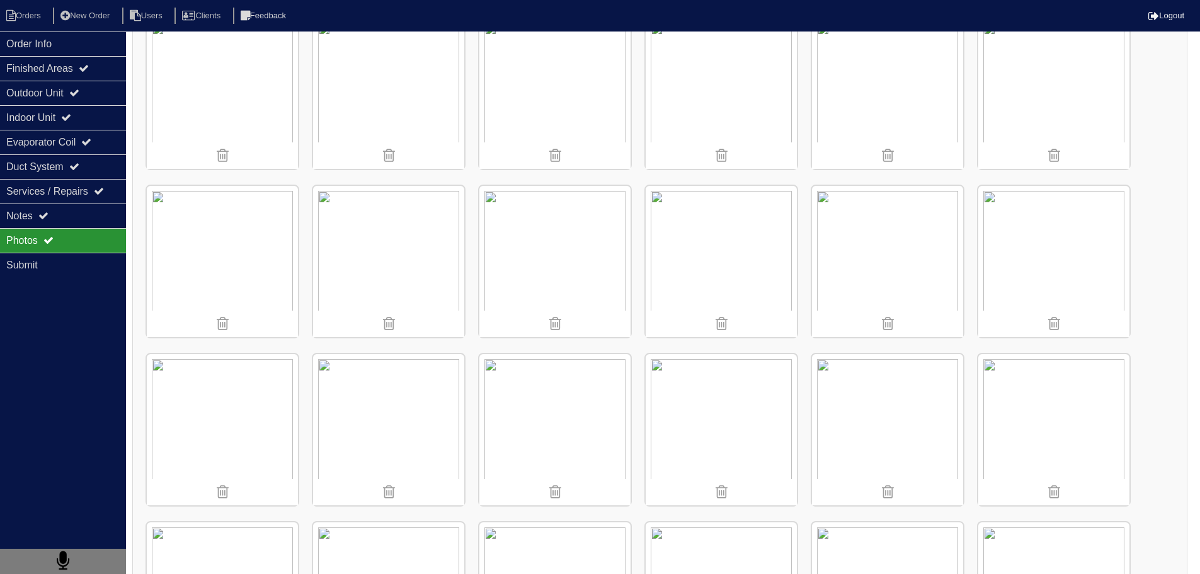
click at [784, 390] on img at bounding box center [720, 429] width 151 height 151
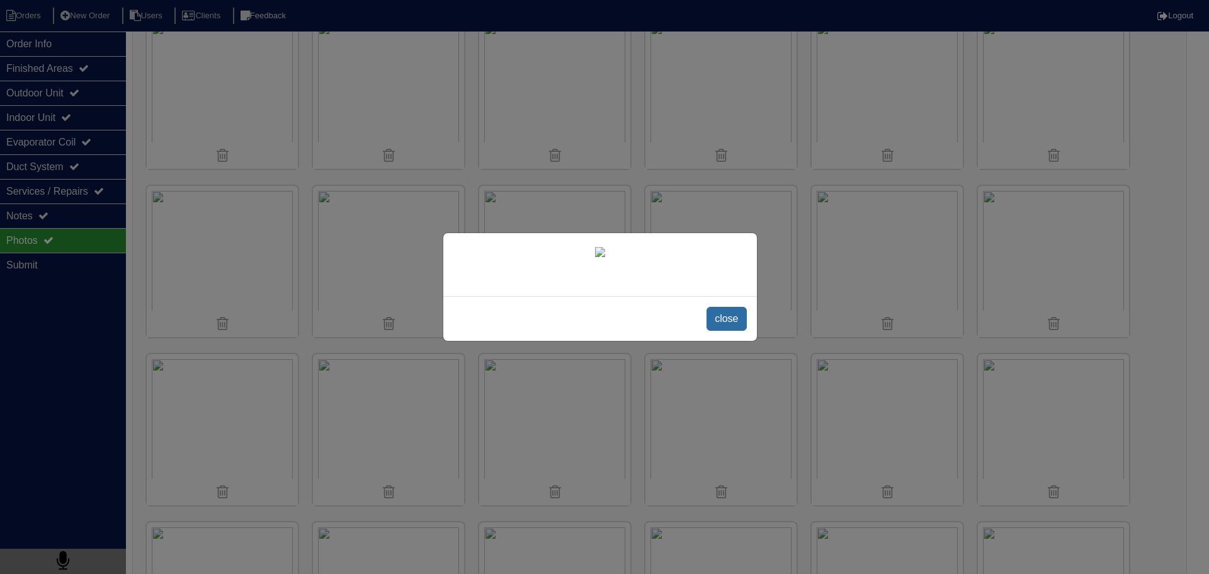
click at [735, 319] on span "close" at bounding box center [727, 319] width 40 height 24
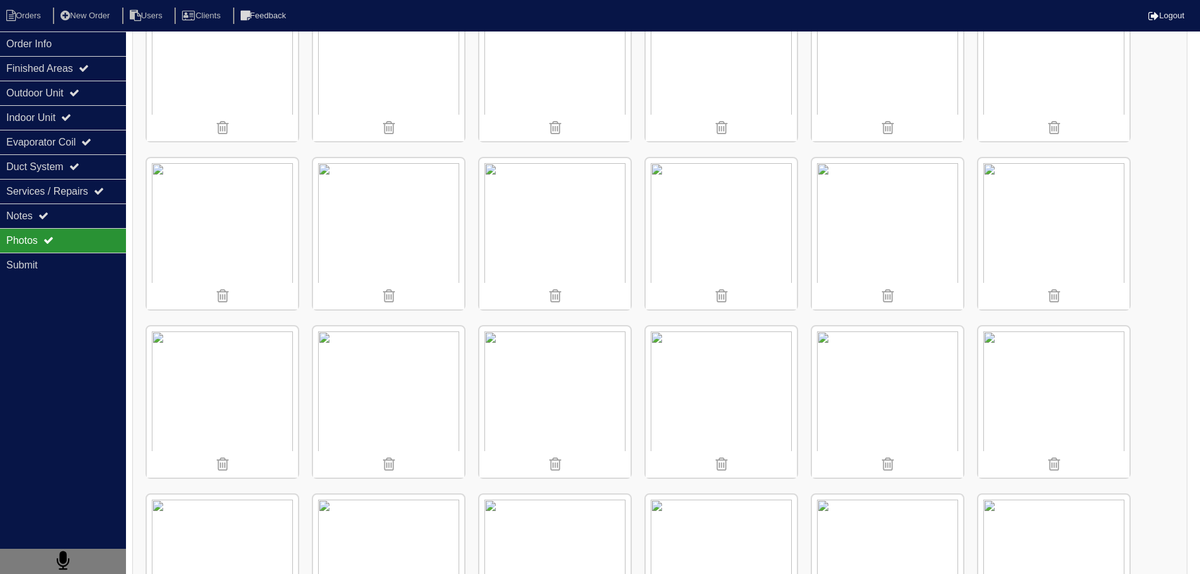
scroll to position [5763, 0]
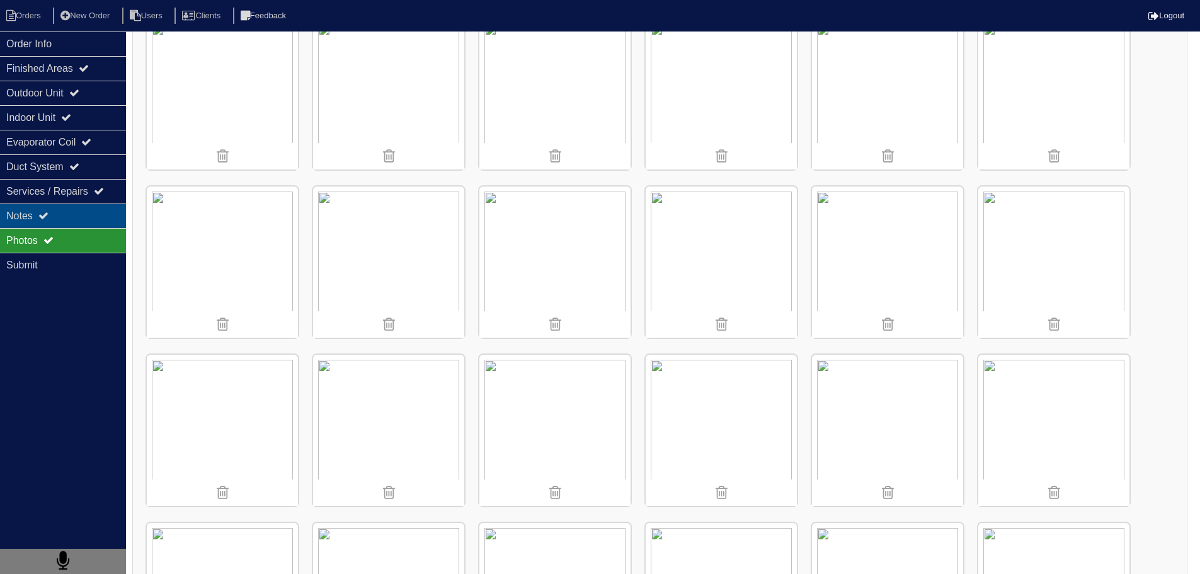
click at [86, 214] on div "Notes" at bounding box center [63, 215] width 126 height 25
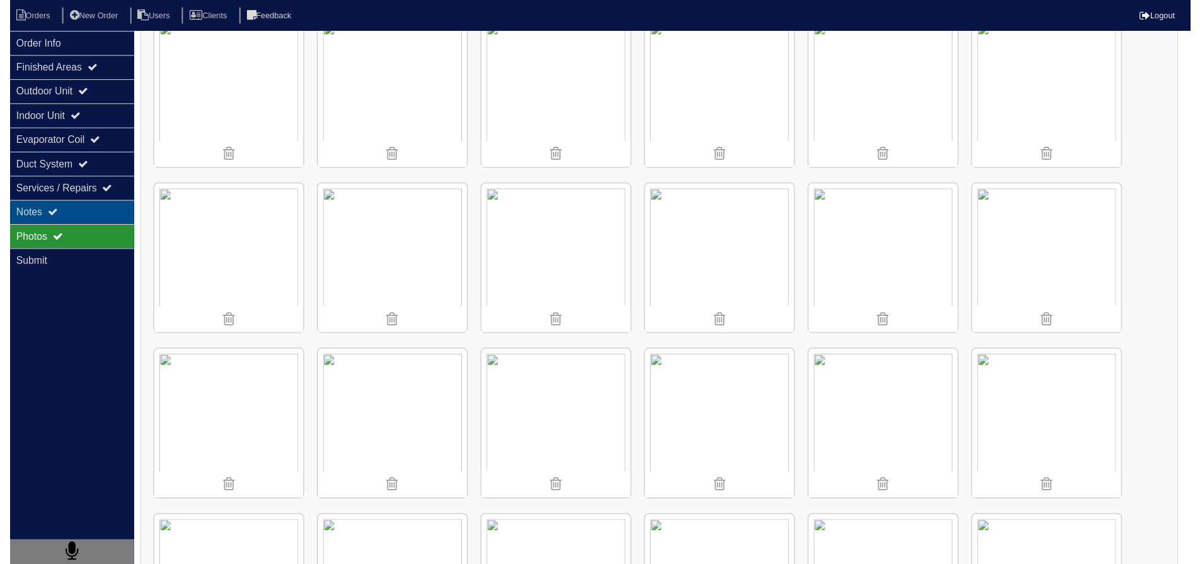
scroll to position [0, 0]
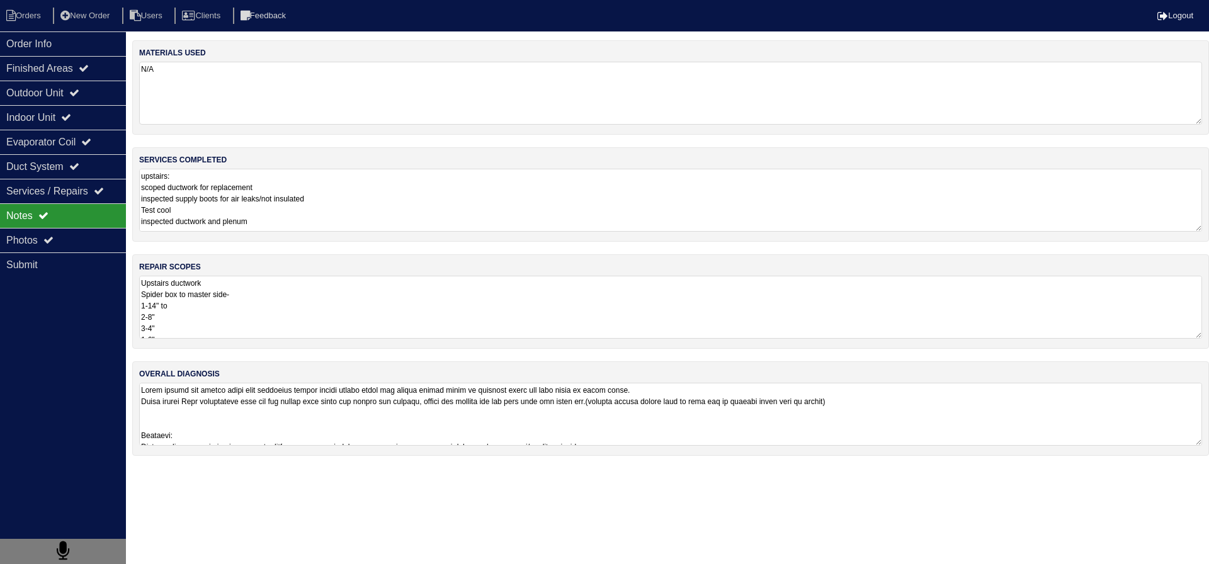
click at [222, 294] on textarea "Upstairs ductwork Spider box to master side- 1-14" to 2-8" 3-4" 1-6" Back of su…" at bounding box center [670, 307] width 1063 height 63
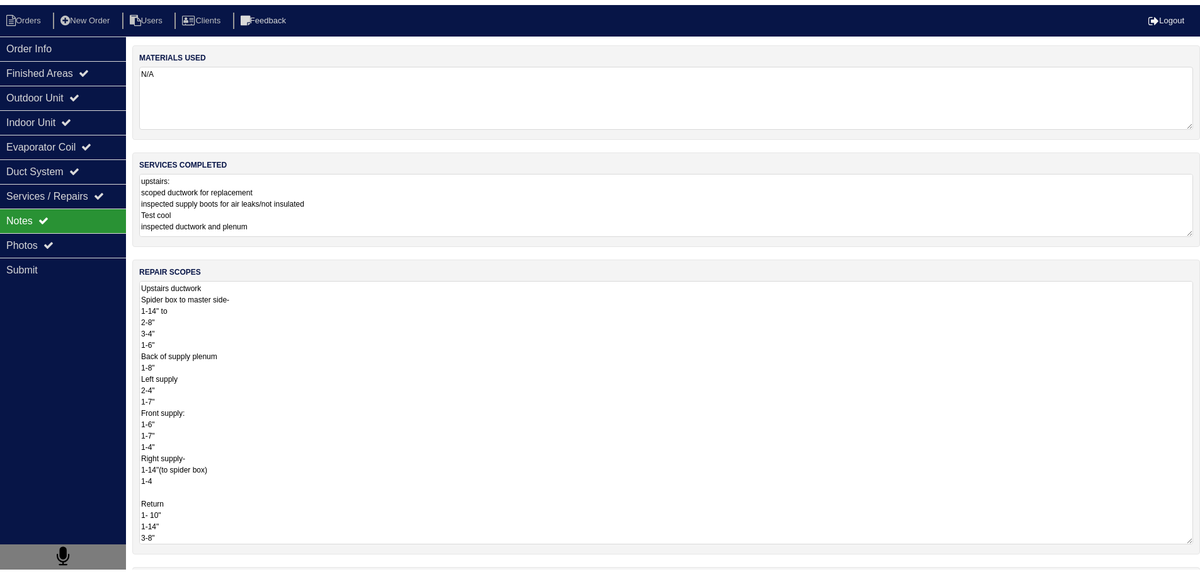
scroll to position [1, 0]
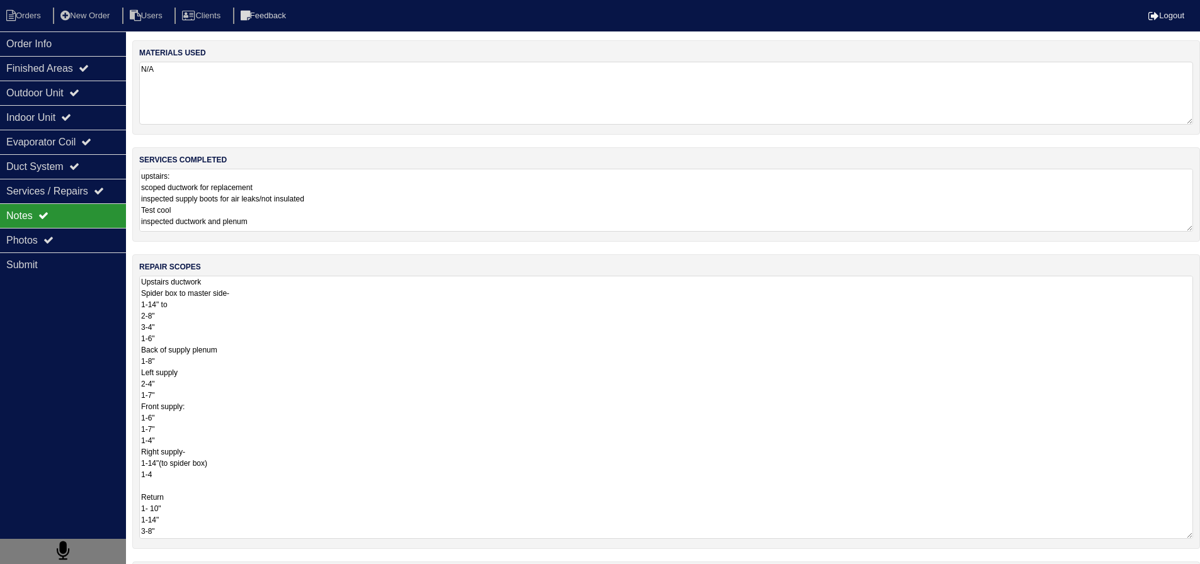
click at [270, 291] on textarea "Upstairs ductwork Spider box to master side- 1-14" to 2-8" 3-4" 1-6" Back of su…" at bounding box center [666, 407] width 1054 height 263
click at [191, 504] on textarea "Upstairs ductwork Spider box to master side- 1-14" to 2-8" 3-4" 1-6" Back of su…" at bounding box center [666, 407] width 1054 height 263
click at [193, 515] on textarea "Upstairs ductwork Spider box to master side- 1-14" to 2-8" 3-4" 1-6" Back of su…" at bounding box center [666, 407] width 1054 height 263
click at [189, 527] on textarea "Upstairs ductwork Spider box to master side- 1-14" to 2-8" 3-4" 1-6" Back of su…" at bounding box center [666, 407] width 1054 height 263
click at [202, 484] on textarea "Upstairs ductwork Spider box to master side- 1-14" to 2-8" 3-4" 1-6" Back of su…" at bounding box center [666, 407] width 1054 height 263
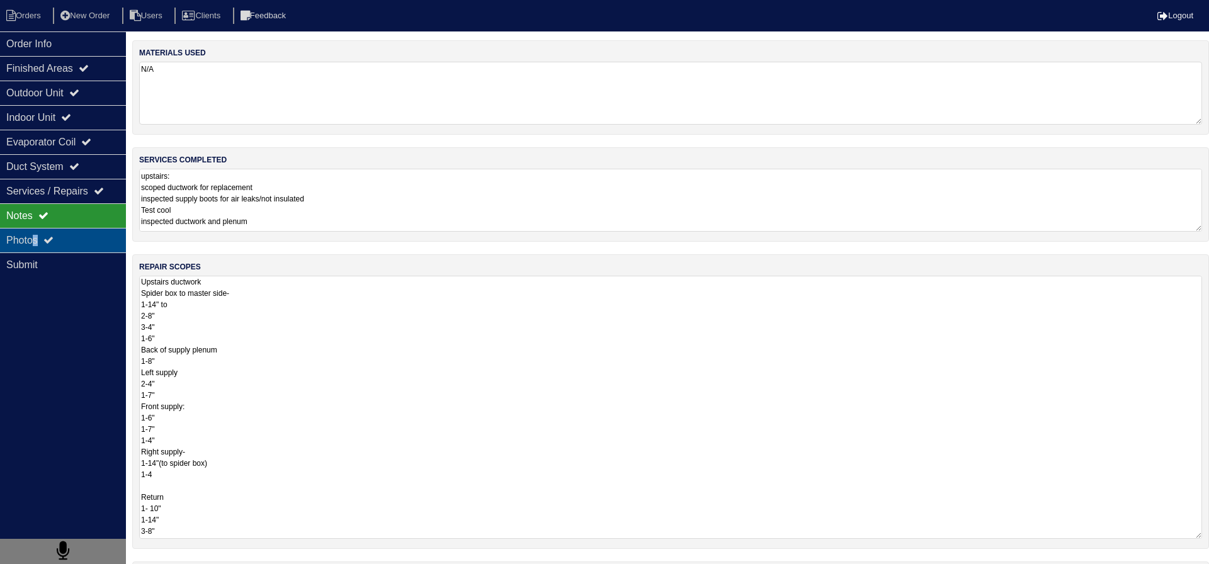
click at [38, 229] on div "Photos" at bounding box center [63, 240] width 126 height 25
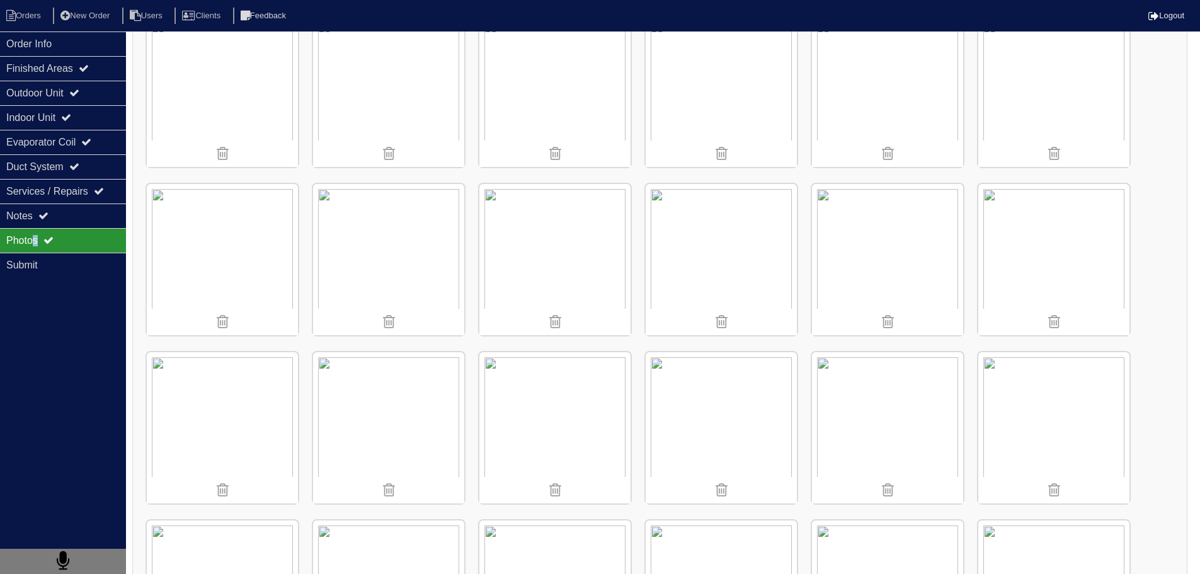
scroll to position [3589, 0]
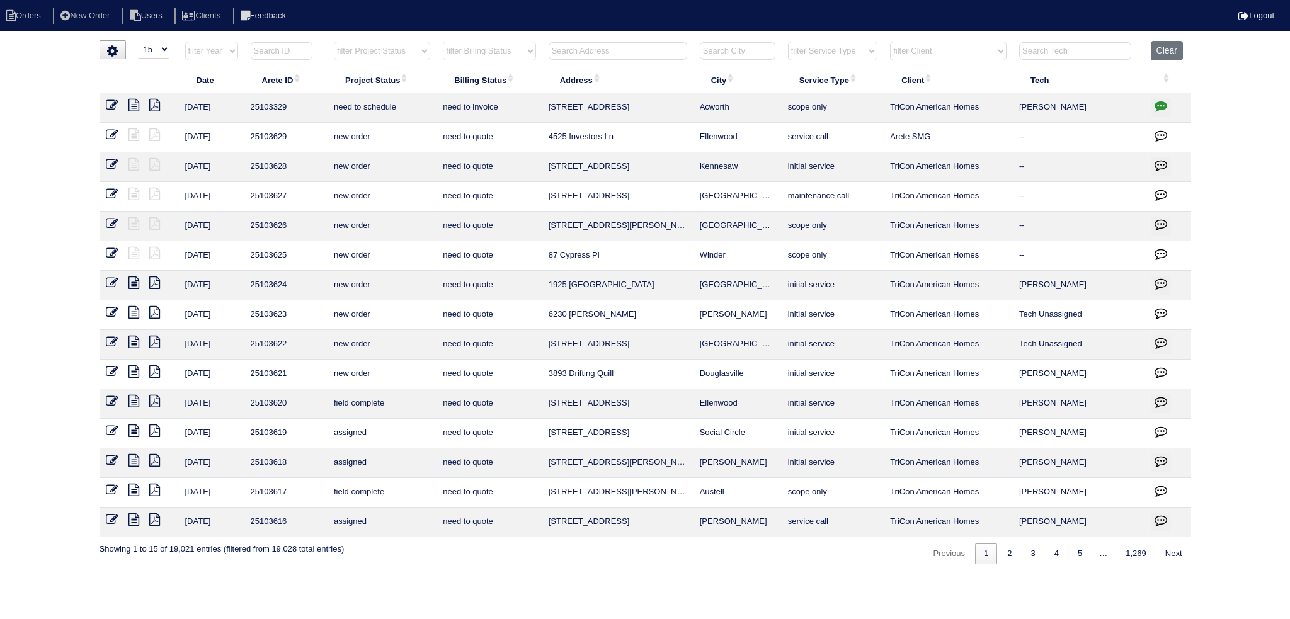
select select "15"
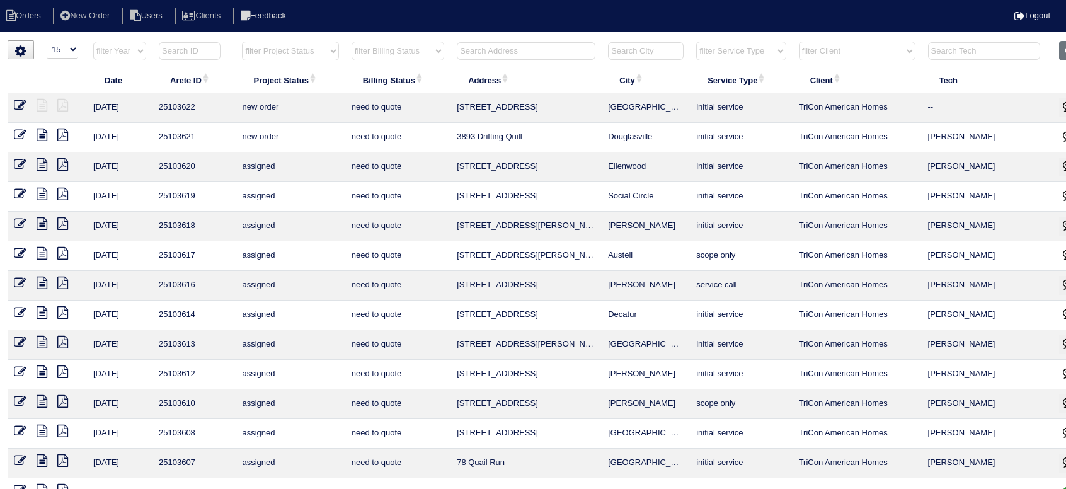
select select "15"
